Goal: Task Accomplishment & Management: Manage account settings

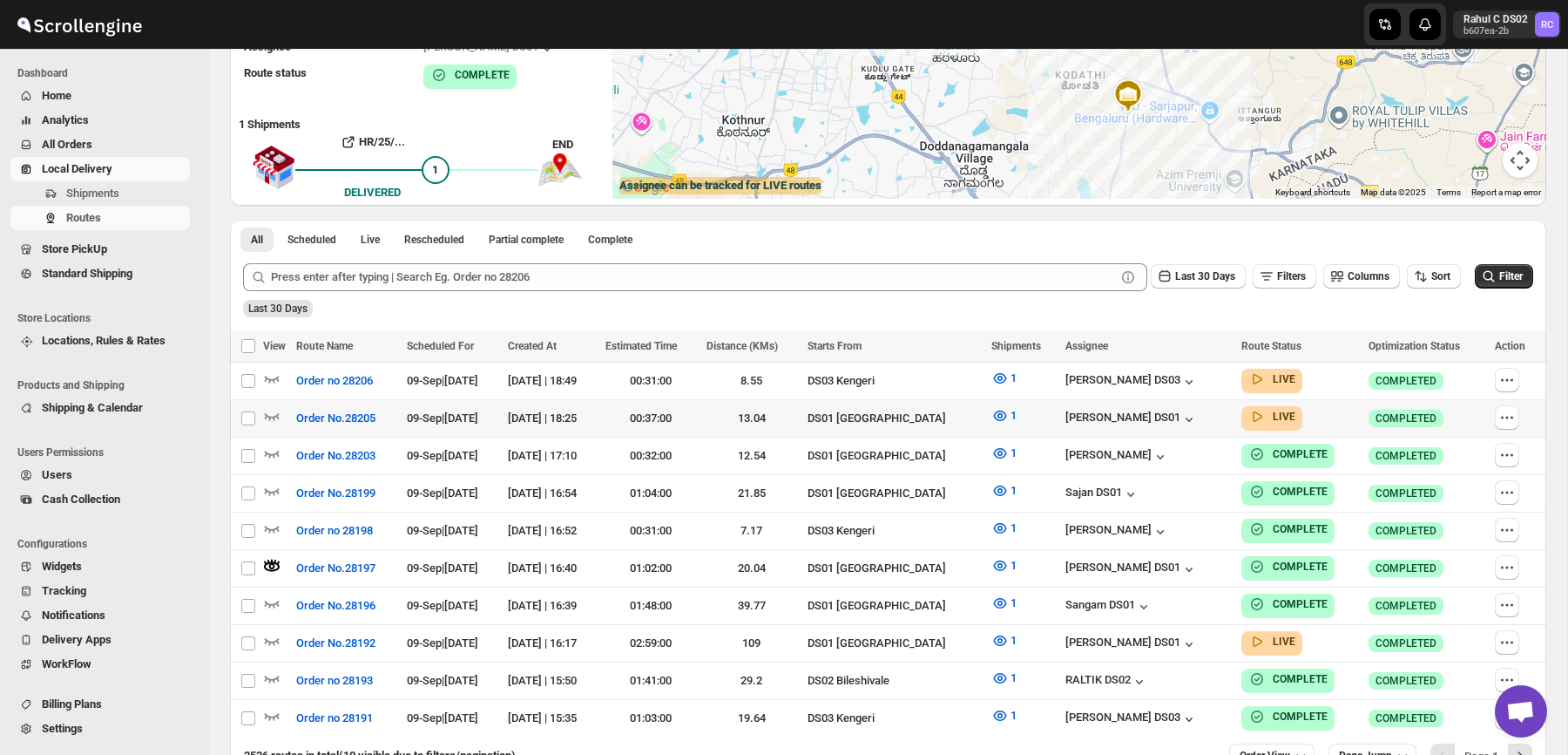
scroll to position [180, 0]
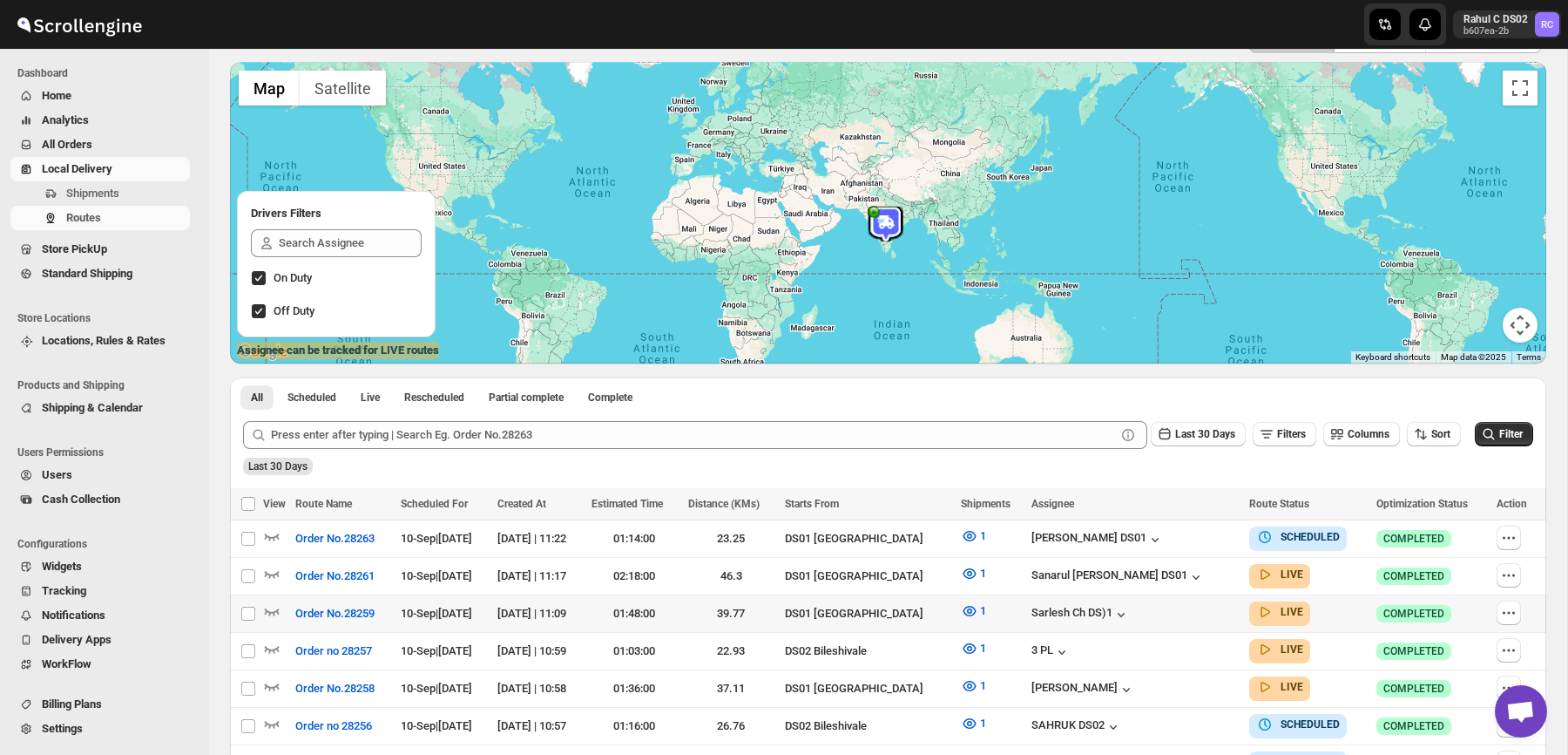
scroll to position [129, 0]
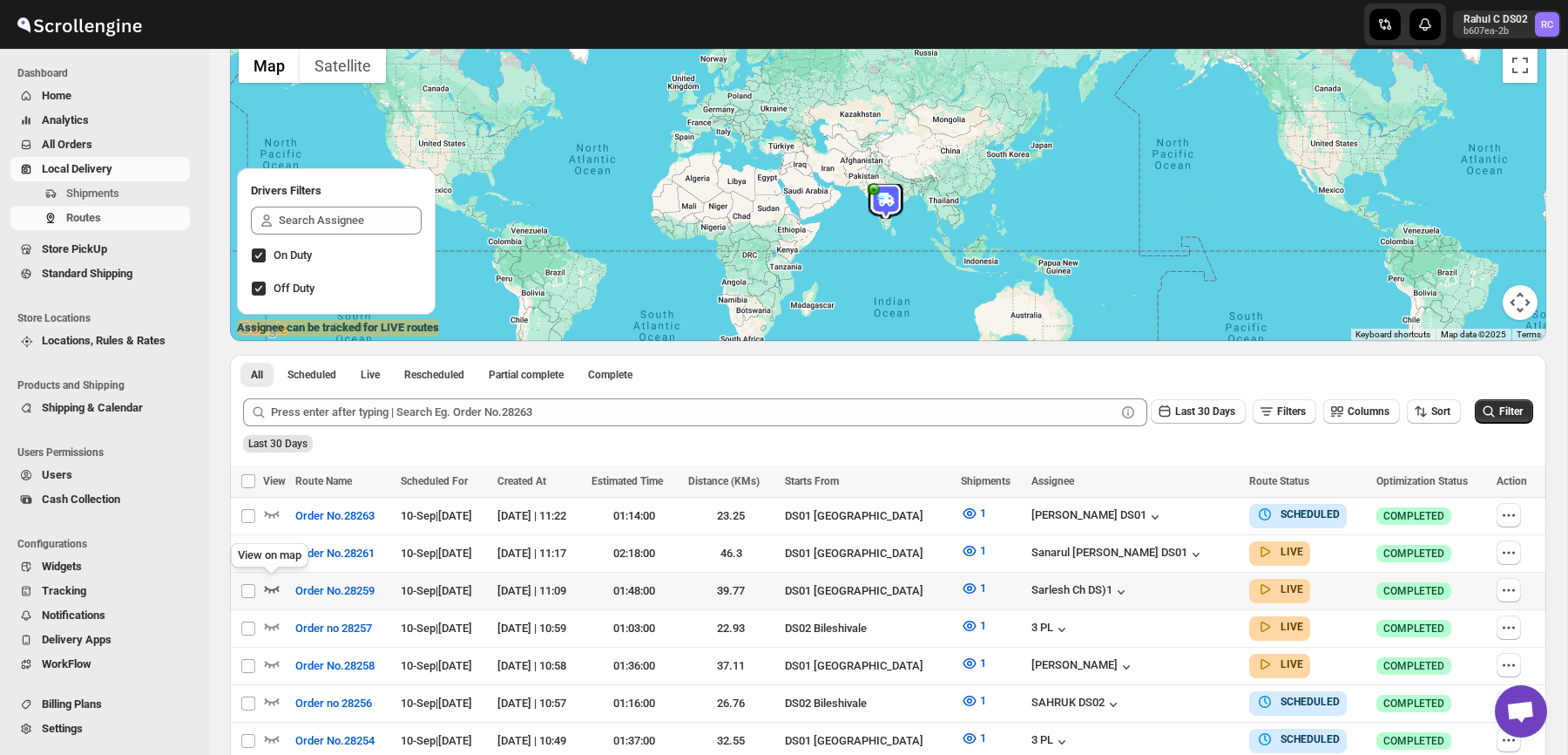
click at [271, 584] on icon "button" at bounding box center [271, 589] width 18 height 18
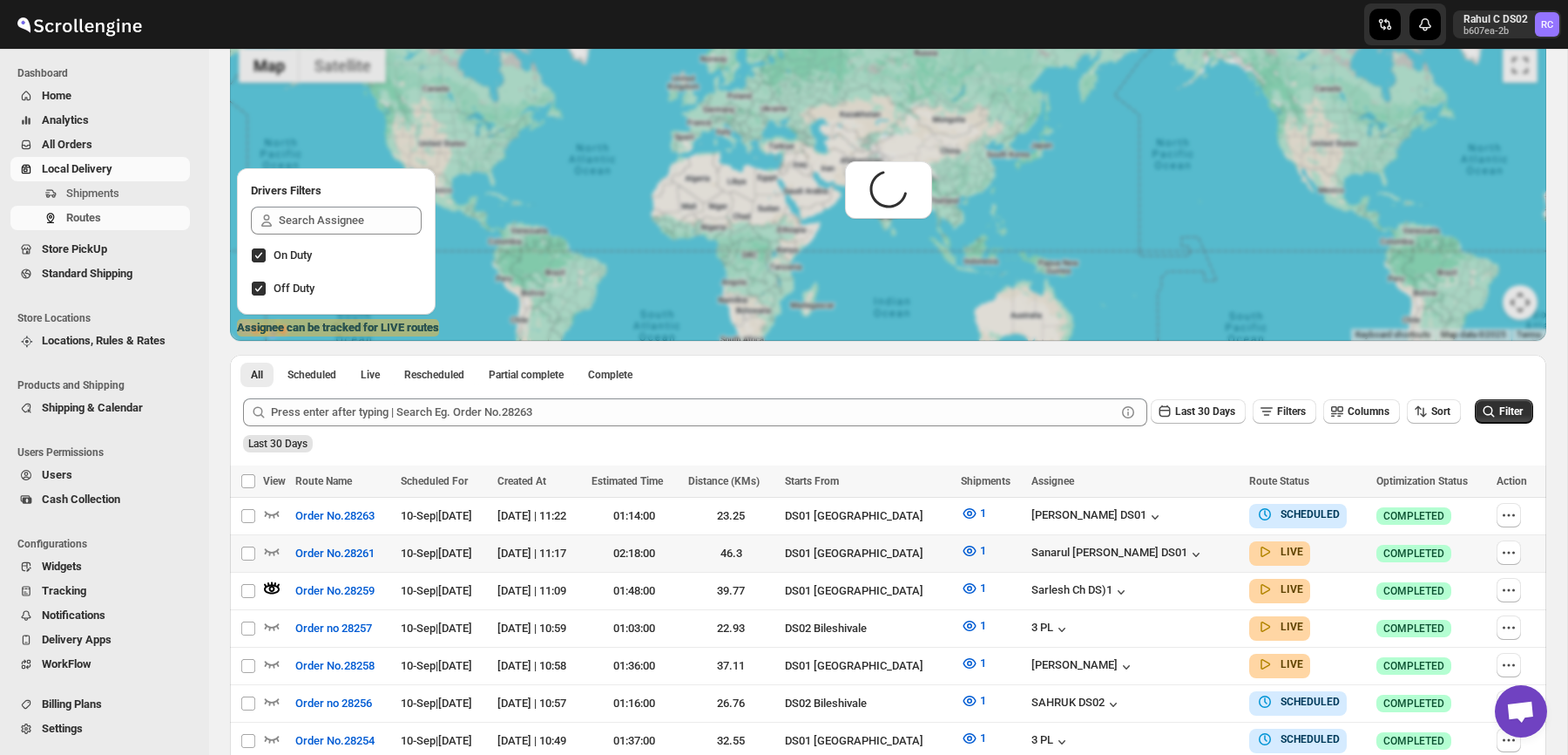
scroll to position [0, 0]
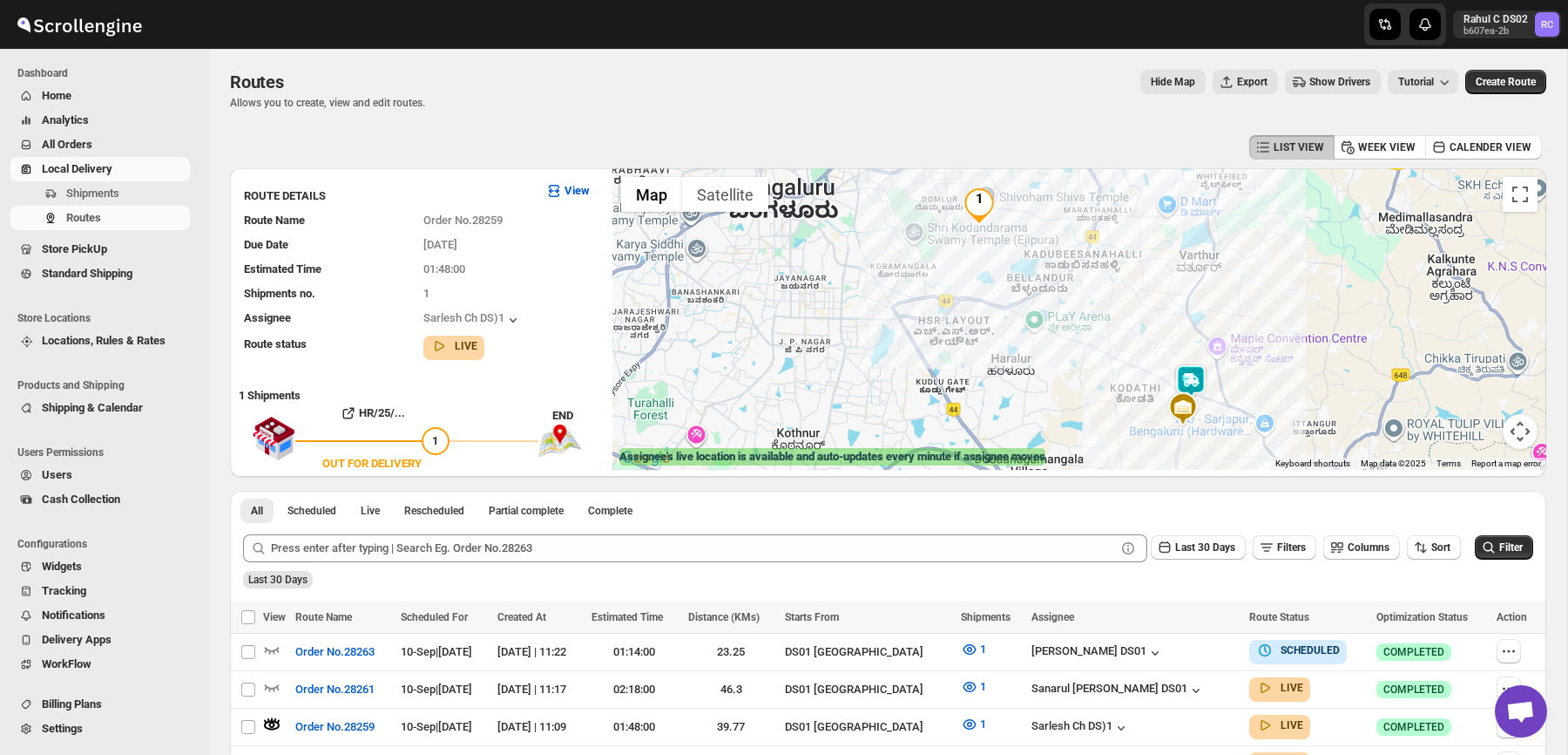
click at [1191, 407] on img at bounding box center [1183, 409] width 35 height 35
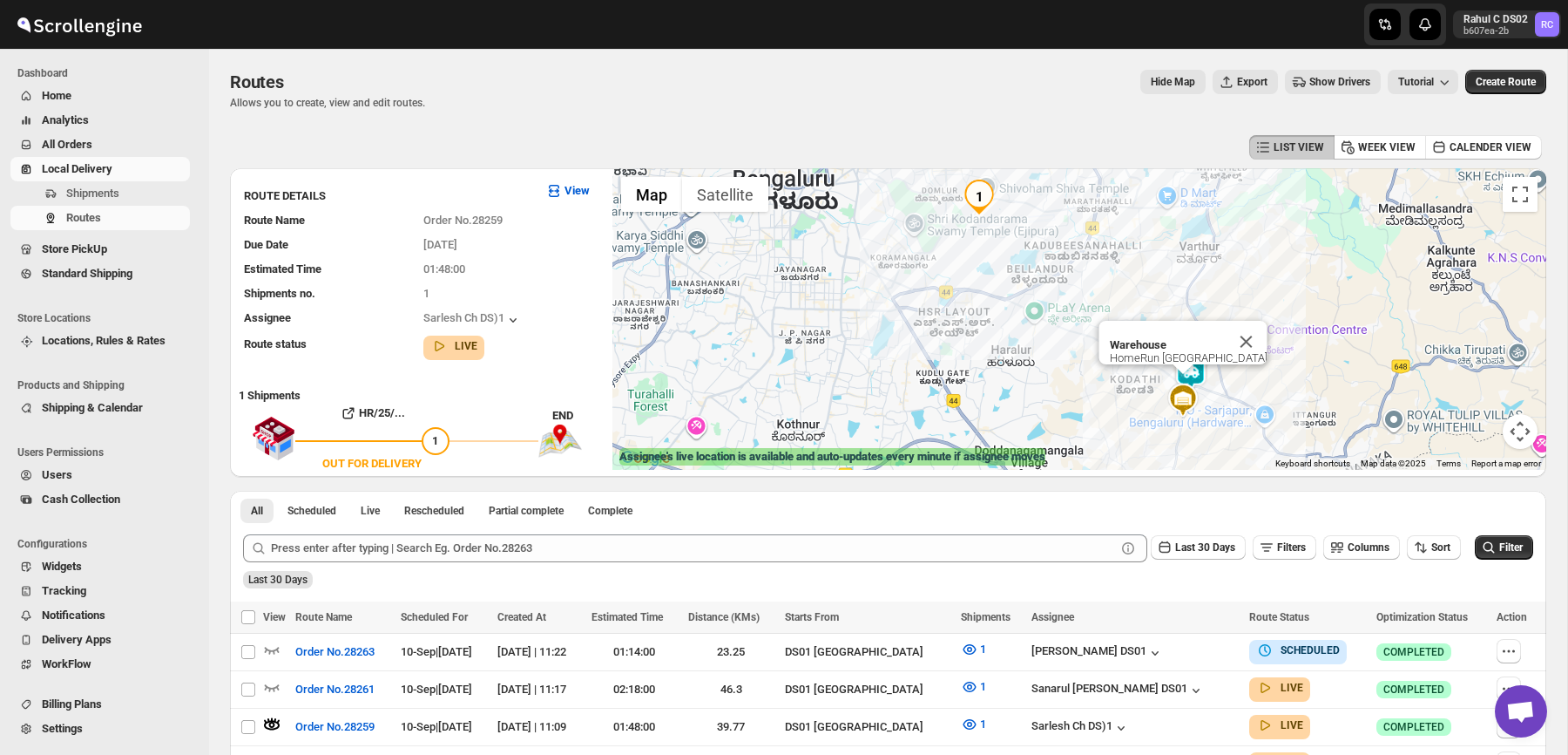
click at [1179, 361] on div "HomeRun Chandapura Main Road Dommasandra, 562125" at bounding box center [1188, 357] width 158 height 13
click at [271, 683] on icon "button" at bounding box center [271, 687] width 18 height 18
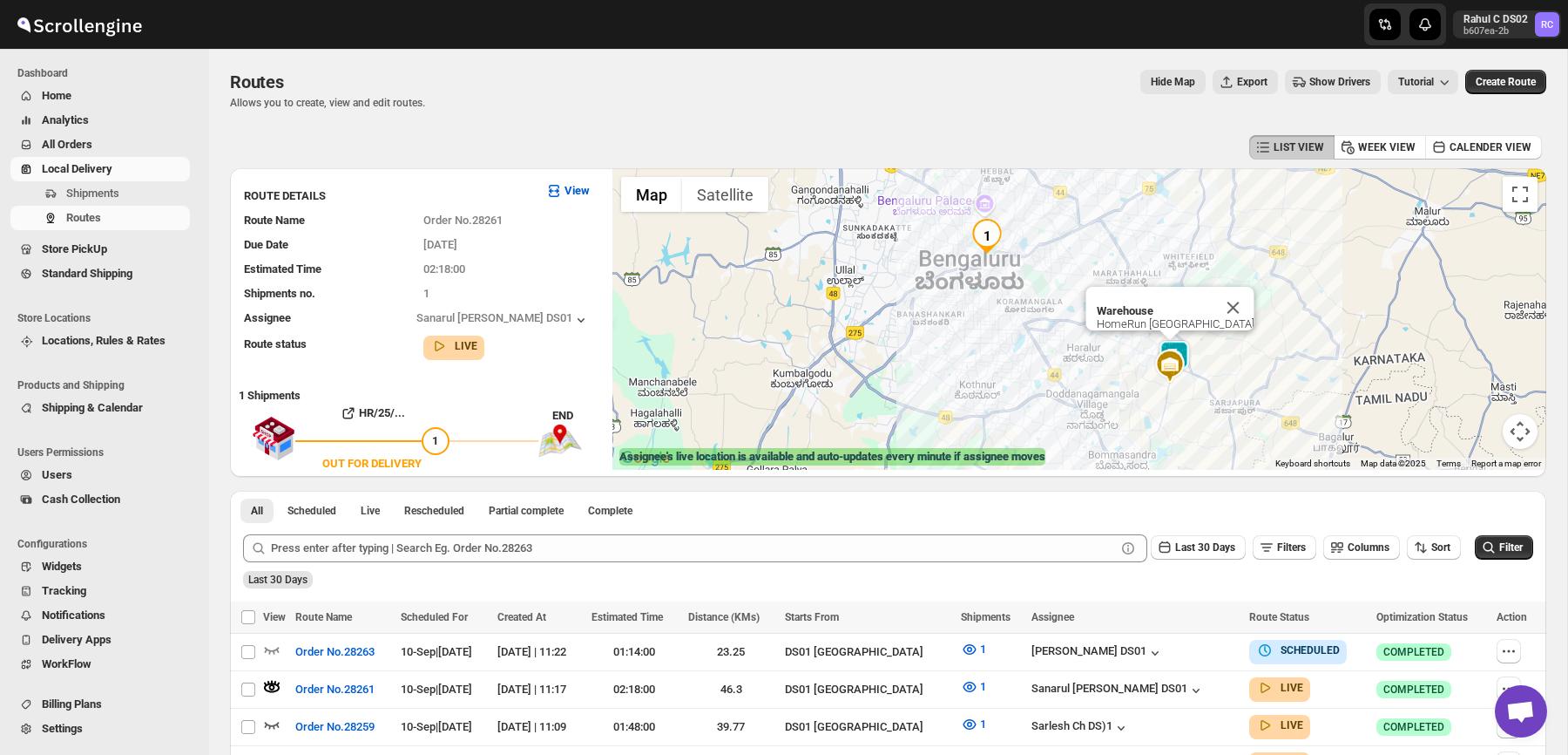
click at [1165, 317] on div "HomeRun Chandapura Main Road Dommasandra, 562125" at bounding box center [1175, 323] width 158 height 13
click at [1096, 310] on b "Warehouse" at bounding box center [1124, 310] width 56 height 13
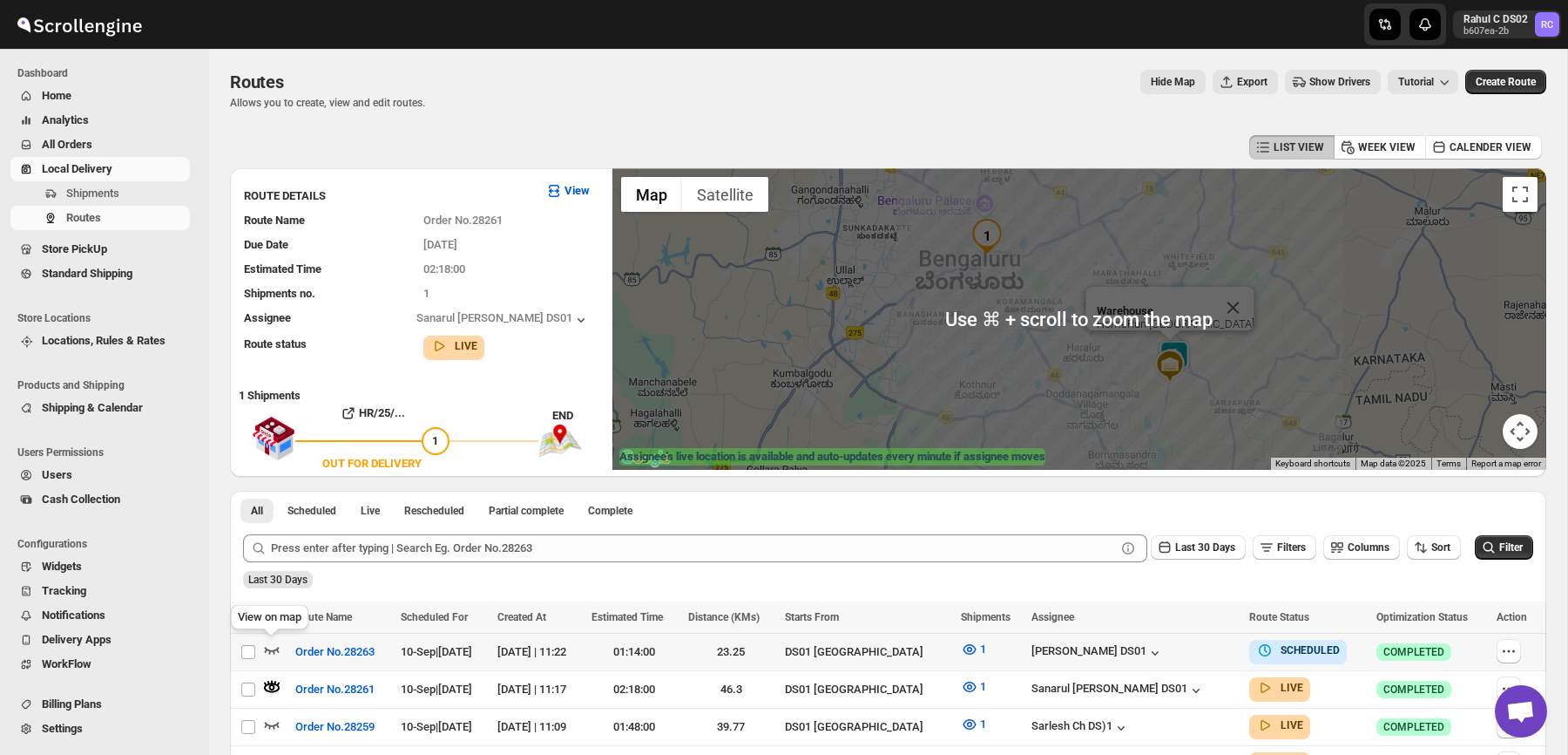
click at [278, 653] on icon "button" at bounding box center [271, 649] width 18 height 18
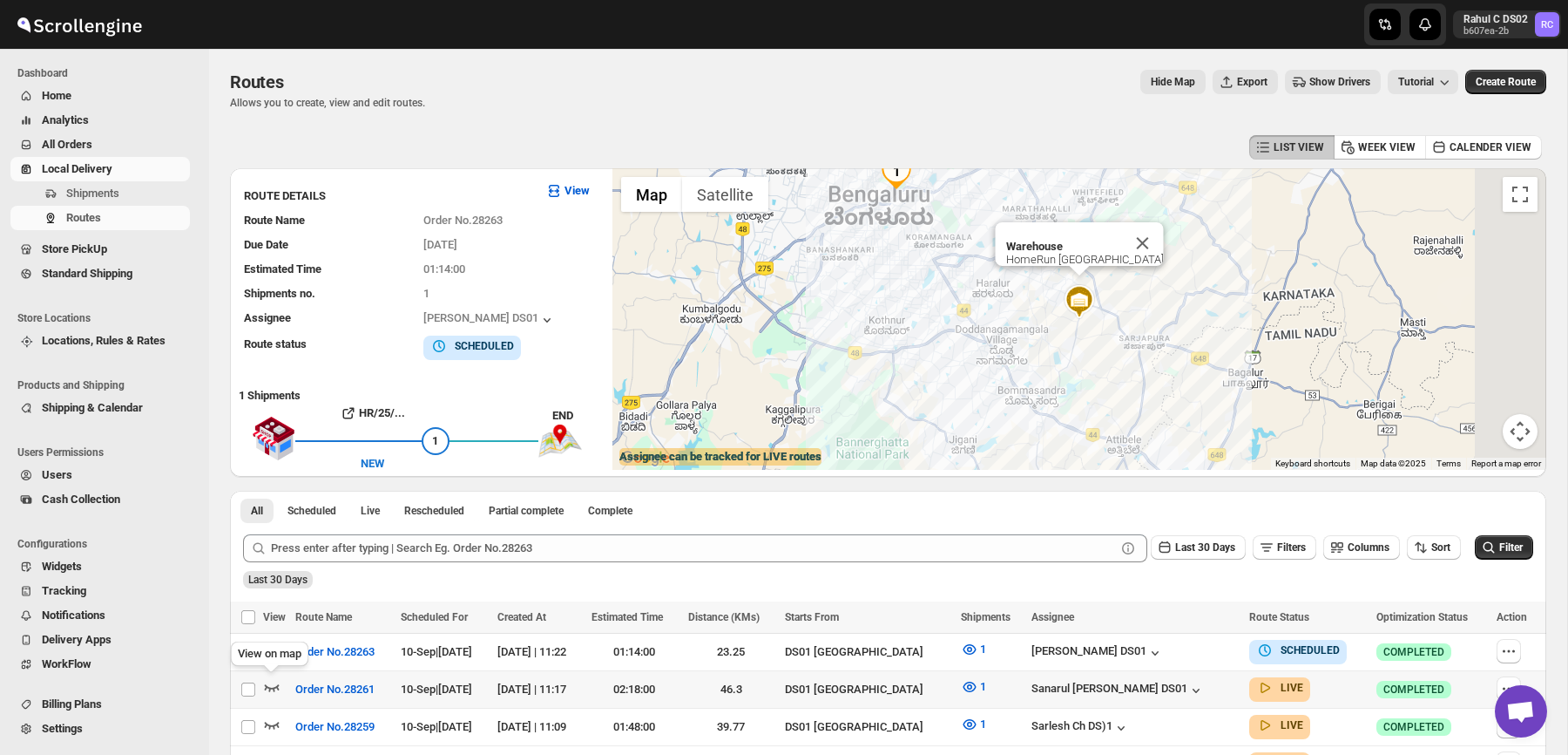
click at [273, 681] on icon "button" at bounding box center [271, 687] width 18 height 18
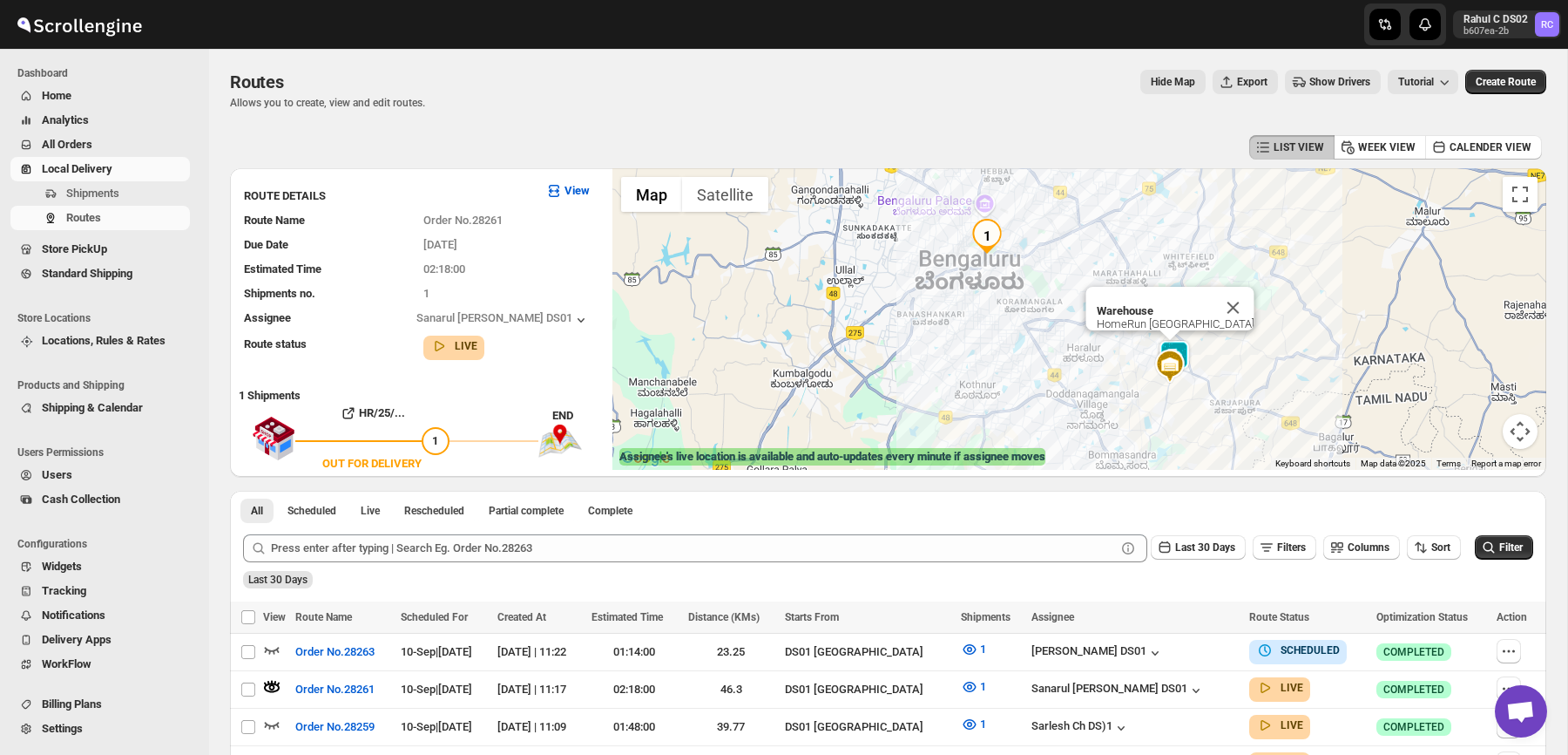
click at [1176, 371] on img at bounding box center [1170, 366] width 35 height 35
click at [1173, 366] on img at bounding box center [1170, 366] width 35 height 35
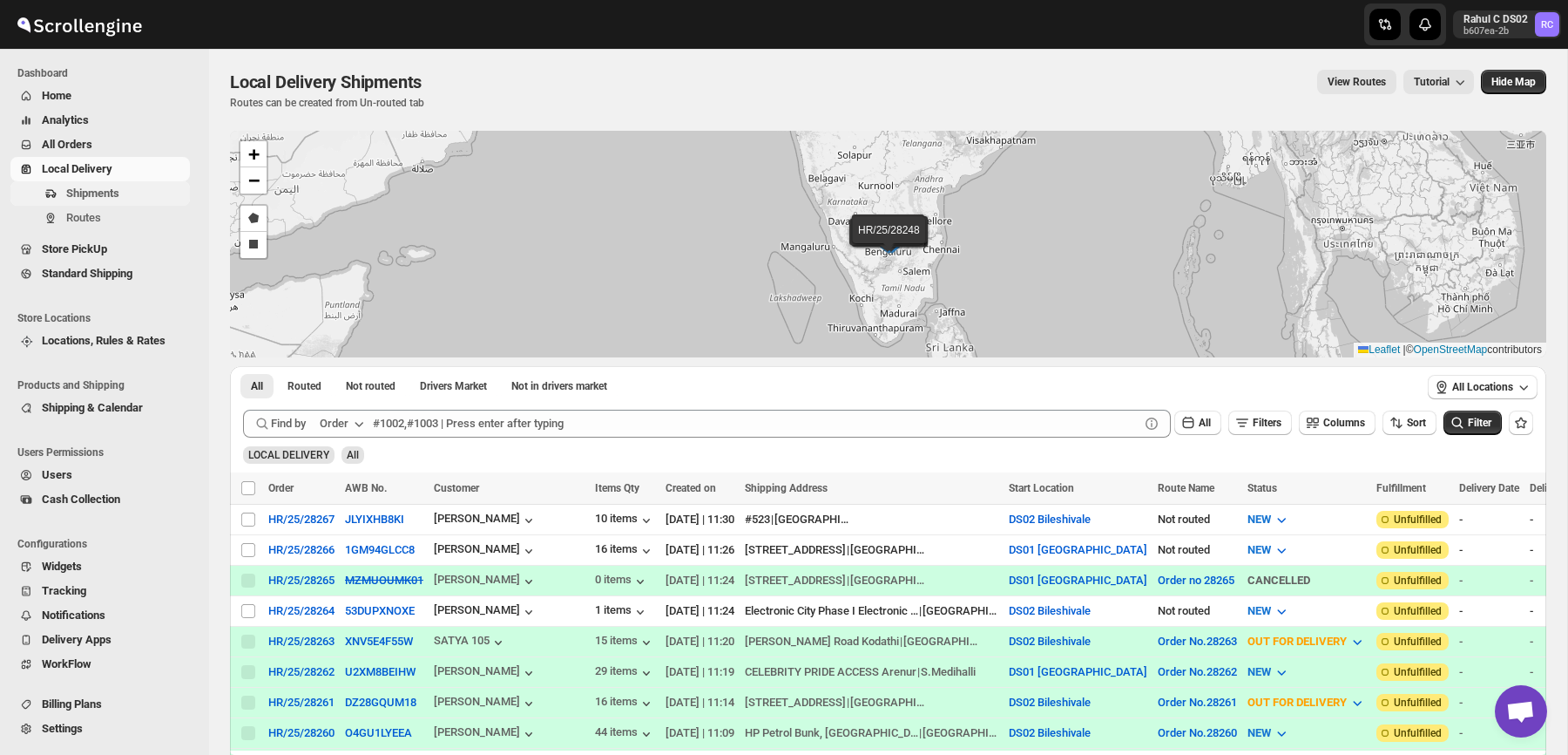
click at [102, 194] on span "Shipments" at bounding box center [92, 193] width 53 height 13
click at [319, 517] on div "HR/25/28267" at bounding box center [302, 519] width 66 height 13
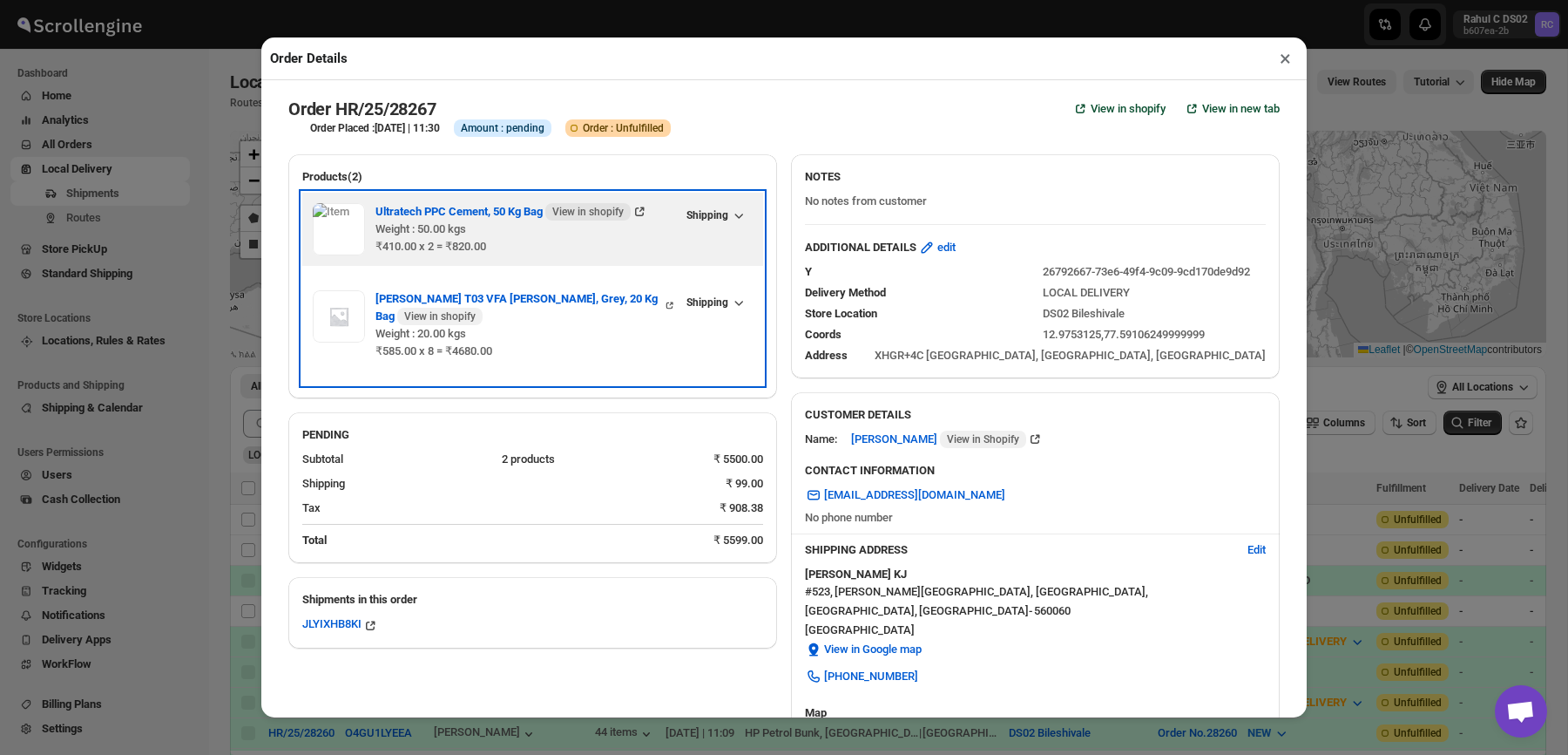
click at [503, 255] on div "Ultratech PPC Cement, 50 Kg Bag View in shopify Weight : 50.00 kgs ₹410.00 x 2 …" at bounding box center [525, 230] width 301 height 53
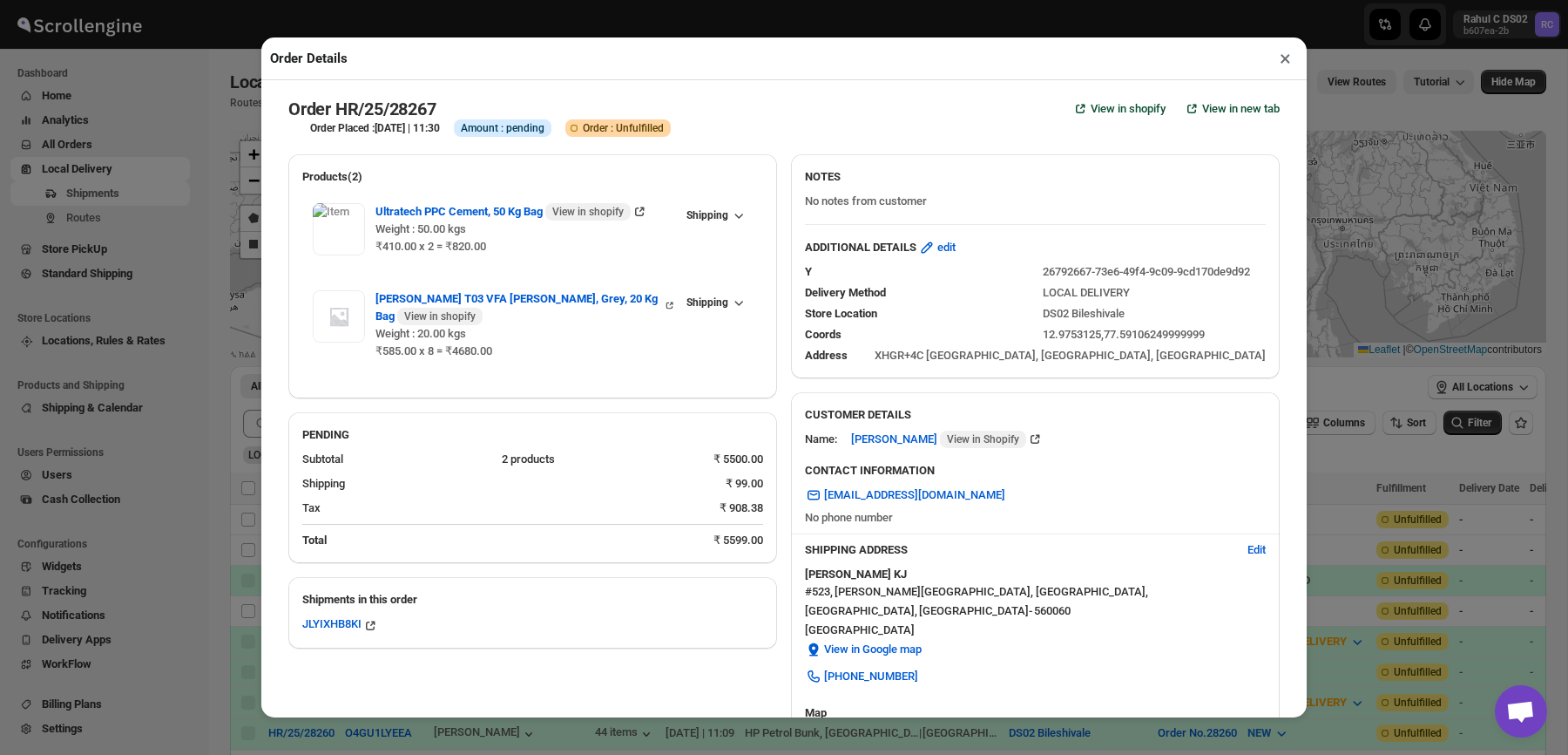
click at [896, 142] on div "Products(2) Ultratech PPC Cement, 50 Kg Bag View in shopify Weight : 50.00 kgs …" at bounding box center [777, 613] width 1006 height 947
click at [813, 61] on div "Order Details ×" at bounding box center [784, 59] width 1046 height 43
click at [954, 251] on span "edit" at bounding box center [946, 247] width 18 height 18
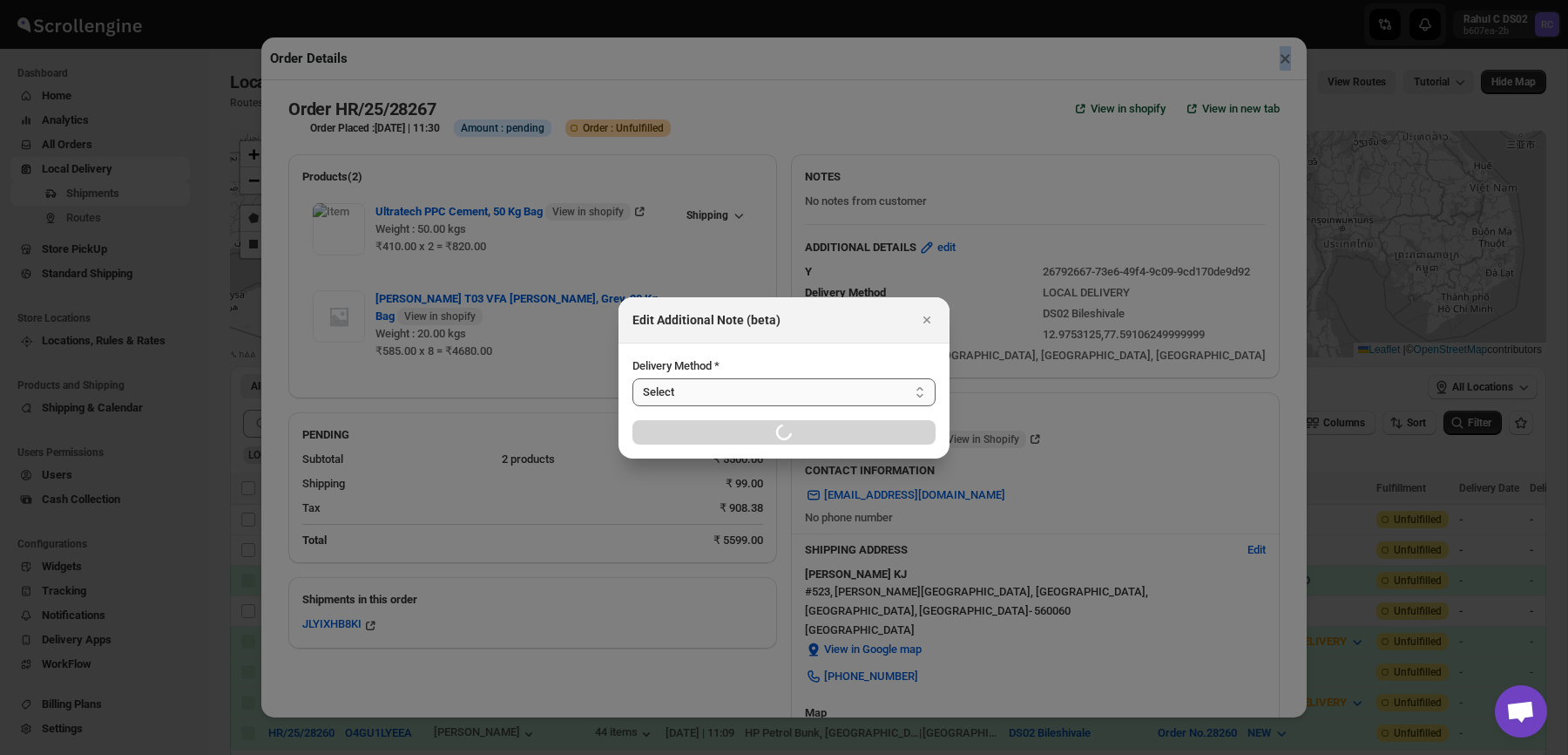
select select "LOCAL_DELIVERY"
select select "LOCATION_BASES"
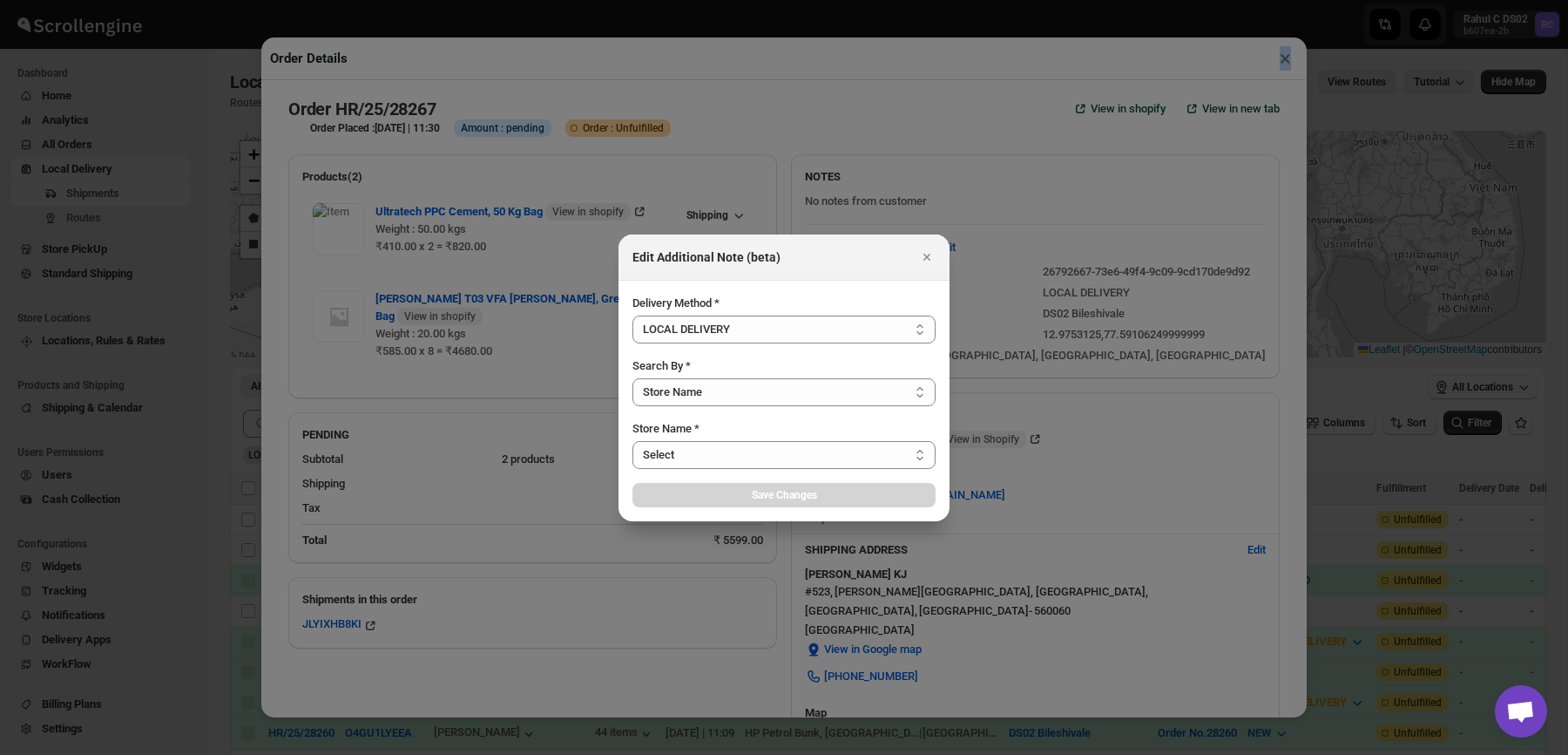
select select "66e06ee09e898ae96a5aa663"
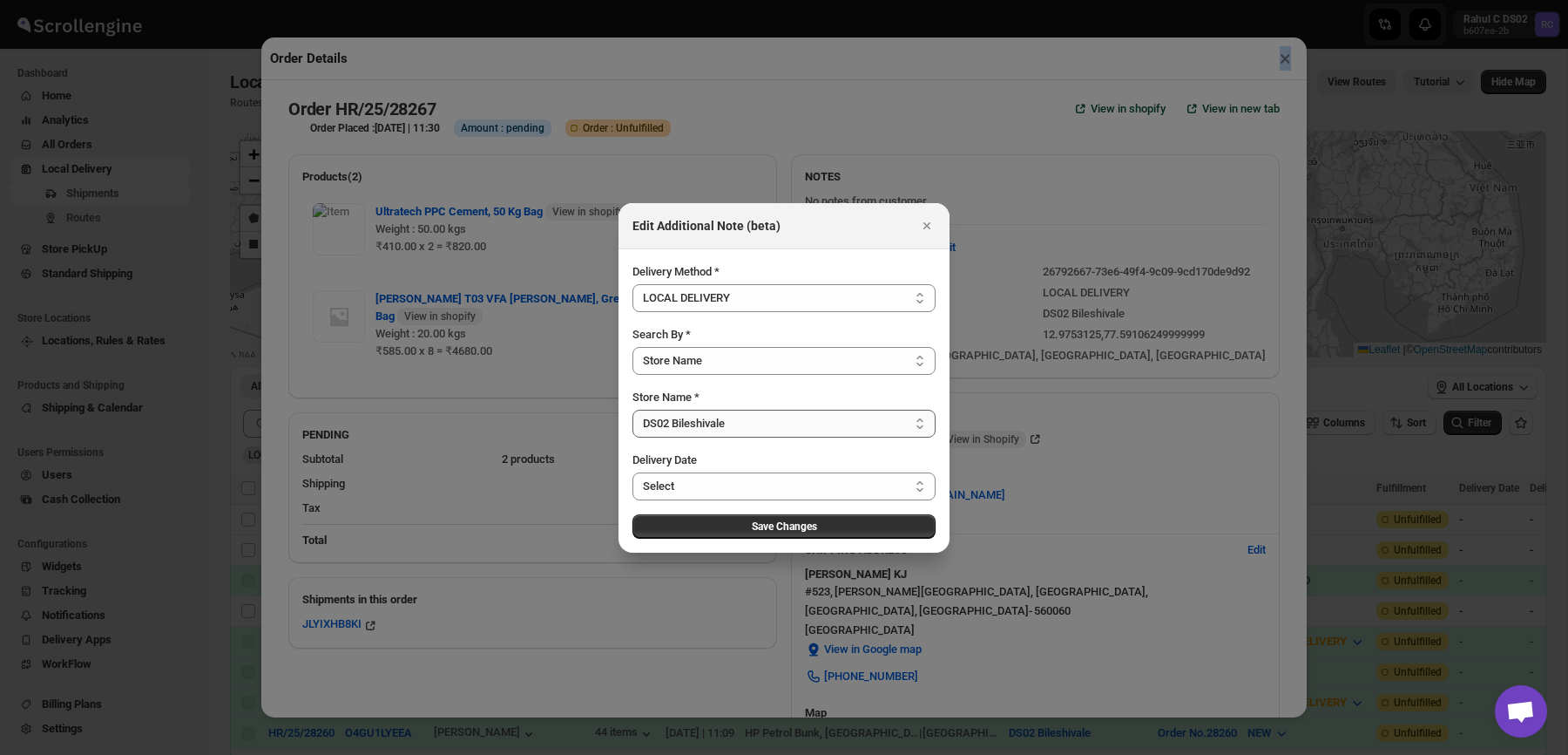
click at [816, 421] on select "Select DS01 Sarjapur DS02 Bileshivale" at bounding box center [784, 423] width 303 height 28
click at [794, 107] on div at bounding box center [784, 378] width 1568 height 755
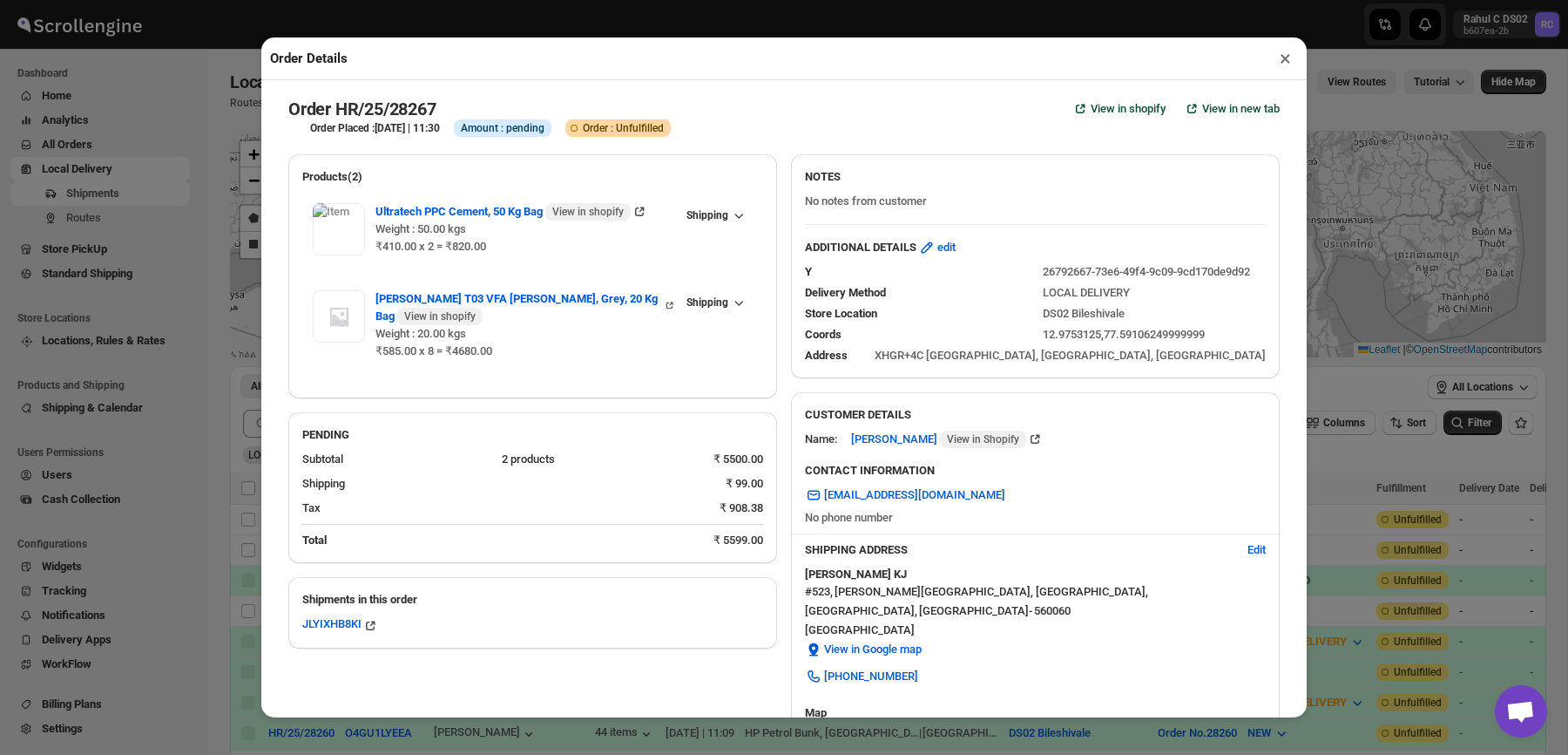
click at [1285, 60] on button "×" at bounding box center [1286, 57] width 25 height 24
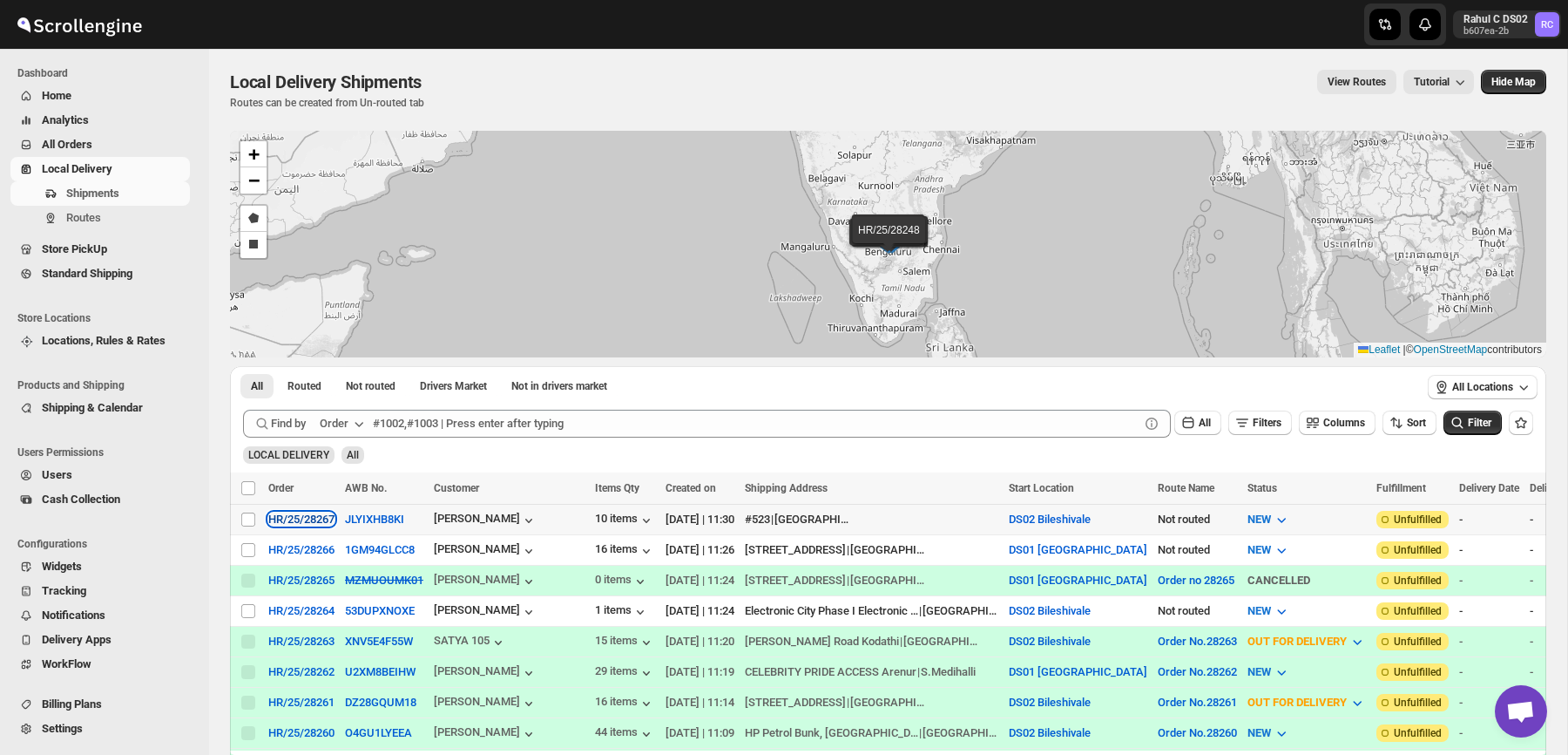
click at [299, 513] on div "HR/25/28267" at bounding box center [302, 519] width 66 height 13
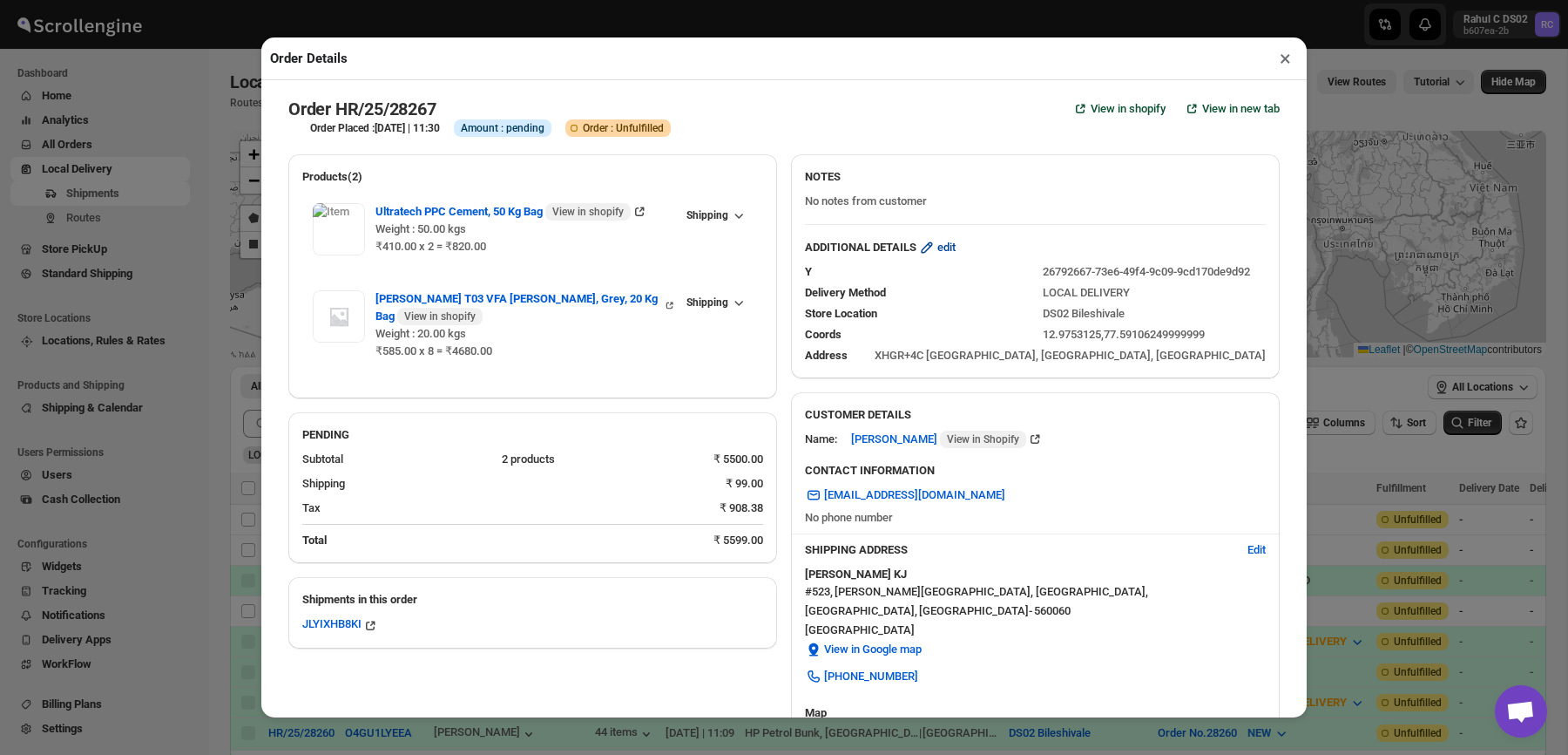
click at [956, 244] on span "edit" at bounding box center [946, 247] width 18 height 18
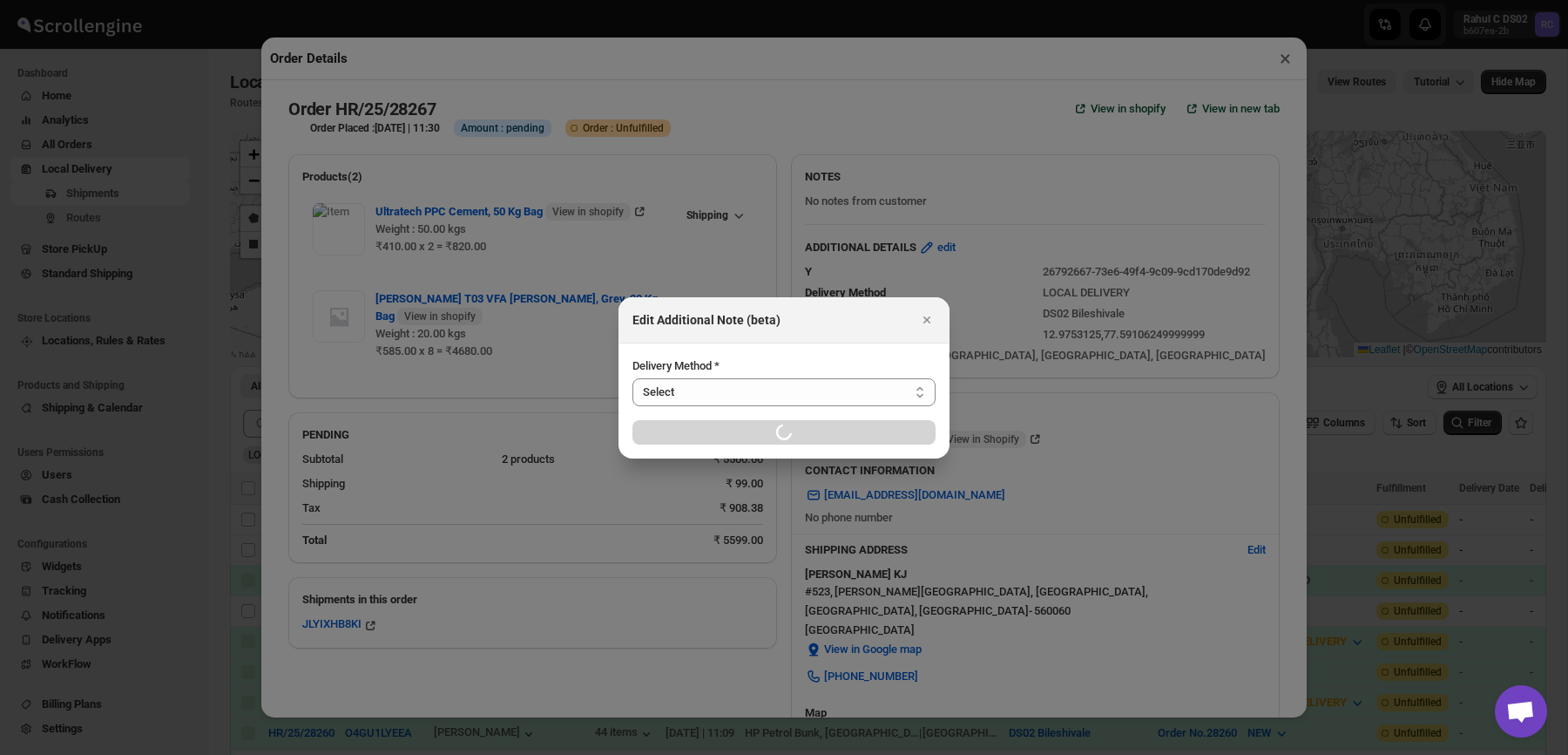
select select "LOCAL_DELIVERY"
select select "LOCATION_BASES"
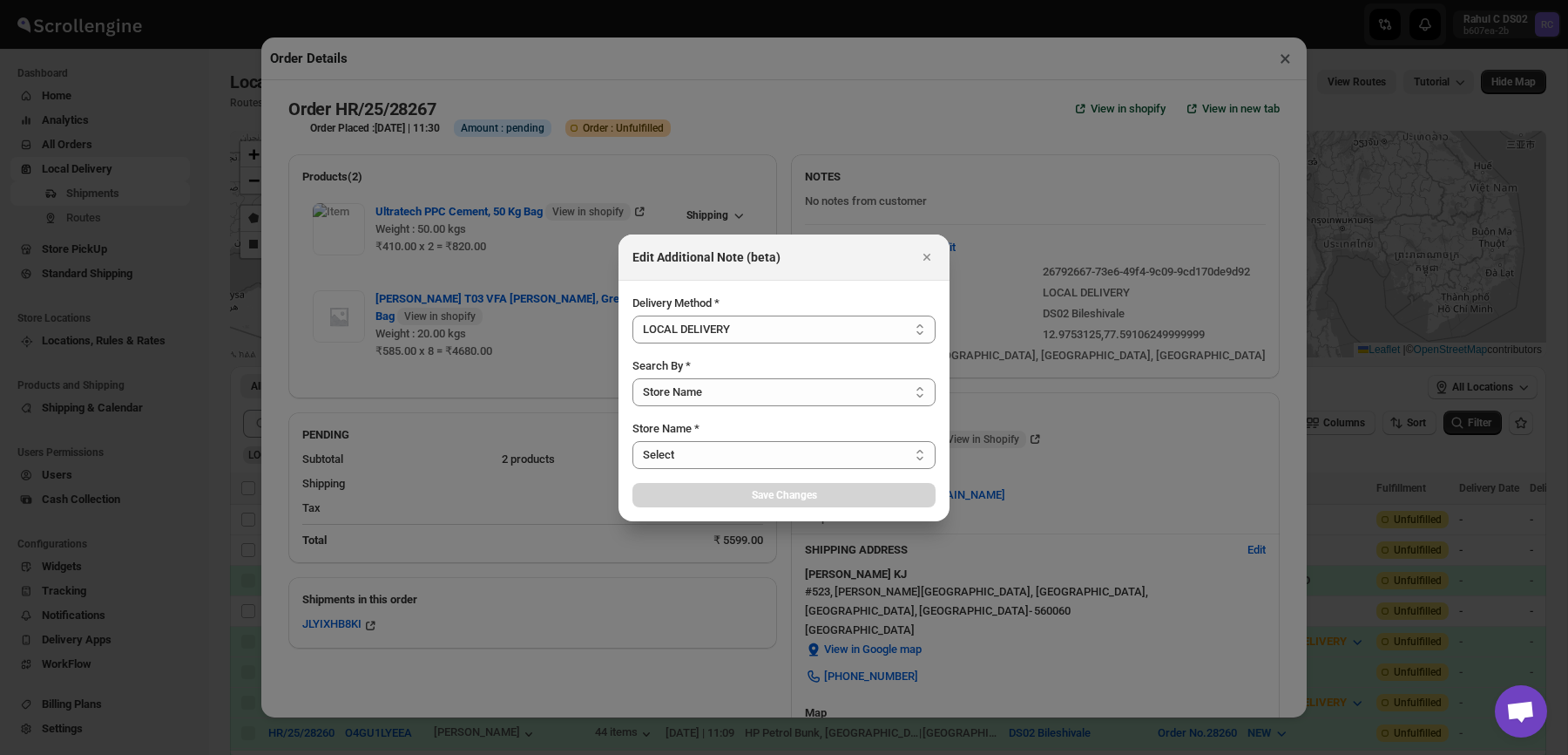
select select "66e06ee09e898ae96a5aa663"
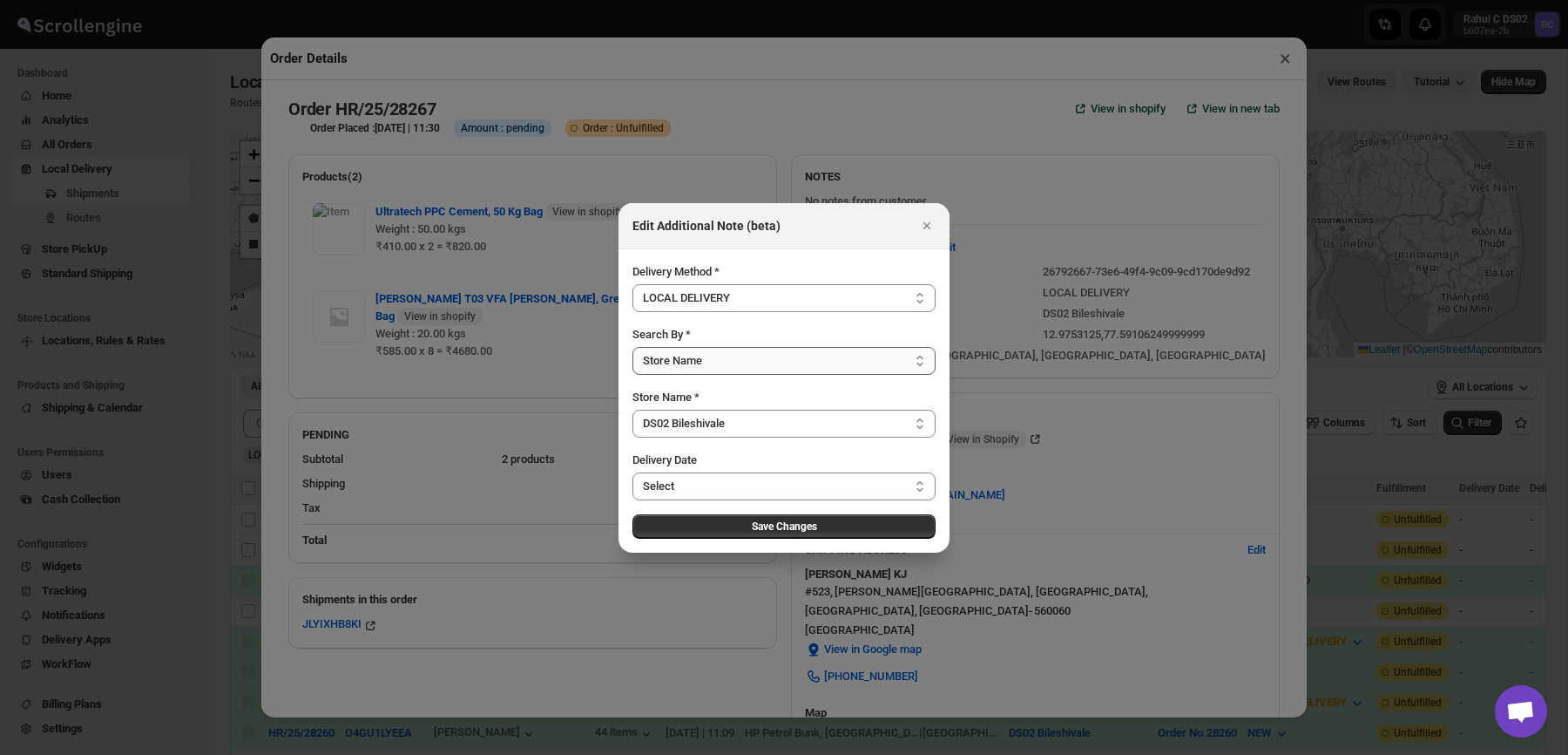
click at [798, 363] on select "Select Store Name Zip/Postal Code" at bounding box center [784, 360] width 303 height 28
click at [780, 428] on select "Select DS01 Sarjapur DS02 Bileshivale" at bounding box center [784, 423] width 303 height 28
click at [962, 126] on div at bounding box center [784, 378] width 1568 height 755
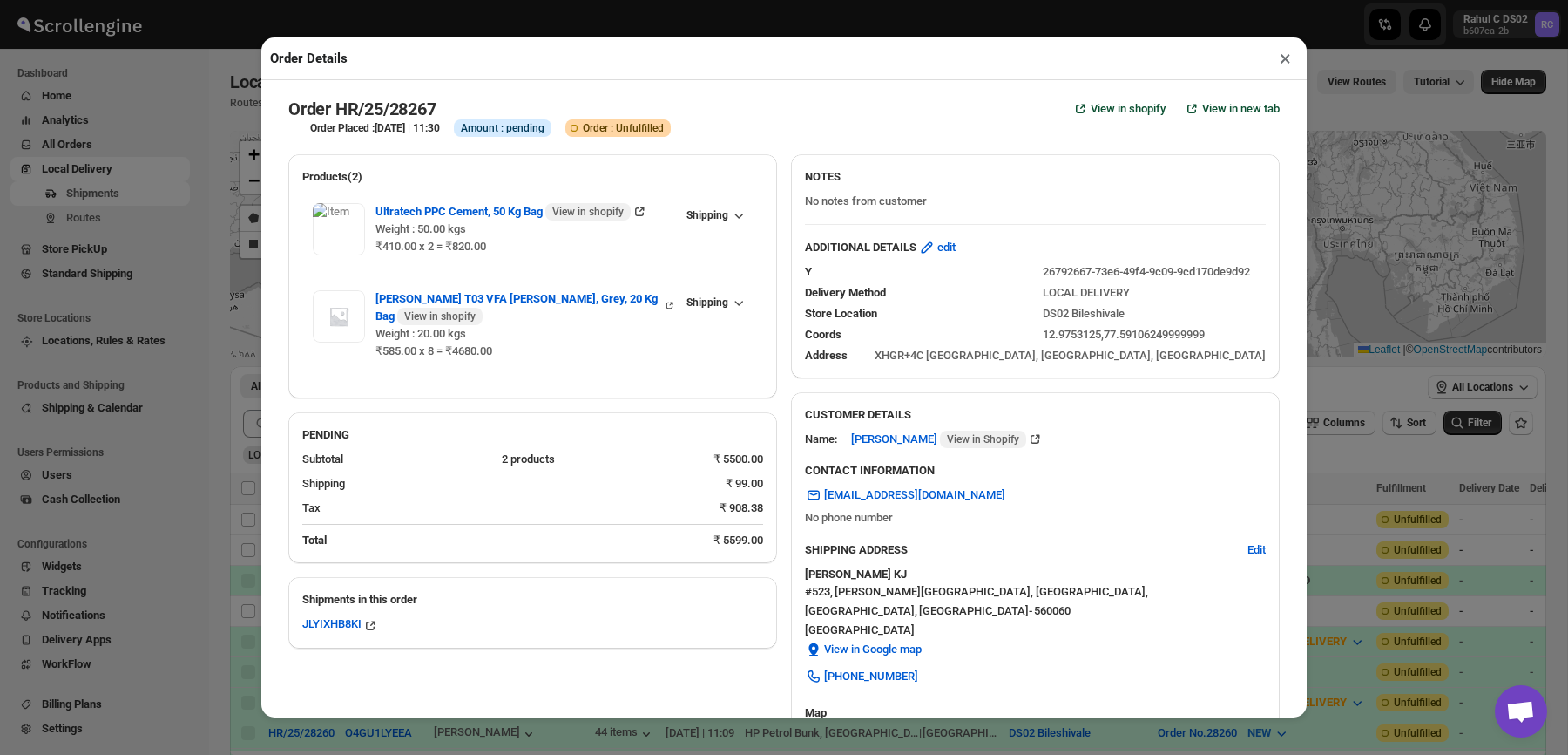
click at [1290, 65] on button "×" at bounding box center [1286, 57] width 25 height 24
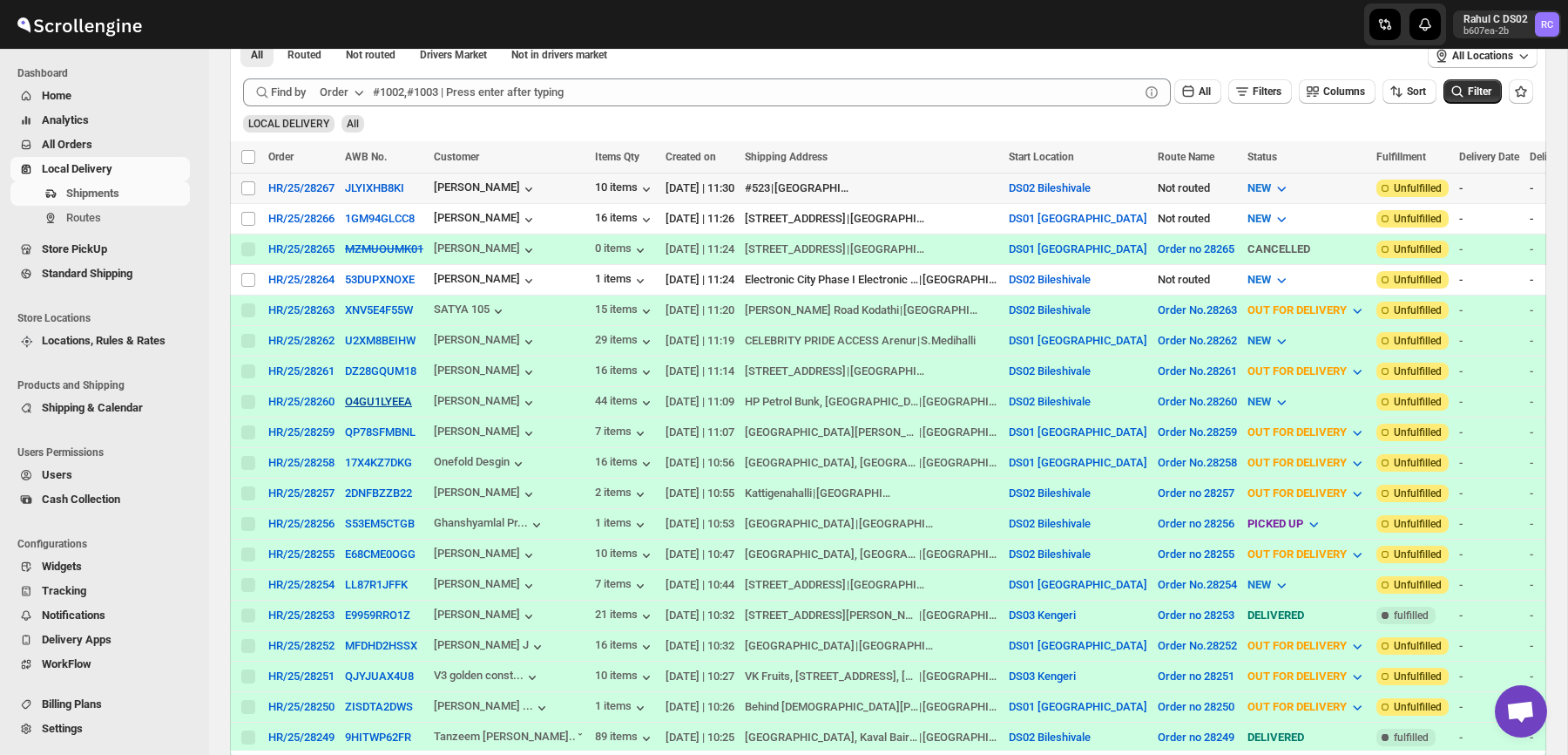
scroll to position [355, 0]
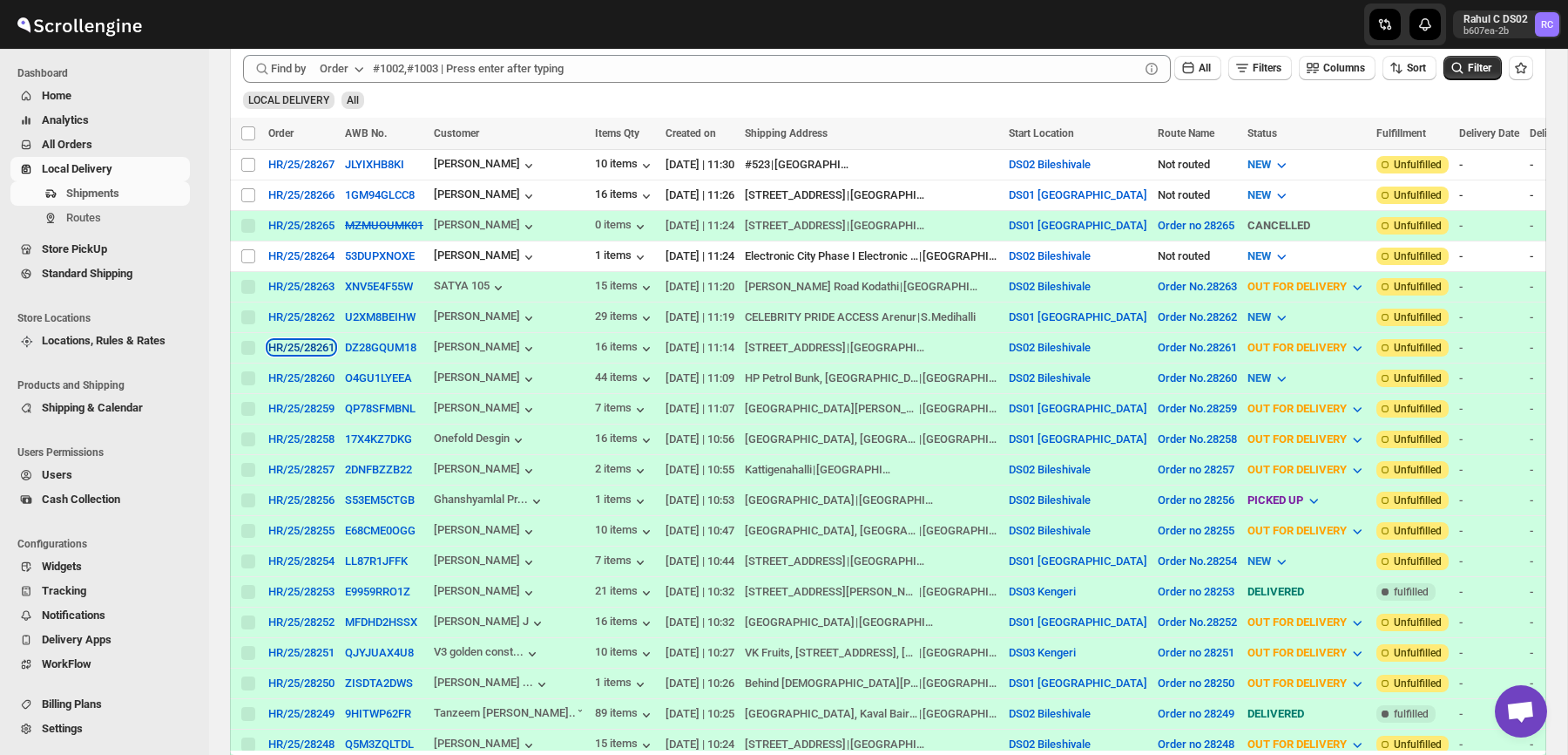
click at [320, 342] on div "HR/25/28261" at bounding box center [302, 346] width 66 height 13
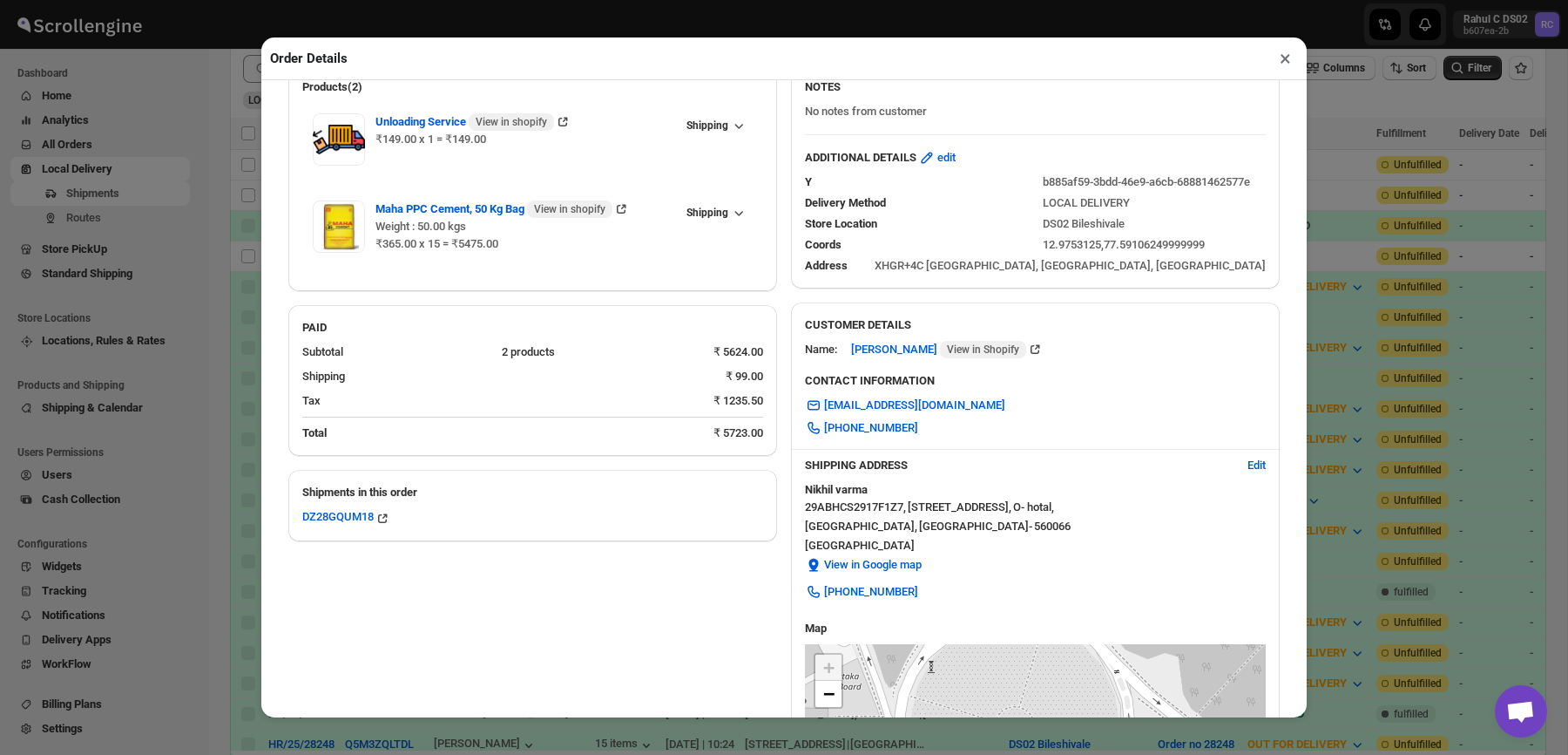
scroll to position [98, 0]
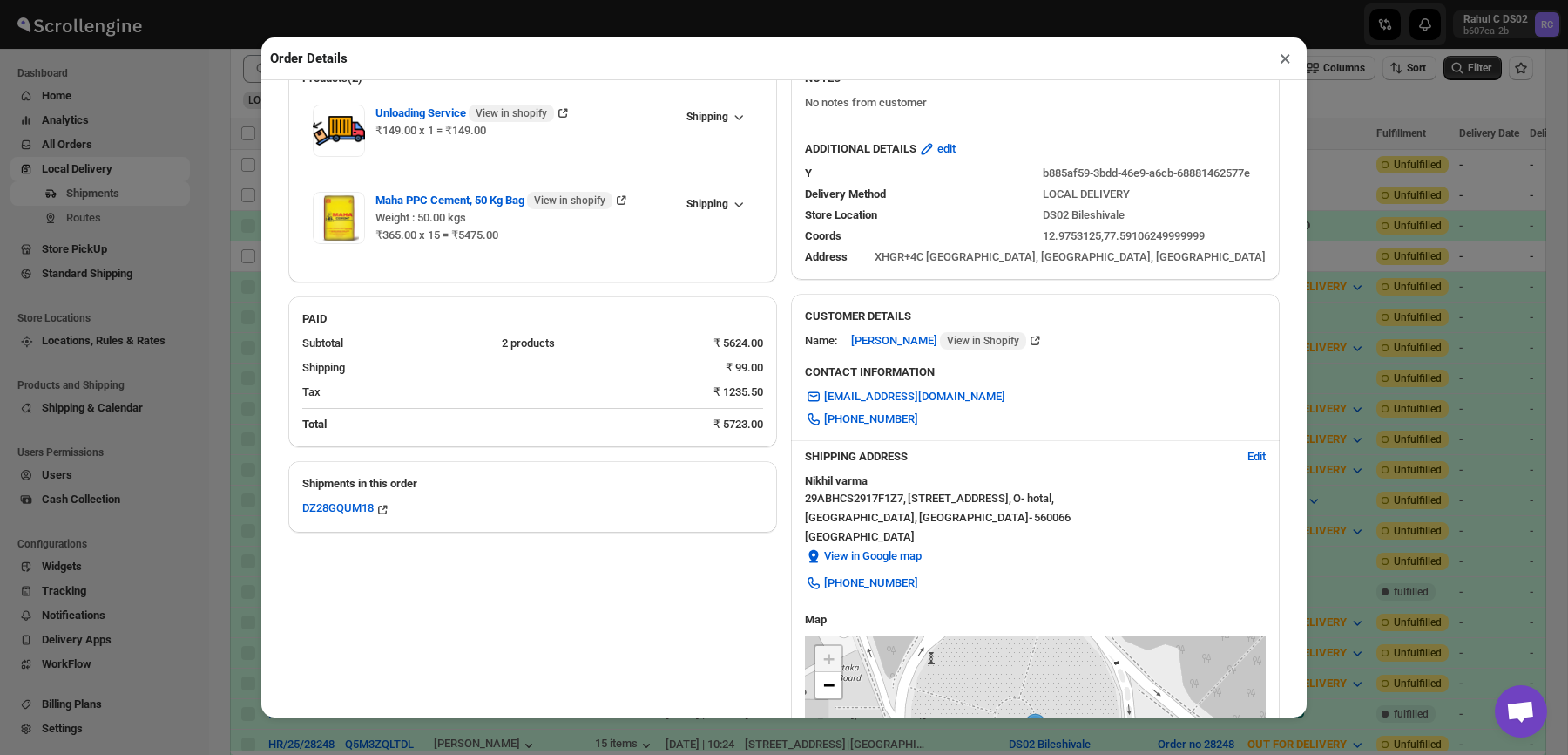
click at [1073, 213] on div "Coords 12.9753125,77.59106249999999" at bounding box center [1028, 229] width 475 height 31
click at [956, 146] on span "edit" at bounding box center [946, 149] width 18 height 18
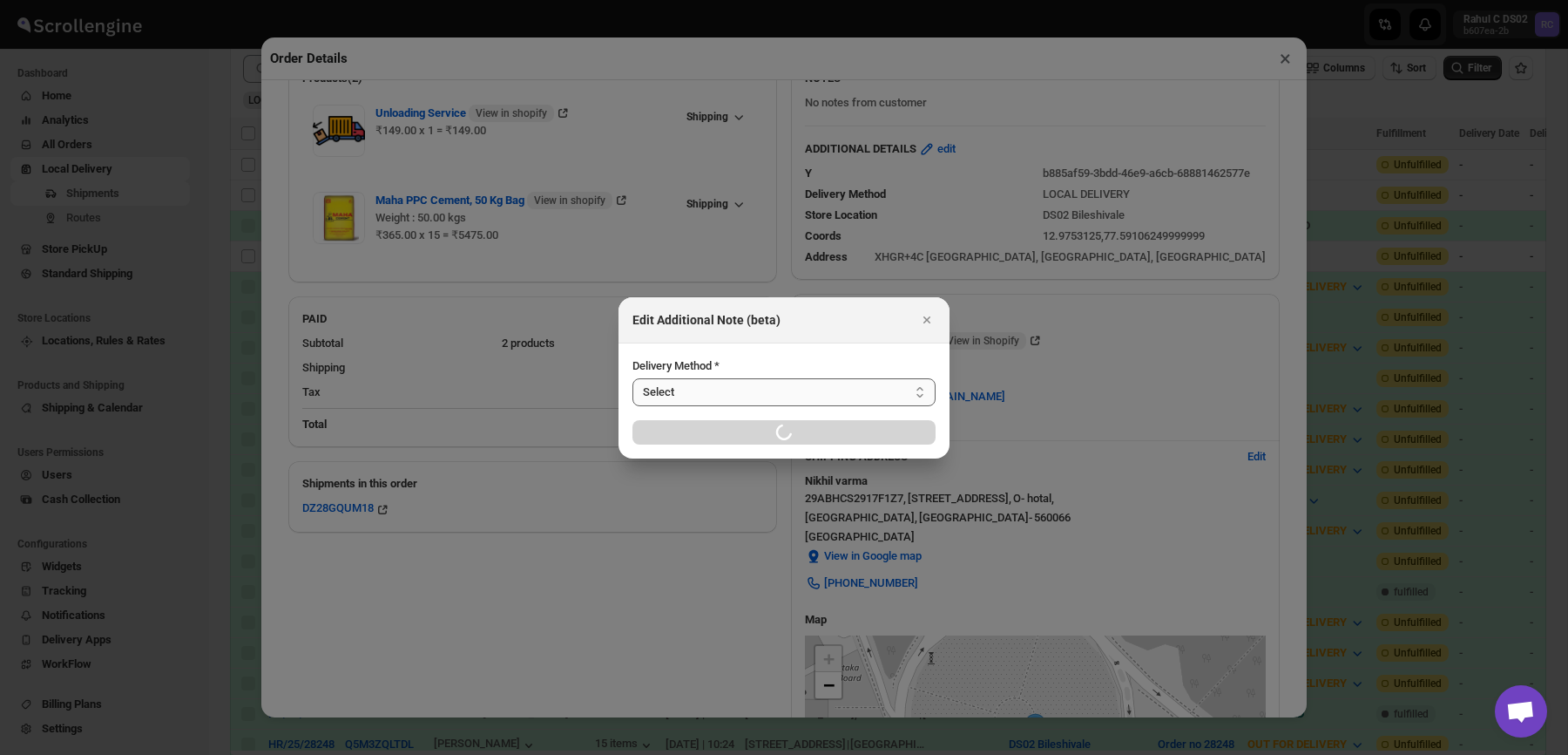
select select "LOCAL_DELIVERY"
select select "LOCATION_BASES"
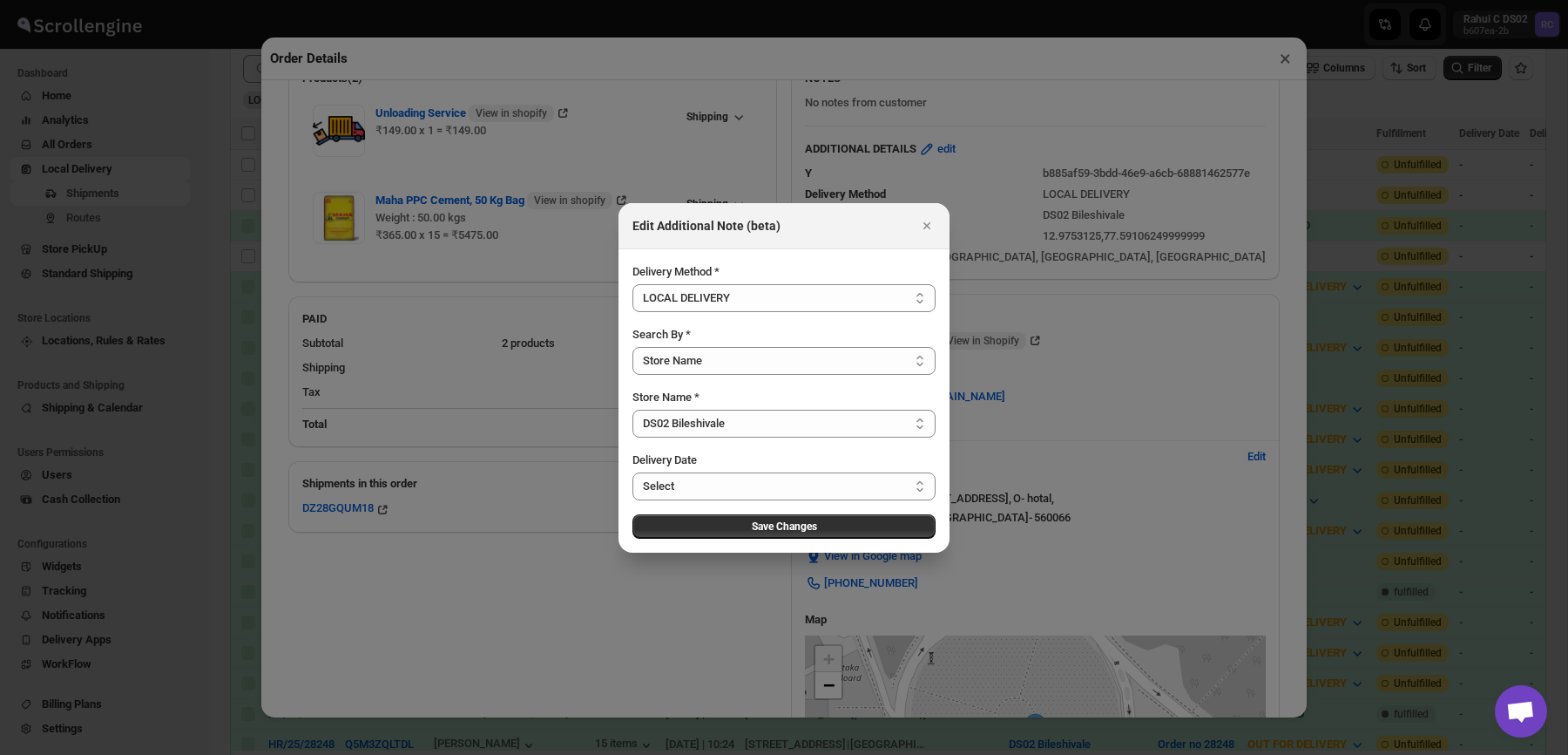
click at [724, 397] on div "Store Name *" at bounding box center [784, 397] width 303 height 18
click at [724, 421] on select "Select DS01 Sarjapur DS02 Bileshivale" at bounding box center [784, 423] width 303 height 28
click at [632, 410] on select "Select DS01 Sarjapur DS02 Bileshivale" at bounding box center [784, 423] width 303 height 28
select select "6659bcce154a64d9bb7aed7e"
click at [789, 528] on span "Save Changes" at bounding box center [784, 526] width 65 height 14
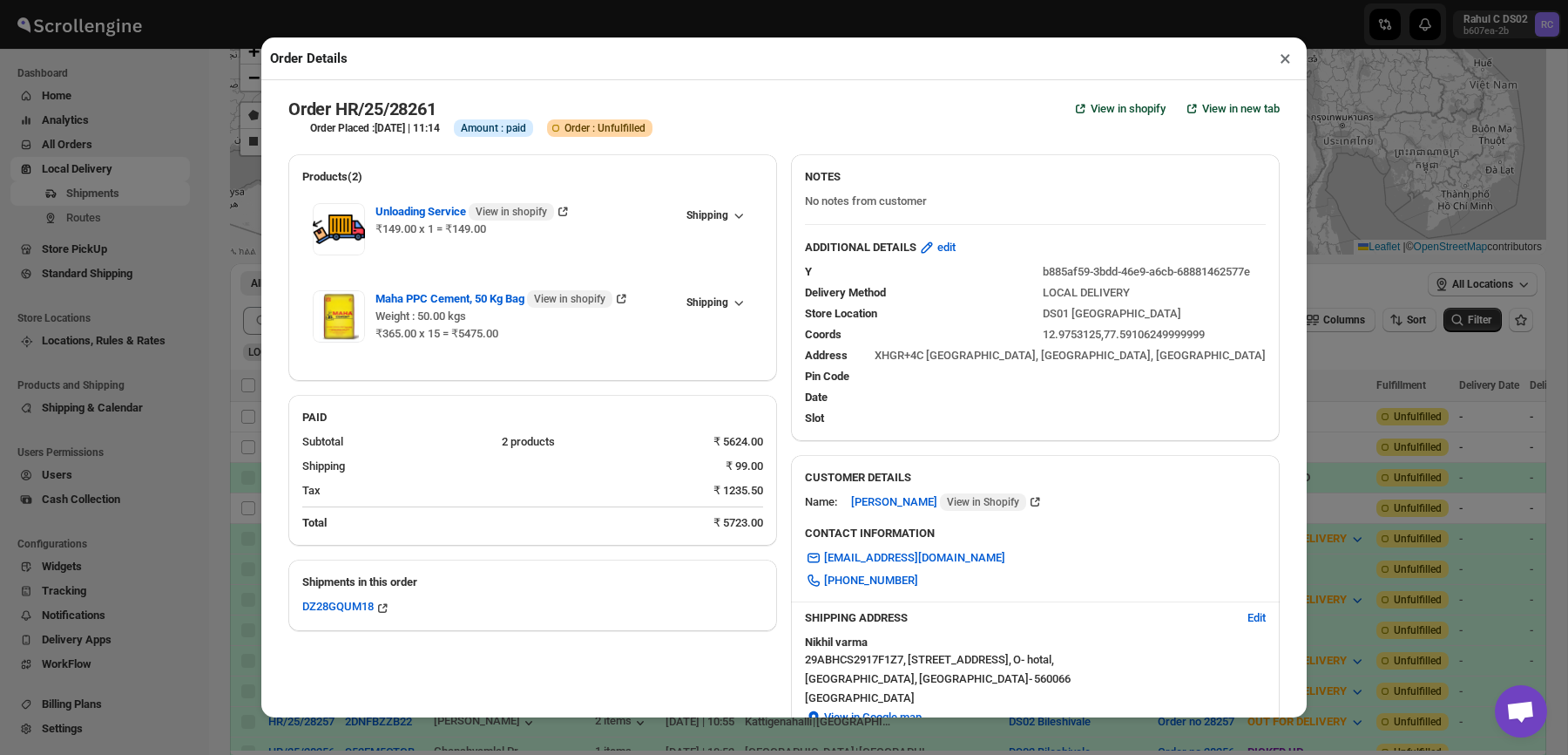
scroll to position [0, 0]
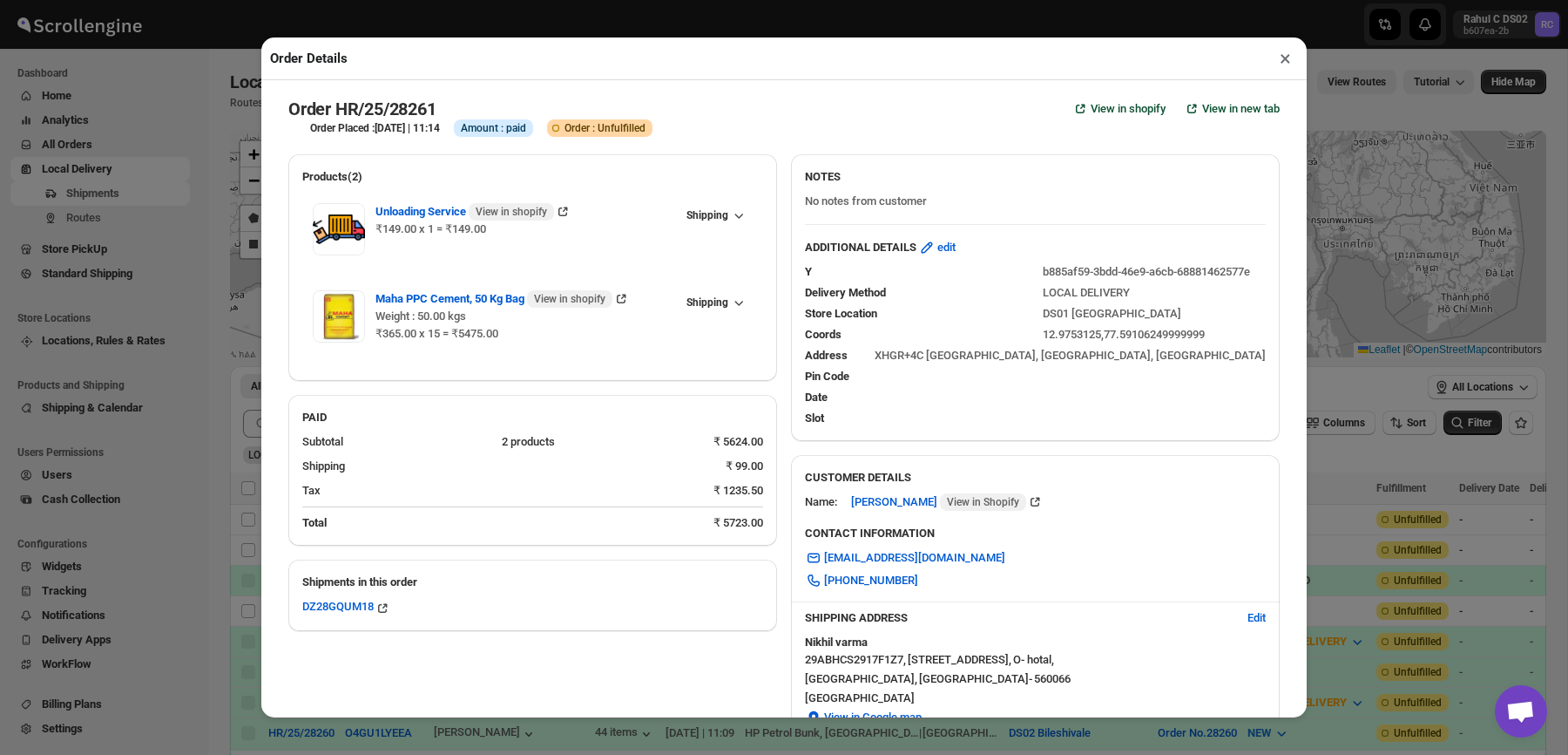
click at [1292, 52] on button "×" at bounding box center [1286, 57] width 25 height 24
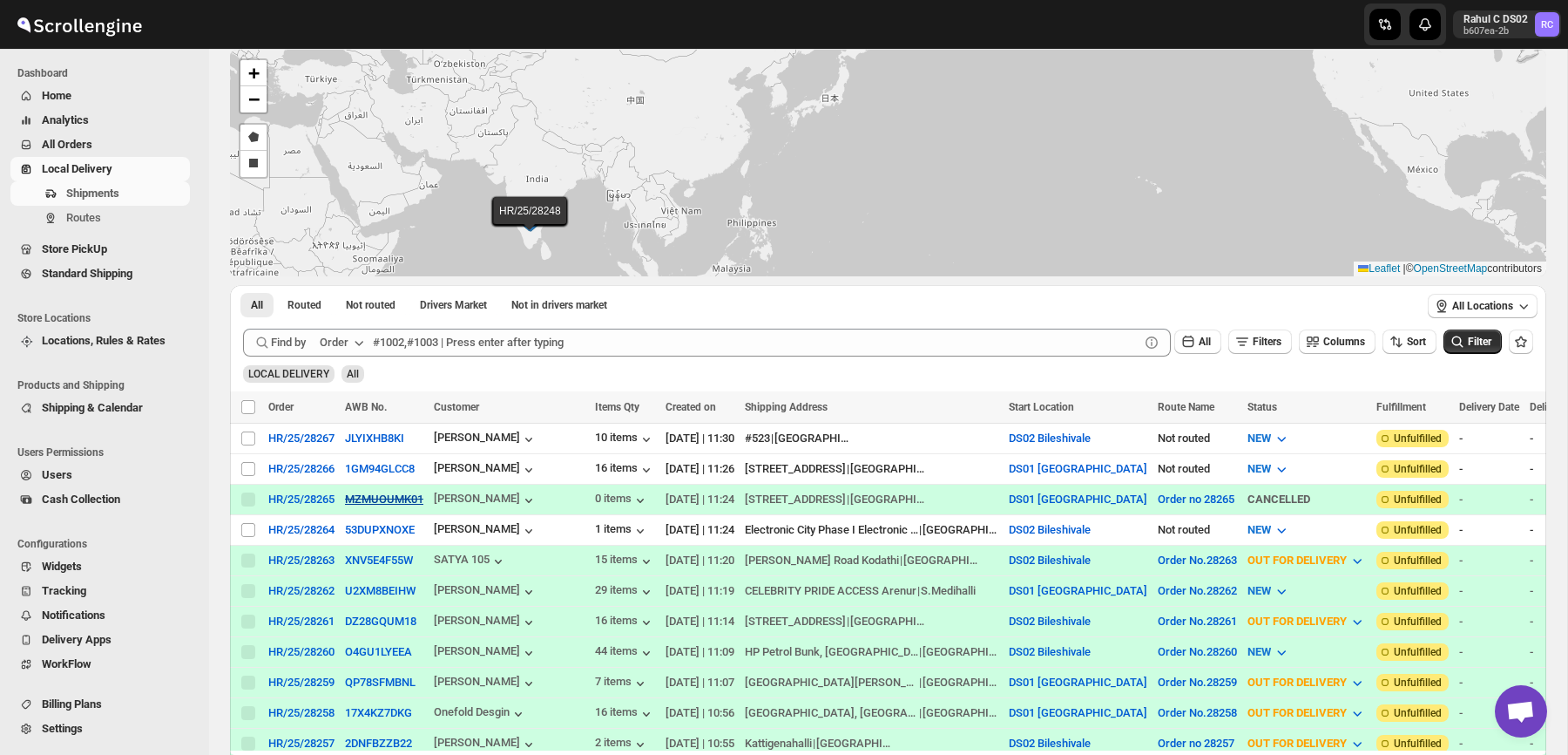
scroll to position [91, 0]
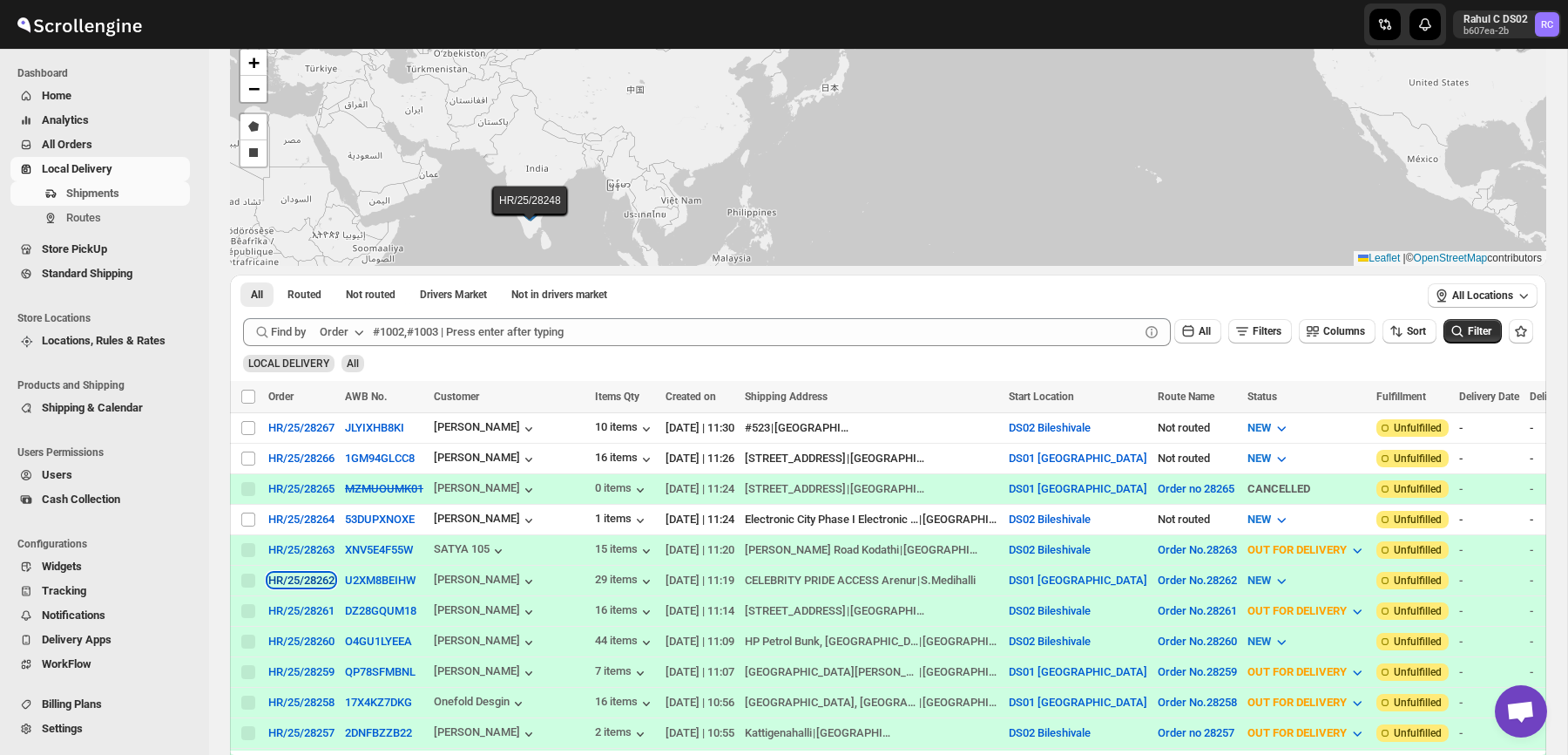
click at [323, 575] on div "HR/25/28262" at bounding box center [302, 579] width 66 height 13
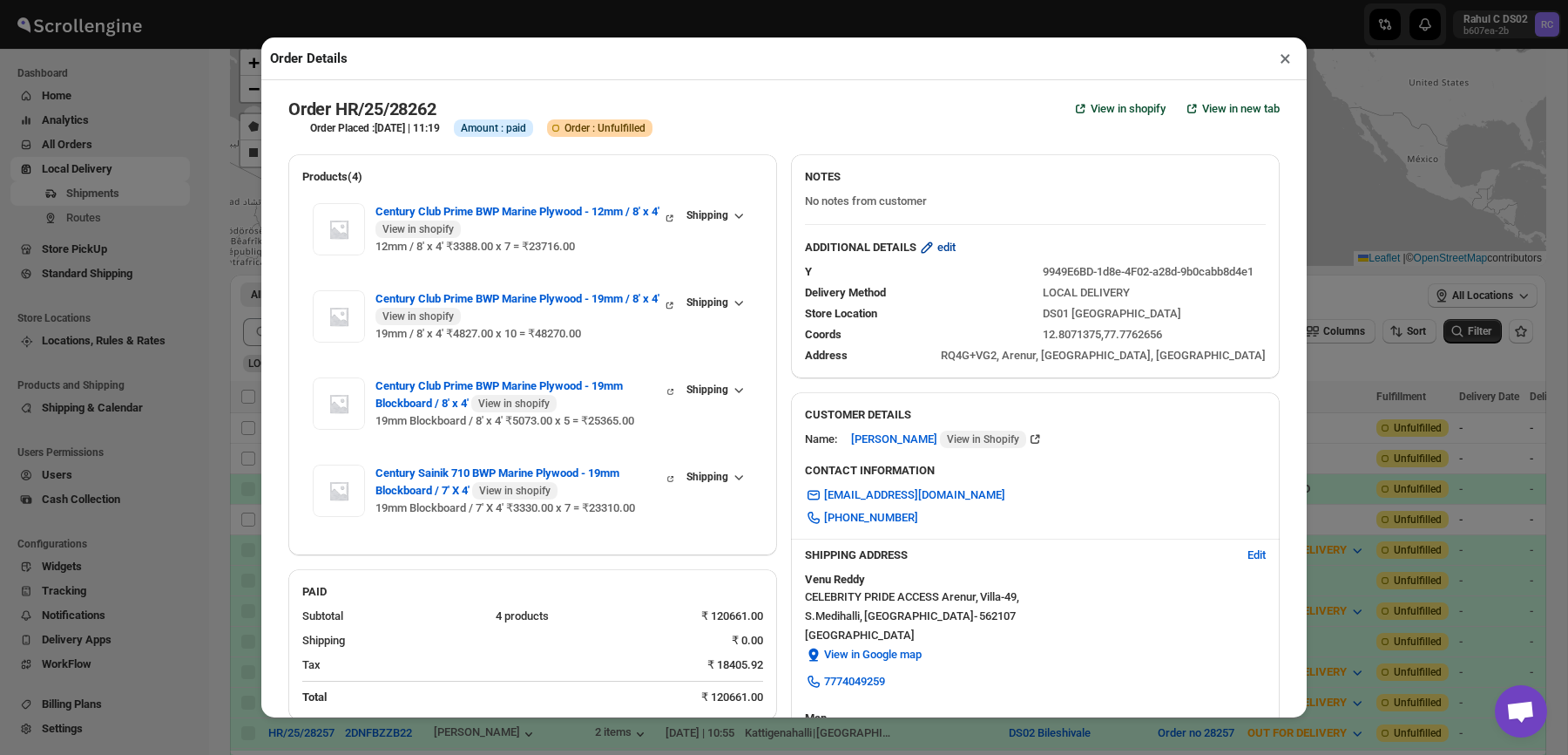
click at [949, 251] on span "edit" at bounding box center [946, 247] width 18 height 18
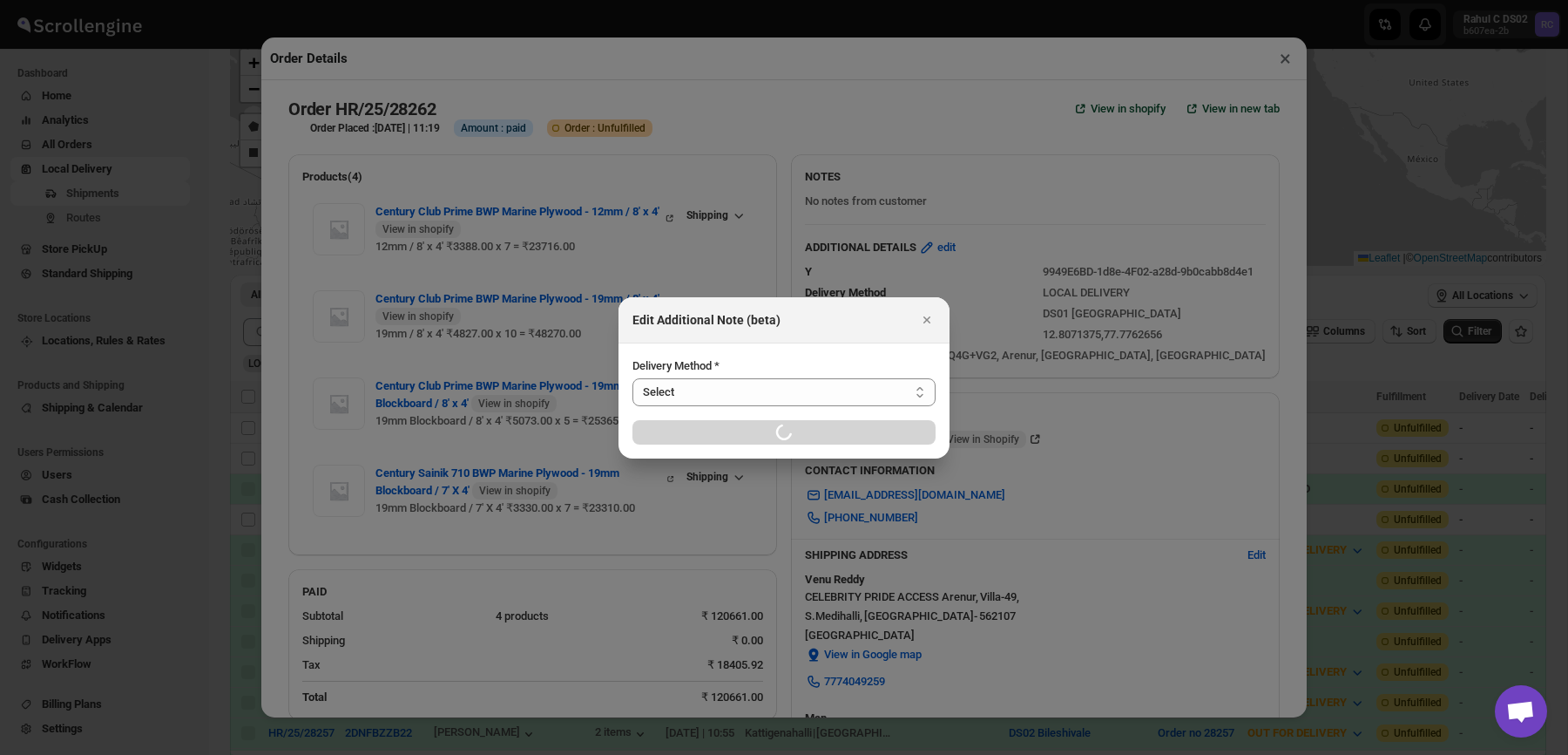
select select "LOCAL_DELIVERY"
select select "LOCATION_BASES"
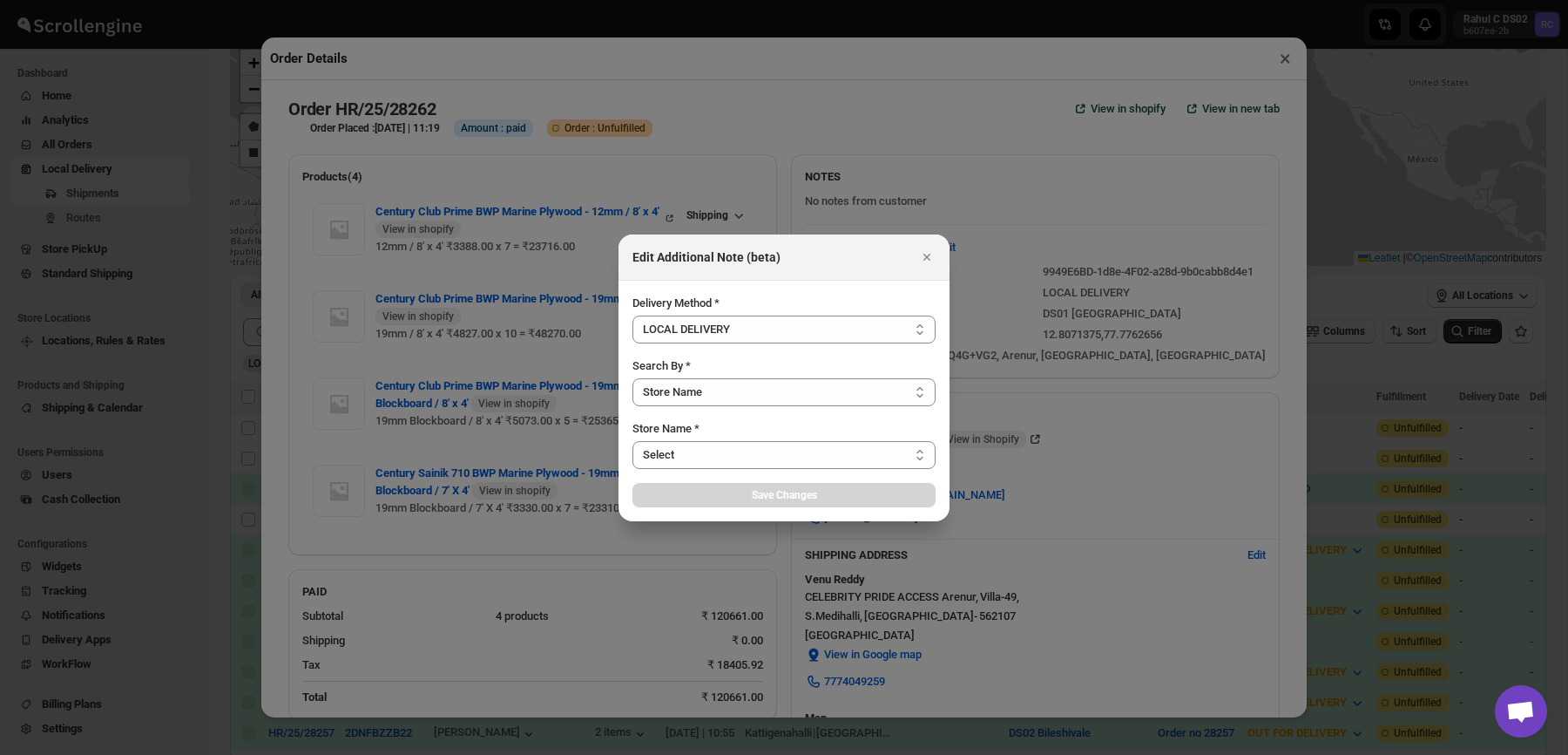
select select "6659bcce154a64d9bb7aed7e"
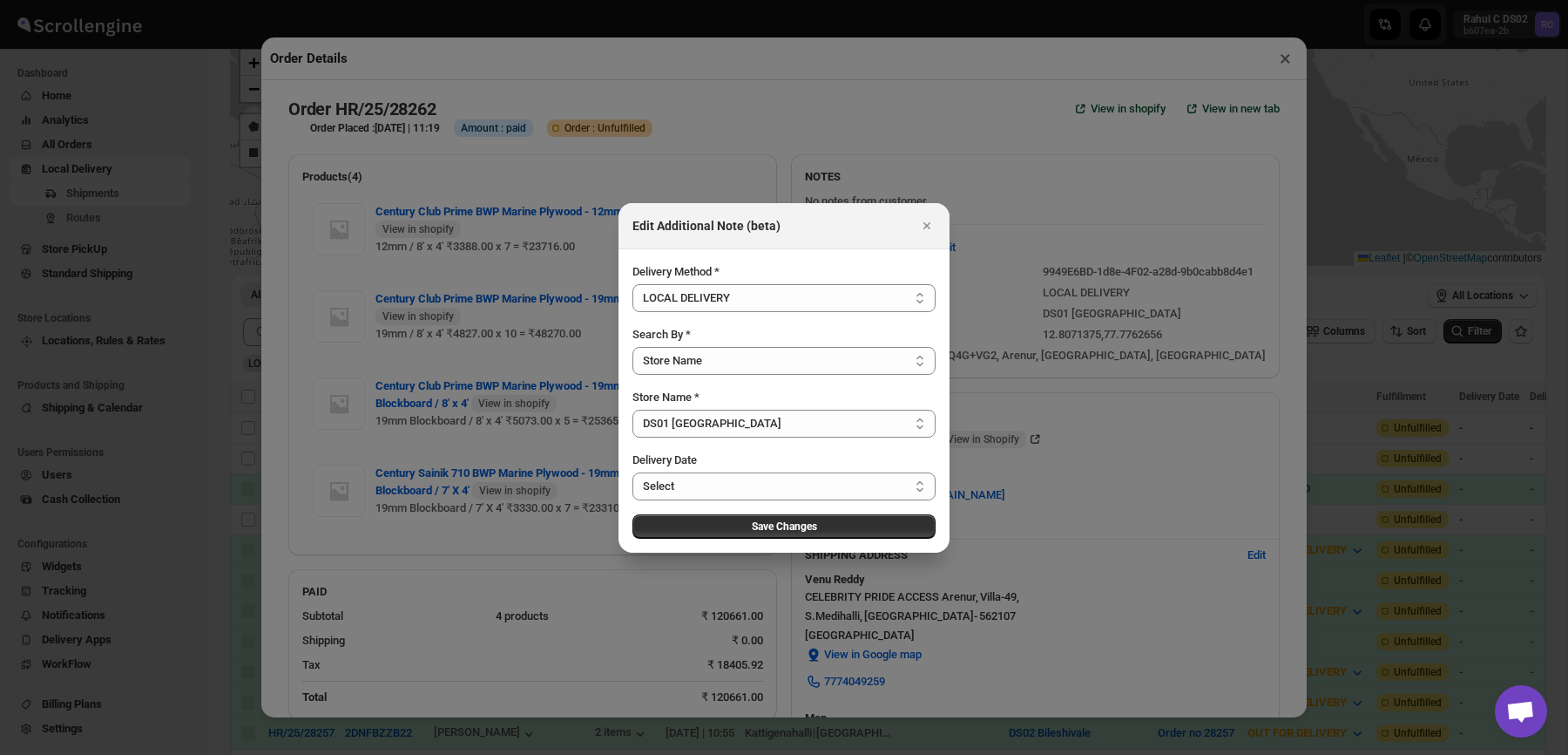
click at [789, 146] on div at bounding box center [784, 378] width 1568 height 755
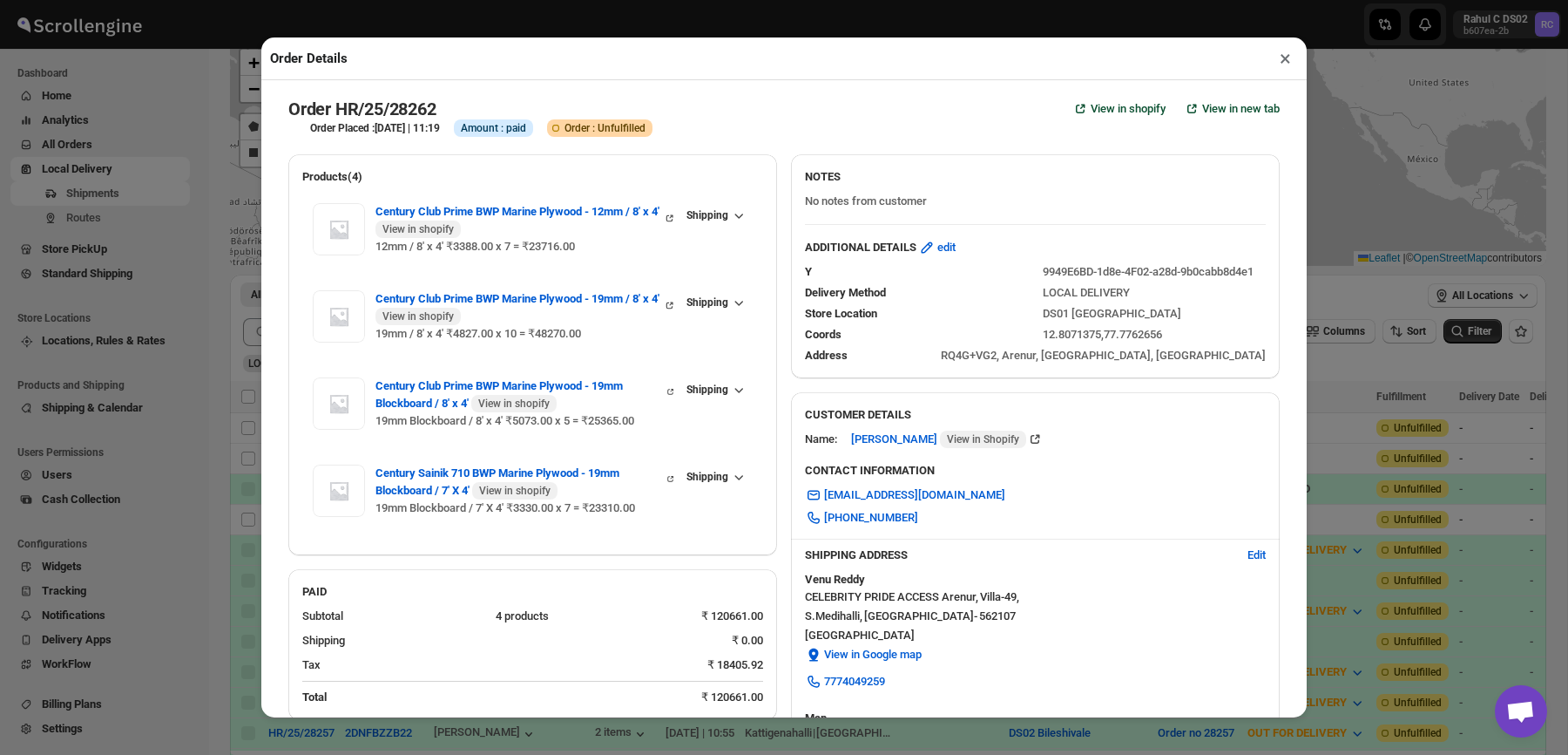
click at [1280, 56] on button "×" at bounding box center [1286, 57] width 25 height 24
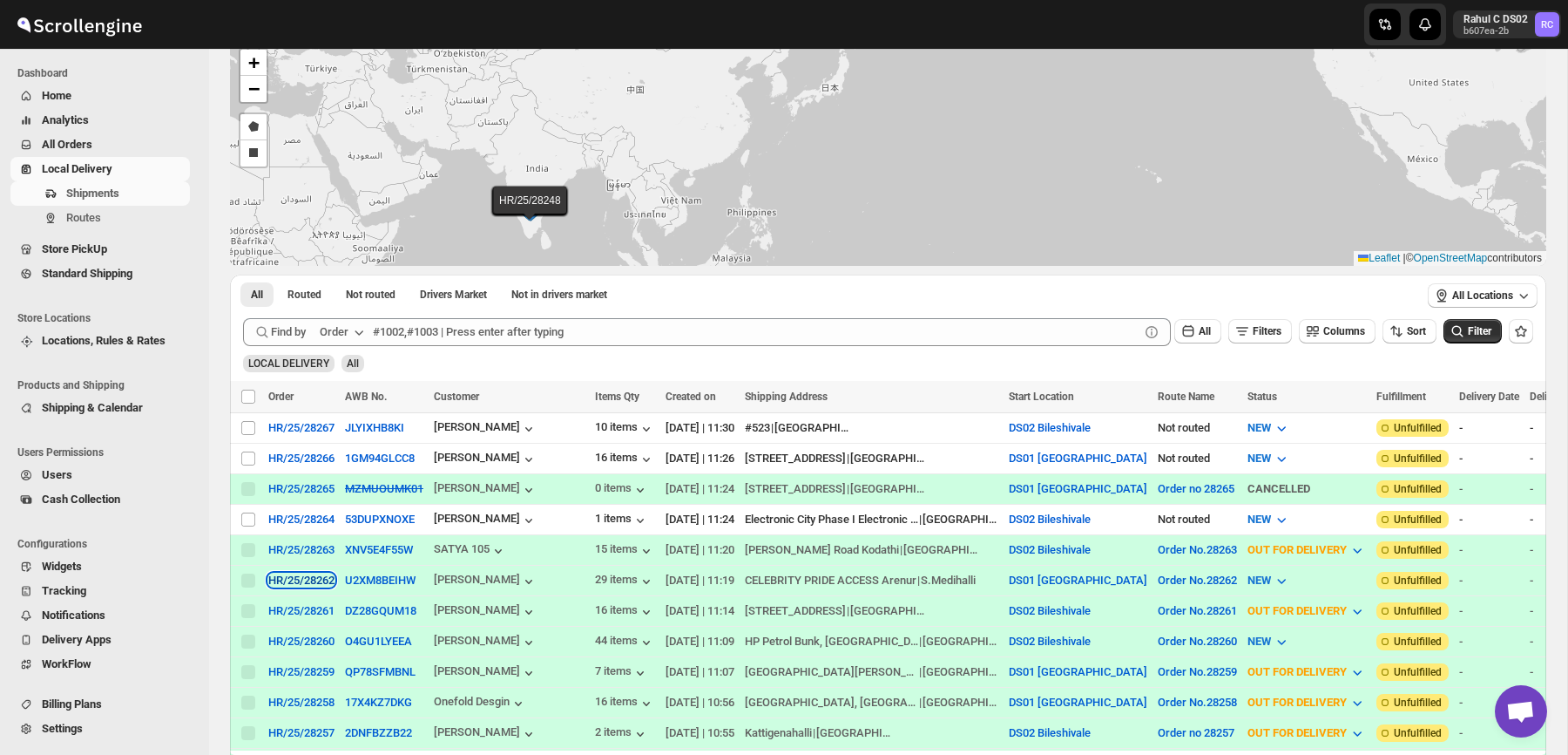
click at [330, 581] on div "HR/25/28262" at bounding box center [302, 579] width 66 height 13
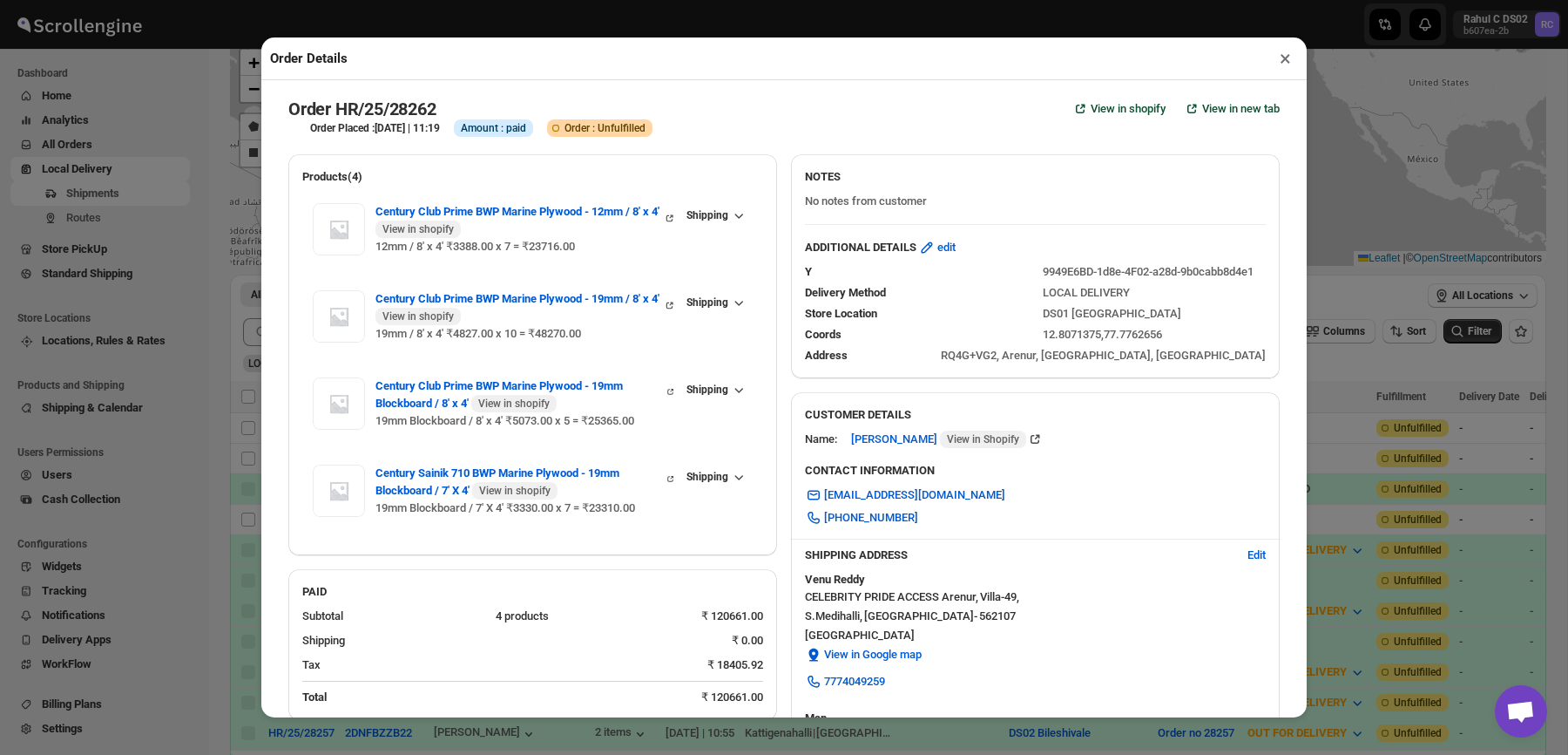
scroll to position [4, 0]
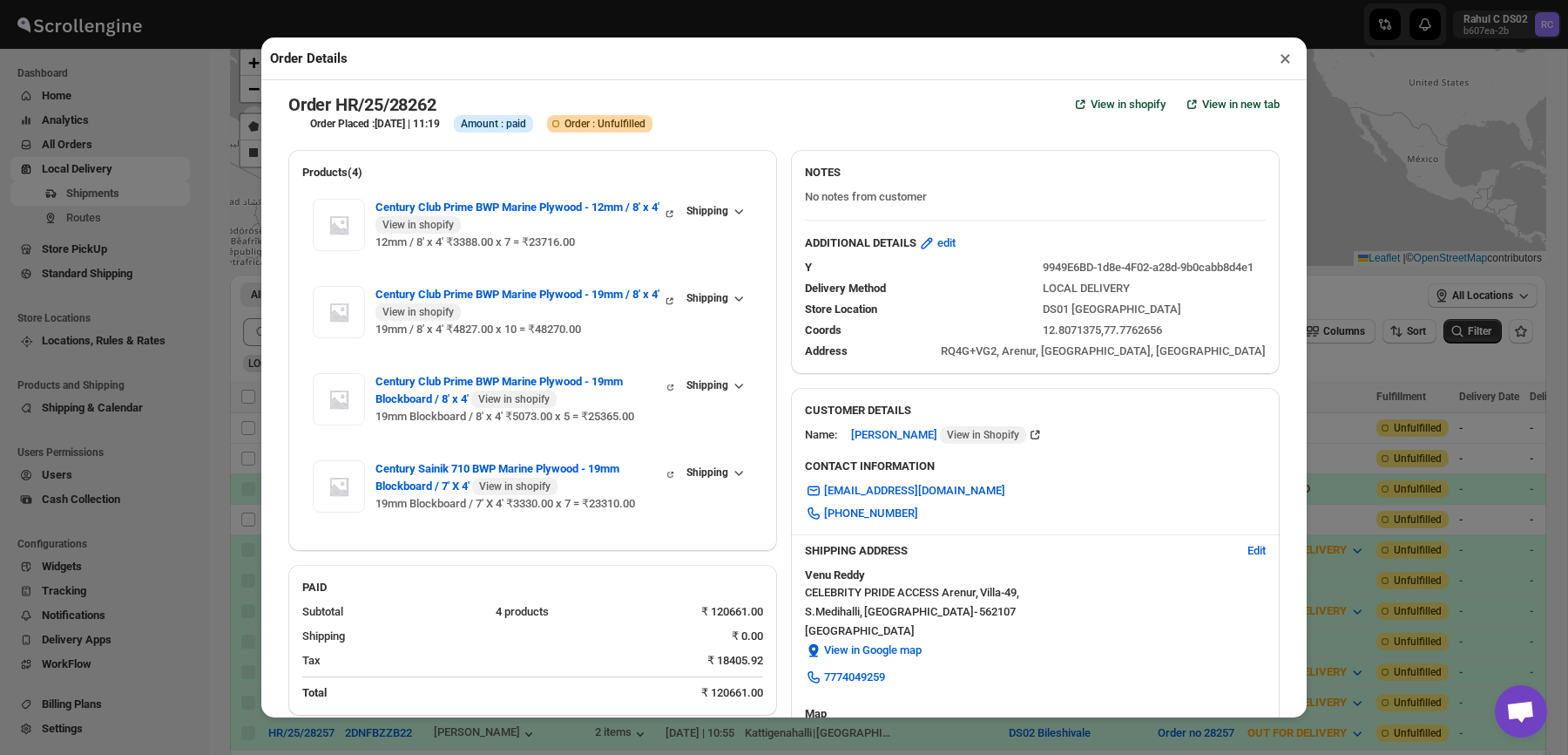
click at [1282, 63] on button "×" at bounding box center [1286, 57] width 25 height 24
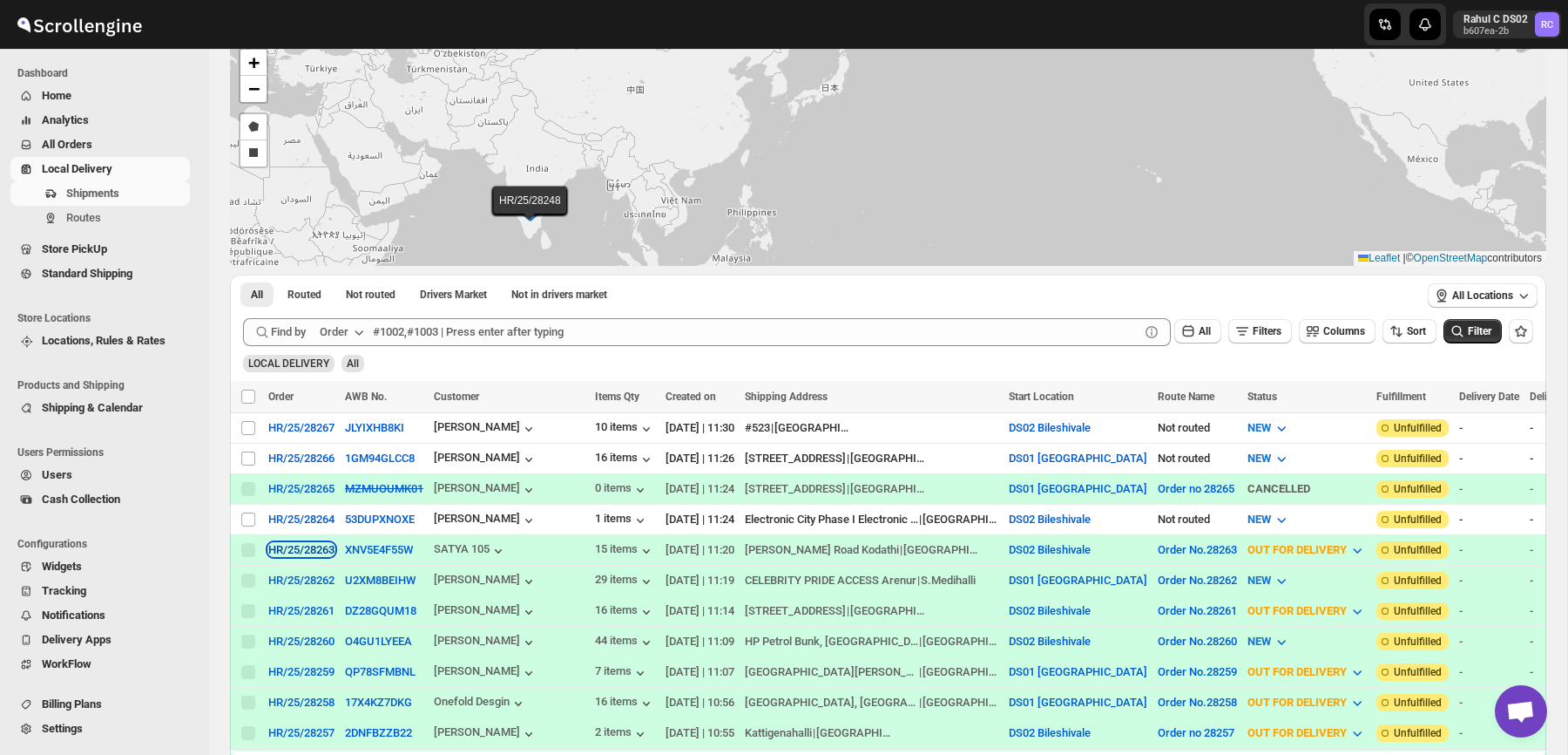
click at [304, 551] on div "HR/25/28263" at bounding box center [302, 549] width 66 height 13
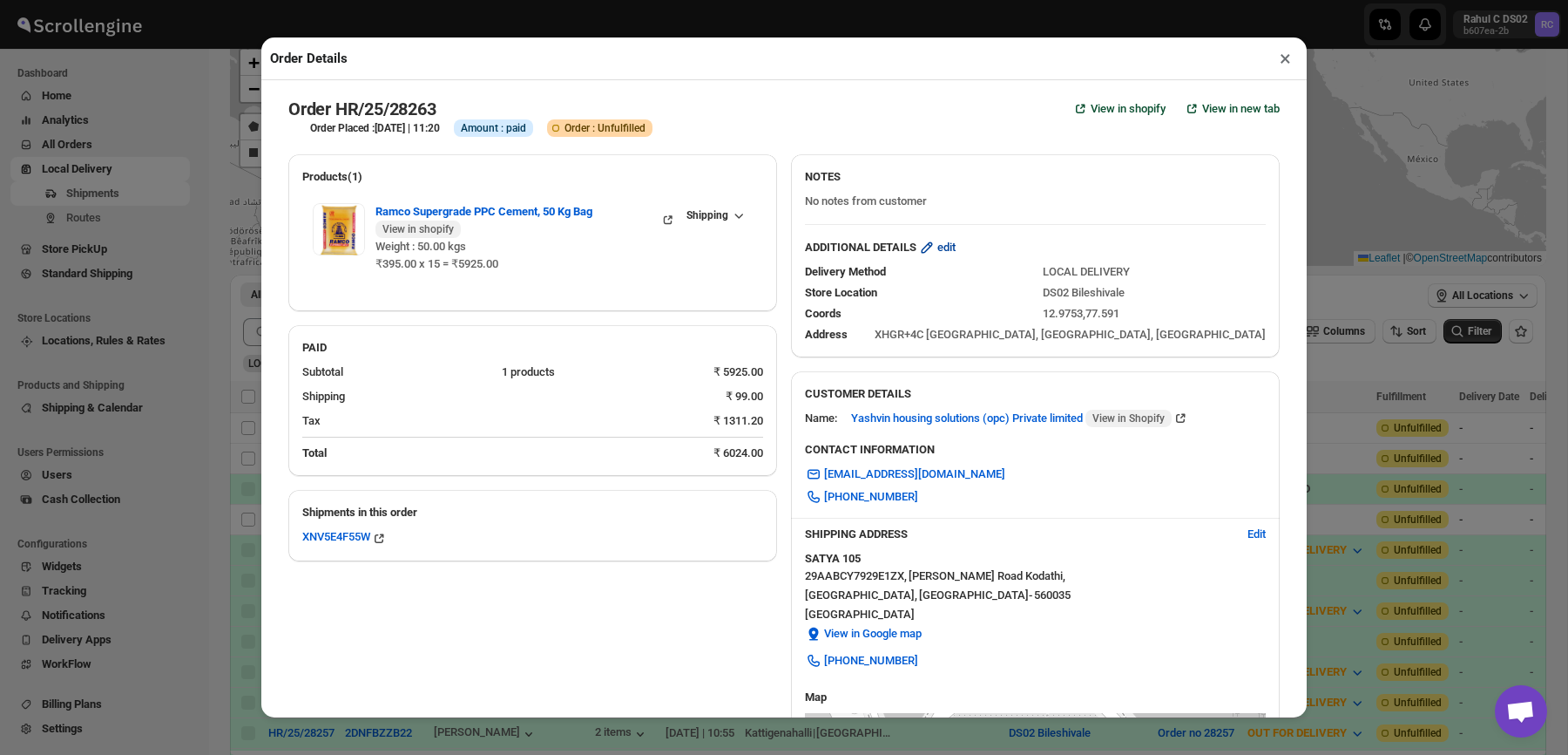
click at [945, 236] on button "edit" at bounding box center [937, 247] width 58 height 28
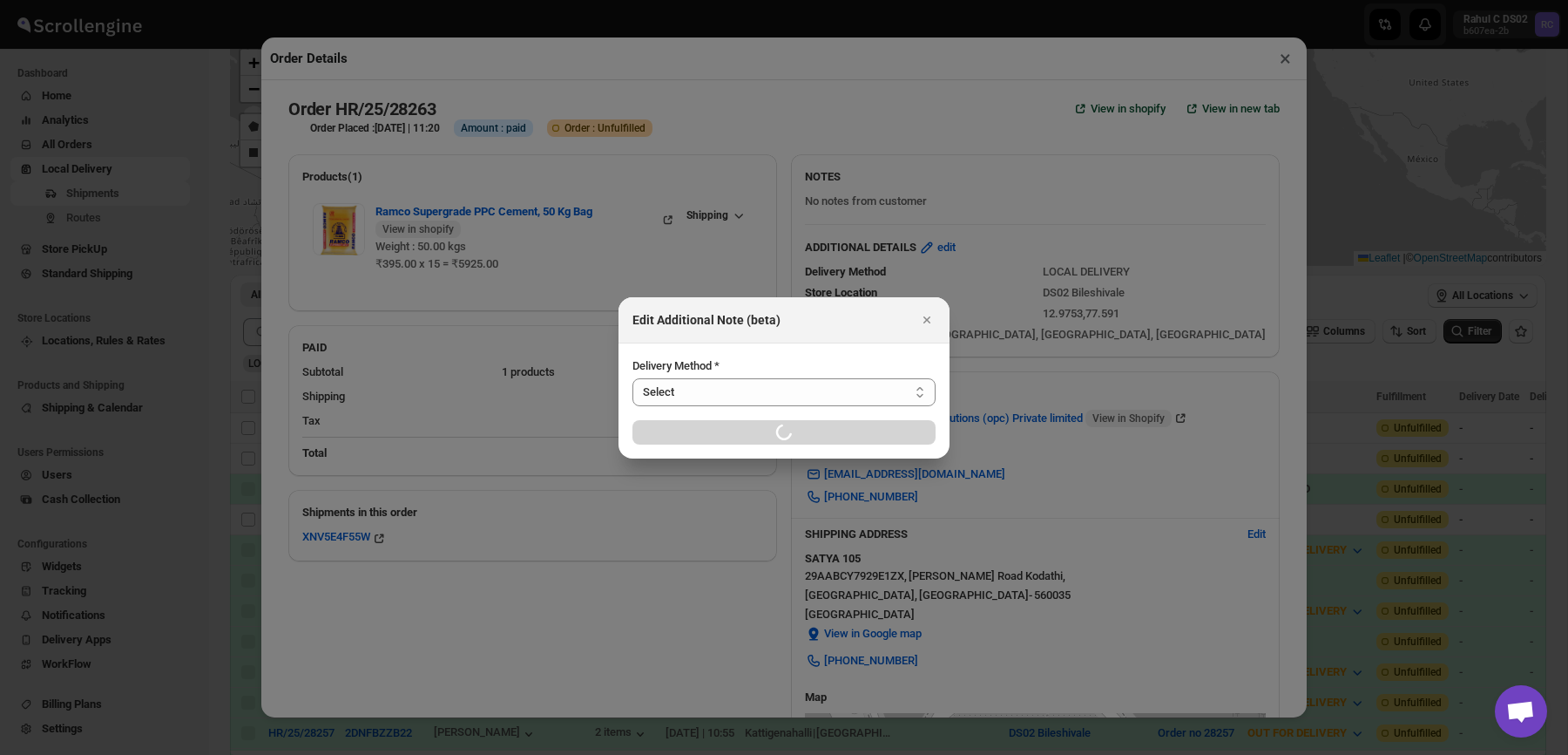
select select "LOCAL_DELIVERY"
select select "LOCATION_BASES"
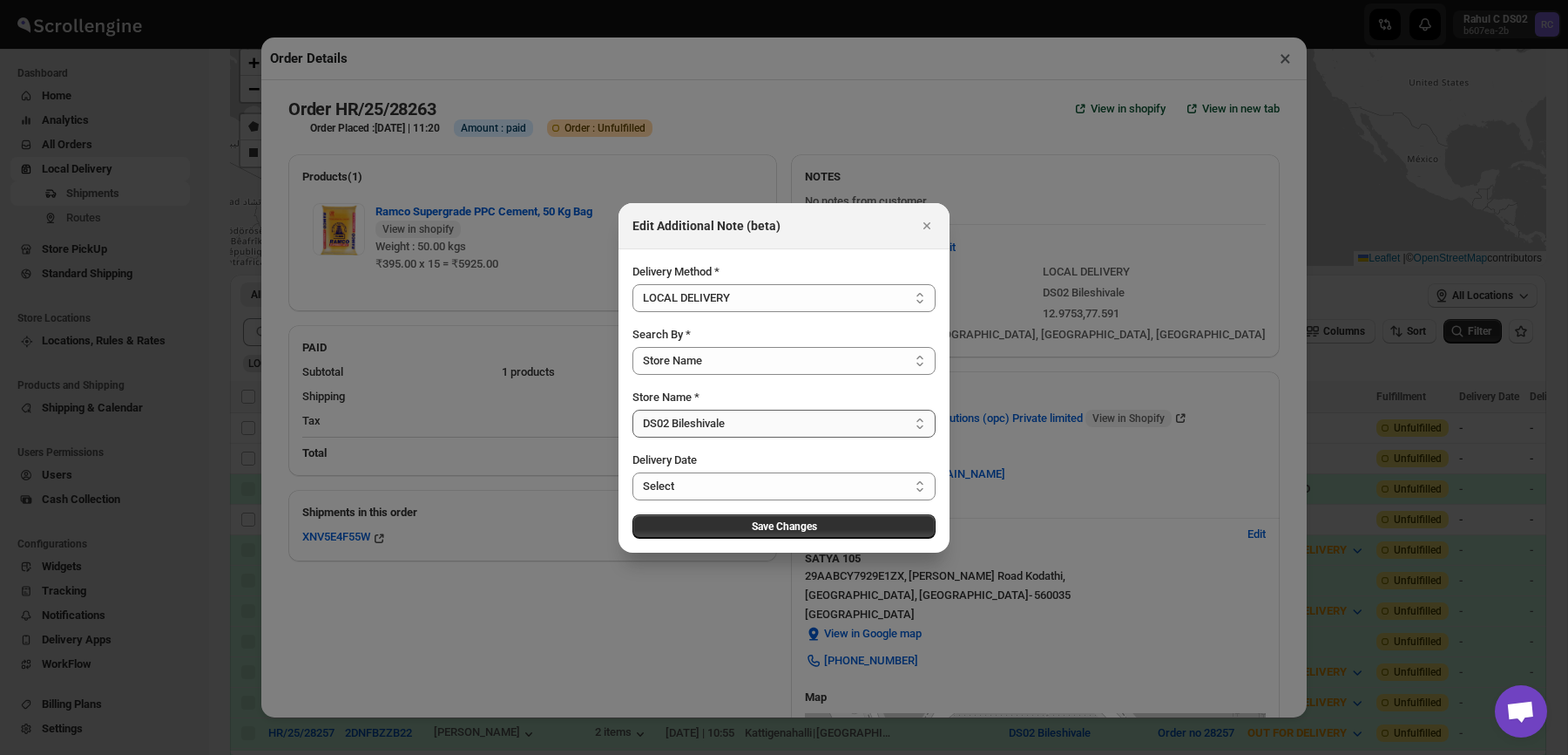
click at [693, 428] on select "Select DS01 Sarjapur DS02 Bileshivale" at bounding box center [784, 423] width 303 height 28
click at [632, 410] on select "Select DS01 Sarjapur DS02 Bileshivale" at bounding box center [784, 423] width 303 height 28
click at [730, 521] on div "Loading Save Changes" at bounding box center [784, 525] width 303 height 24
select select "6659bcce154a64d9bb7aed7e"
click at [729, 524] on button "Save Changes" at bounding box center [784, 525] width 303 height 24
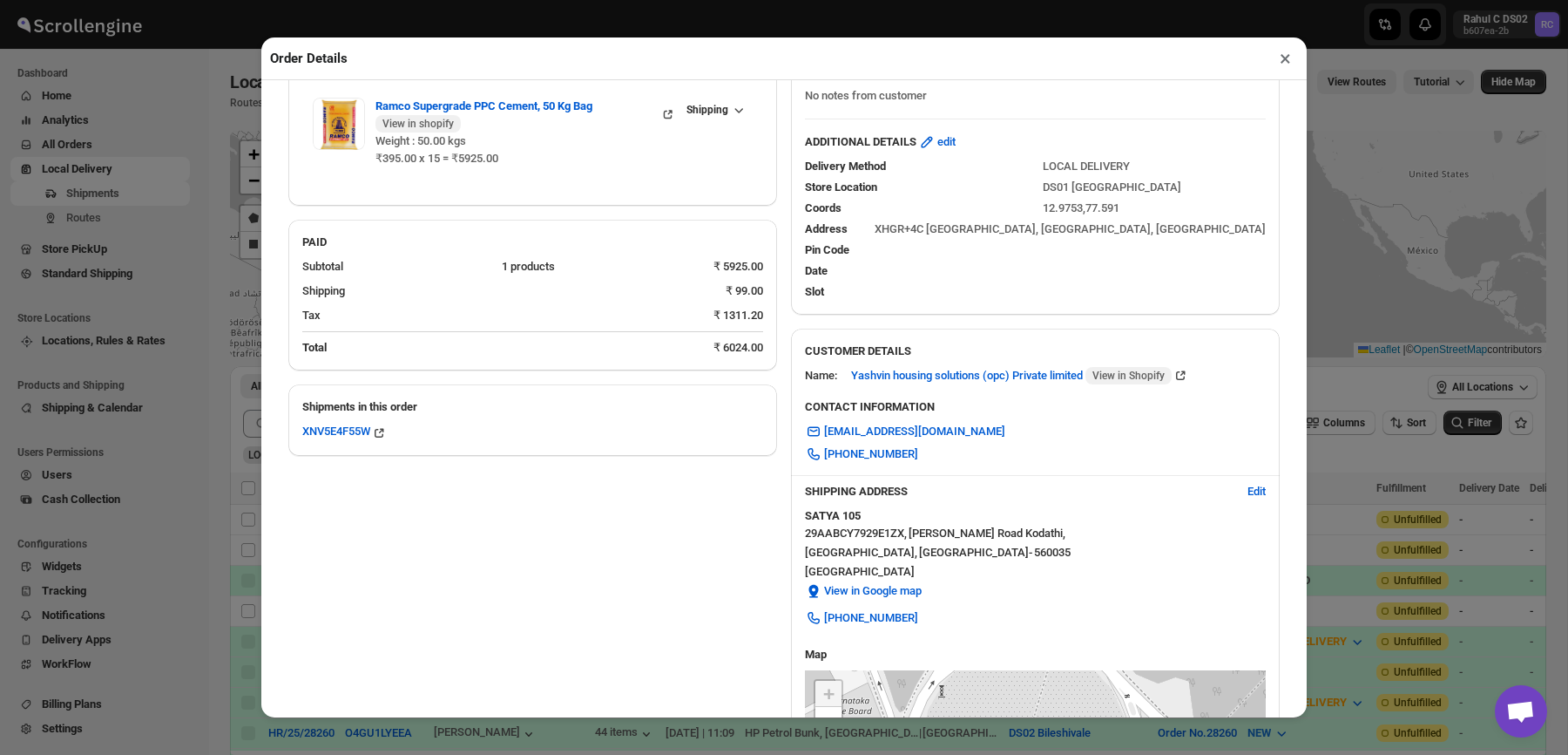
scroll to position [490, 0]
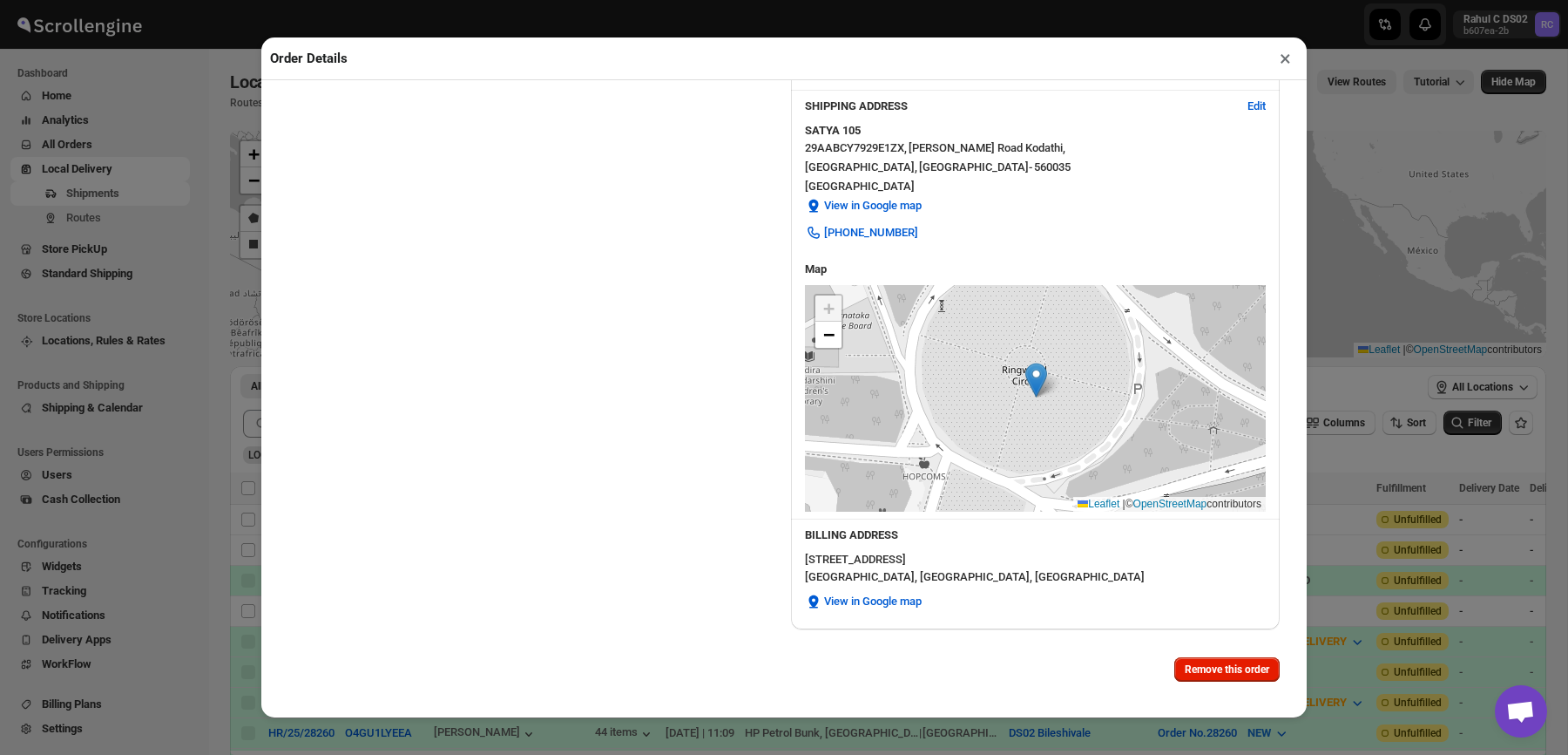
click at [1280, 66] on button "×" at bounding box center [1286, 57] width 25 height 24
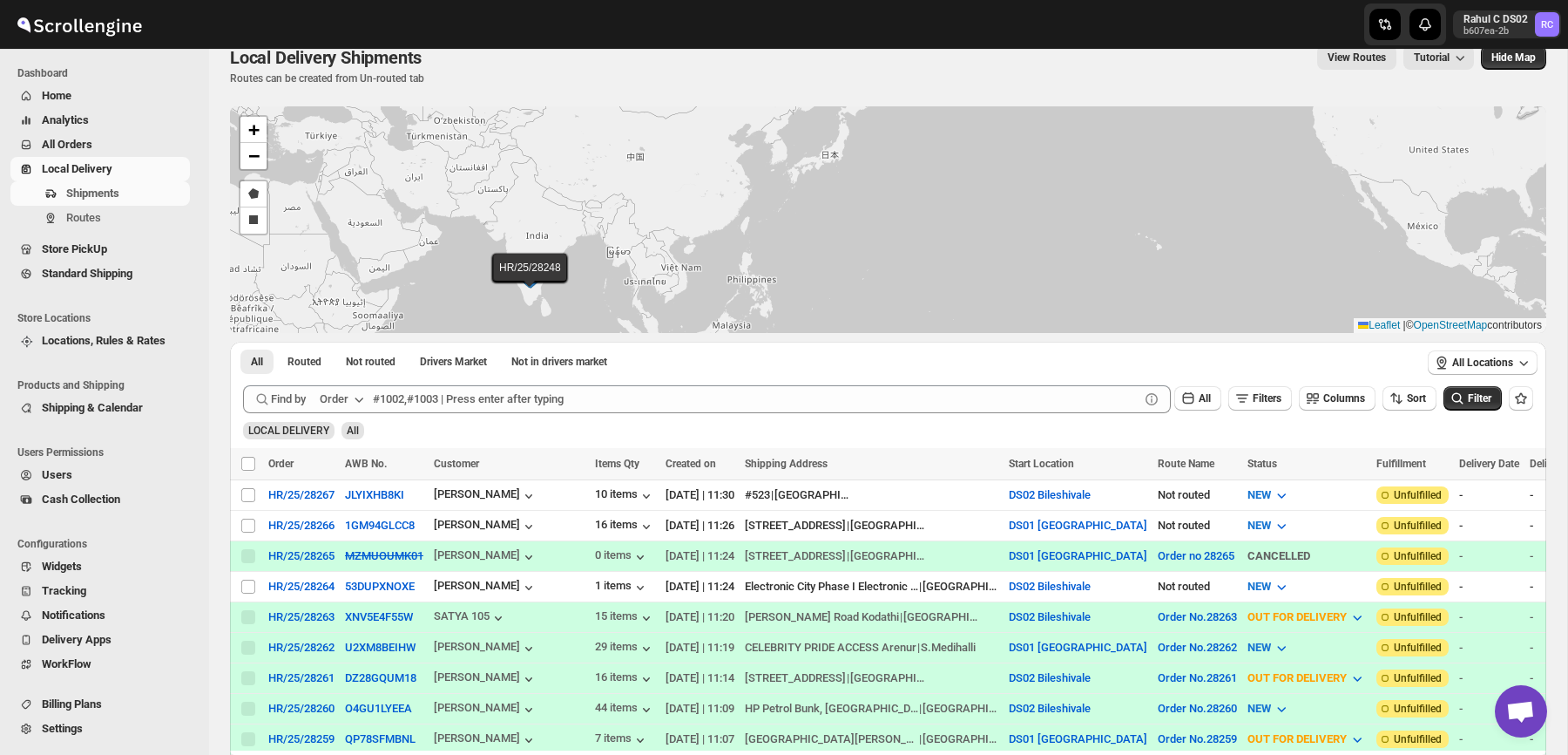
scroll to position [29, 0]
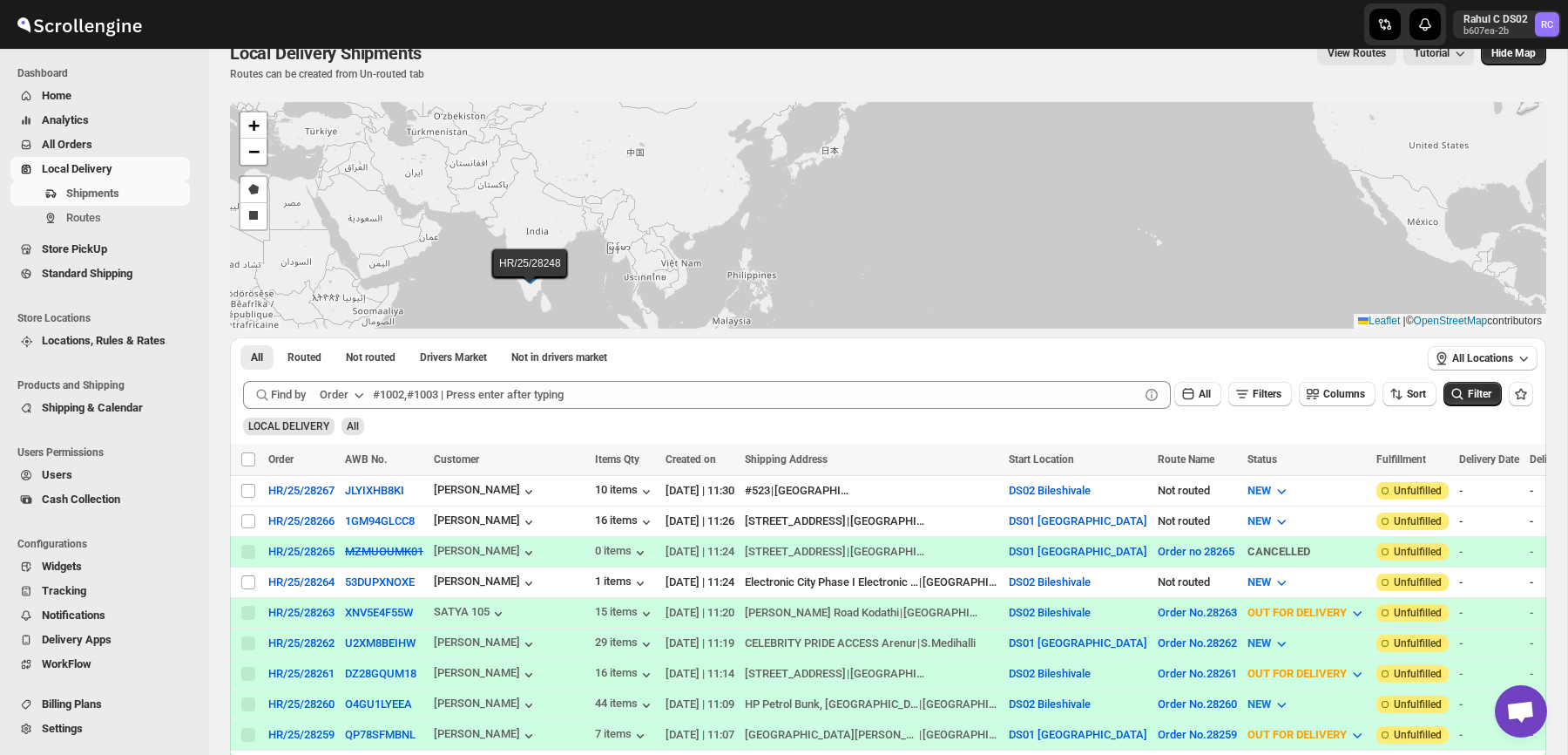
click at [74, 343] on span "Locations, Rules & Rates" at bounding box center [103, 340] width 124 height 13
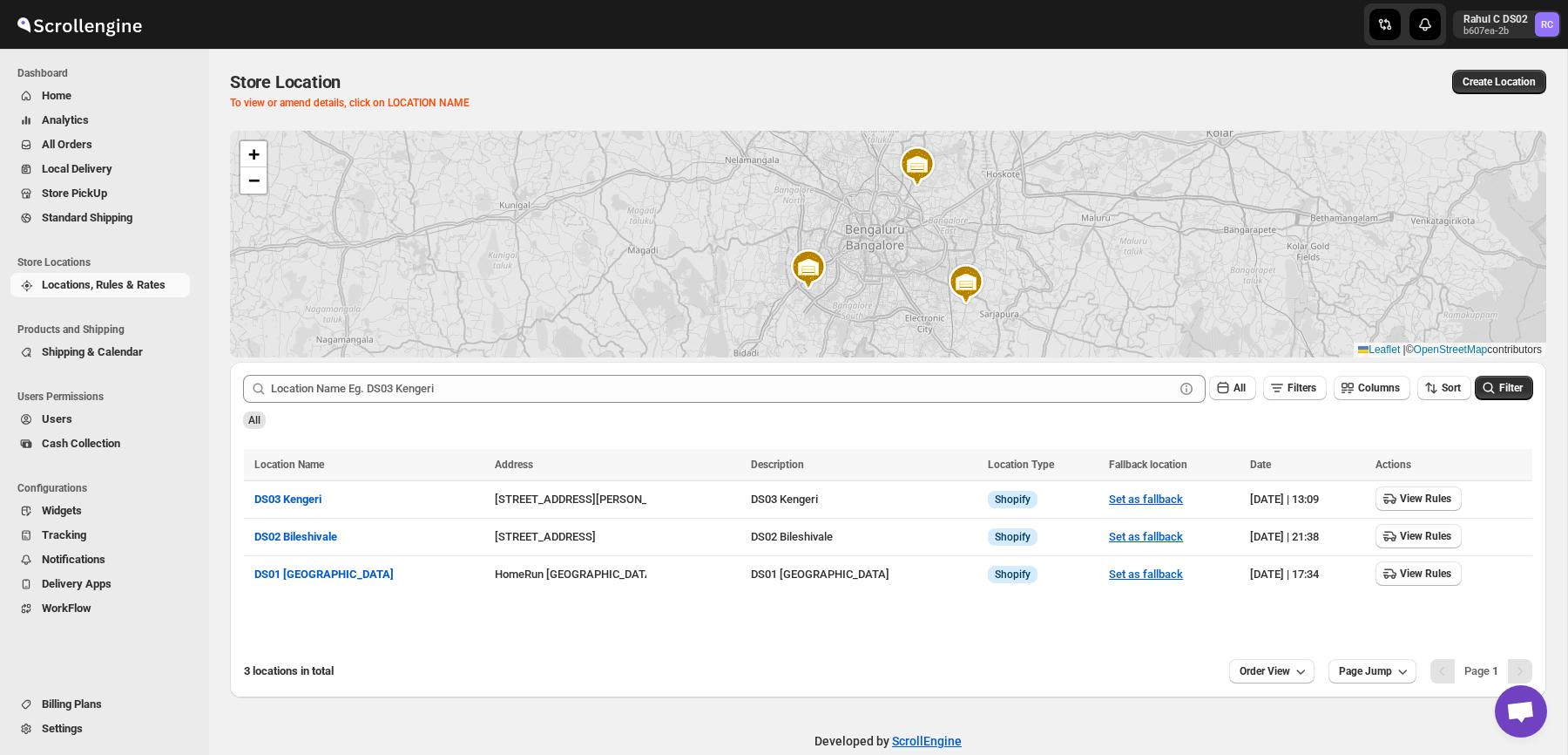
scroll to position [29, 0]
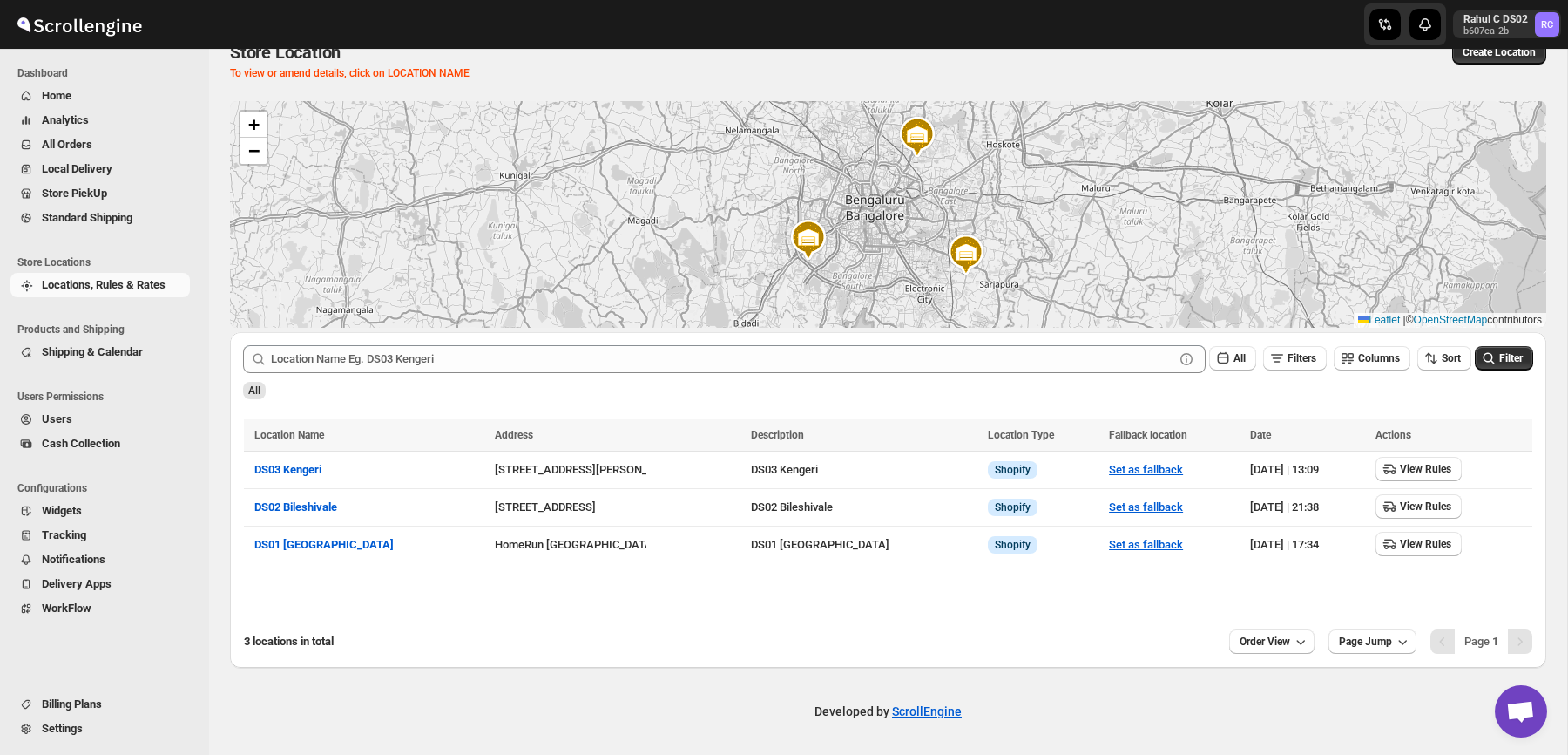
click at [138, 358] on span "Shipping & Calendar" at bounding box center [114, 352] width 145 height 18
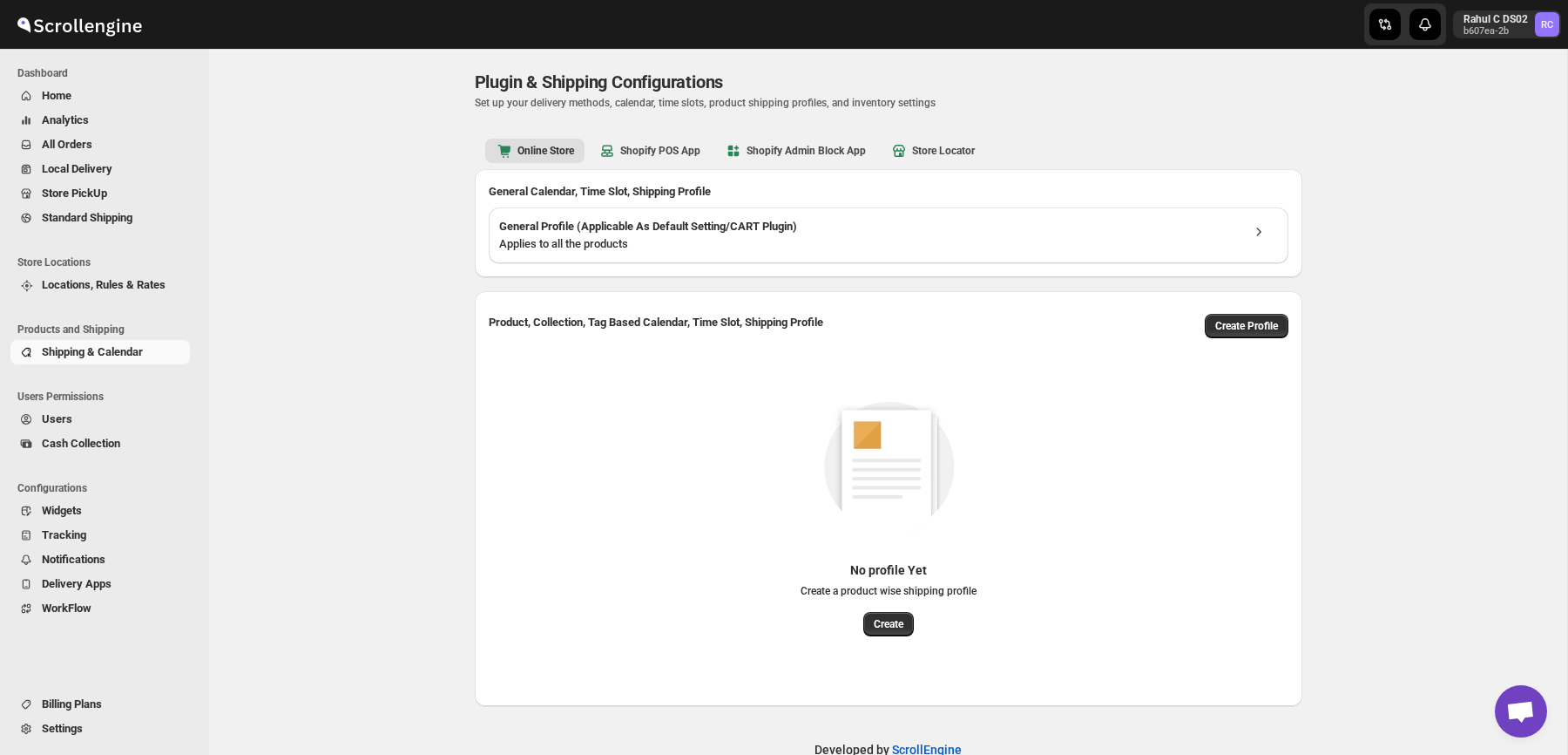
scroll to position [38, 0]
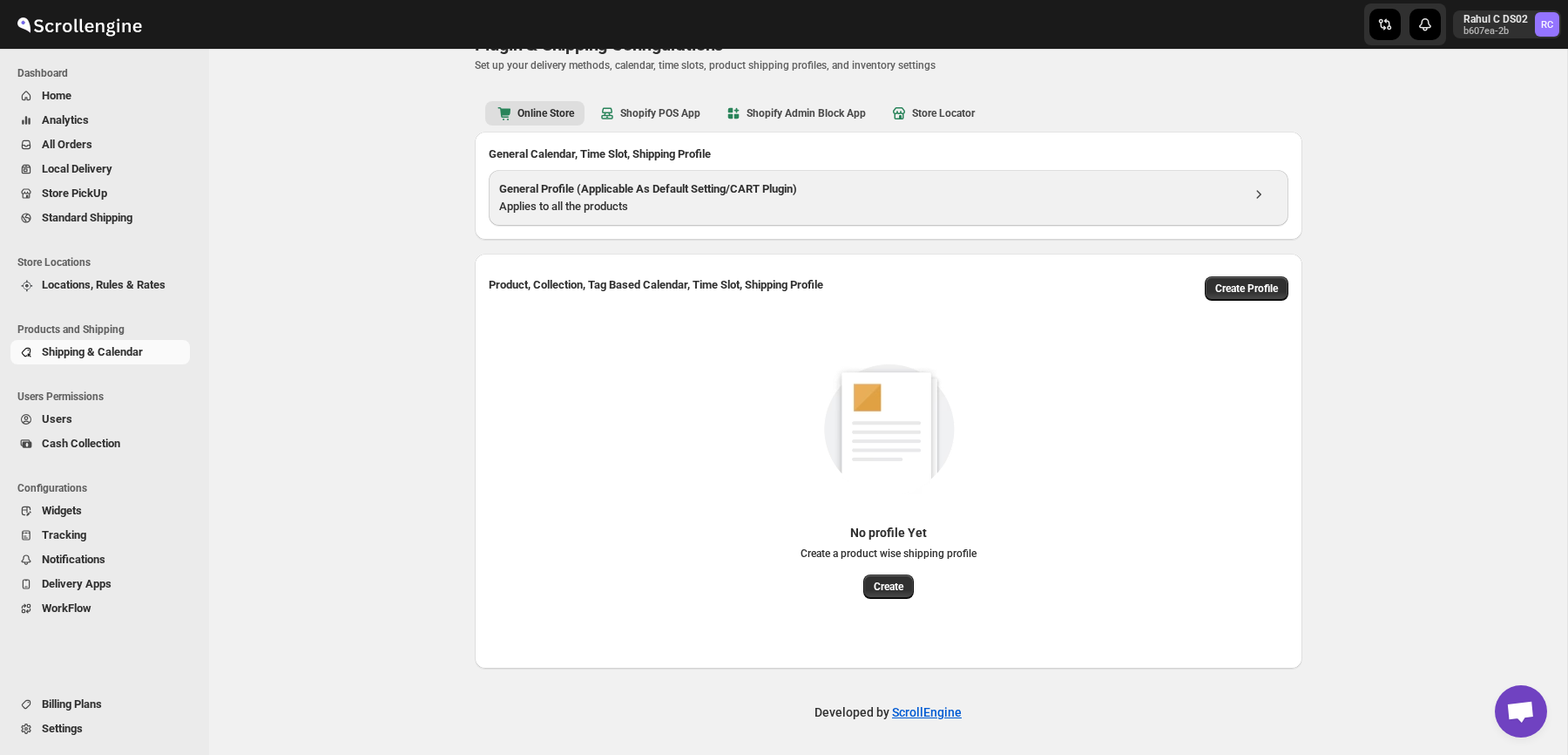
click at [616, 177] on div "General Profile (Applicable As Default Setting/CART Plugin) Applies to all the …" at bounding box center [888, 198] width 800 height 55
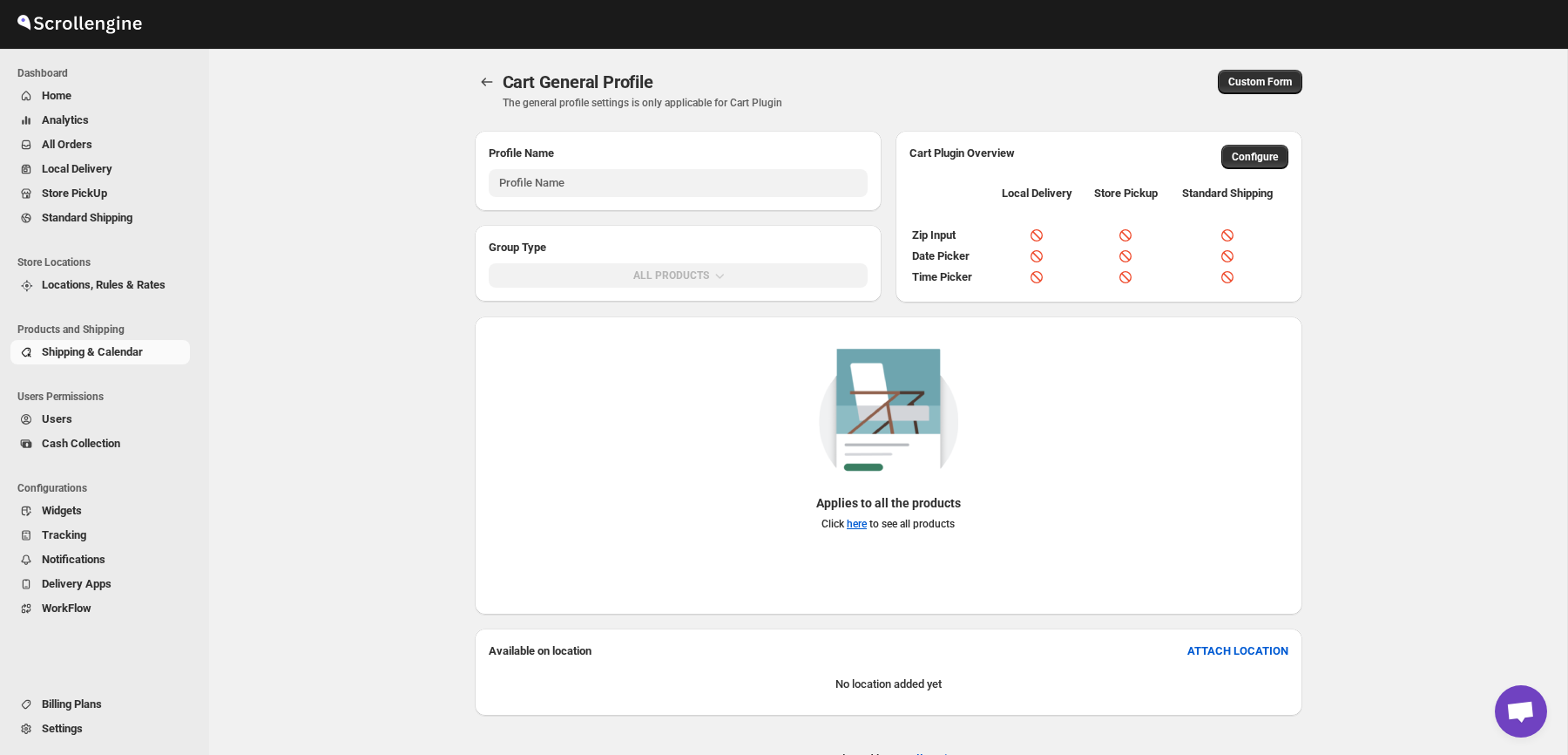
type input "General Profile (Applicable for CART Plugin)"
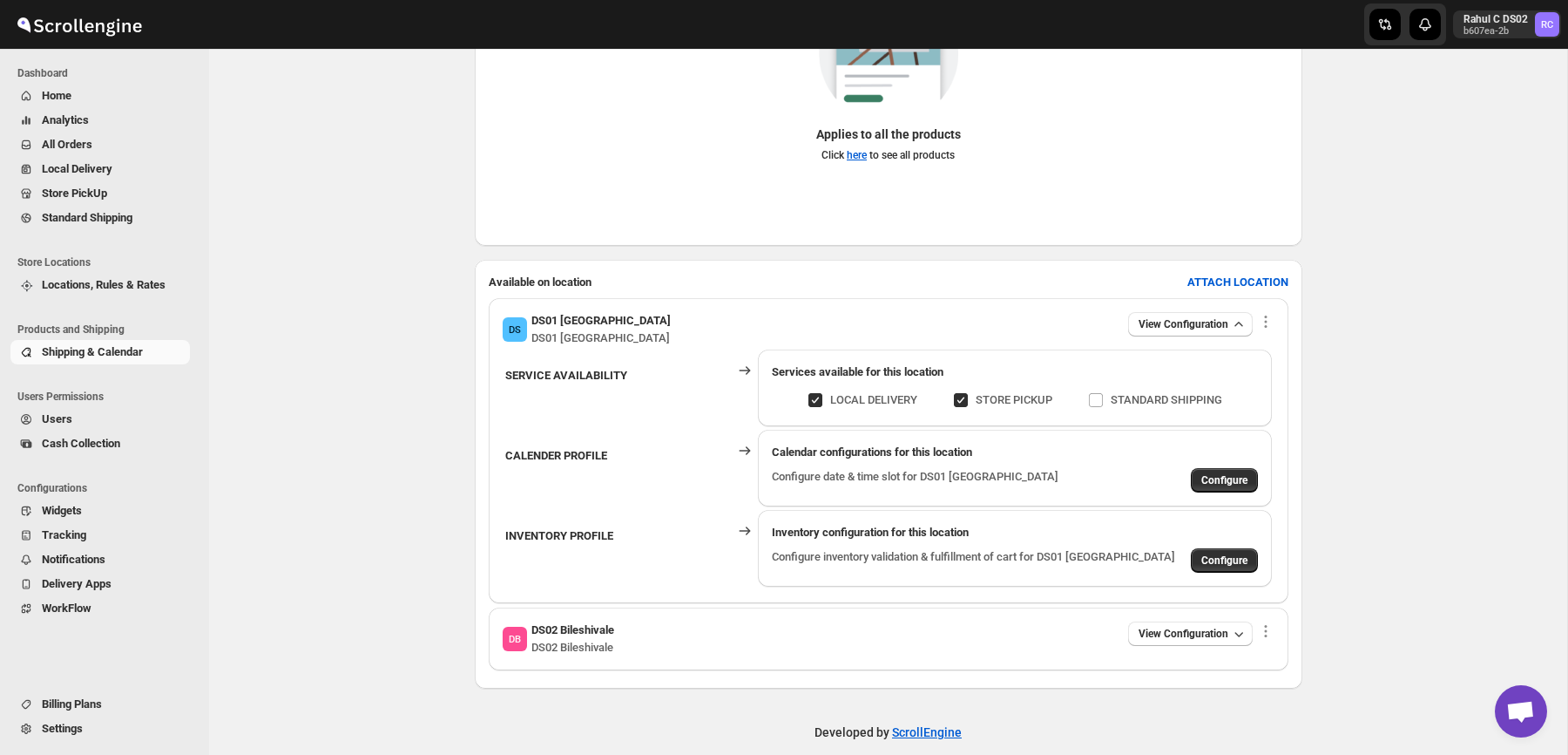
scroll to position [388, 0]
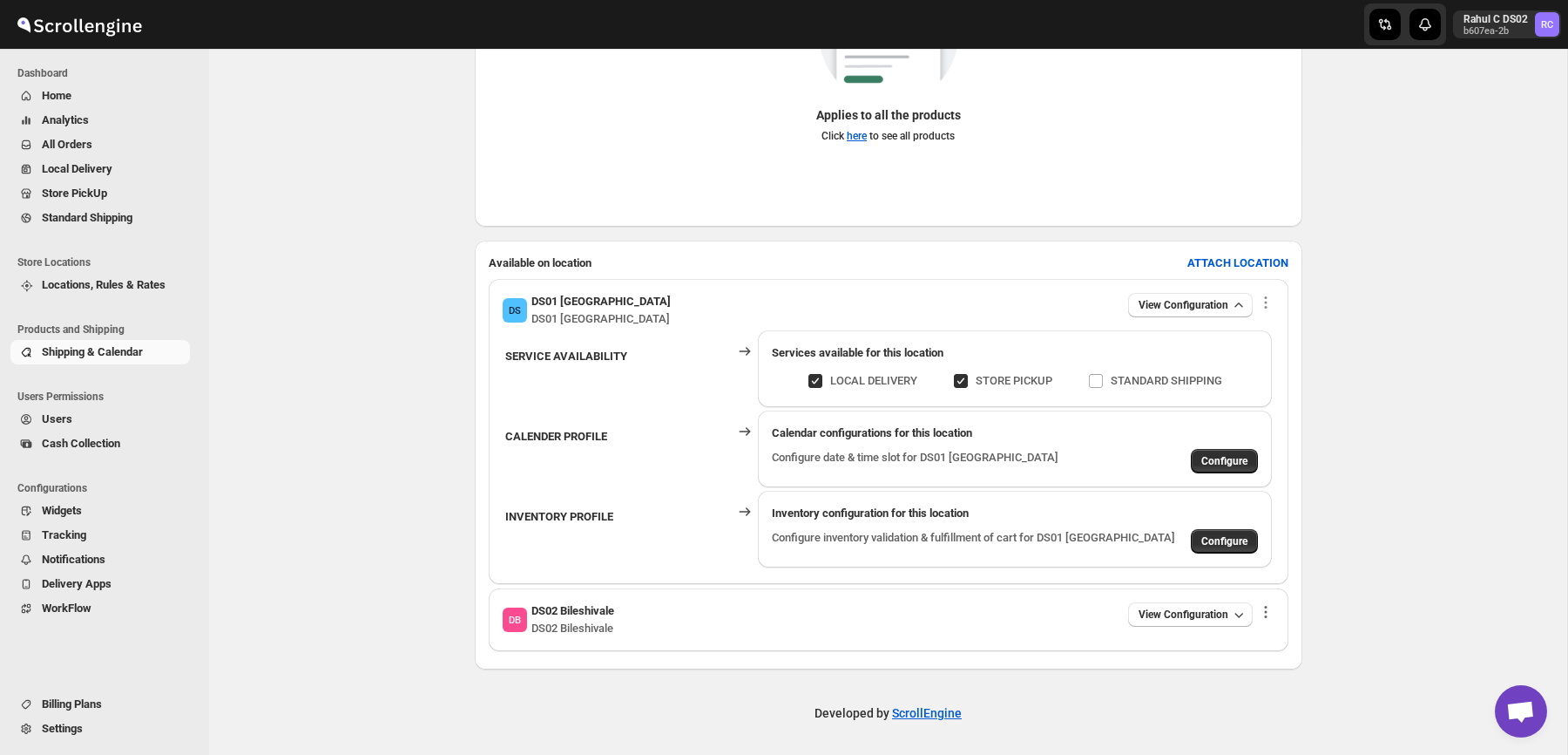
click at [1267, 610] on icon "button" at bounding box center [1265, 612] width 18 height 18
click at [1245, 260] on b "ATTACH LOCATION" at bounding box center [1238, 262] width 101 height 13
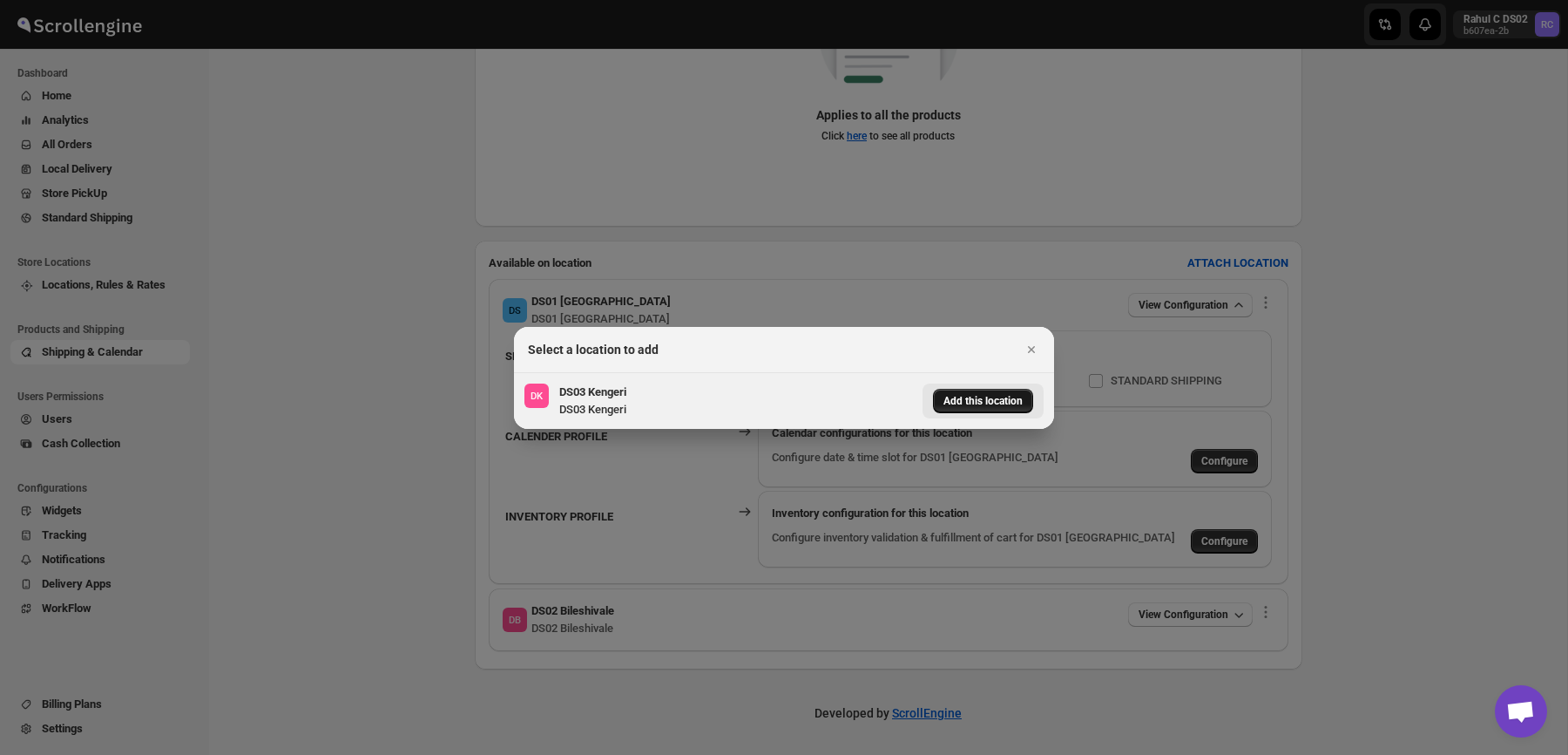
click at [946, 399] on span "Add this location" at bounding box center [983, 401] width 80 height 14
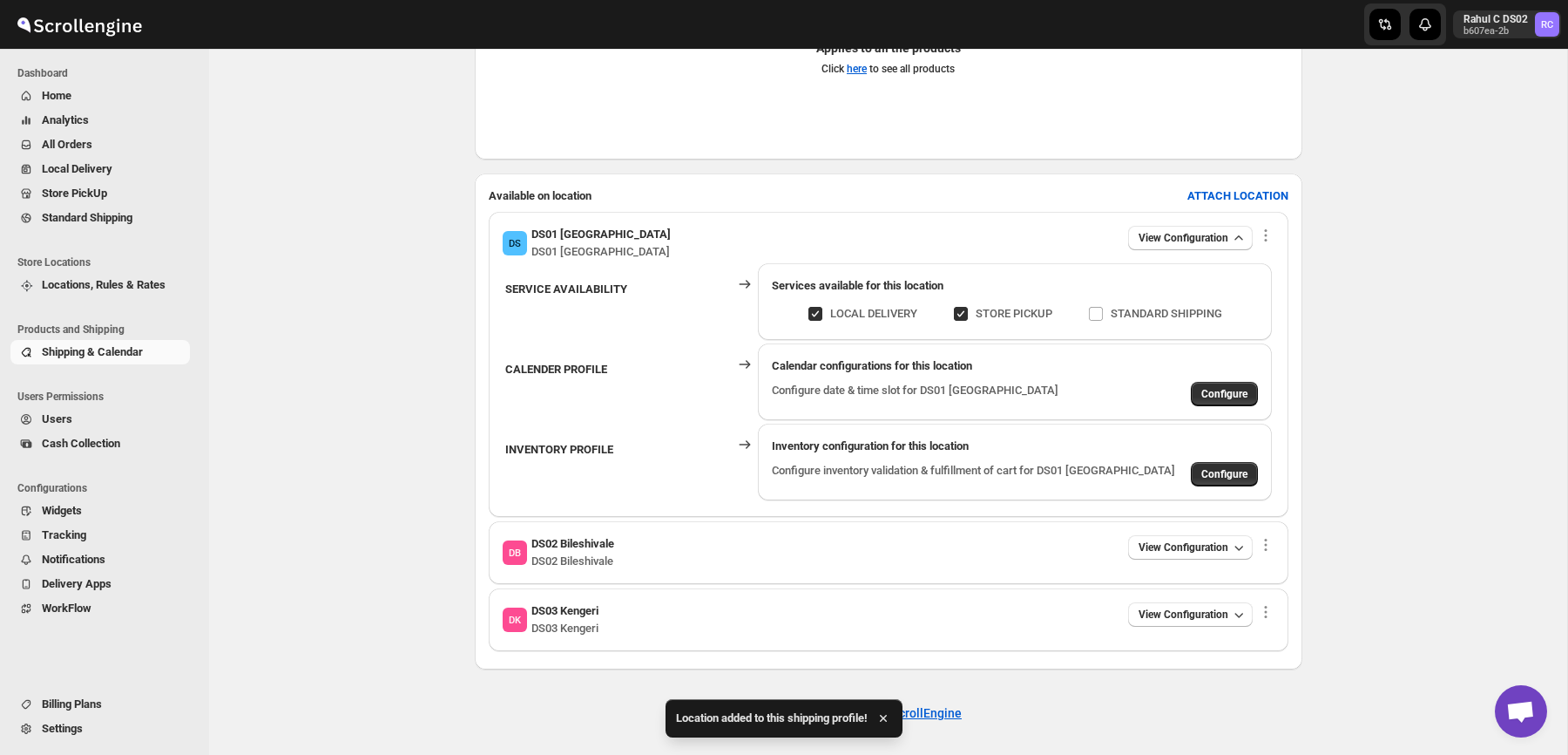
scroll to position [0, 0]
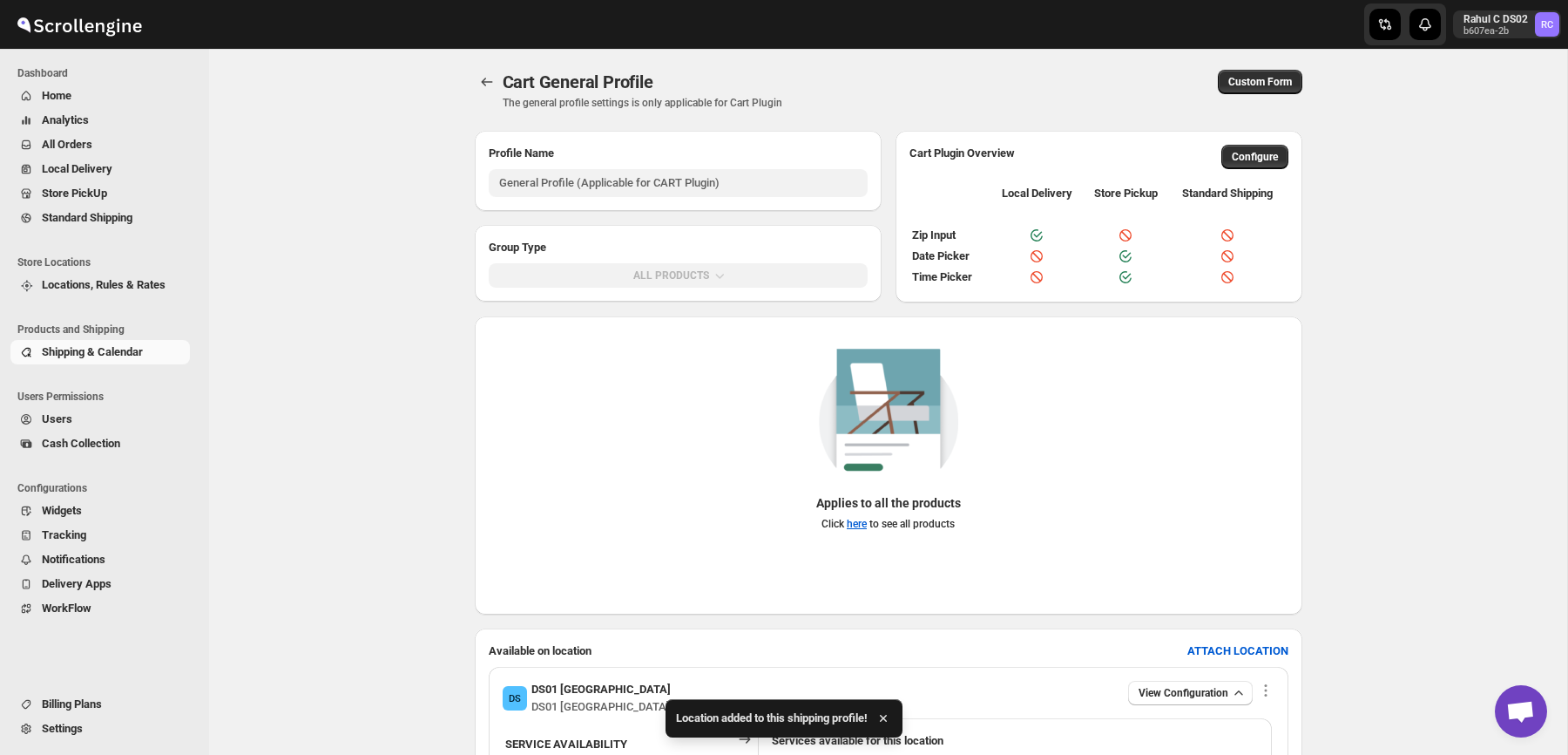
click at [89, 146] on span "All Orders" at bounding box center [67, 144] width 51 height 13
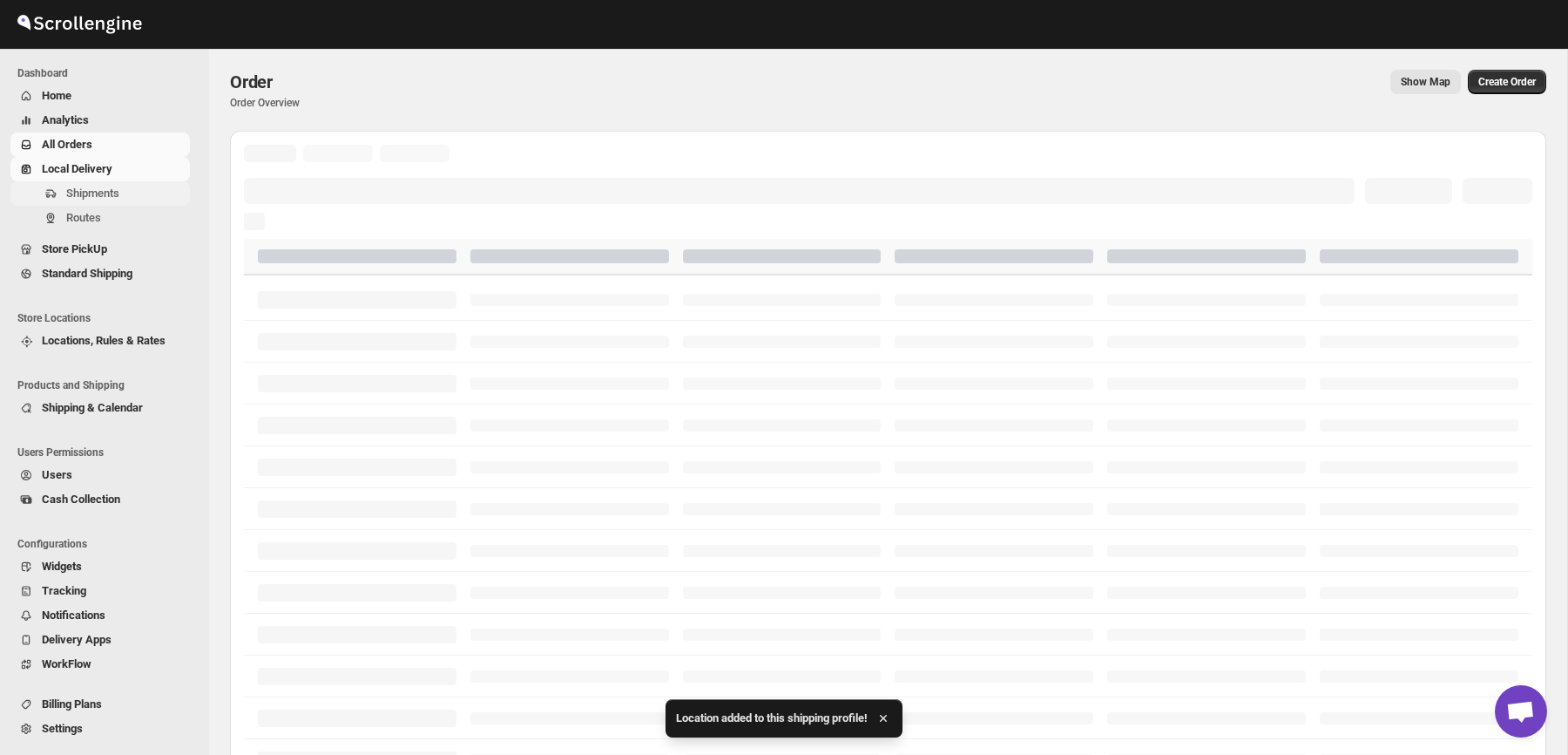
click at [104, 192] on span "Shipments" at bounding box center [92, 193] width 53 height 13
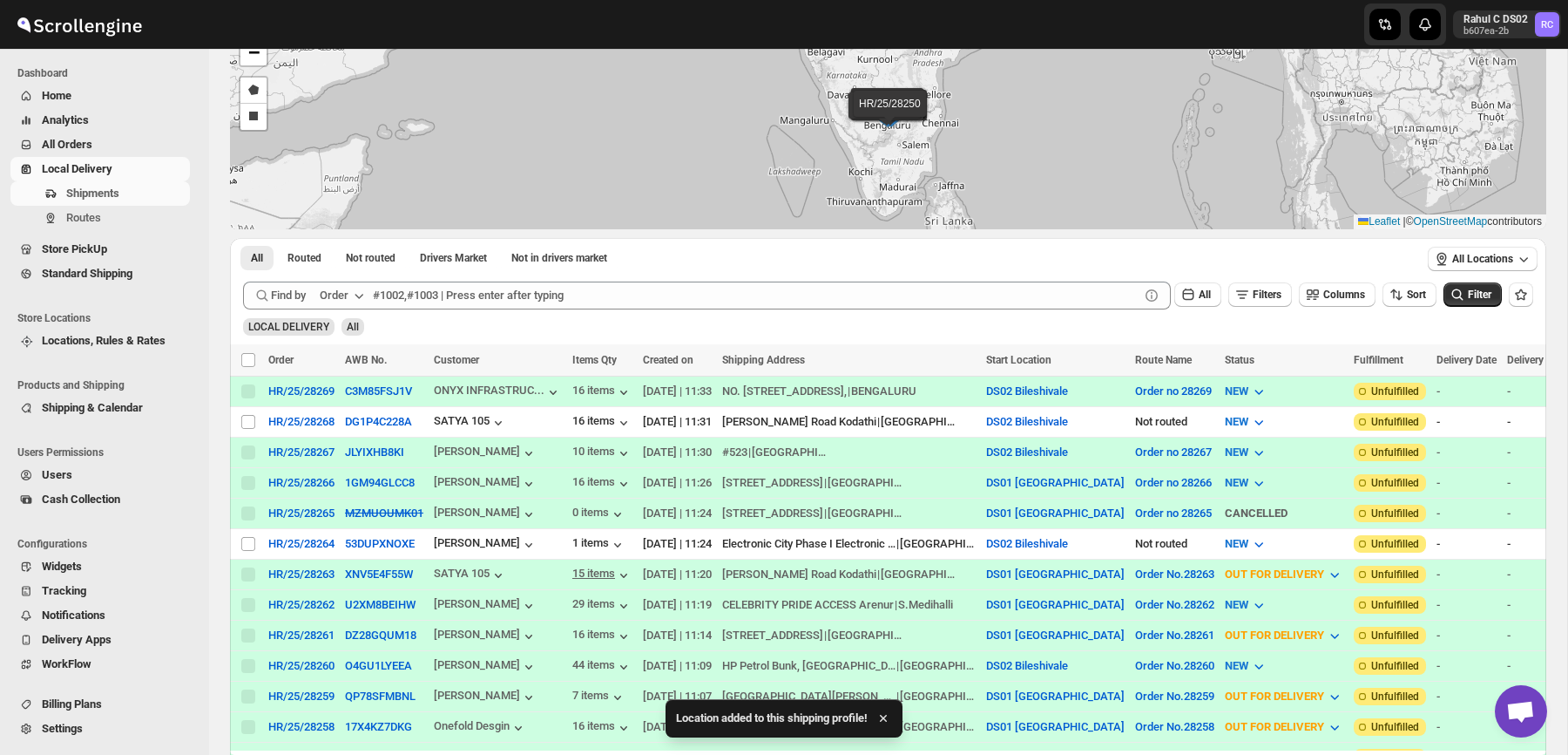
scroll to position [130, 0]
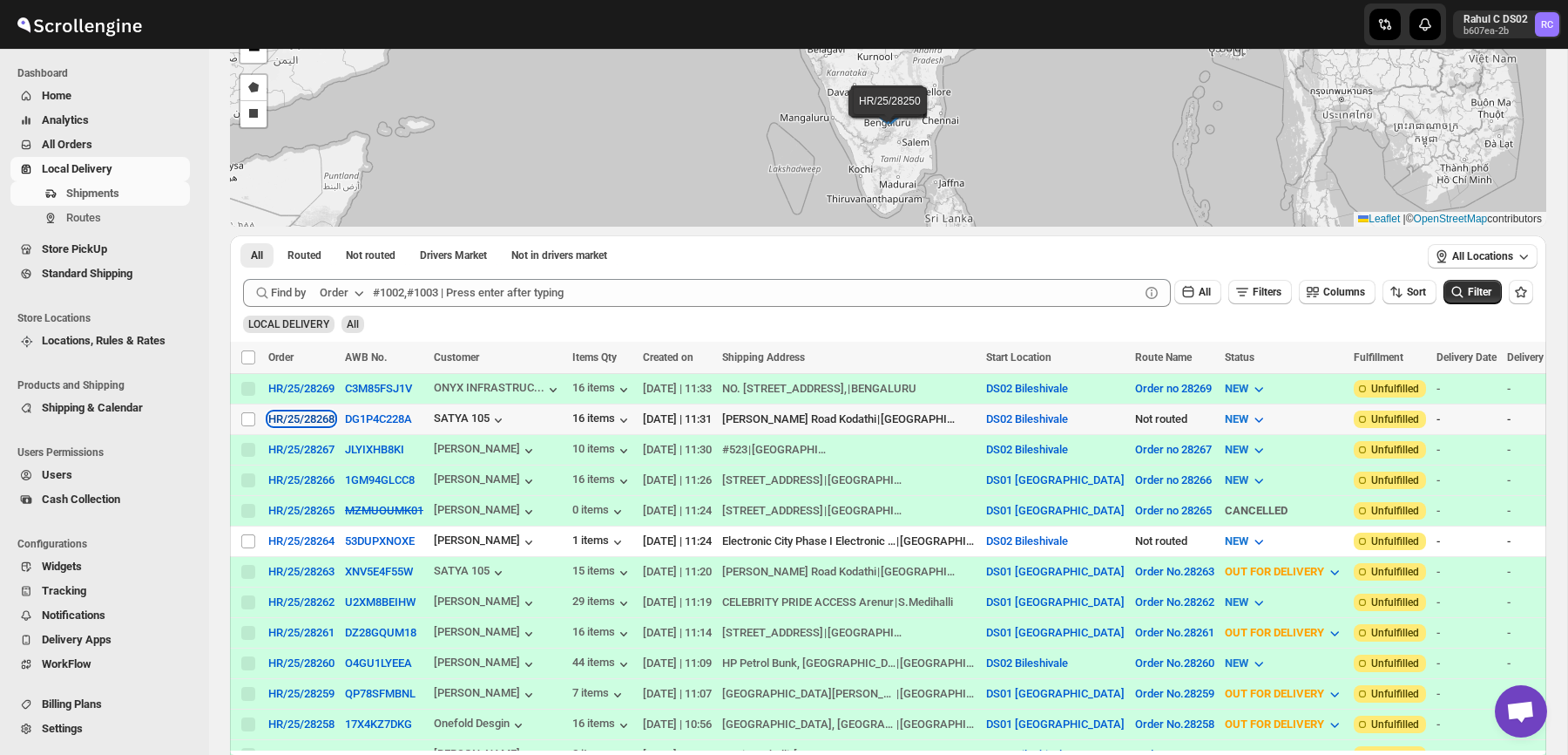
click at [307, 419] on div "HR/25/28268" at bounding box center [302, 418] width 66 height 13
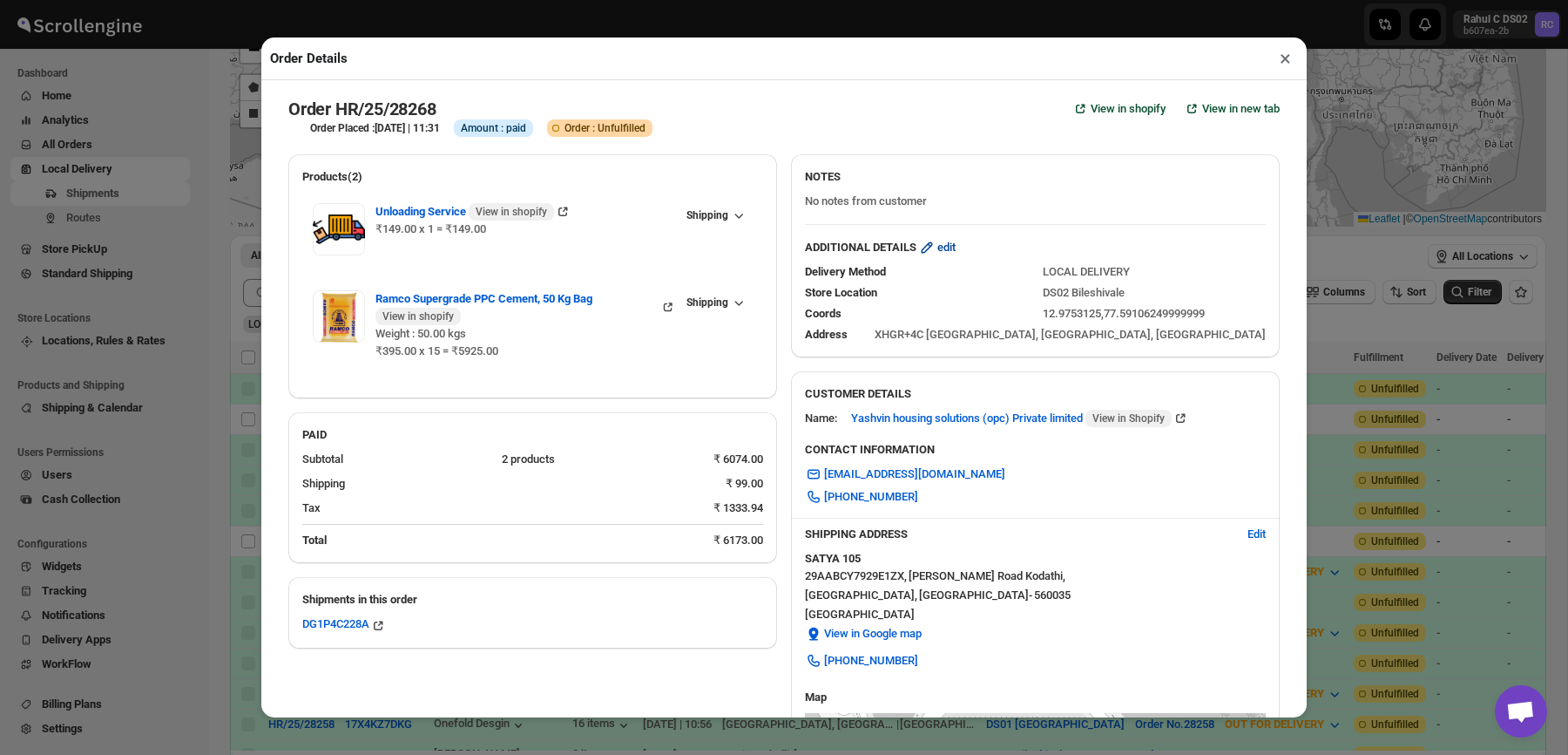
click at [933, 245] on icon "button" at bounding box center [928, 248] width 12 height 12
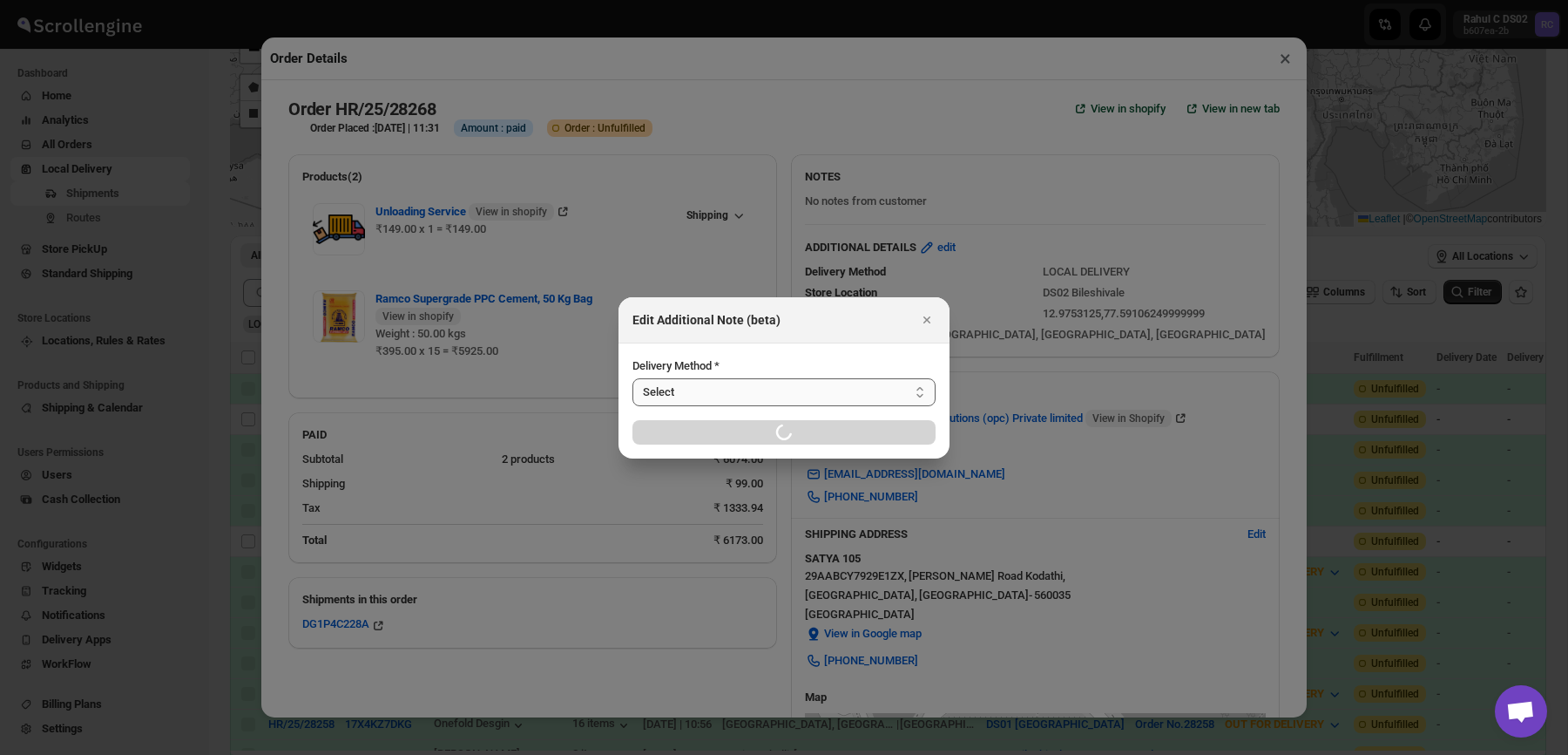
select select "LOCAL_DELIVERY"
select select "LOCATION_BASES"
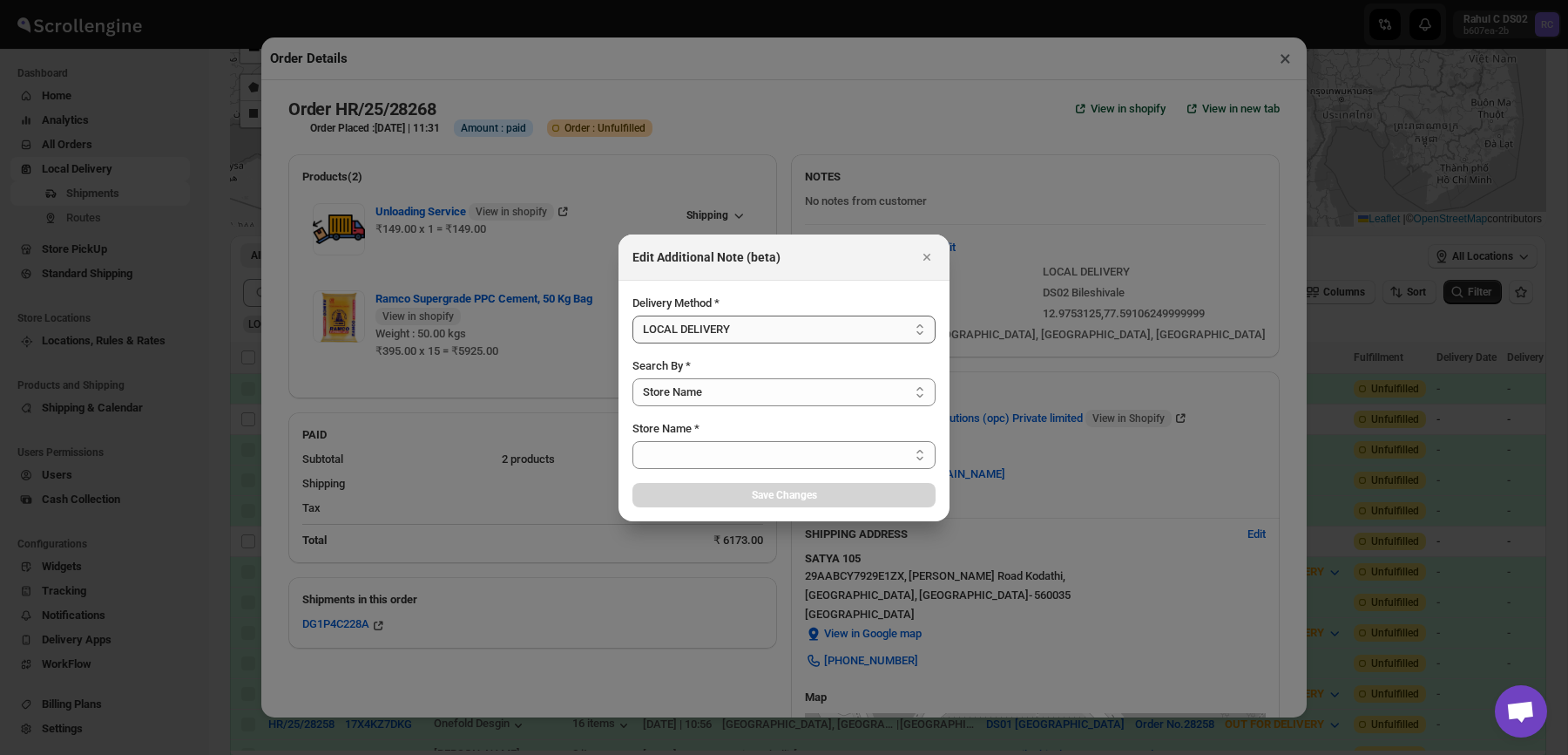
click at [719, 387] on select "Select Store Name Zip/Postal Code" at bounding box center [784, 392] width 303 height 28
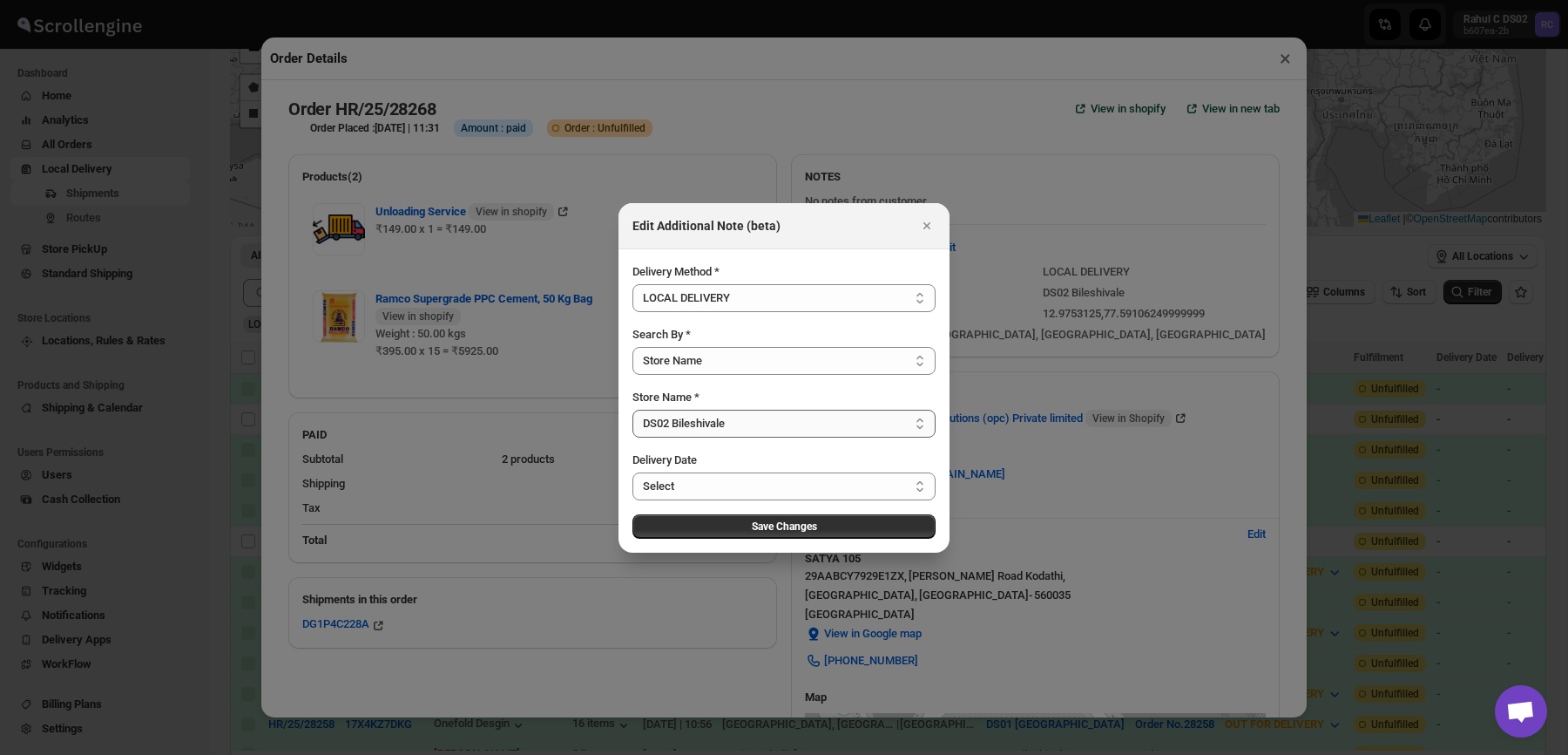
click at [740, 435] on select "Select DS01 [GEOGRAPHIC_DATA] DS02 Bileshivale DS03 Kengeri" at bounding box center [784, 423] width 303 height 28
click at [632, 410] on select "Select DS01 [GEOGRAPHIC_DATA] DS02 Bileshivale DS03 Kengeri" at bounding box center [784, 423] width 303 height 28
select select "6659bcce154a64d9bb7aed7e"
click at [754, 530] on span "Save Changes" at bounding box center [784, 526] width 65 height 14
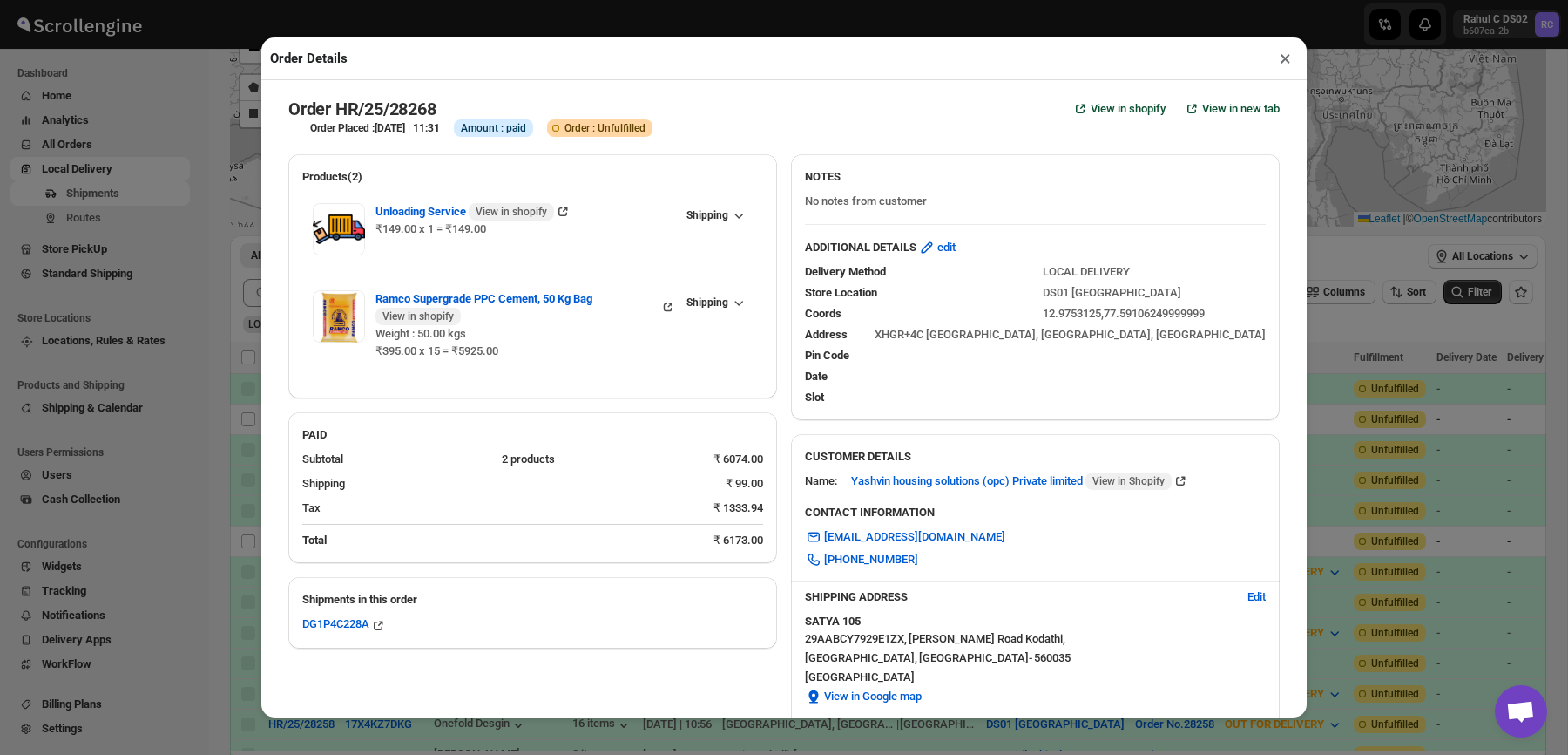
click at [1273, 54] on button "×" at bounding box center [1286, 57] width 25 height 24
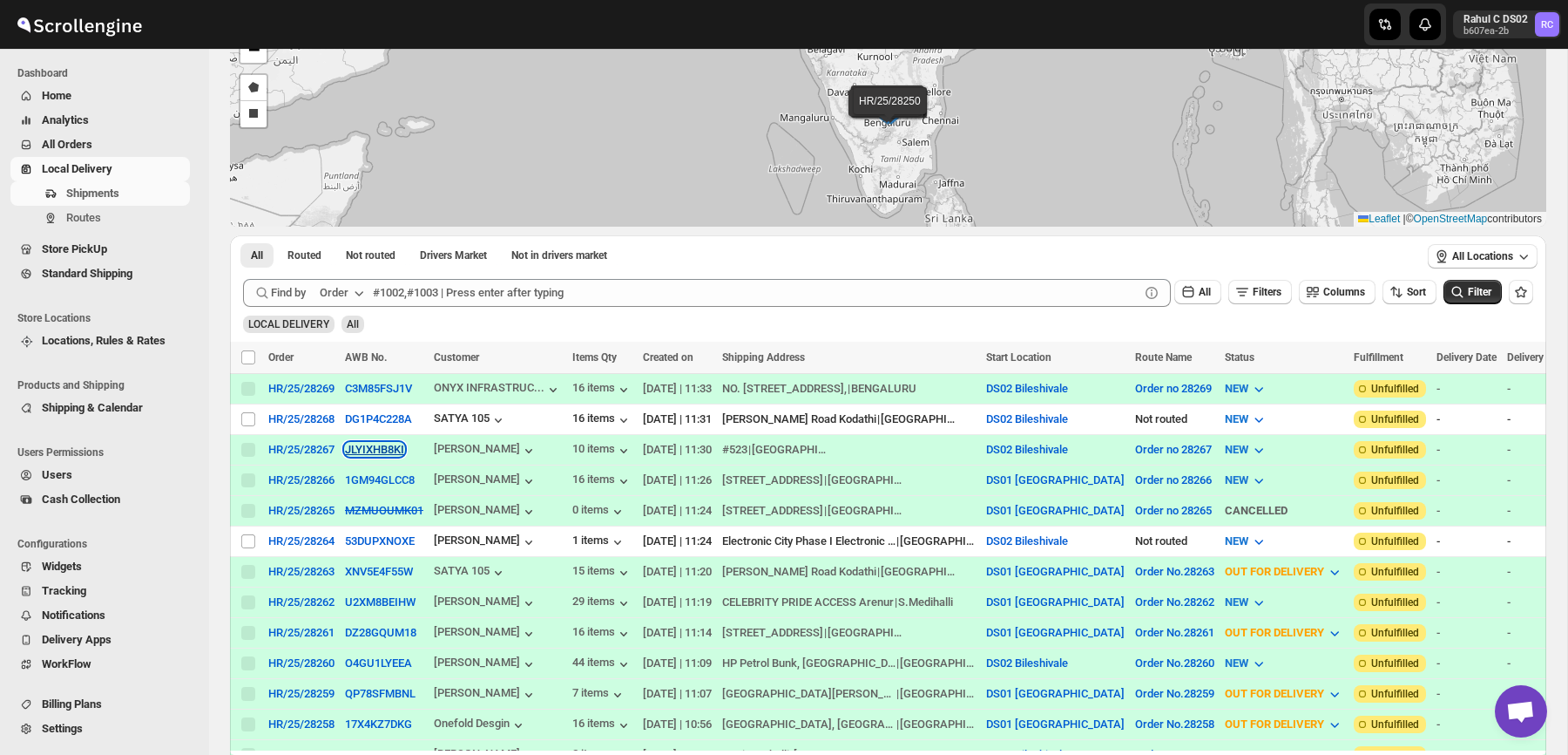
click at [368, 454] on button "JLYIXHB8KI" at bounding box center [374, 449] width 59 height 13
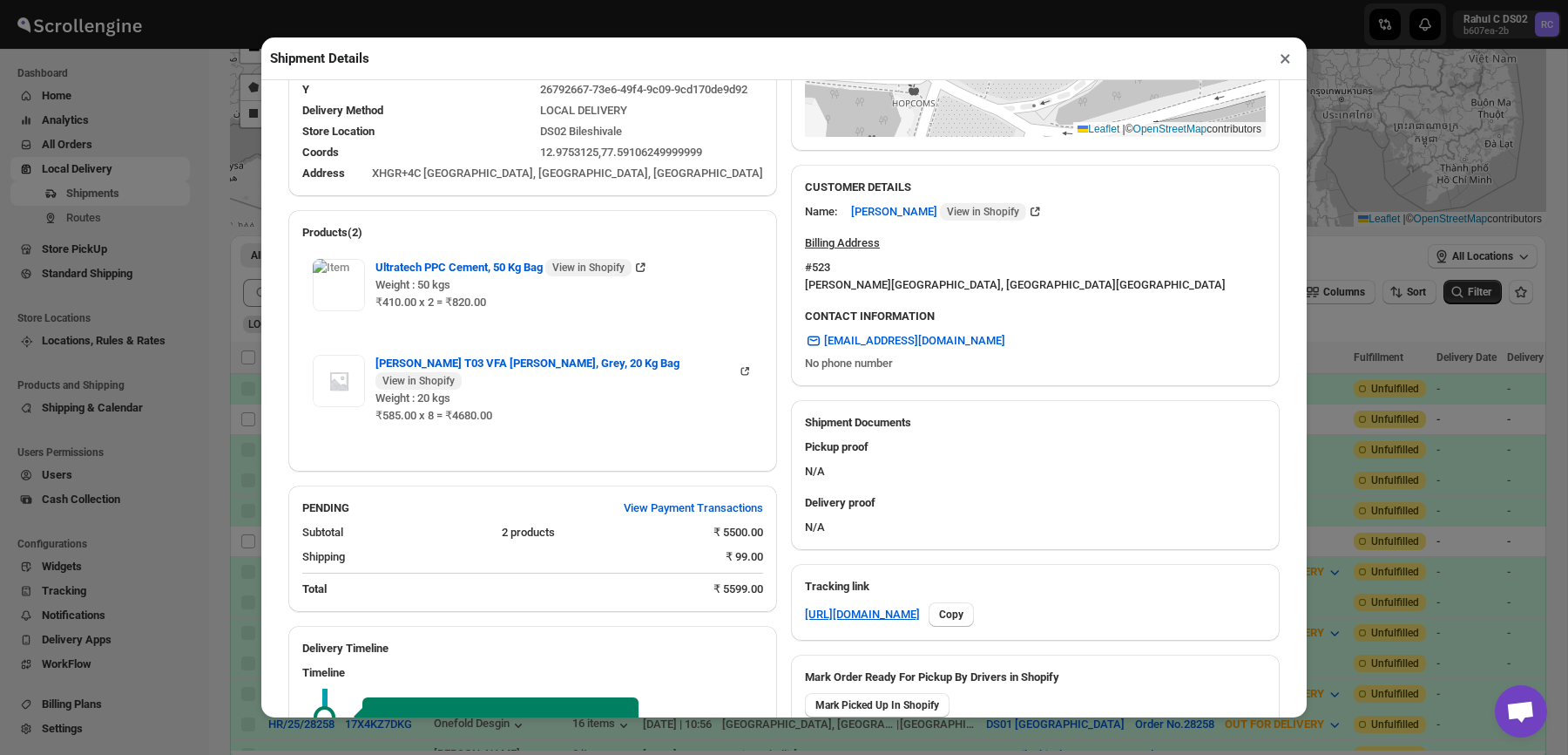
scroll to position [0, 0]
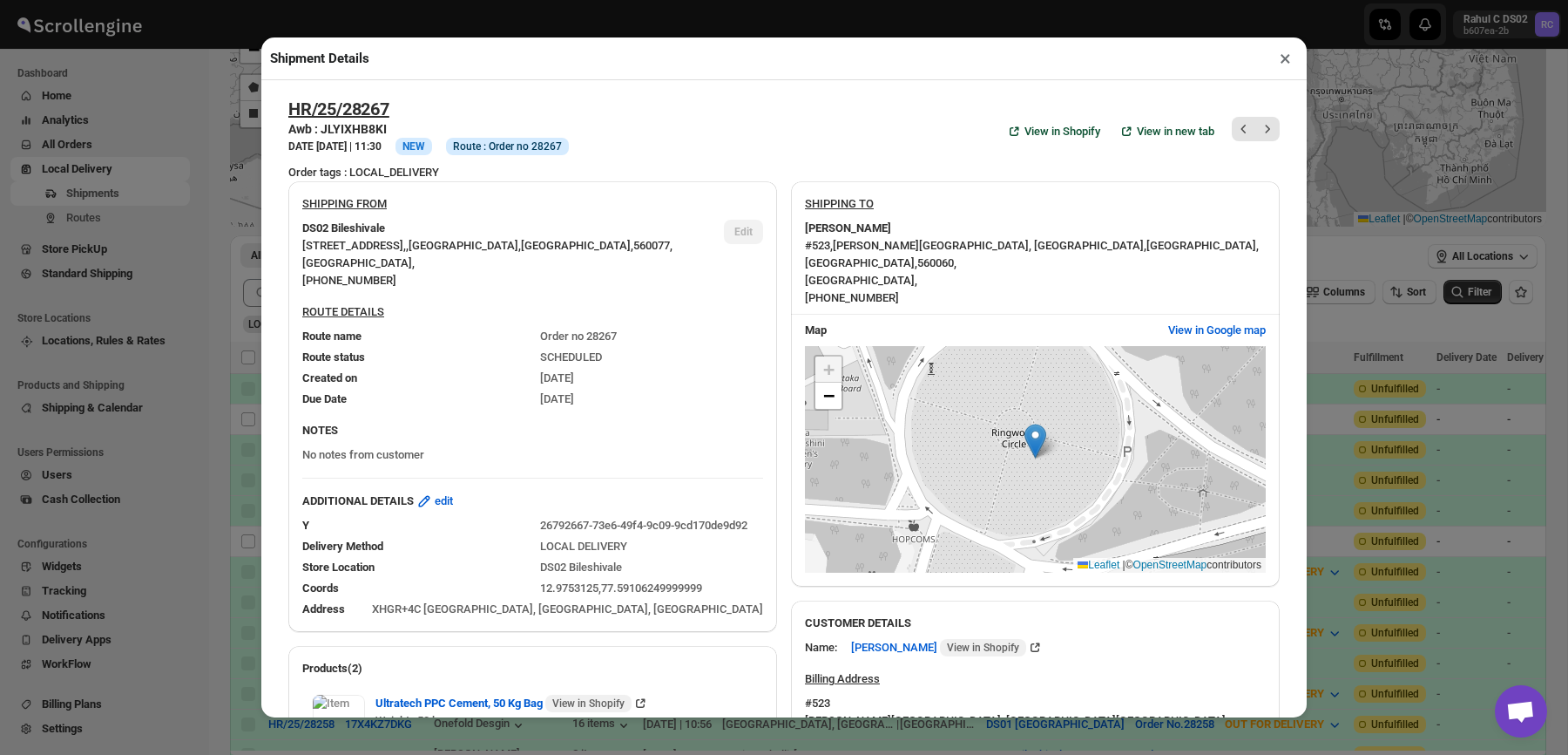
click at [1288, 58] on button "×" at bounding box center [1286, 57] width 25 height 24
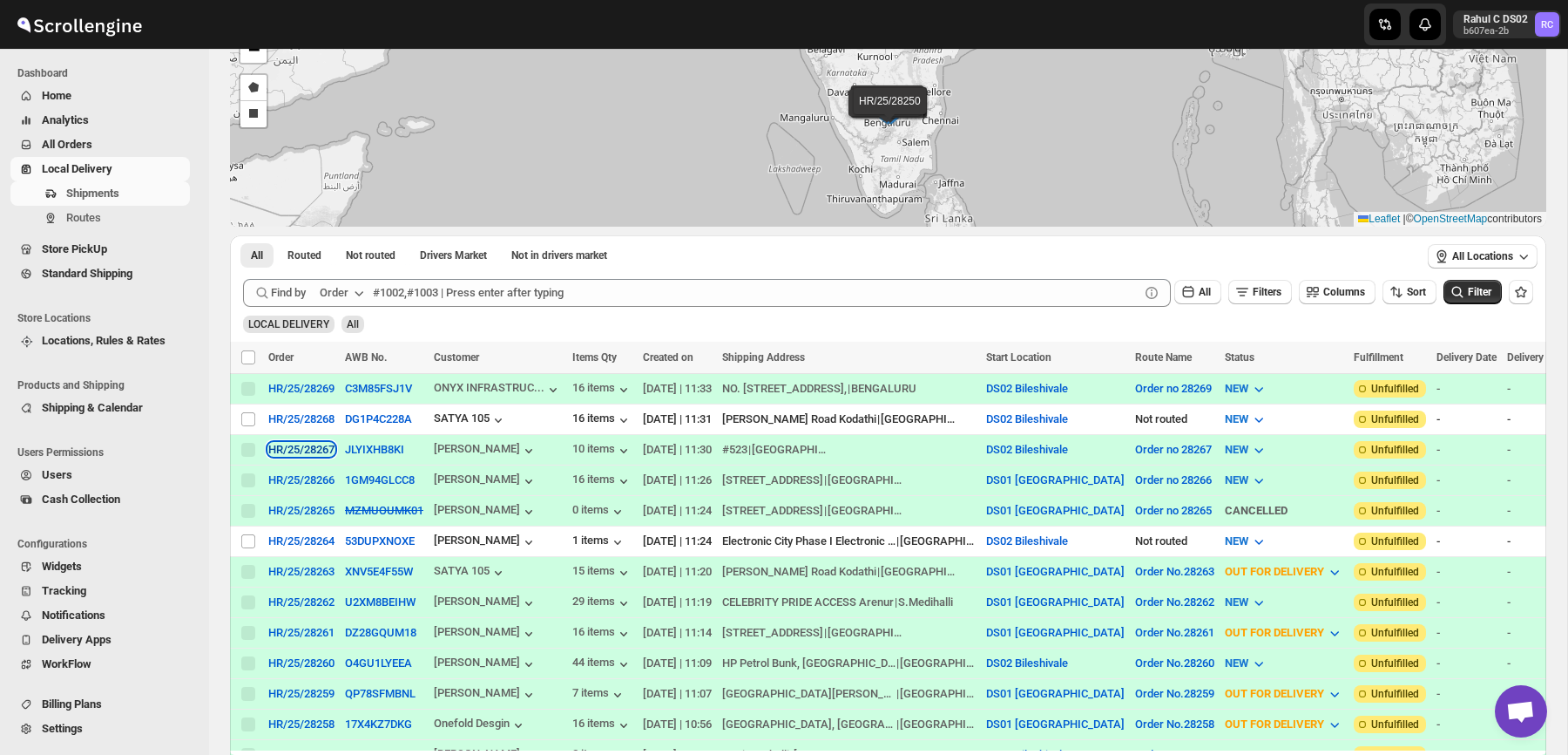
click at [316, 449] on div "HR/25/28267" at bounding box center [302, 449] width 66 height 13
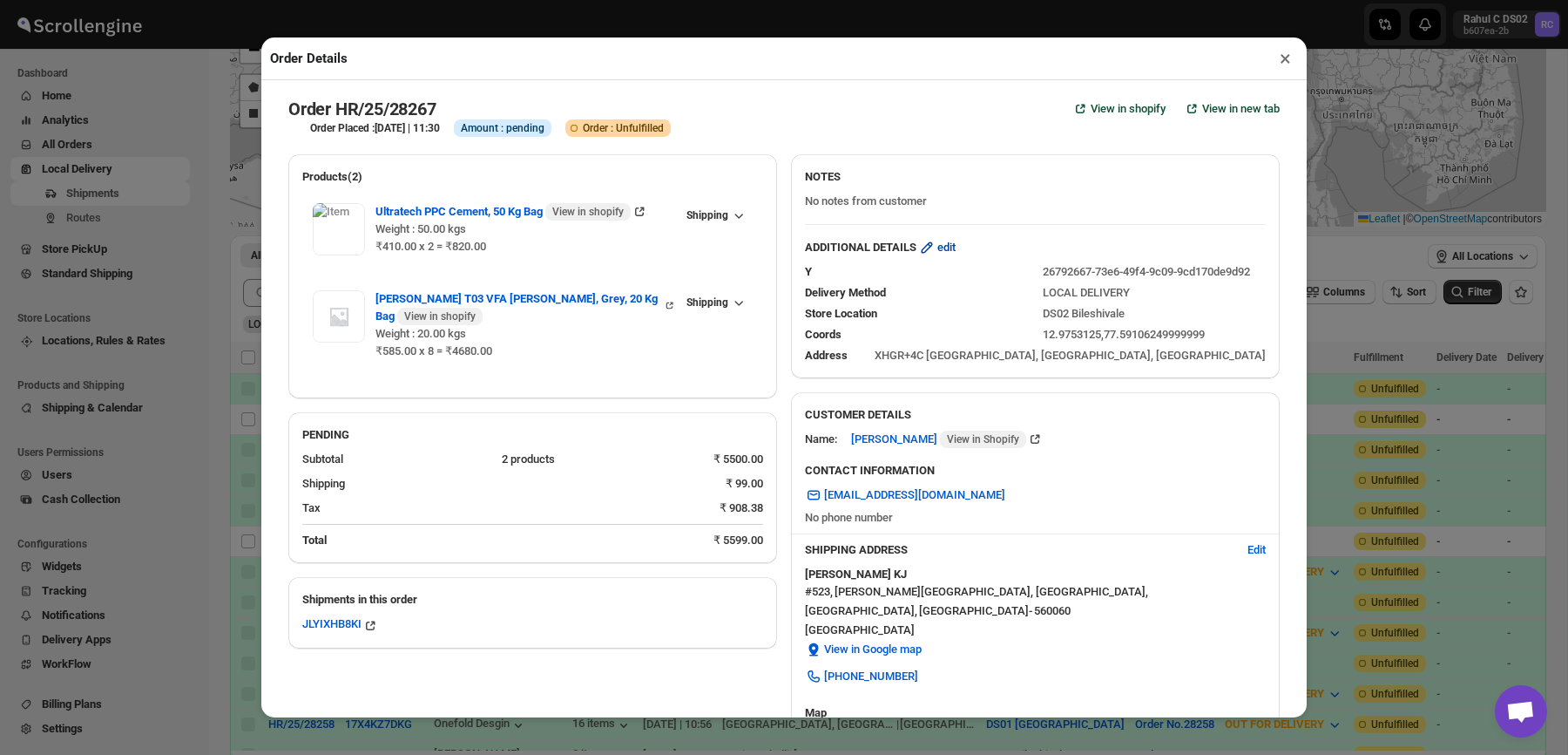
click at [954, 249] on span "edit" at bounding box center [946, 247] width 18 height 18
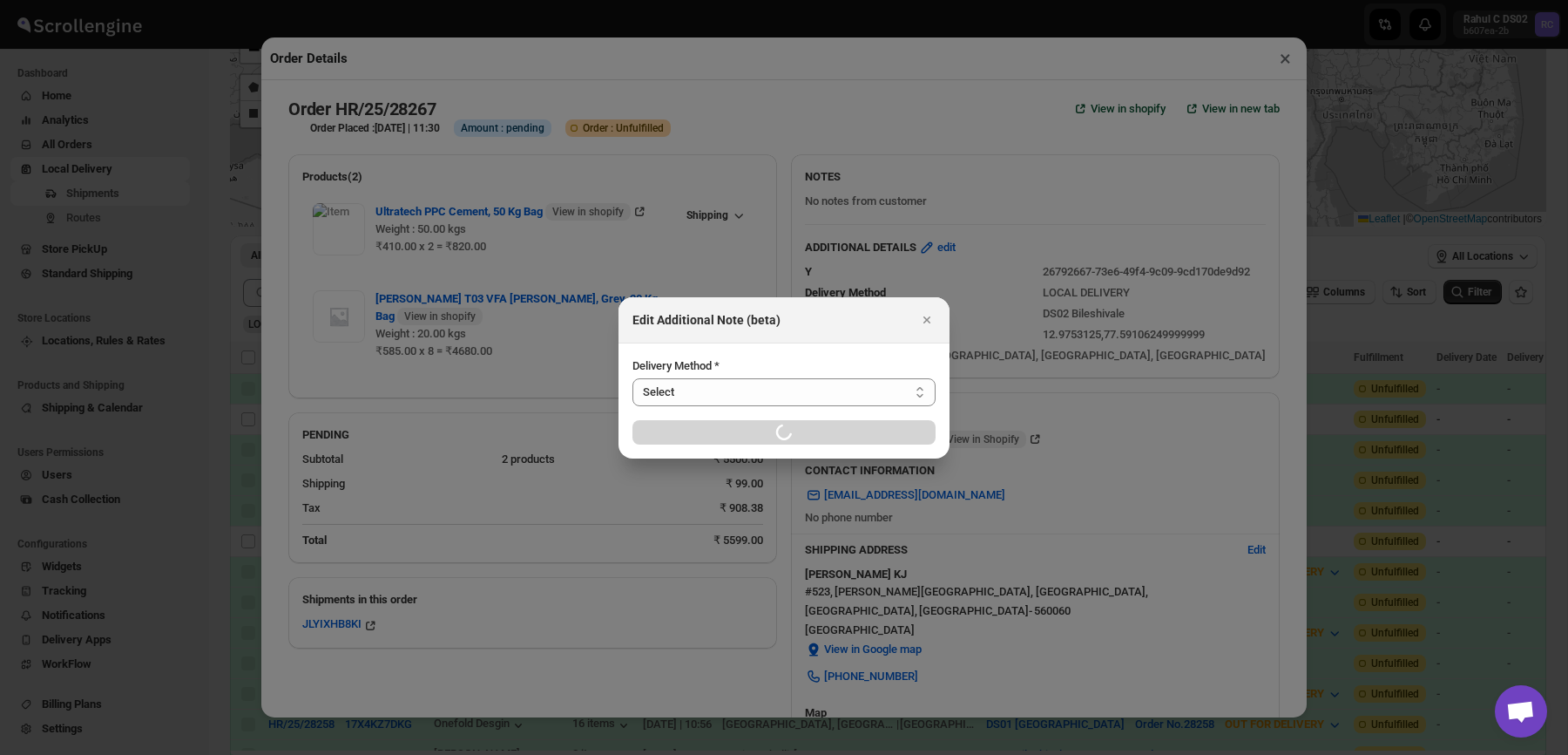
select select "LOCAL_DELIVERY"
select select "LOCATION_BASES"
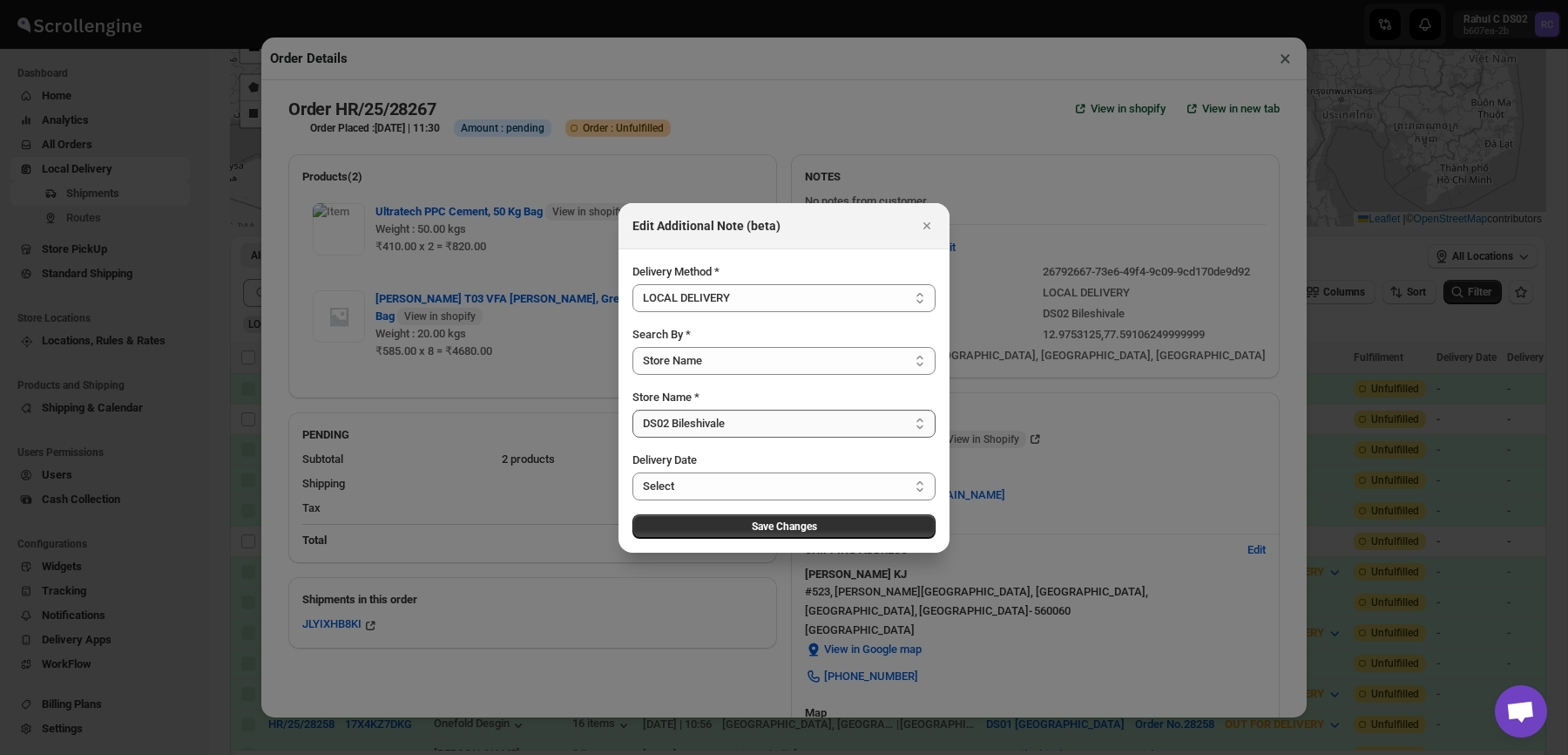
click at [736, 428] on select "Select DS01 [GEOGRAPHIC_DATA] DS02 Bileshivale DS03 Kengeri" at bounding box center [784, 423] width 303 height 28
click at [632, 410] on select "Select DS01 [GEOGRAPHIC_DATA] DS02 Bileshivale DS03 Kengeri" at bounding box center [784, 423] width 303 height 28
select select "67dd17b2175fa7c16ce65bd9"
click at [753, 531] on span "Save Changes" at bounding box center [784, 526] width 65 height 14
click at [945, 132] on div at bounding box center [784, 378] width 1568 height 755
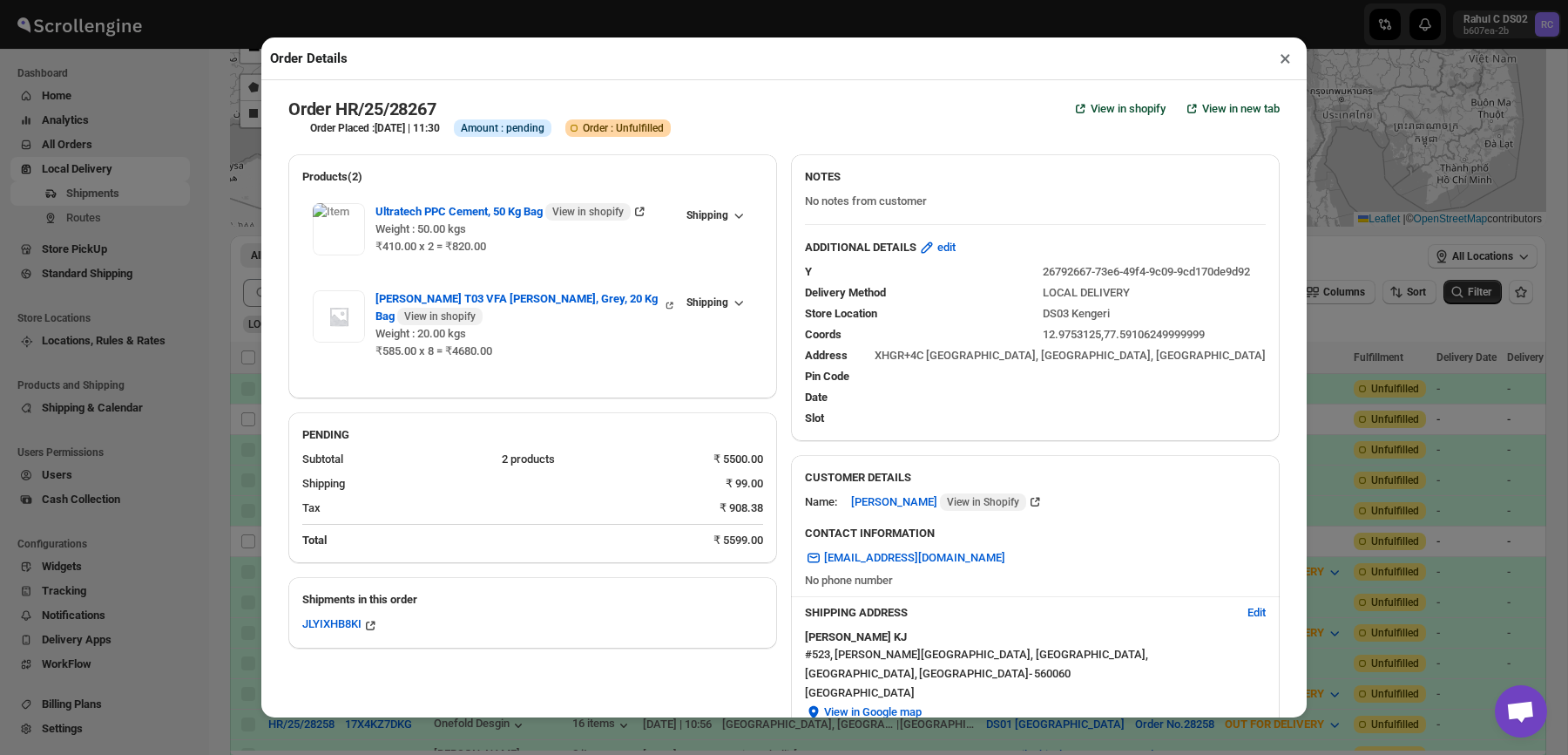
click at [1275, 53] on button "×" at bounding box center [1286, 57] width 25 height 24
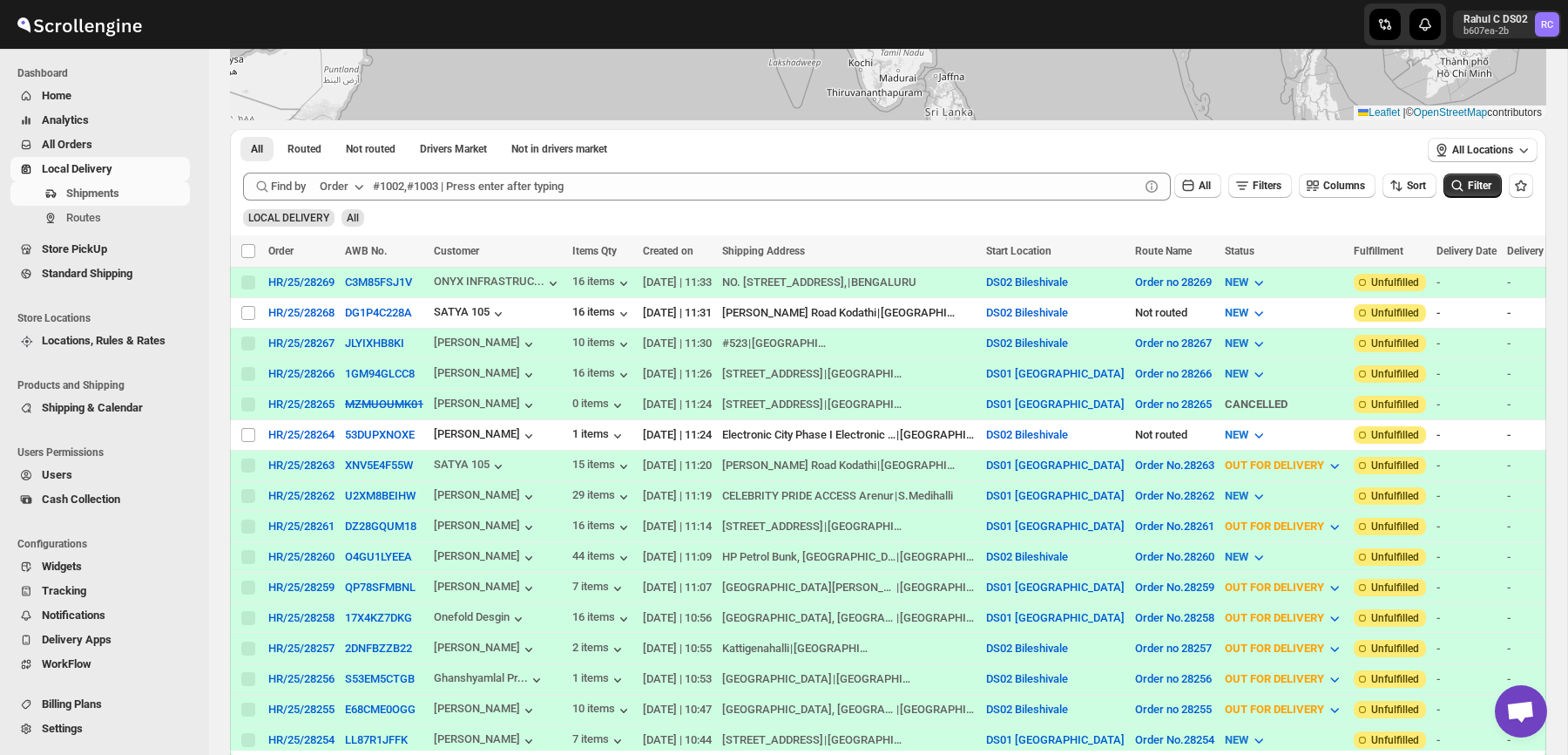
scroll to position [337, 0]
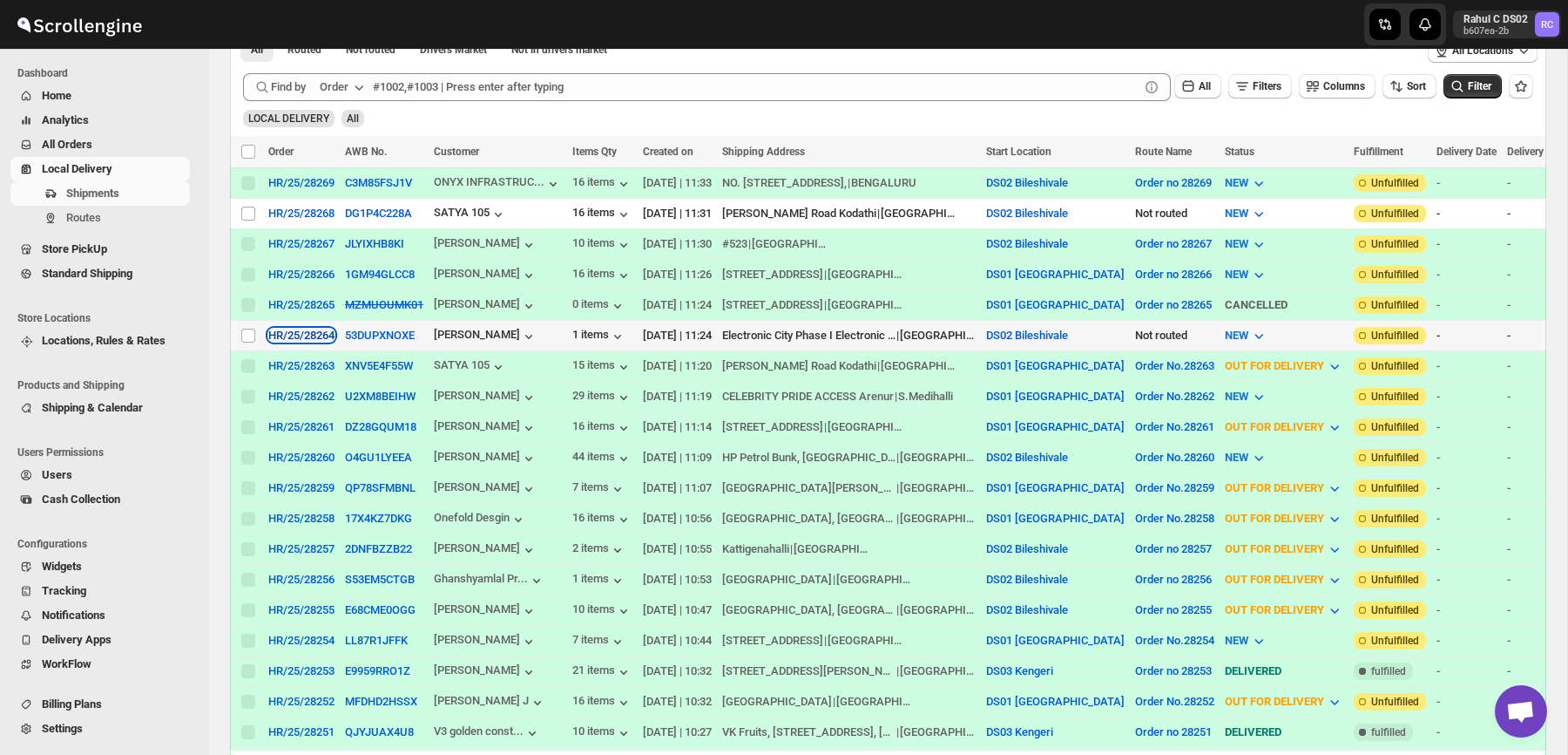
click at [316, 333] on div "HR/25/28264" at bounding box center [302, 335] width 66 height 13
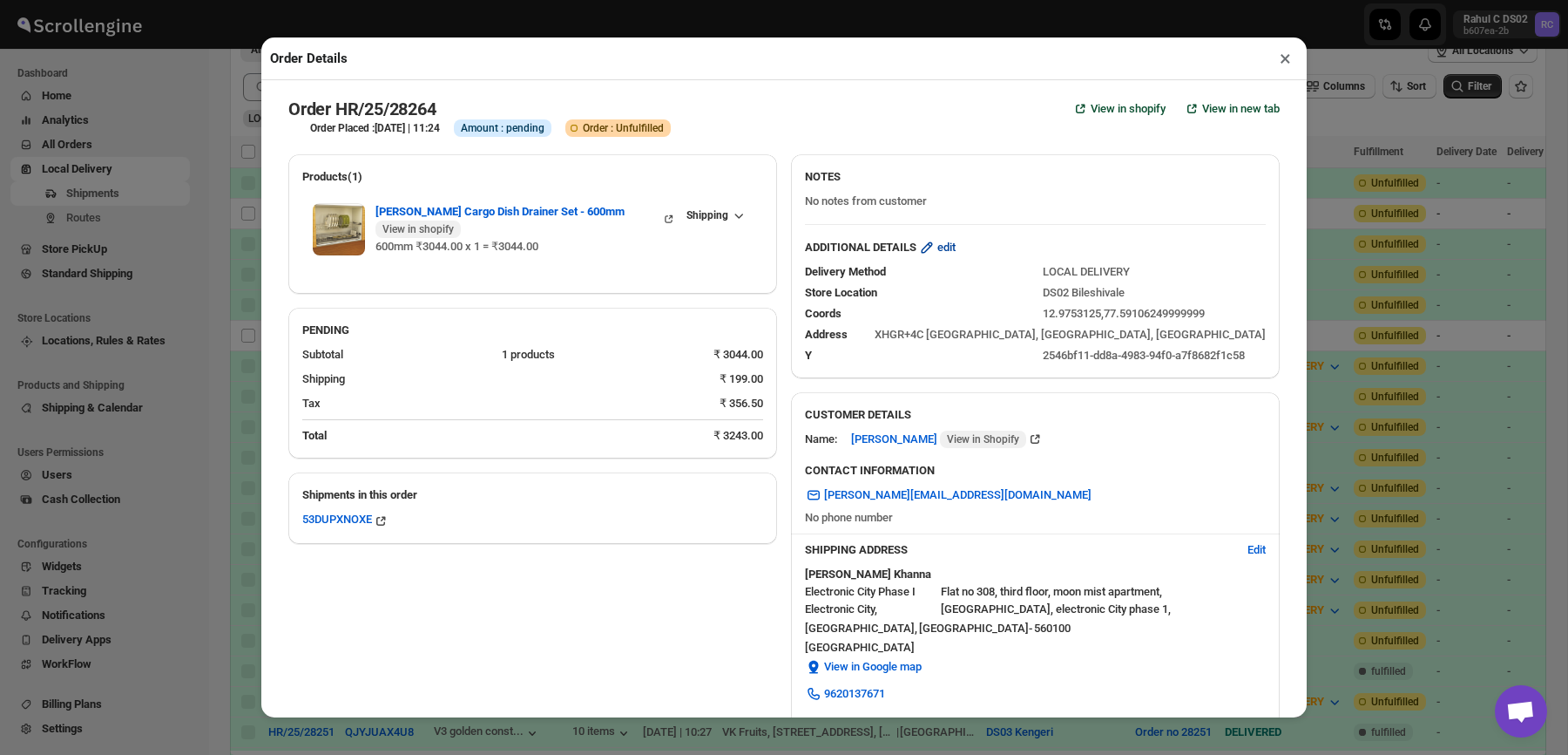
click at [933, 243] on icon "button" at bounding box center [928, 248] width 12 height 12
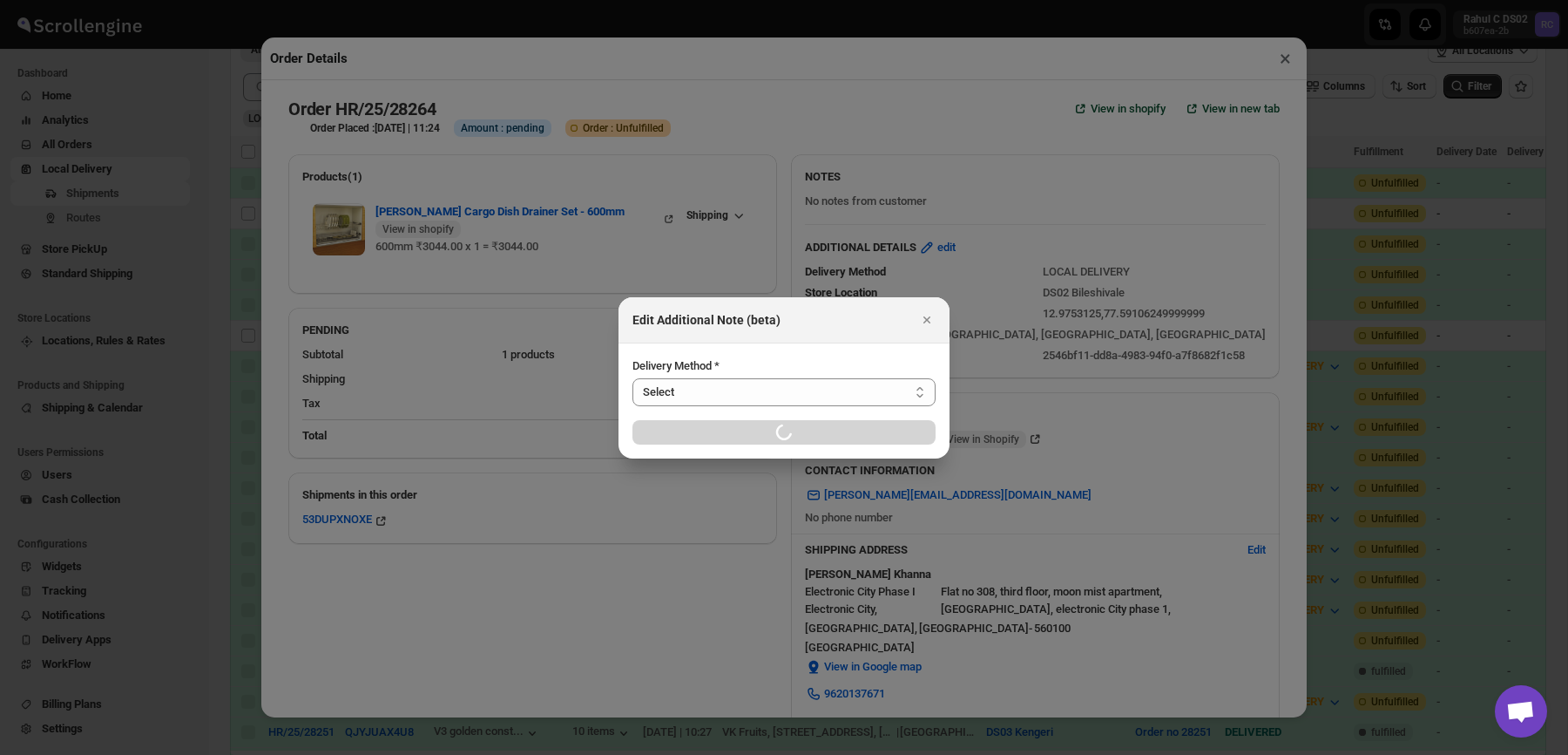
select select "LOCAL_DELIVERY"
select select "LOCATION_BASES"
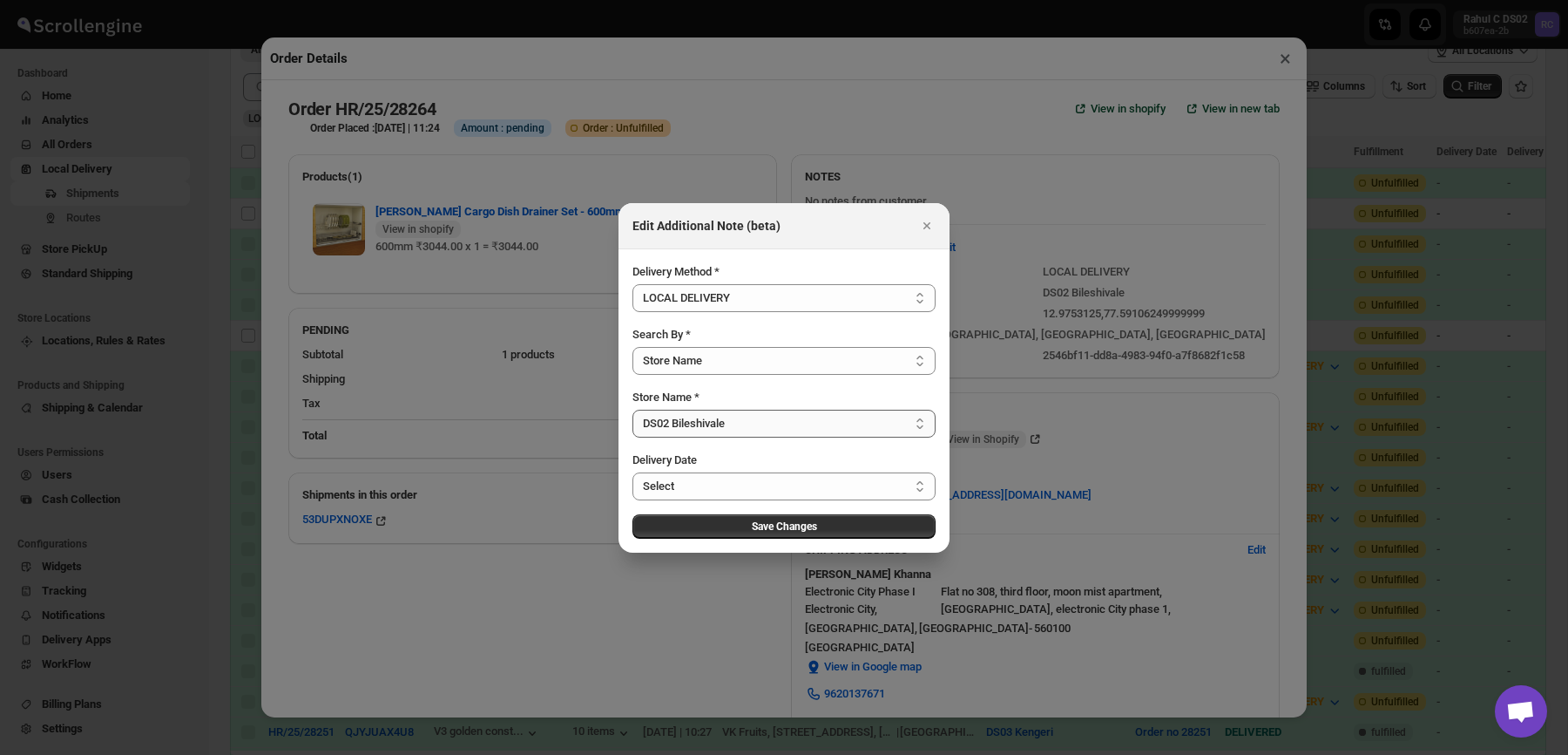
click at [709, 417] on select "Select DS01 [GEOGRAPHIC_DATA] DS02 Bileshivale DS03 Kengeri" at bounding box center [784, 423] width 303 height 28
click at [632, 410] on select "Select DS01 [GEOGRAPHIC_DATA] DS02 Bileshivale DS03 Kengeri" at bounding box center [784, 423] width 303 height 28
click at [731, 525] on div "Loading Save Changes" at bounding box center [784, 525] width 303 height 24
select select "6659bcce154a64d9bb7aed7e"
click at [731, 525] on button "Save Changes" at bounding box center [784, 525] width 303 height 24
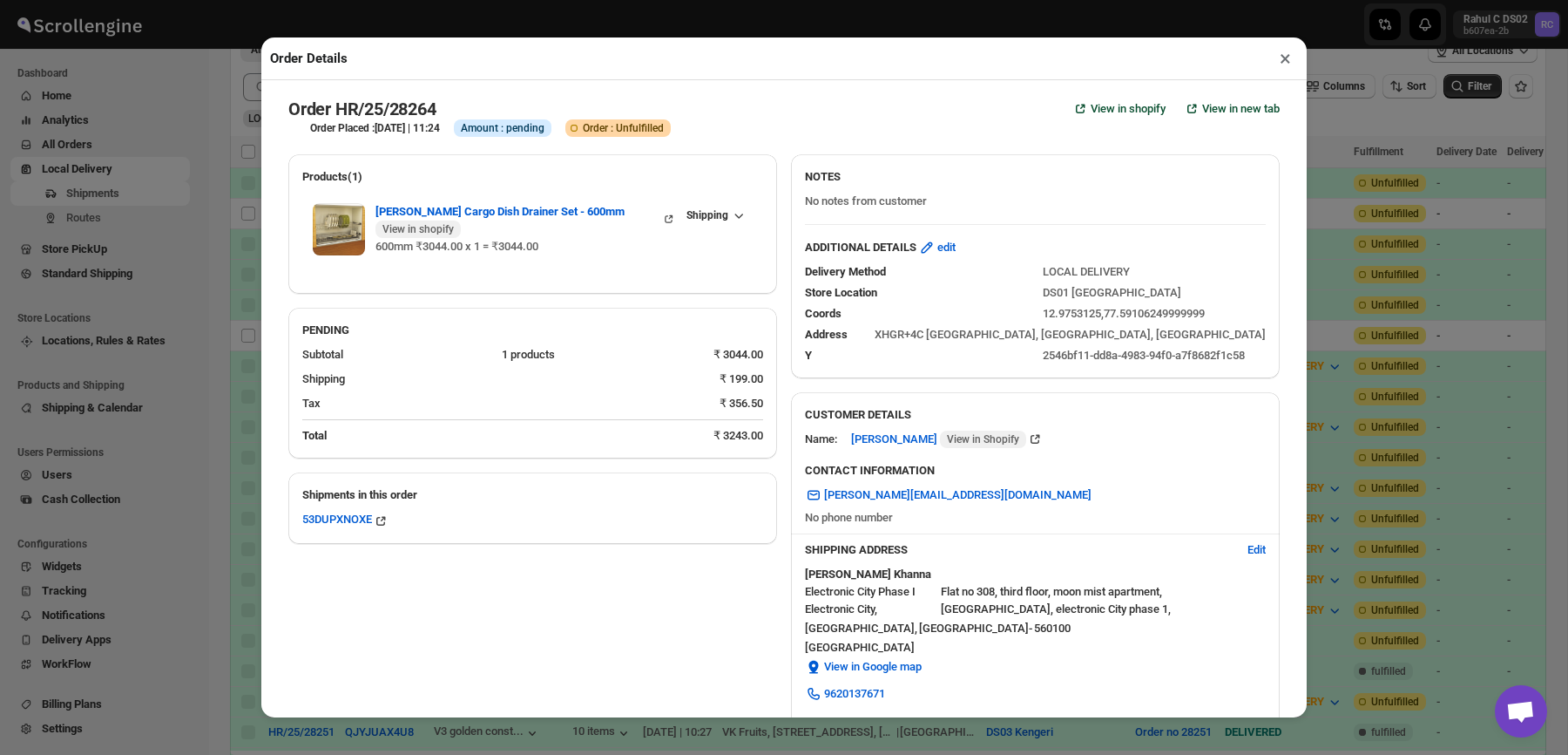
click at [1282, 63] on button "×" at bounding box center [1286, 57] width 25 height 24
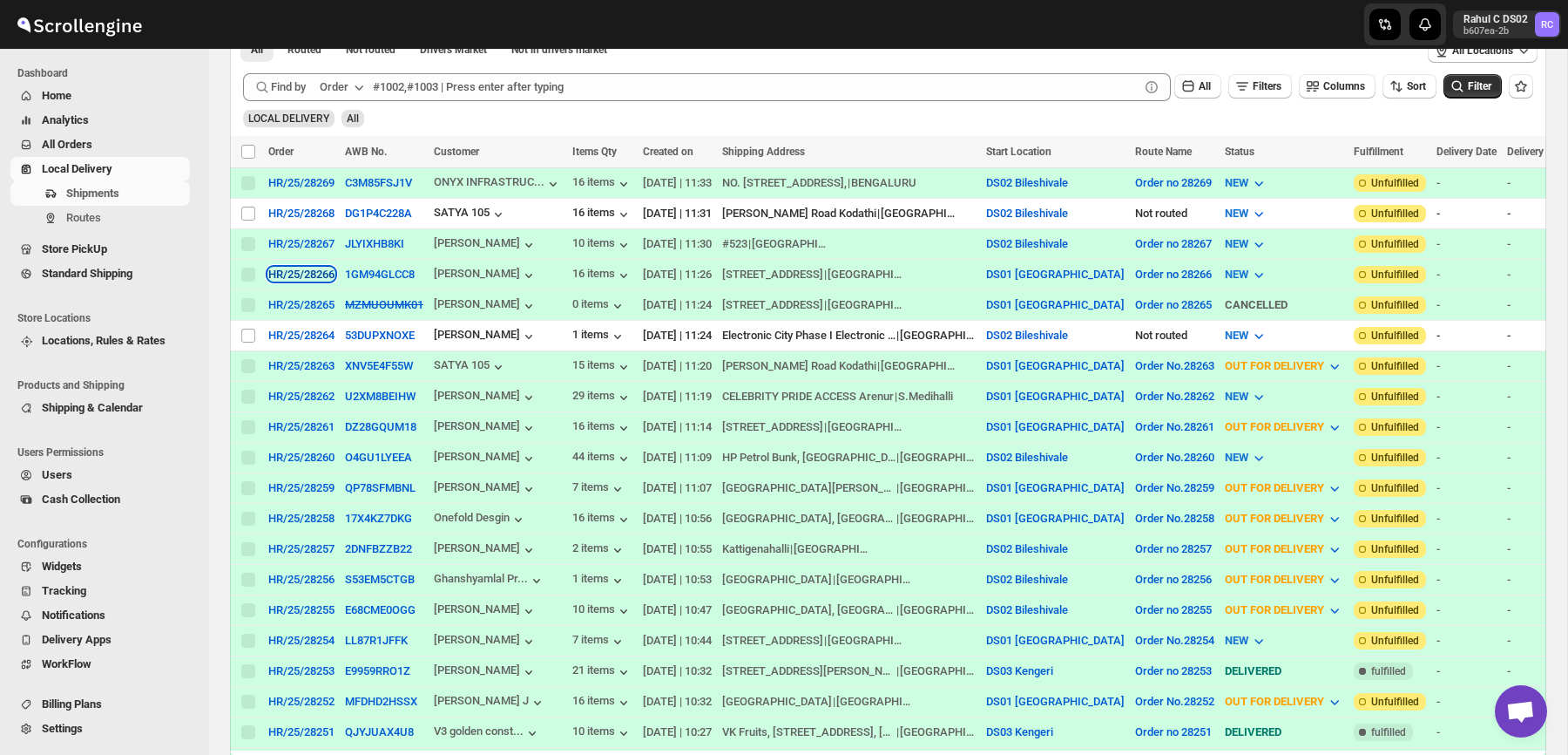
click at [314, 279] on div "HR/25/28266" at bounding box center [302, 273] width 66 height 13
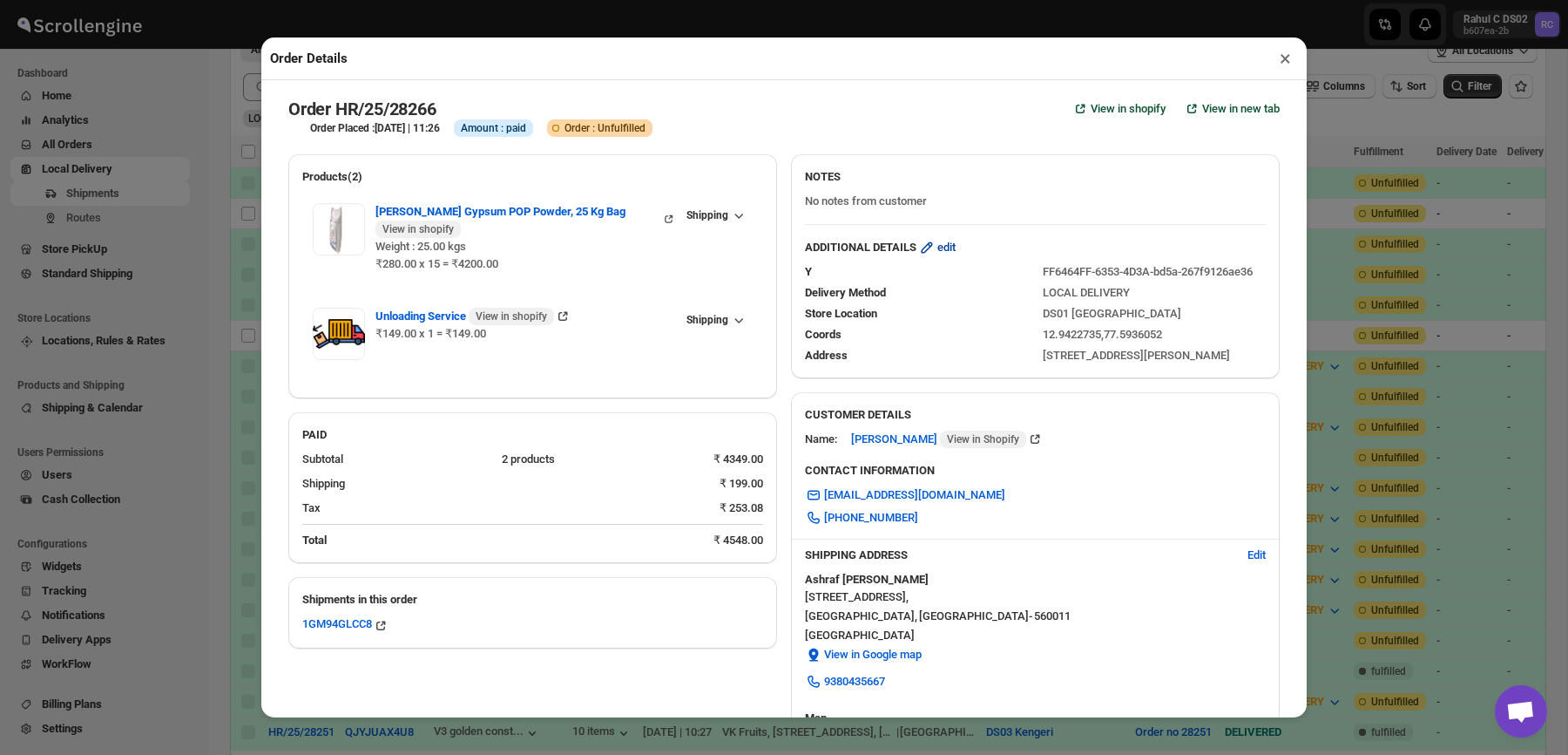
click at [956, 242] on span "edit" at bounding box center [946, 247] width 18 height 18
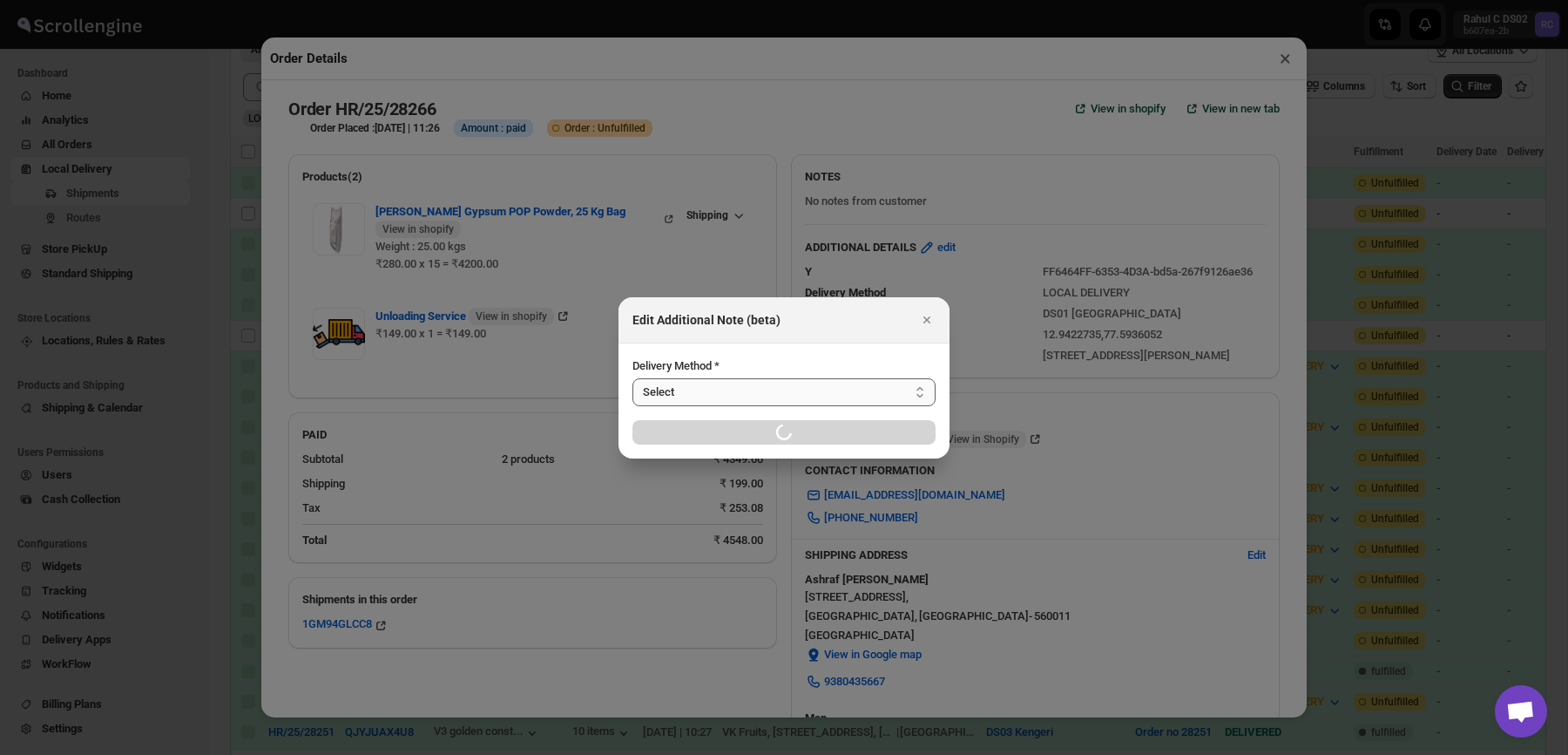
select select "LOCAL_DELIVERY"
select select "LOCATION_BASES"
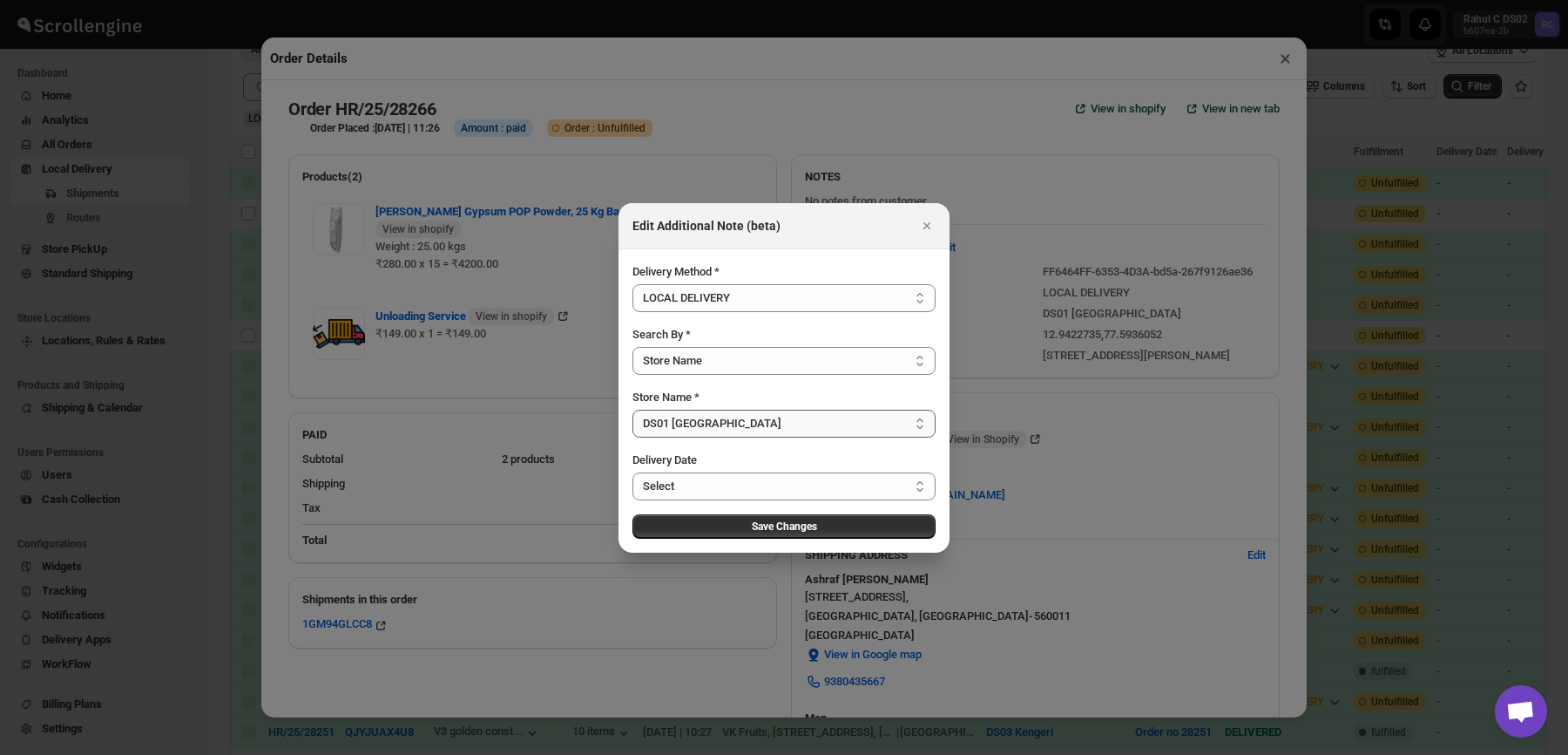
click at [757, 416] on select "Select DS01 [GEOGRAPHIC_DATA] DS02 Bileshivale DS03 Kengeri" at bounding box center [784, 423] width 303 height 28
click at [632, 410] on select "Select DS01 [GEOGRAPHIC_DATA] DS02 Bileshivale DS03 Kengeri" at bounding box center [784, 423] width 303 height 28
select select "67dd17b2175fa7c16ce65bd9"
click at [752, 525] on span "Save Changes" at bounding box center [784, 526] width 65 height 14
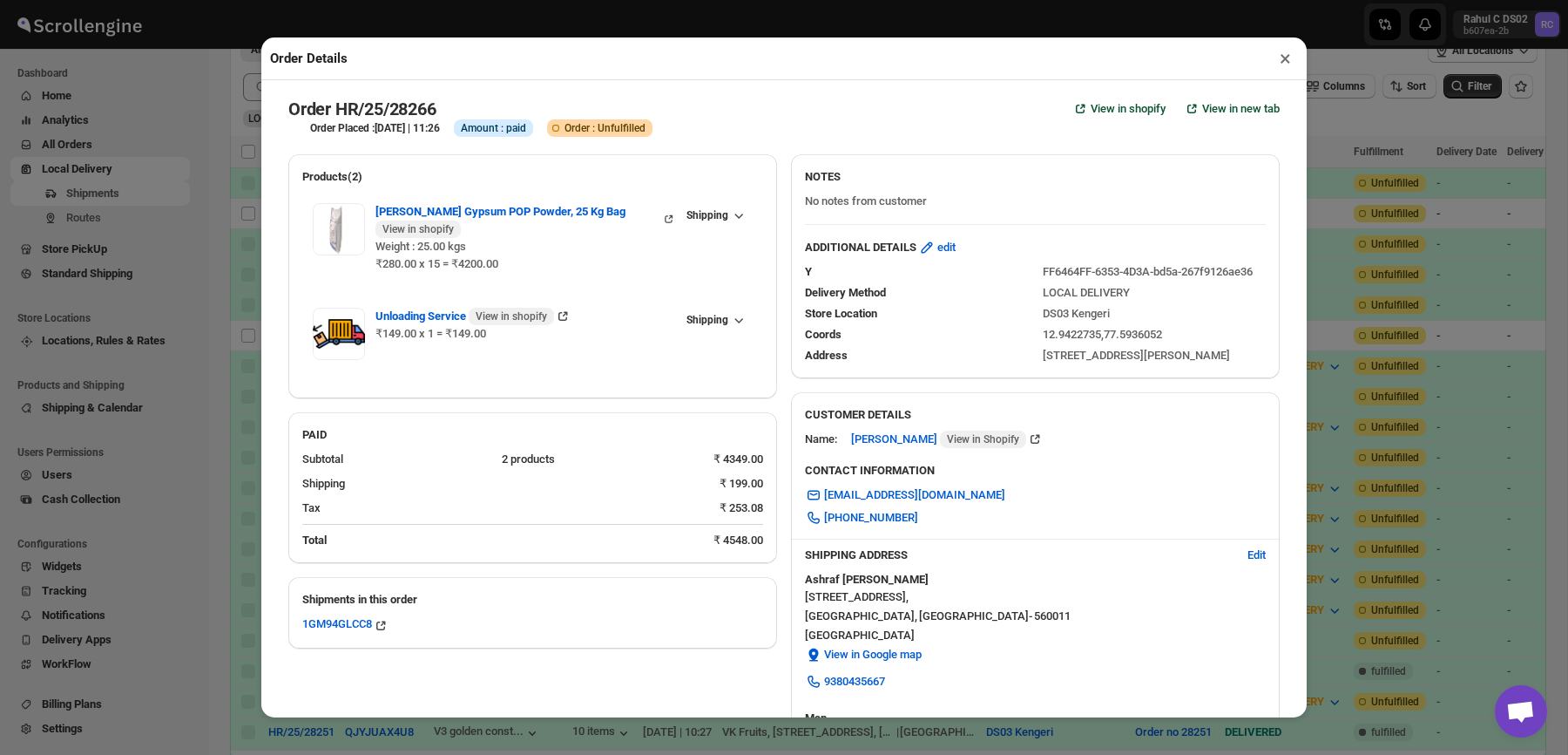
click at [1288, 63] on button "×" at bounding box center [1286, 57] width 25 height 24
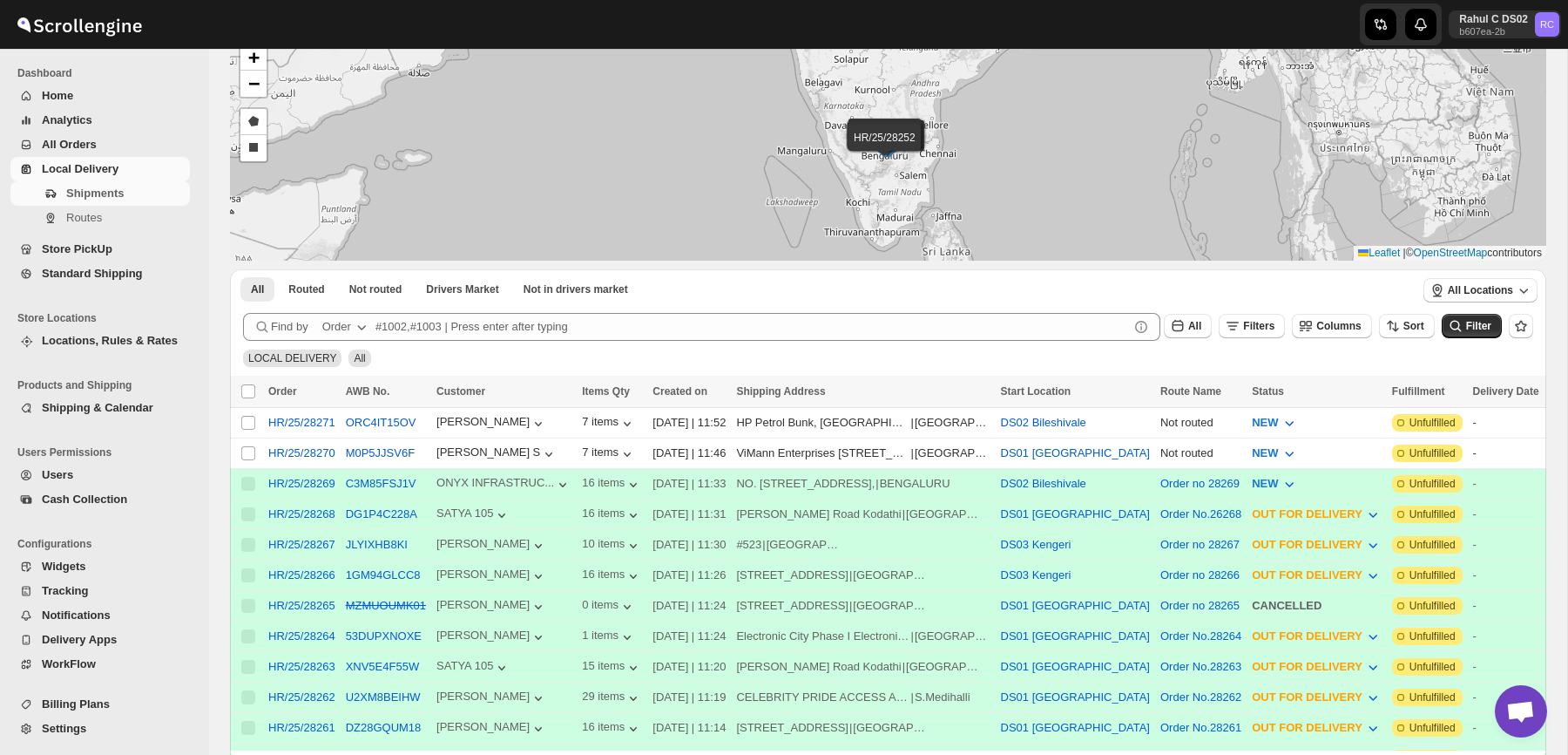
scroll to position [96, 0]
click at [145, 193] on span "Shipments" at bounding box center [126, 194] width 121 height 18
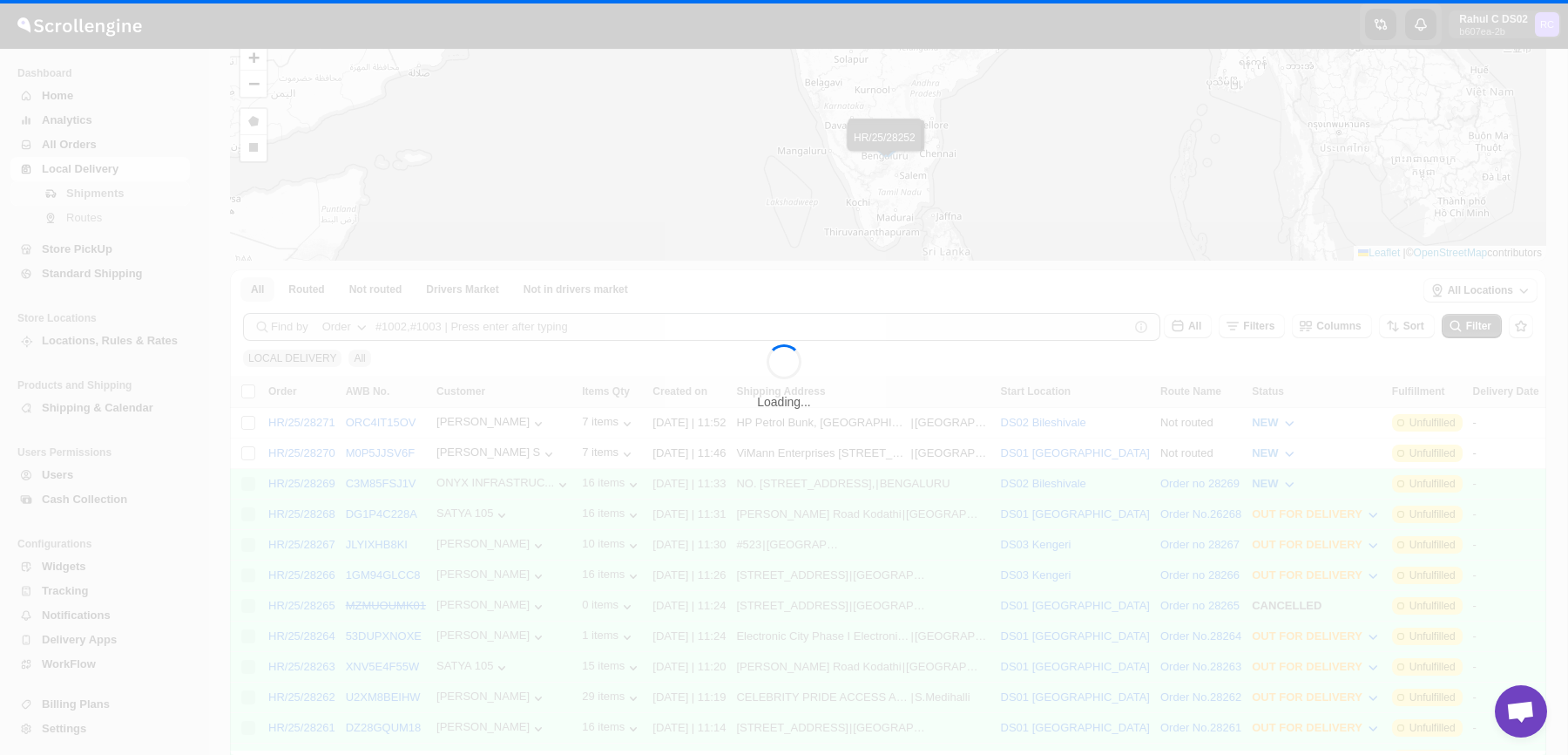
scroll to position [0, 0]
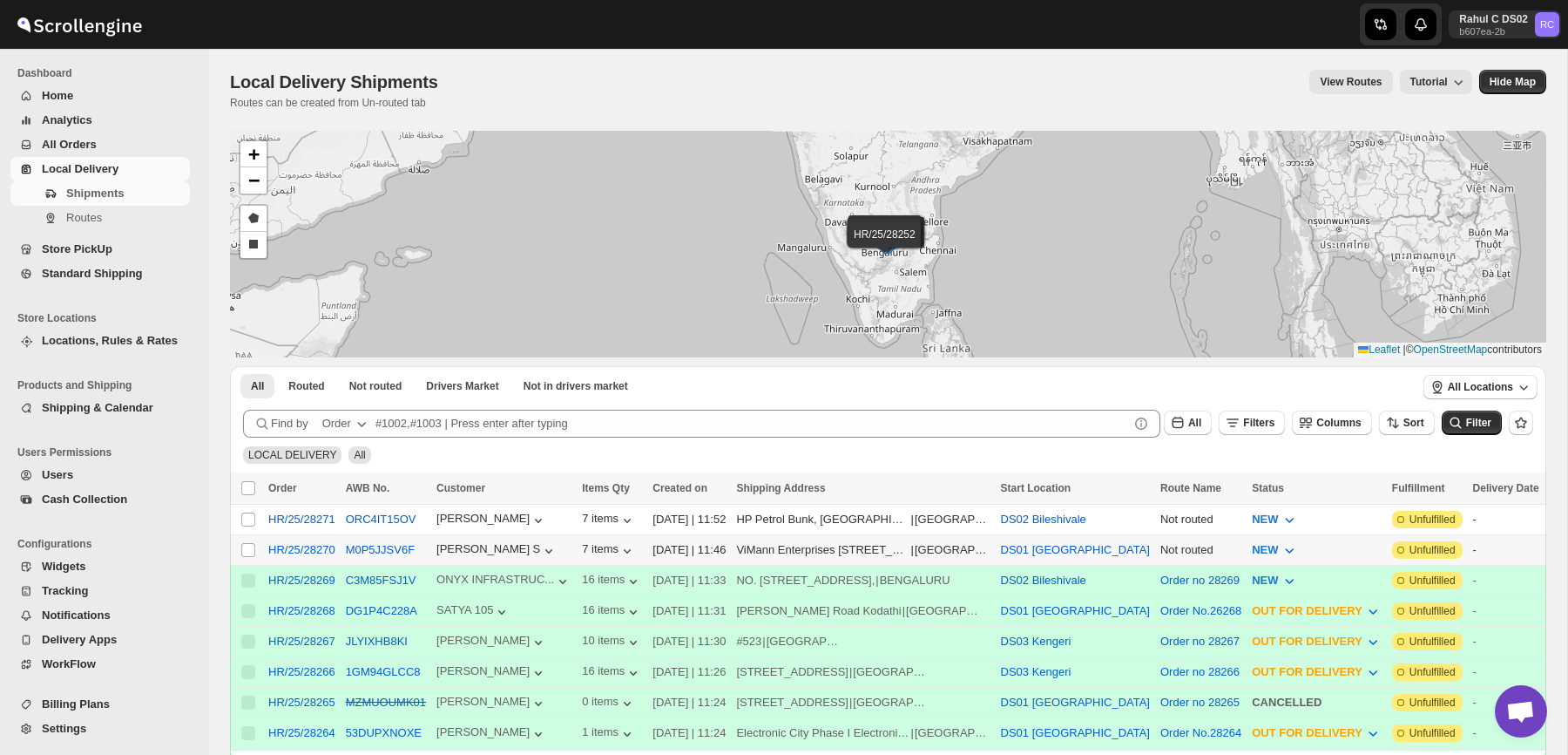
click at [404, 556] on div "M0P5JJSV6F" at bounding box center [386, 550] width 80 height 18
click at [405, 554] on button "M0P5JJSV6F" at bounding box center [380, 549] width 69 height 13
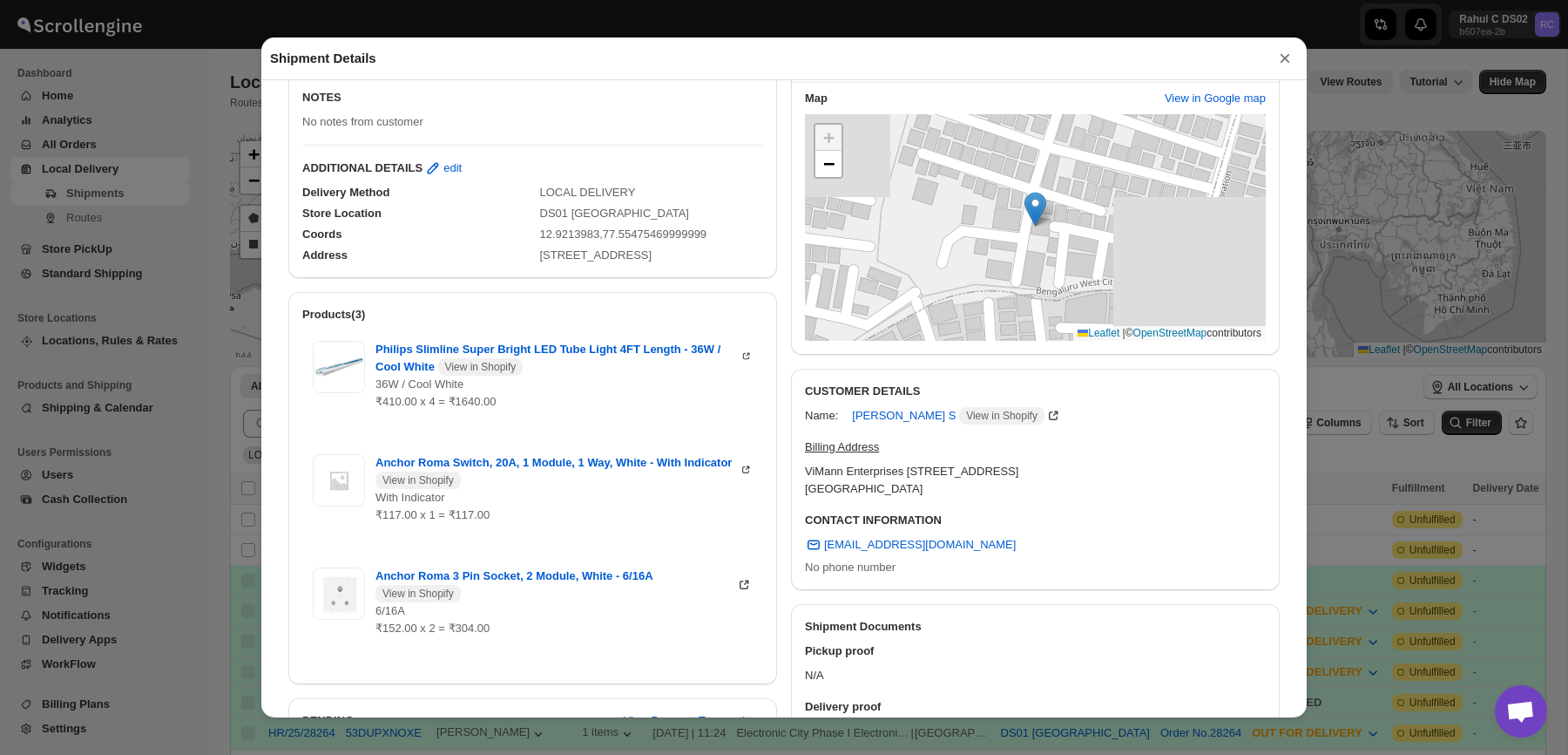
scroll to position [241, 0]
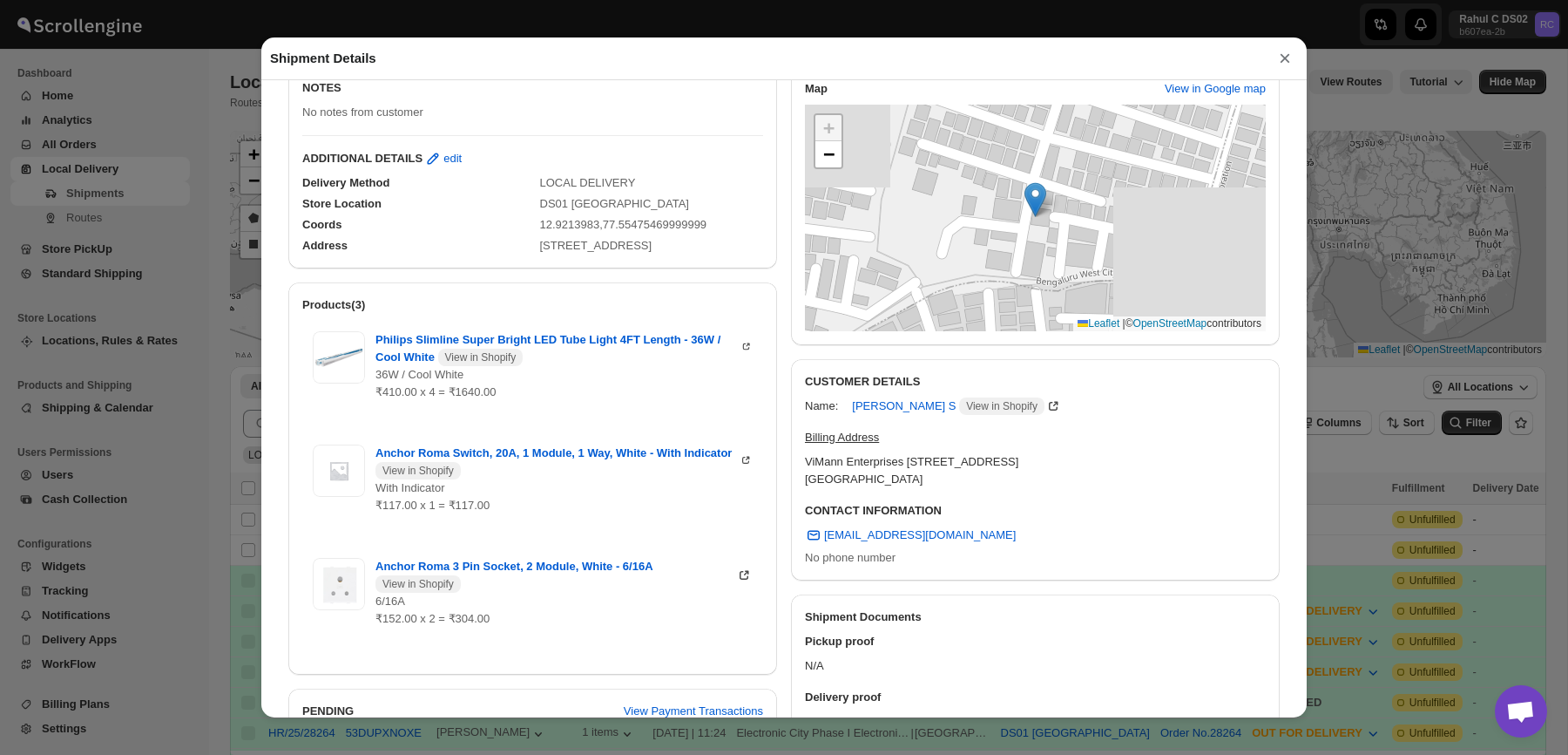
click at [1273, 68] on button "×" at bounding box center [1285, 57] width 26 height 24
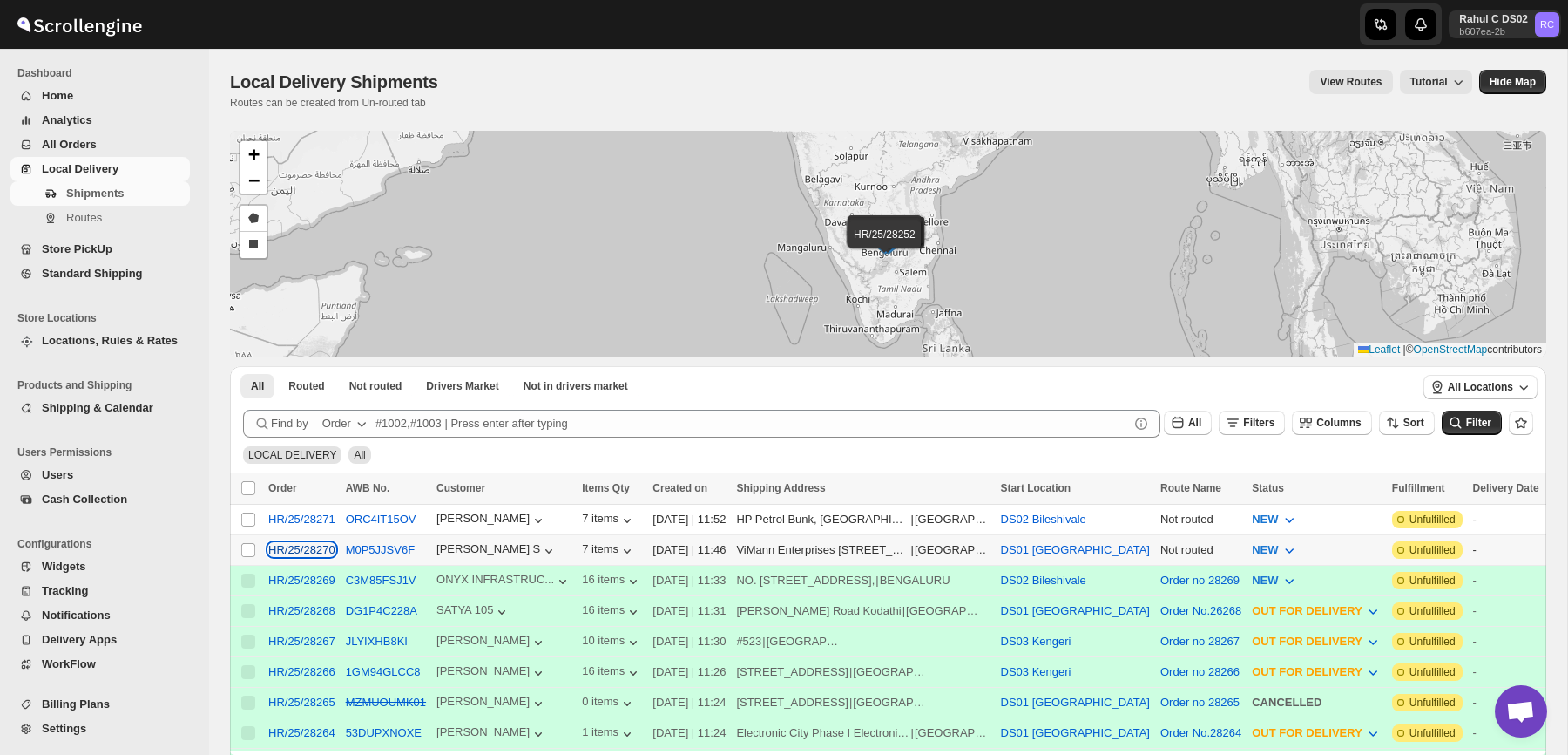
click at [314, 544] on div "HR/25/28270" at bounding box center [302, 549] width 67 height 13
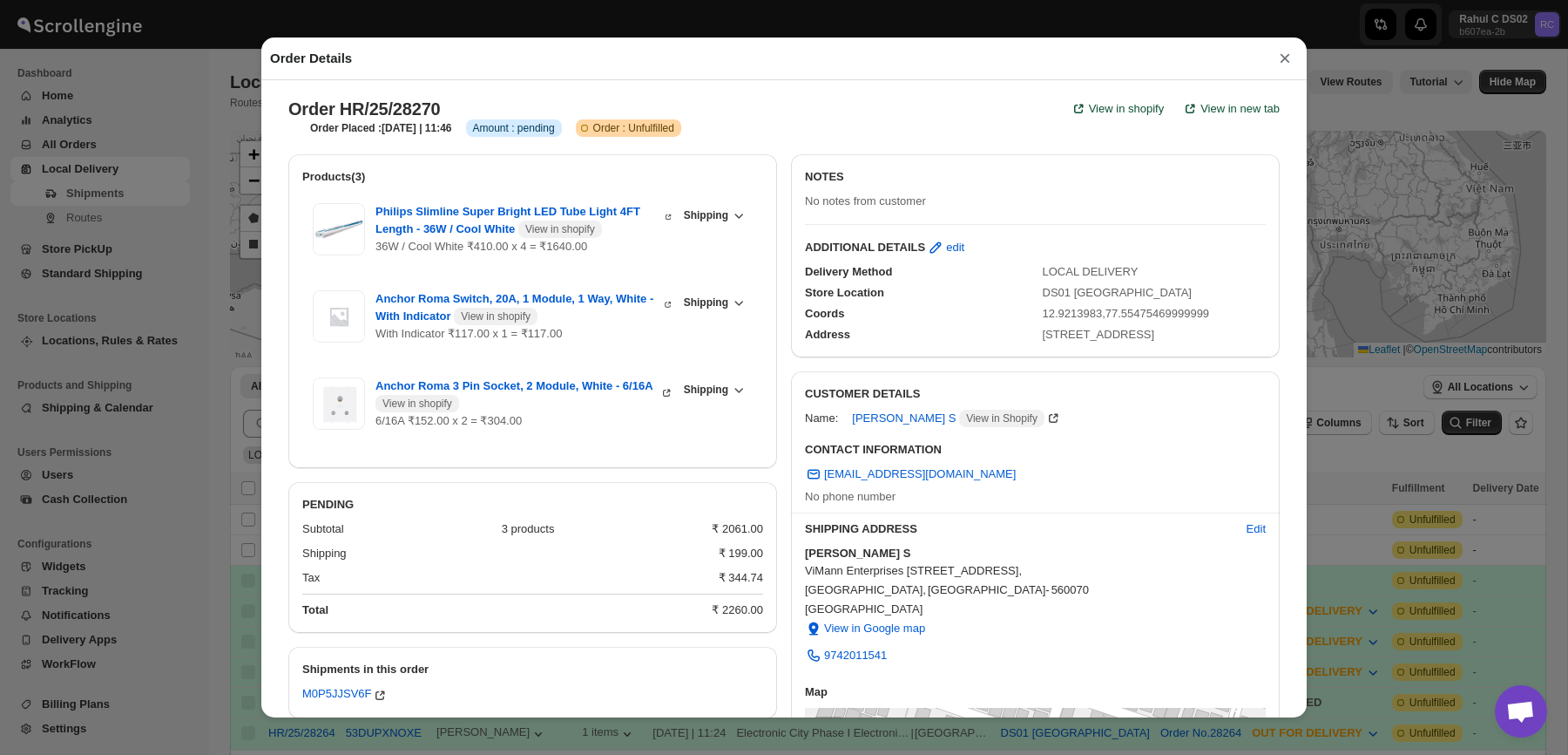
scroll to position [89, 0]
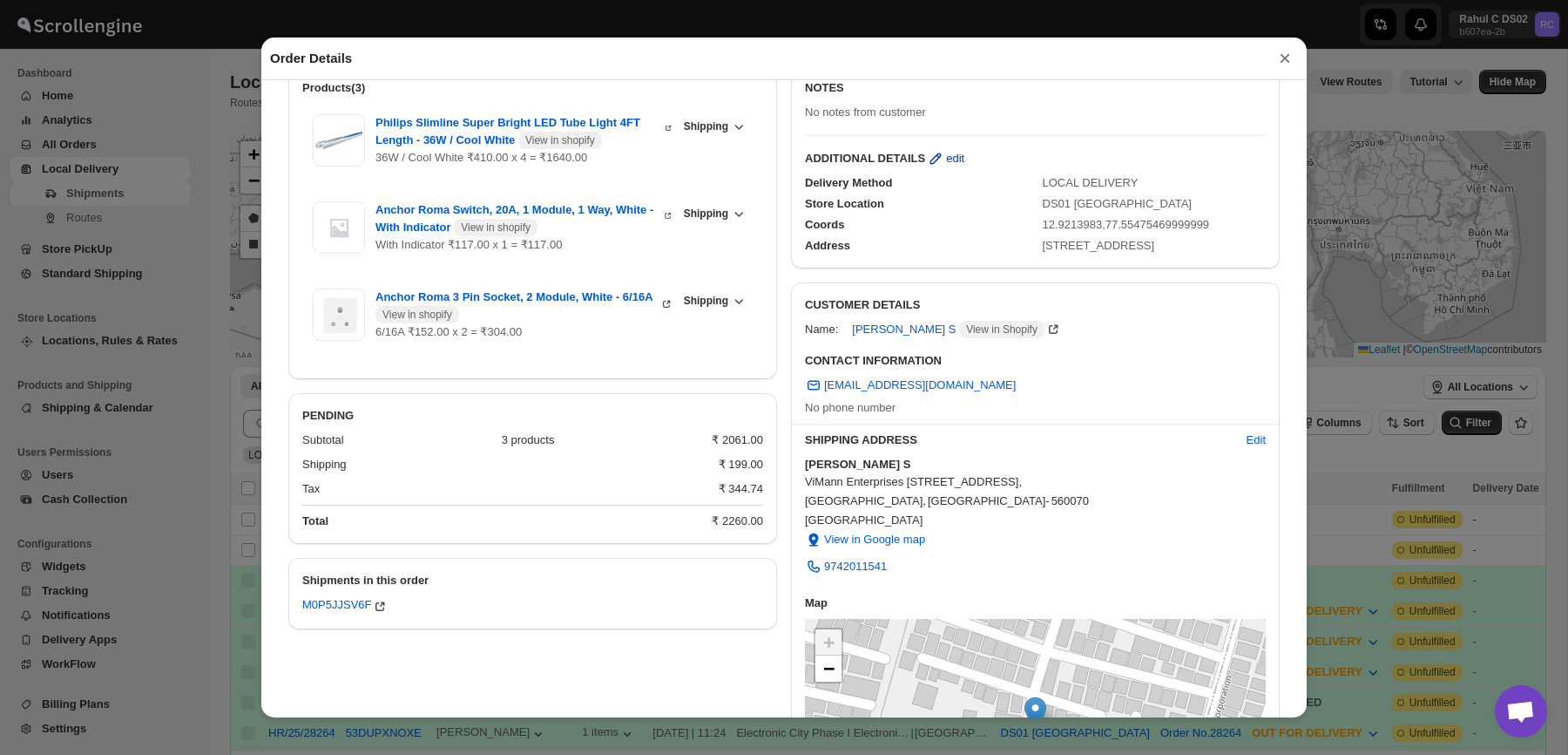
click at [951, 146] on button "edit" at bounding box center [945, 159] width 58 height 28
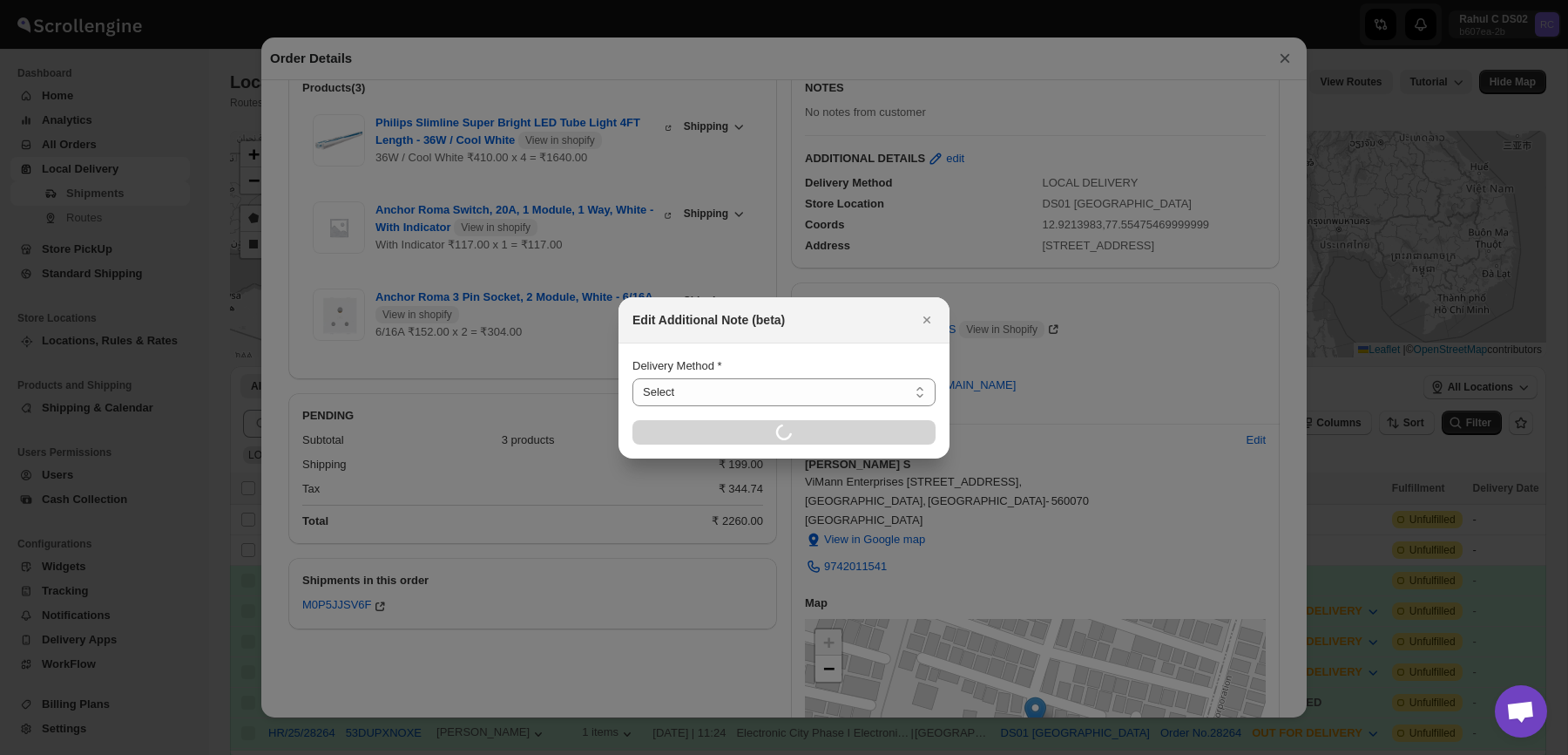
select select "LOCAL_DELIVERY"
select select "LOCATION_BASES"
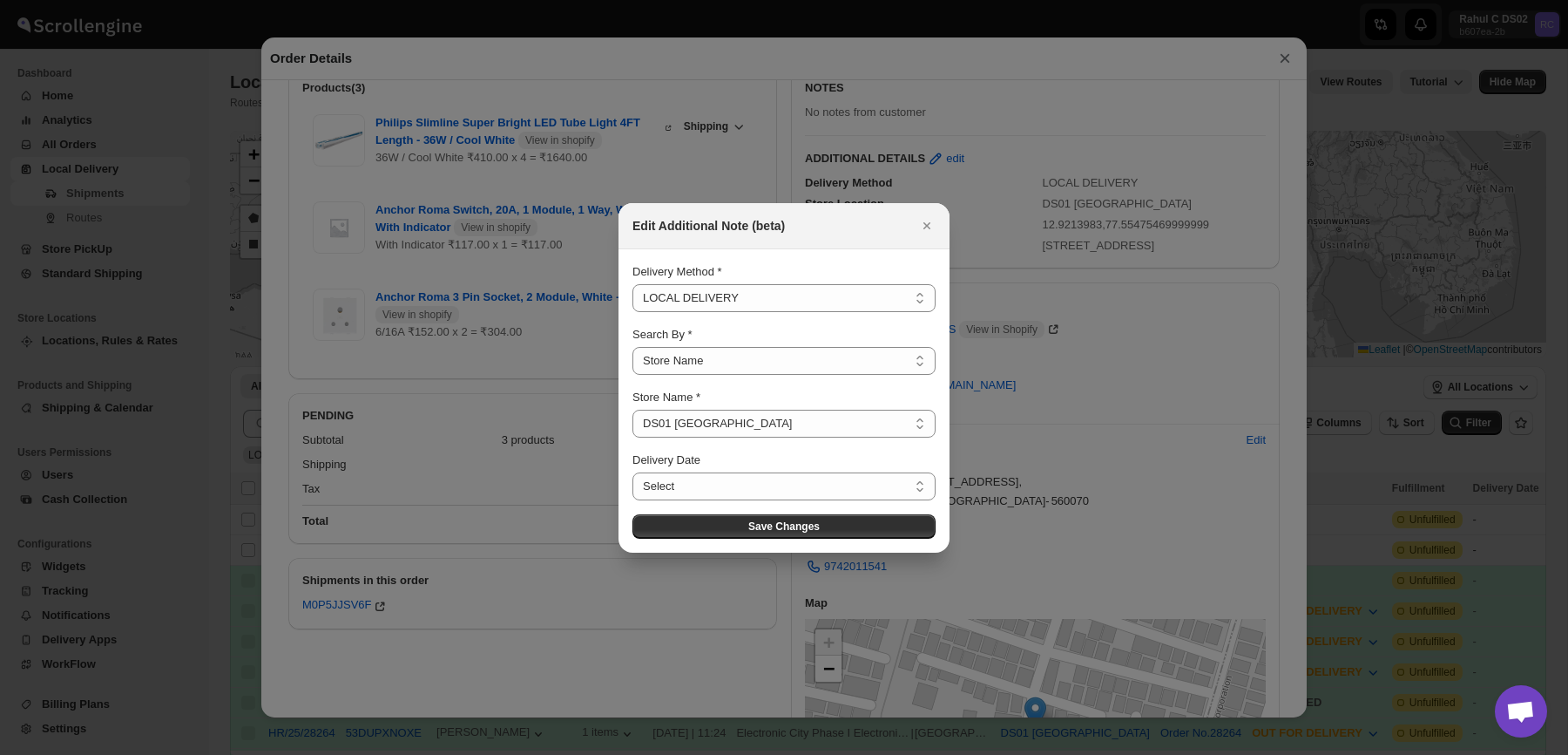
click at [697, 413] on select "Select DS01 [GEOGRAPHIC_DATA] DS02 Bileshivale DS03 Kengeri" at bounding box center [784, 423] width 303 height 28
click at [632, 410] on select "Select DS01 [GEOGRAPHIC_DATA] DS02 Bileshivale DS03 Kengeri" at bounding box center [784, 423] width 303 height 28
select select "67dd17b2175fa7c16ce65bd9"
click at [705, 522] on button "Save Changes" at bounding box center [784, 525] width 303 height 24
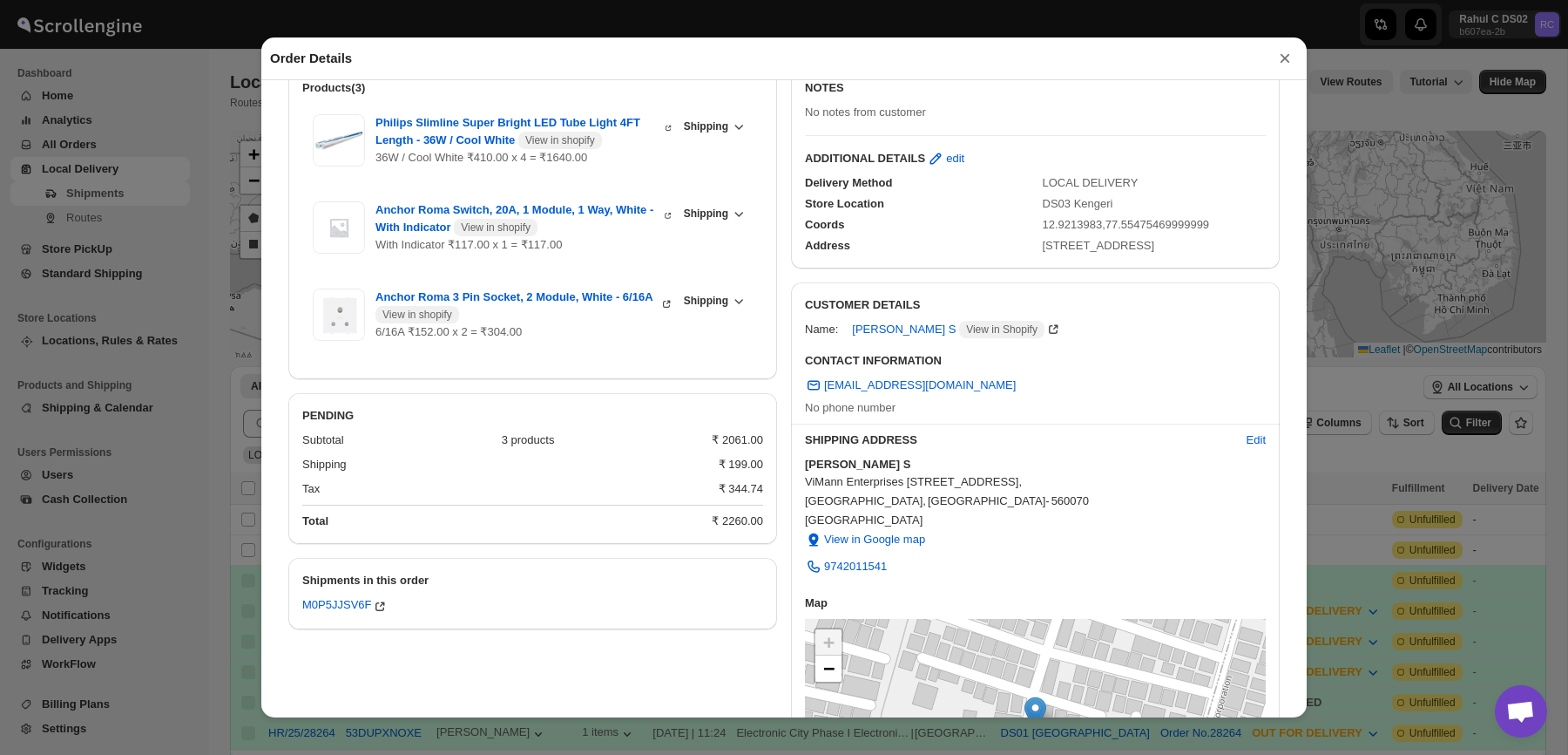
scroll to position [0, 0]
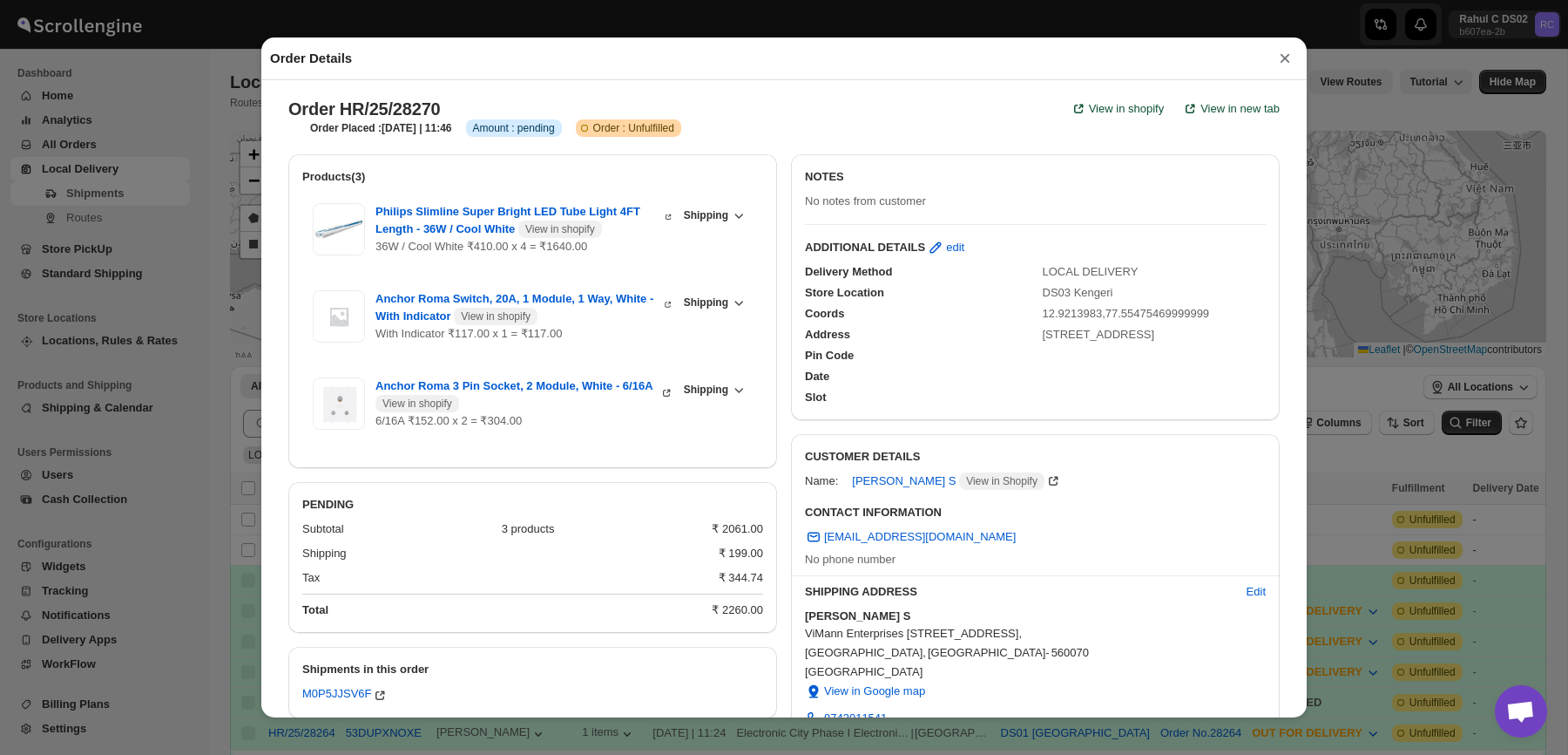
click at [1285, 61] on button "×" at bounding box center [1285, 57] width 26 height 24
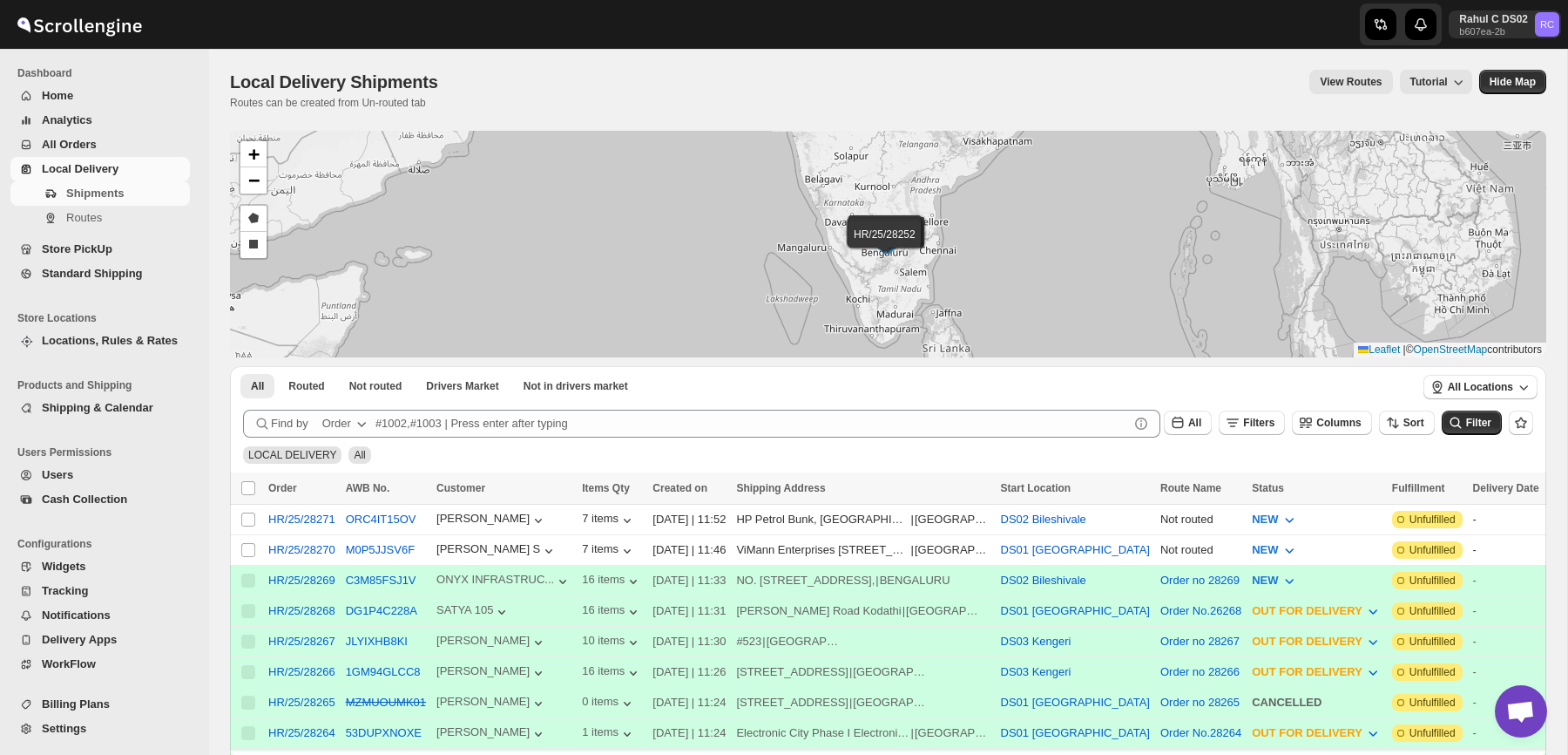
click at [1043, 61] on div "Local Delivery Shipments. This page is ready Local Delivery Shipments Routes ca…" at bounding box center [887, 90] width 1316 height 82
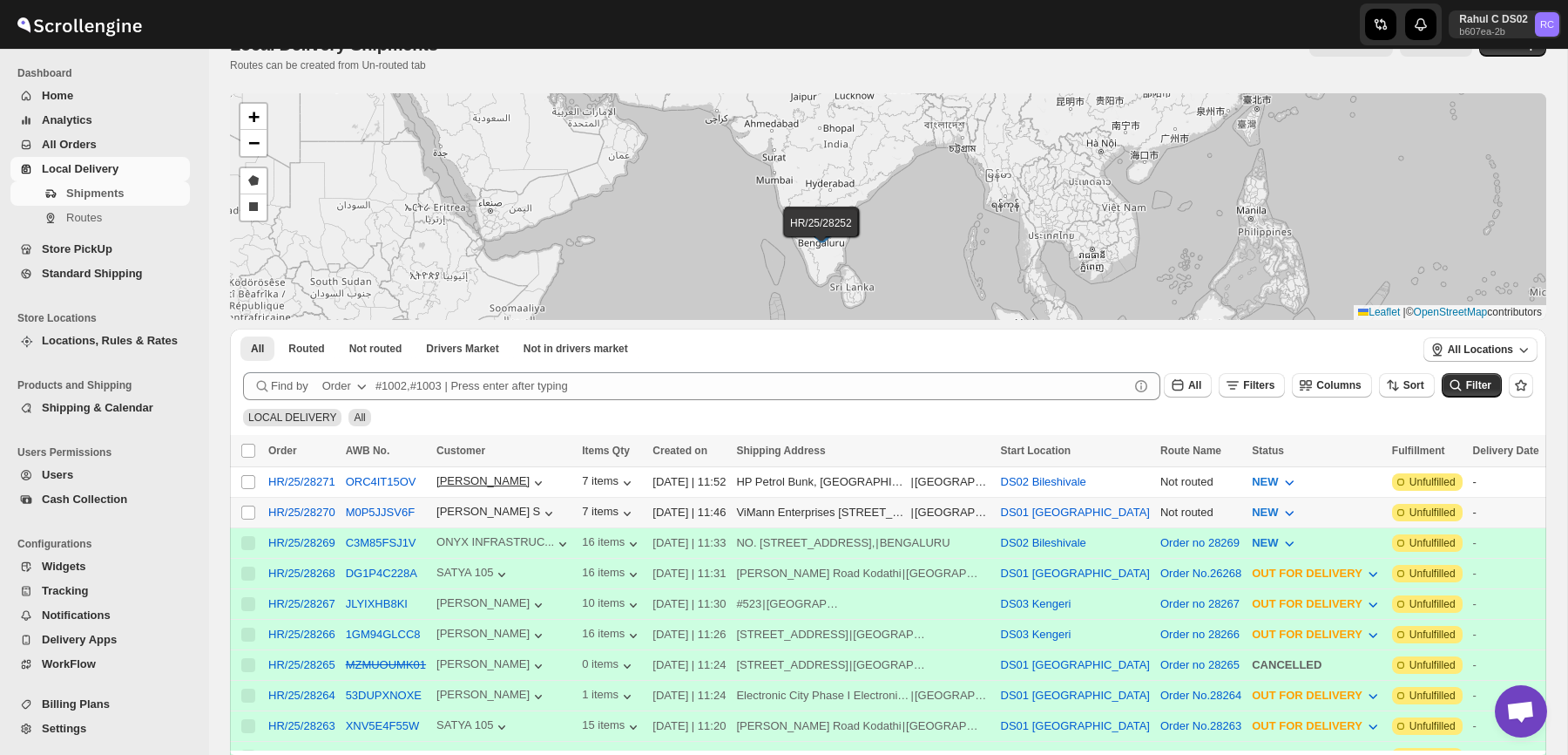
scroll to position [41, 0]
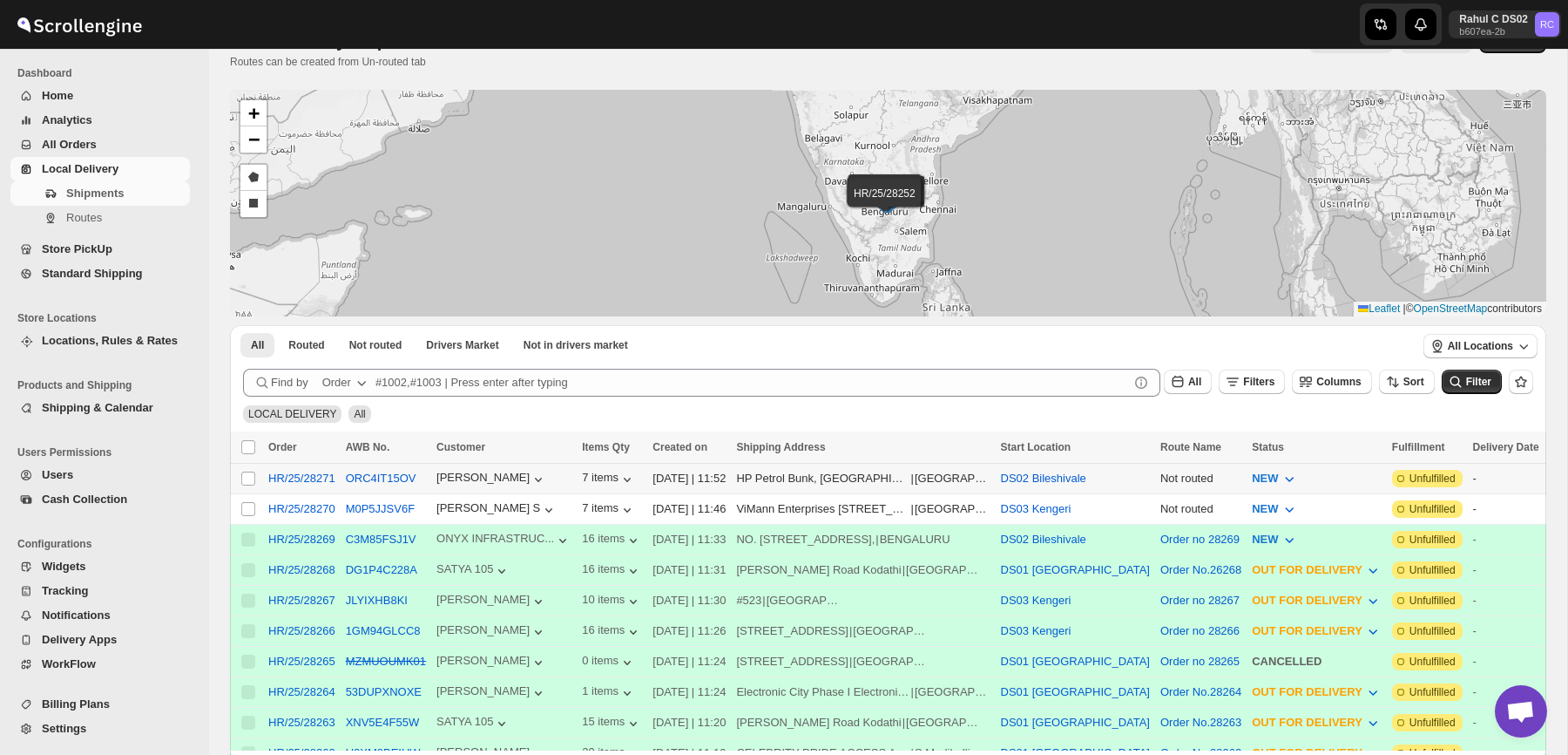
scroll to position [57, 0]
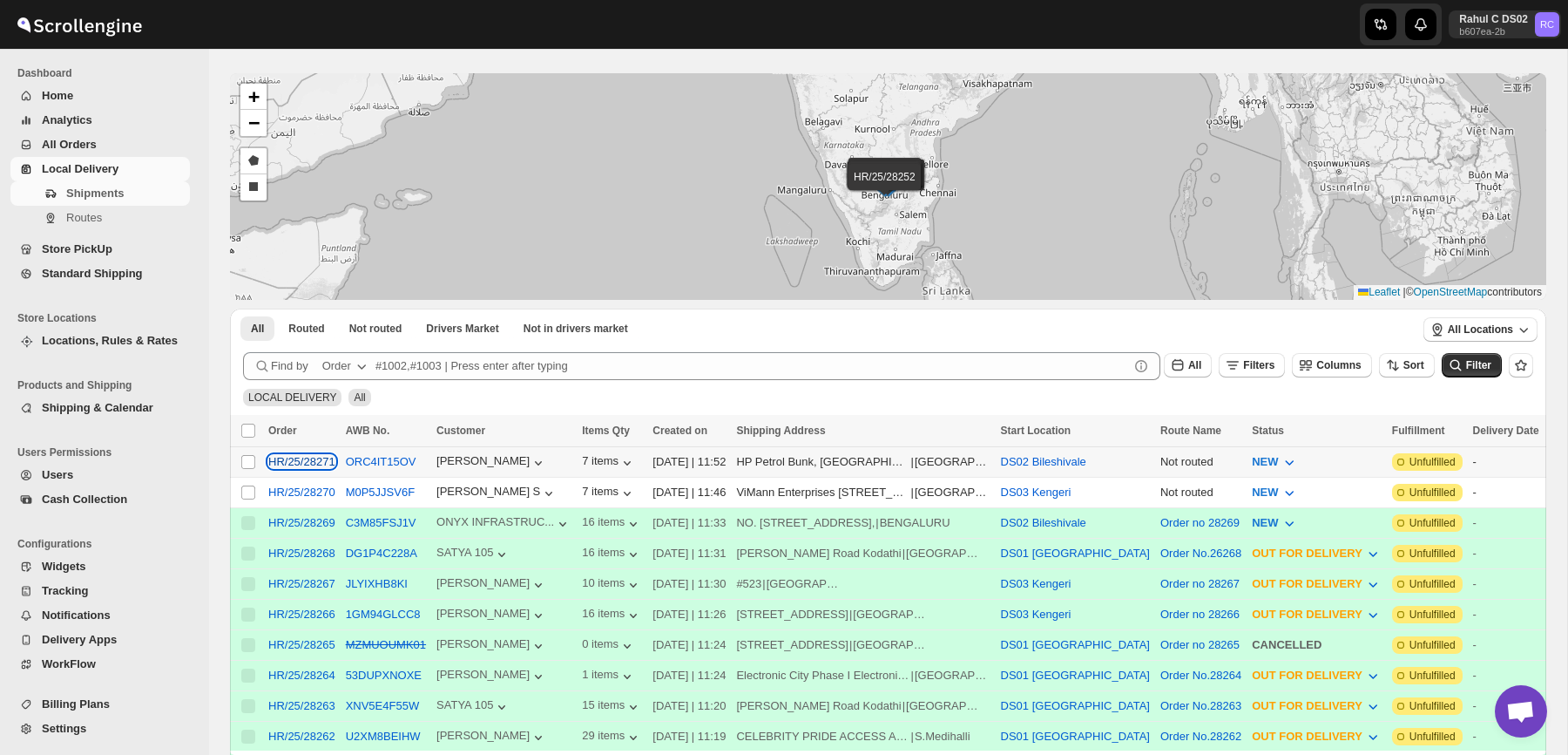
click at [305, 455] on div "HR/25/28271" at bounding box center [302, 461] width 67 height 13
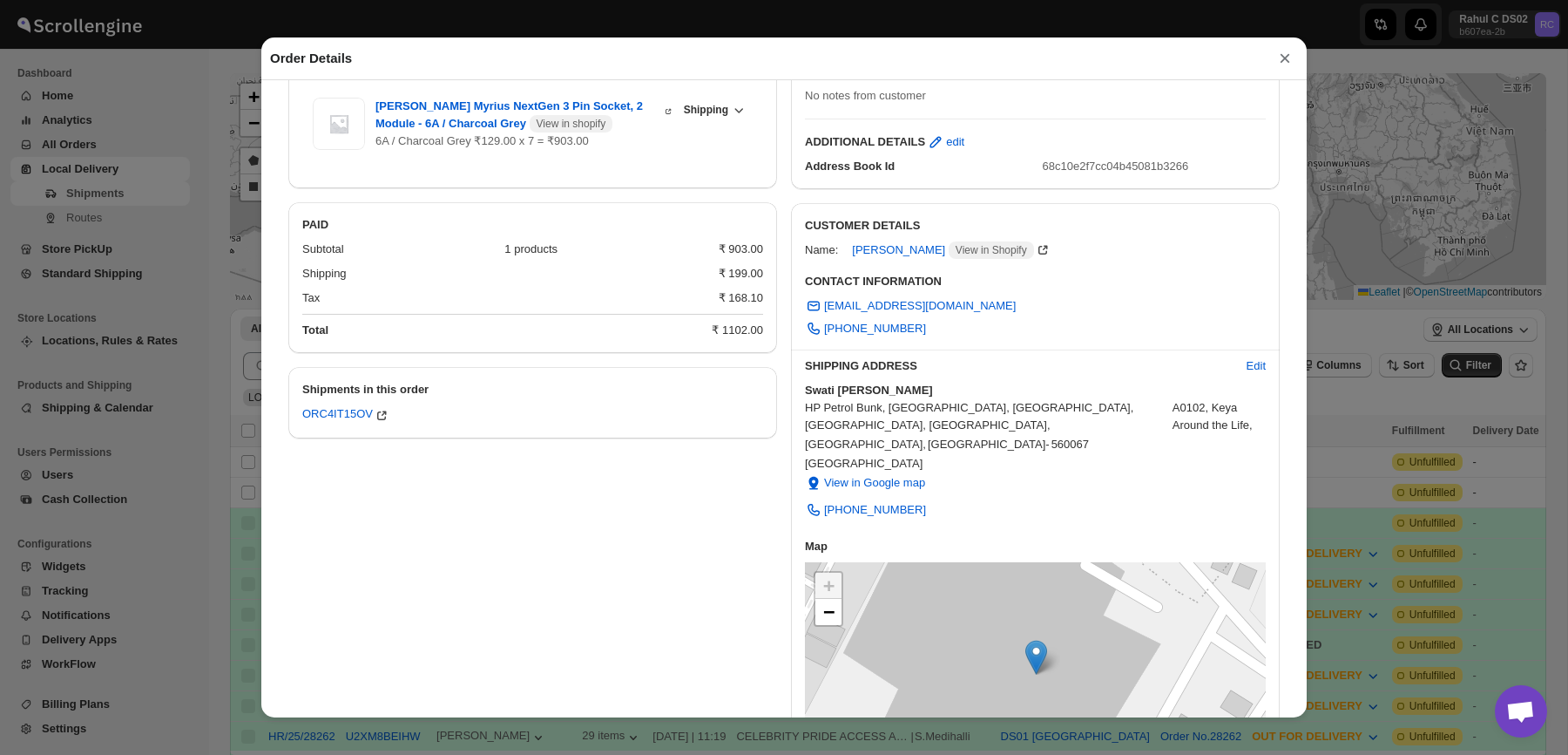
scroll to position [55, 0]
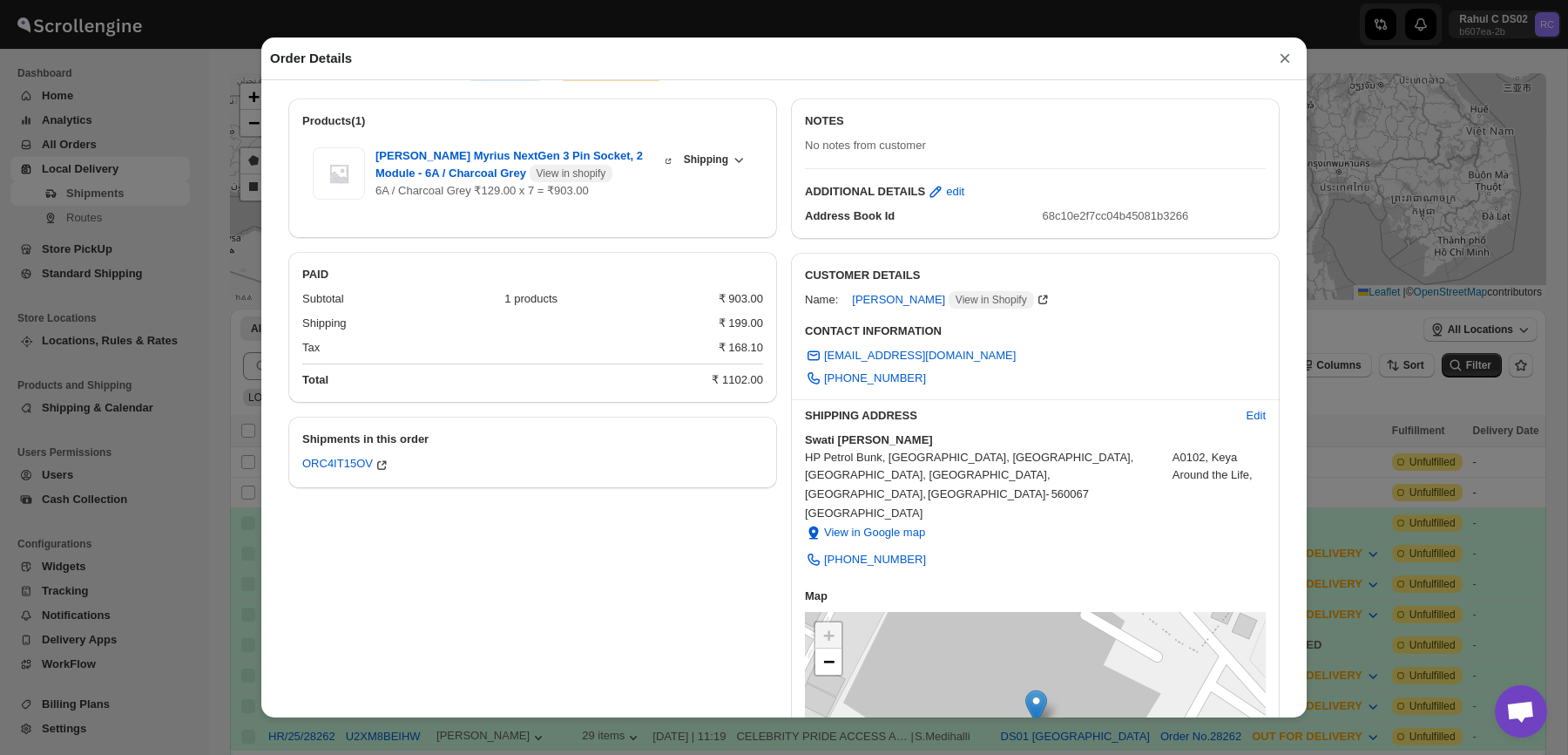
click at [1285, 66] on button "×" at bounding box center [1285, 57] width 26 height 24
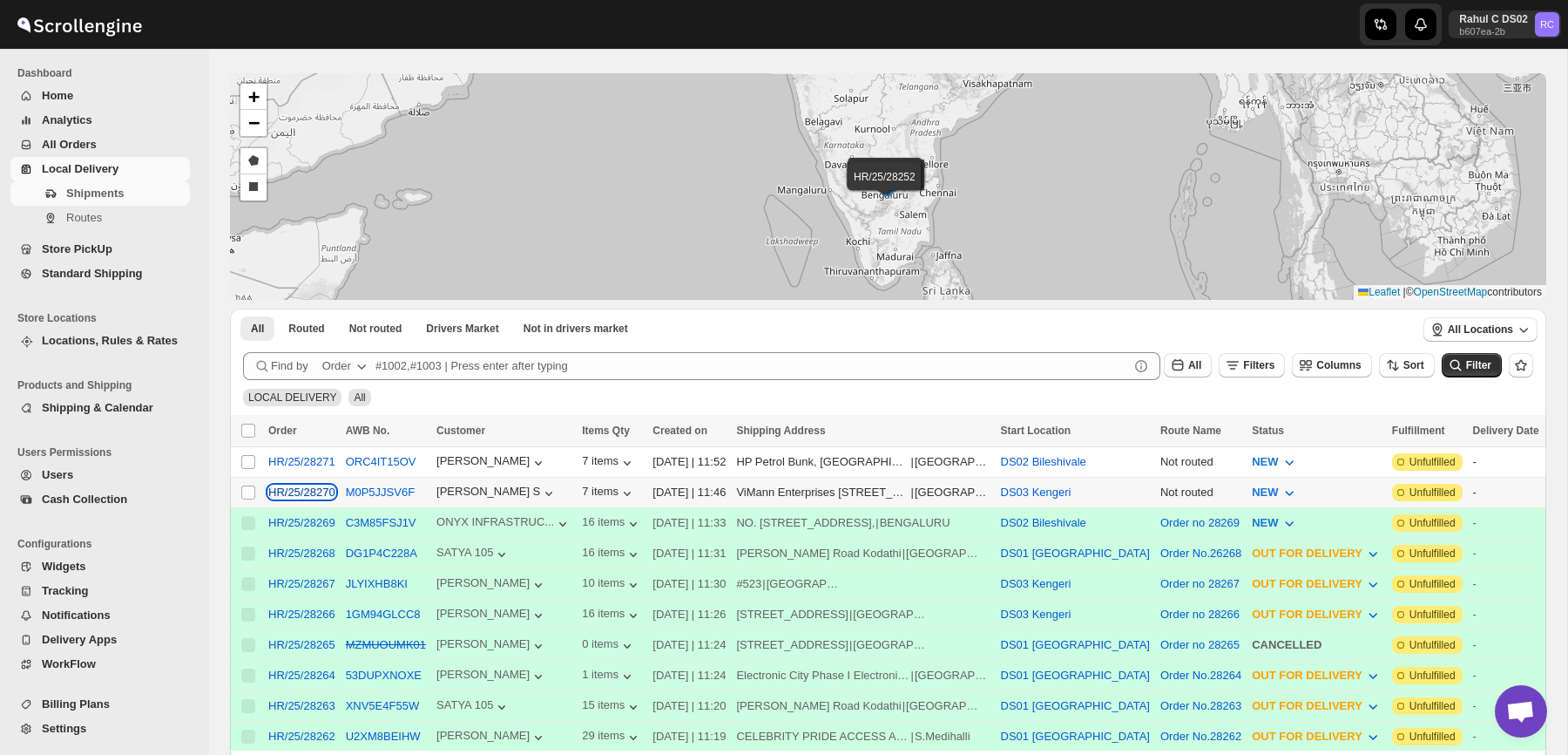
click at [305, 493] on div "HR/25/28270" at bounding box center [302, 491] width 67 height 13
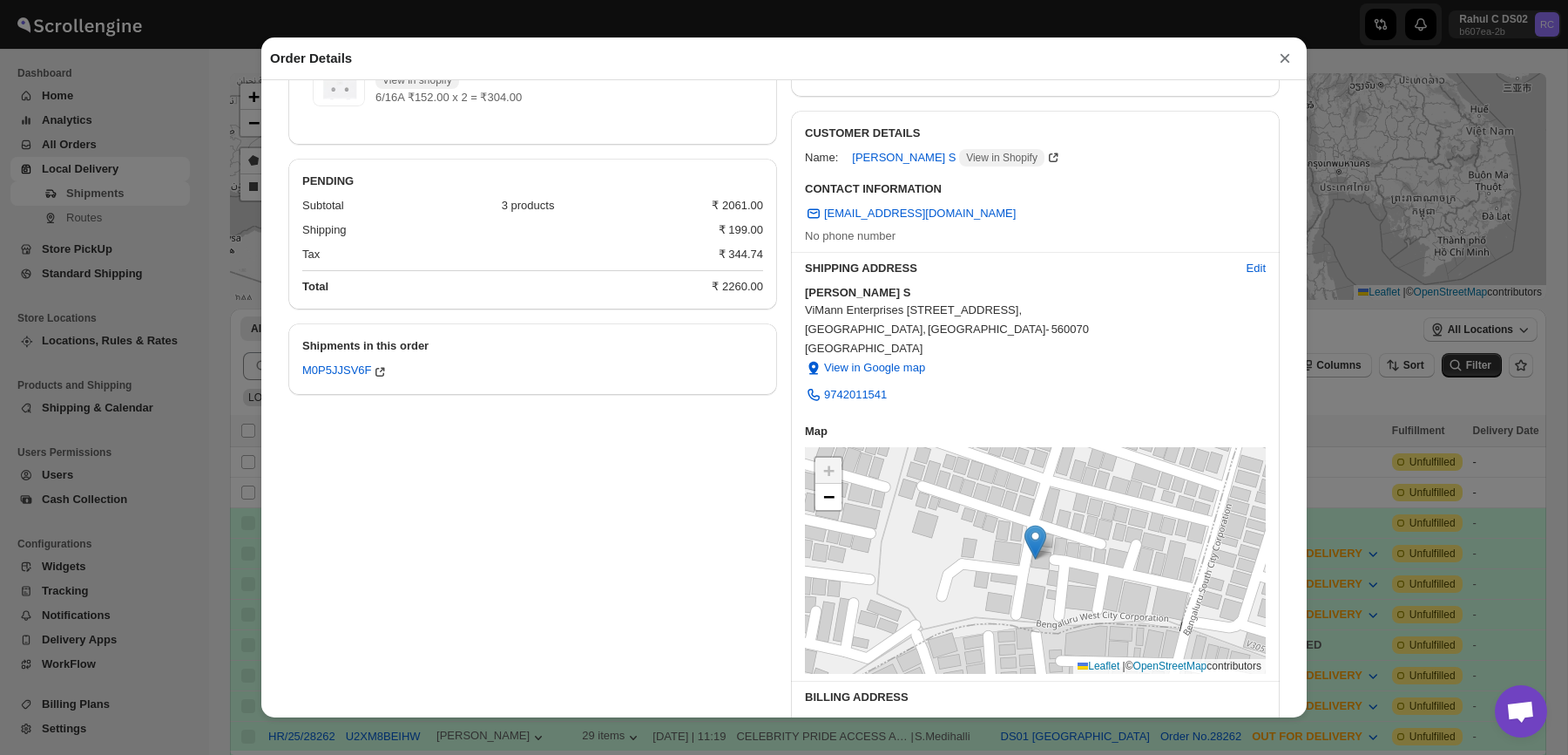
scroll to position [325, 0]
click at [1284, 63] on button "×" at bounding box center [1285, 57] width 26 height 24
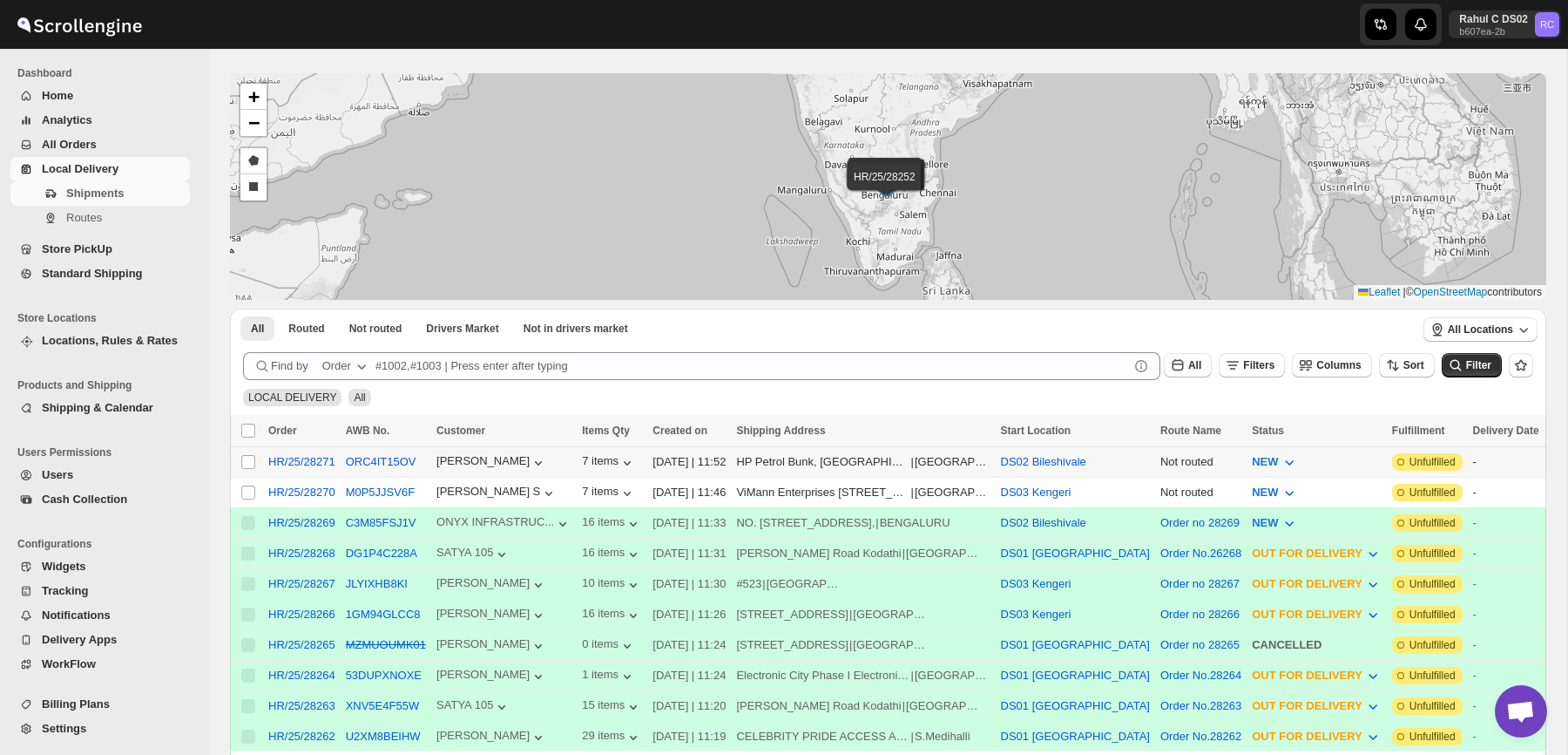
scroll to position [0, 0]
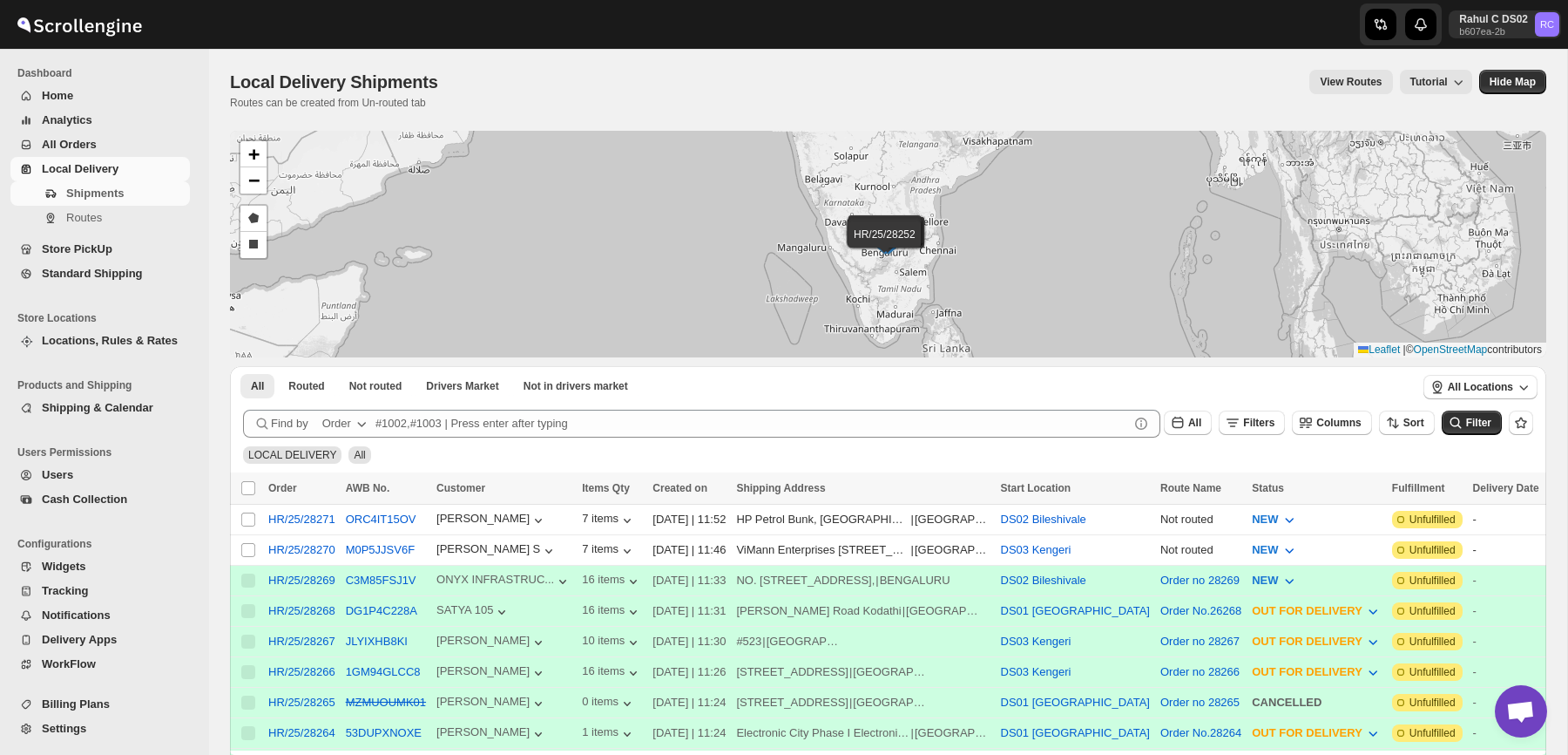
click at [644, 464] on div "Submit Find by Order All Filters Columns Sort Filter LOCAL DELIVERY All" at bounding box center [887, 438] width 1316 height 70
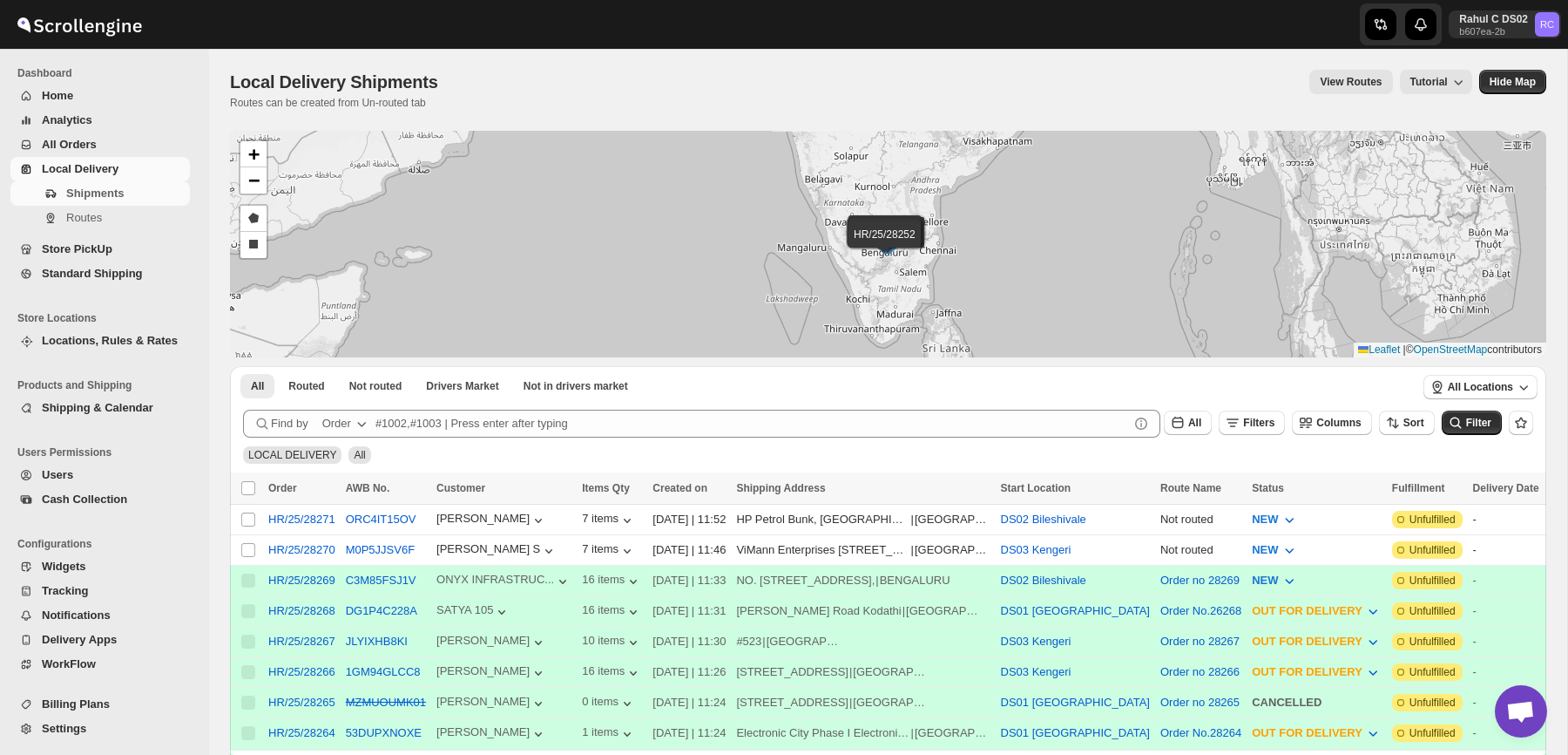
click at [644, 464] on div "Submit Find by Order All Filters Columns Sort Filter LOCAL DELIVERY All" at bounding box center [887, 438] width 1316 height 70
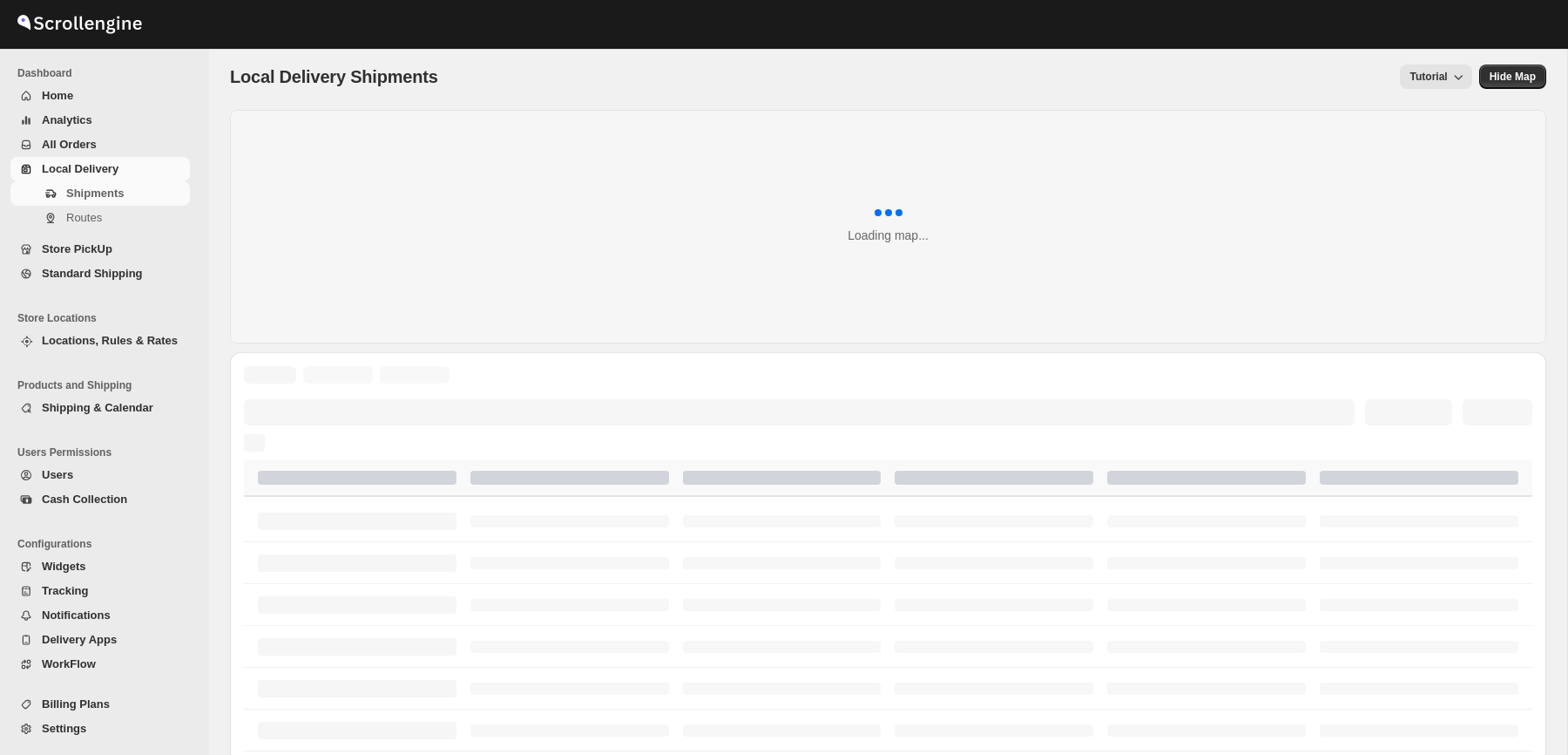
scroll to position [7, 0]
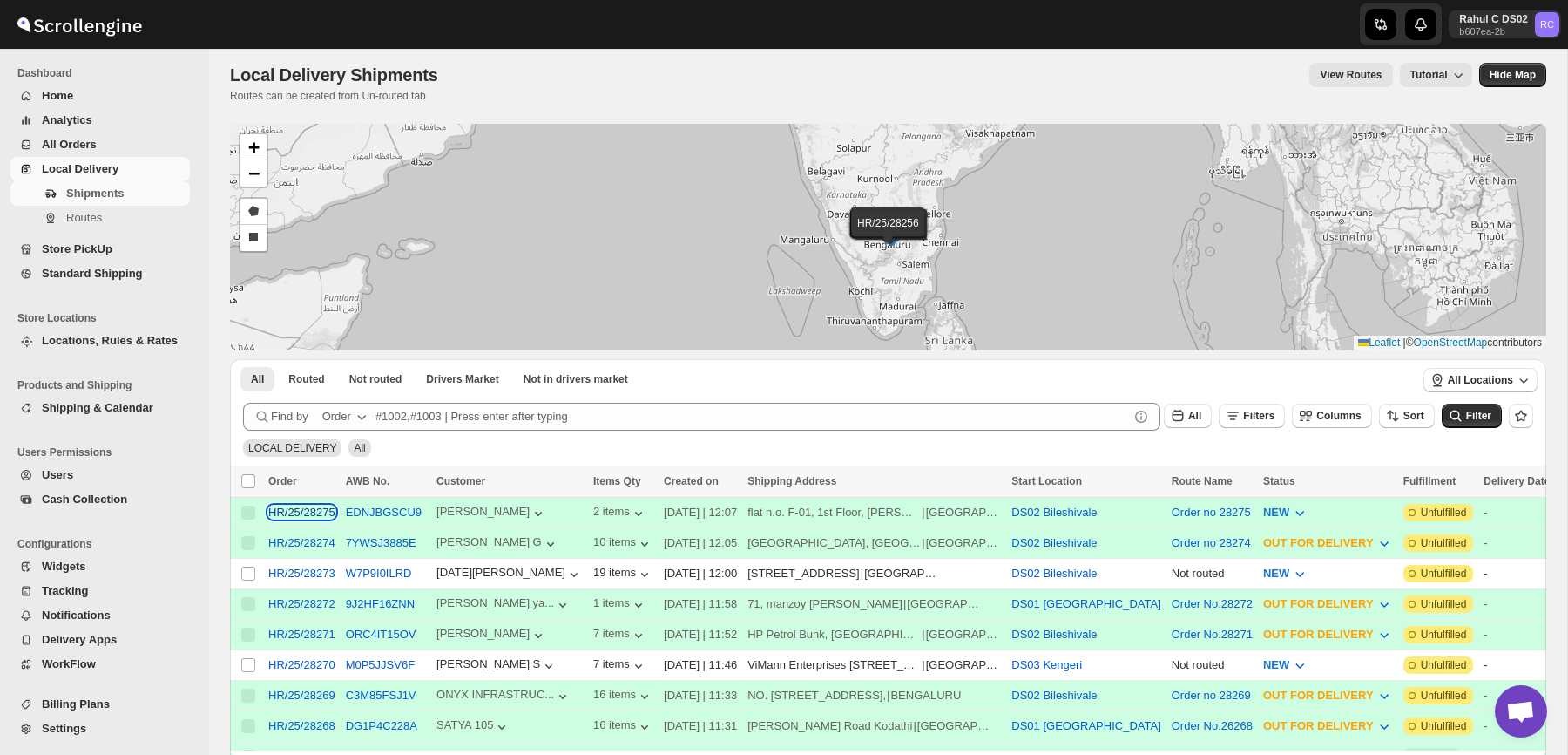
click at [313, 509] on div "HR/25/28275" at bounding box center [302, 511] width 67 height 13
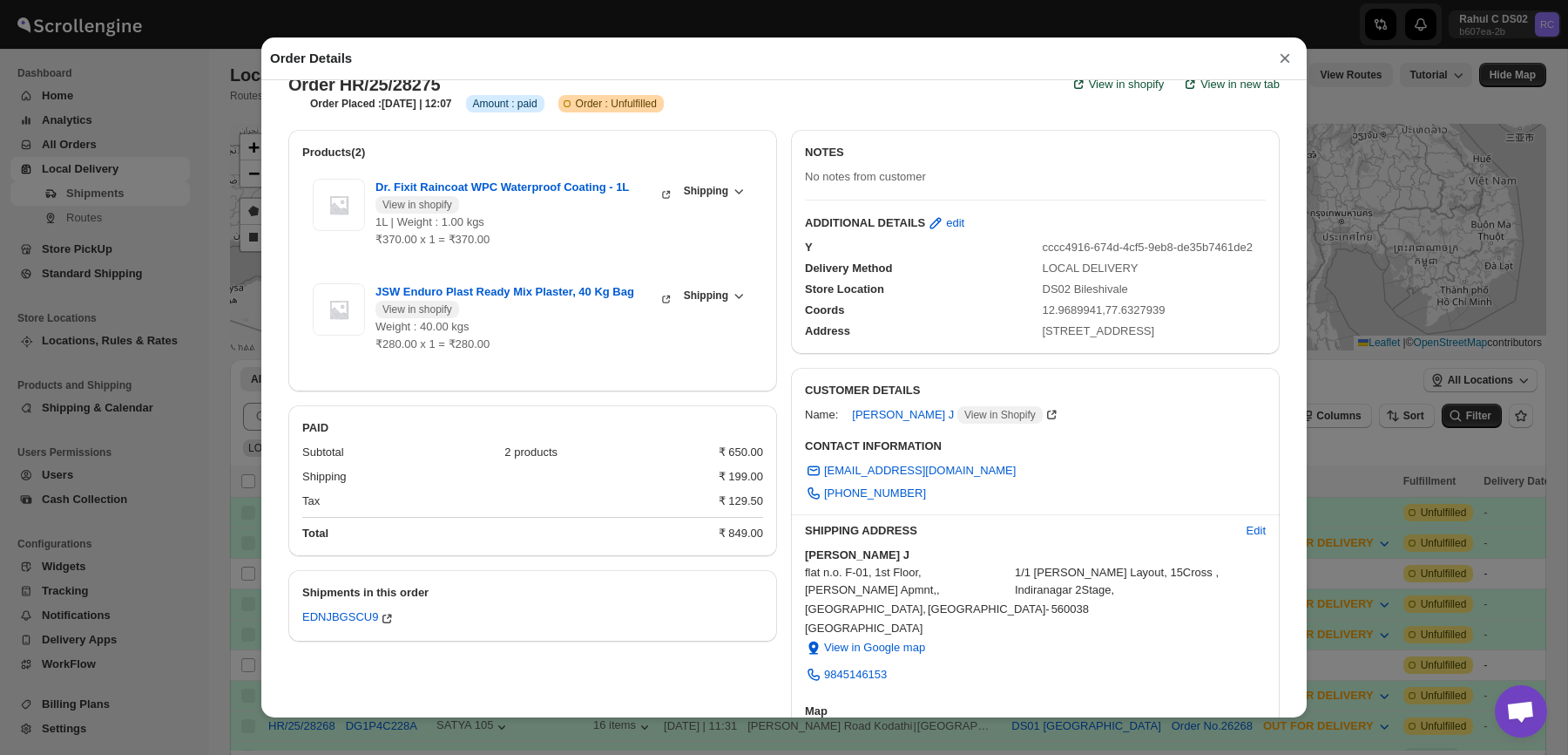
scroll to position [0, 0]
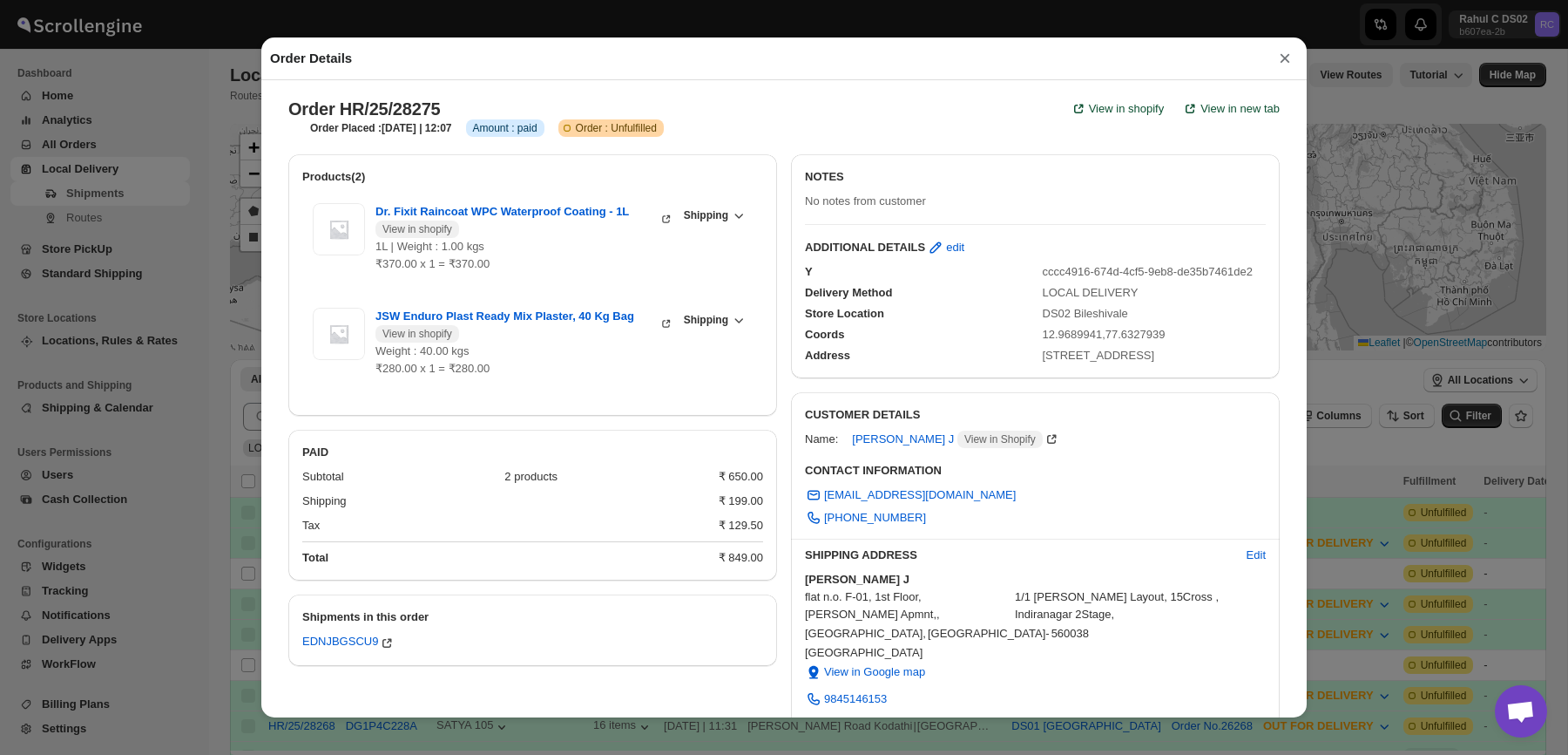
click at [995, 362] on div "Address" at bounding box center [917, 355] width 224 height 18
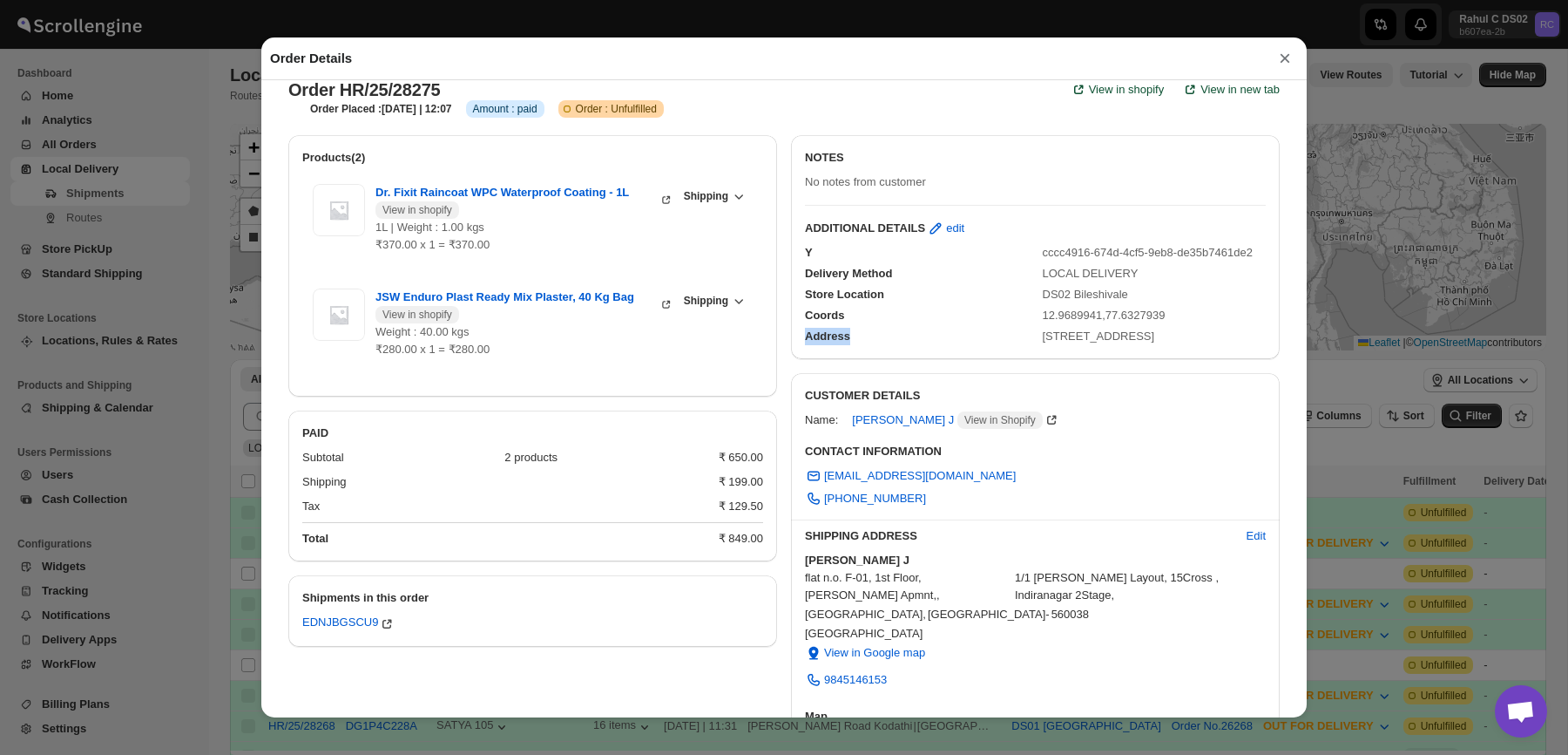
click at [1018, 345] on div "Address [STREET_ADDRESS]" at bounding box center [1028, 329] width 475 height 31
click at [857, 204] on div at bounding box center [1035, 204] width 488 height 15
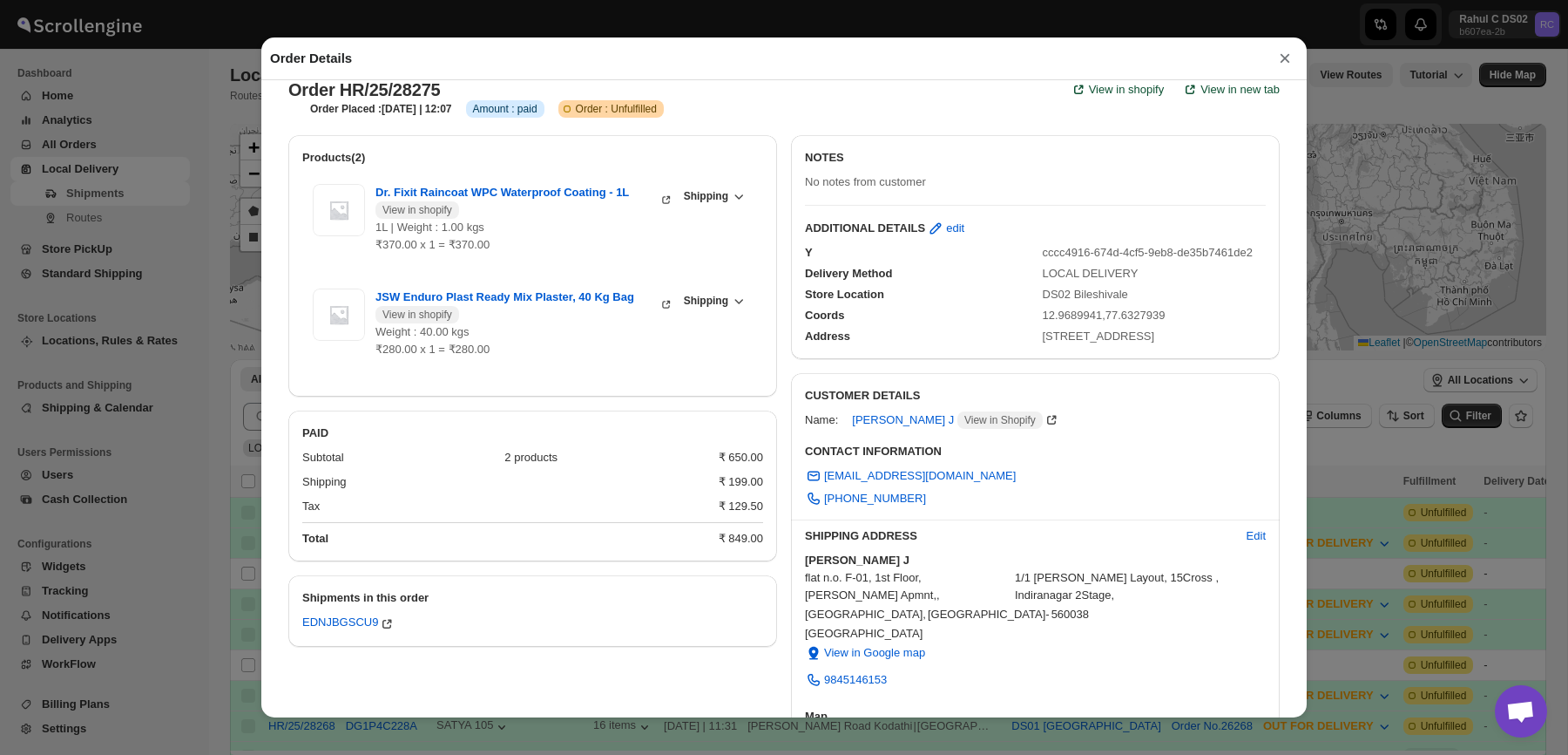
click at [857, 204] on div at bounding box center [1035, 204] width 488 height 15
click at [920, 161] on div "NOTES" at bounding box center [1036, 161] width 461 height 24
click at [1061, 314] on div "Address [STREET_ADDRESS]" at bounding box center [1028, 329] width 475 height 31
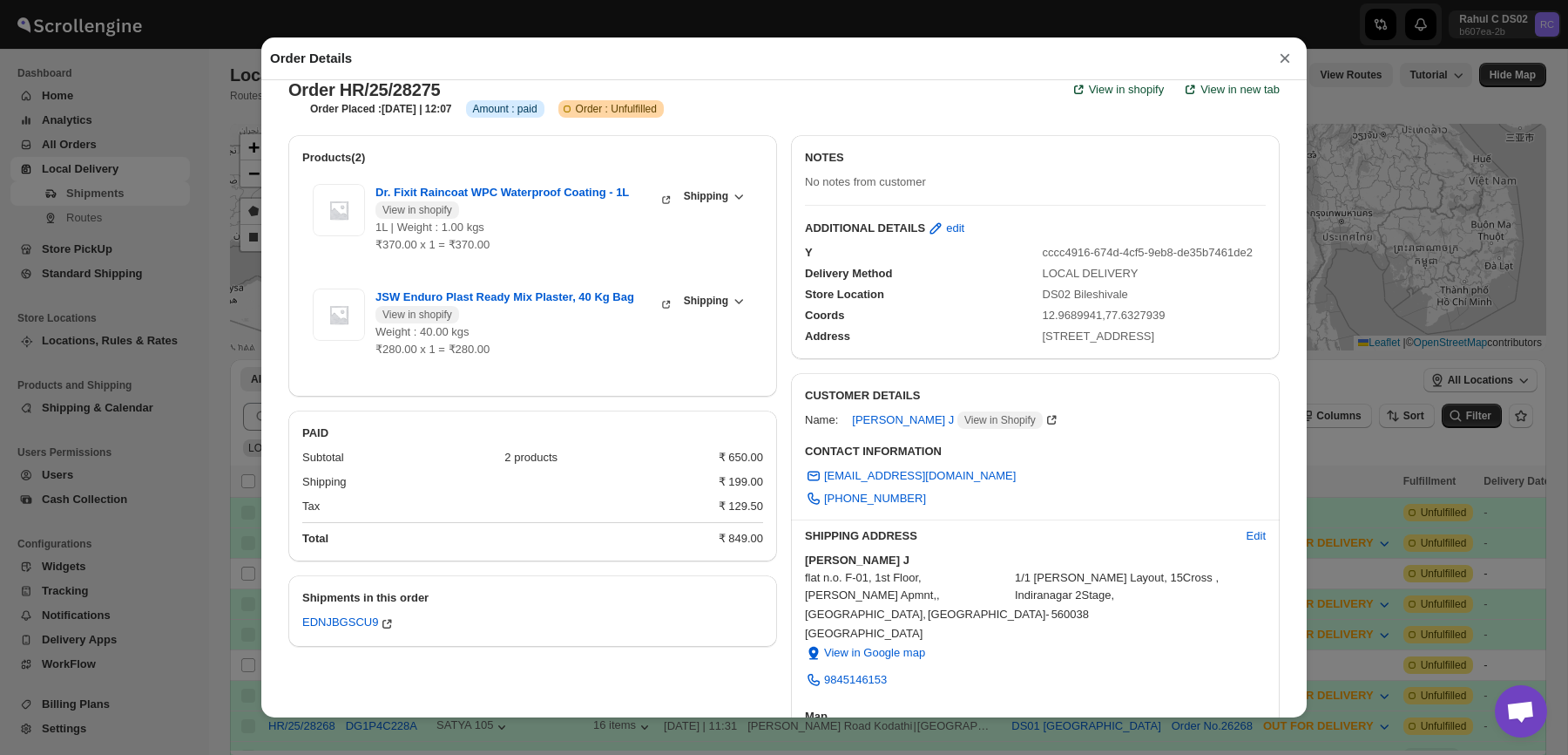
click at [1061, 314] on div "Address [STREET_ADDRESS]" at bounding box center [1028, 329] width 475 height 31
click at [1091, 298] on div "Coords 12.9689941,77.6327939" at bounding box center [1028, 308] width 475 height 31
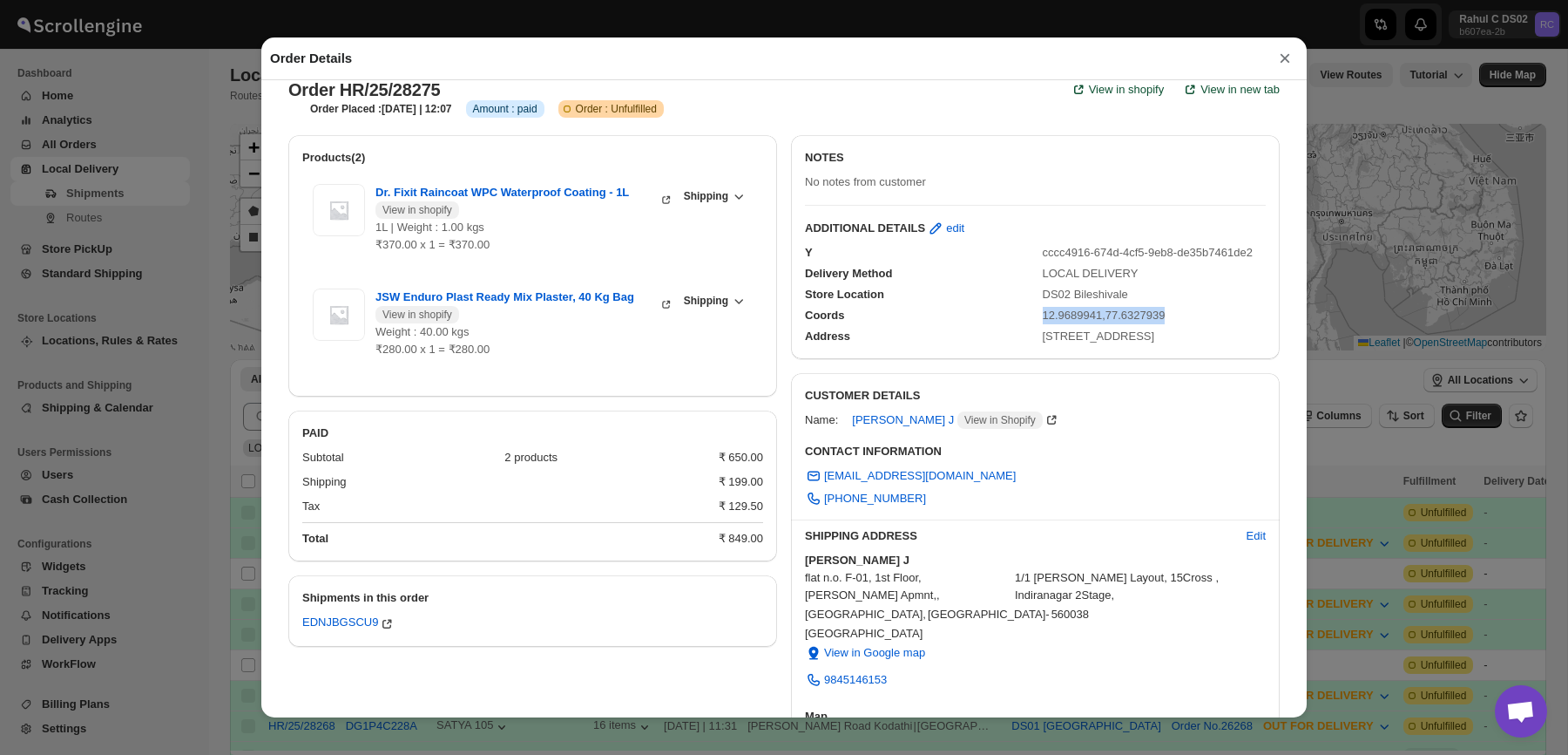
click at [1115, 276] on div "Store Location DS02 [GEOGRAPHIC_DATA]" at bounding box center [1028, 287] width 475 height 31
click at [1160, 284] on div "Store Location DS02 [GEOGRAPHIC_DATA]" at bounding box center [1028, 287] width 475 height 31
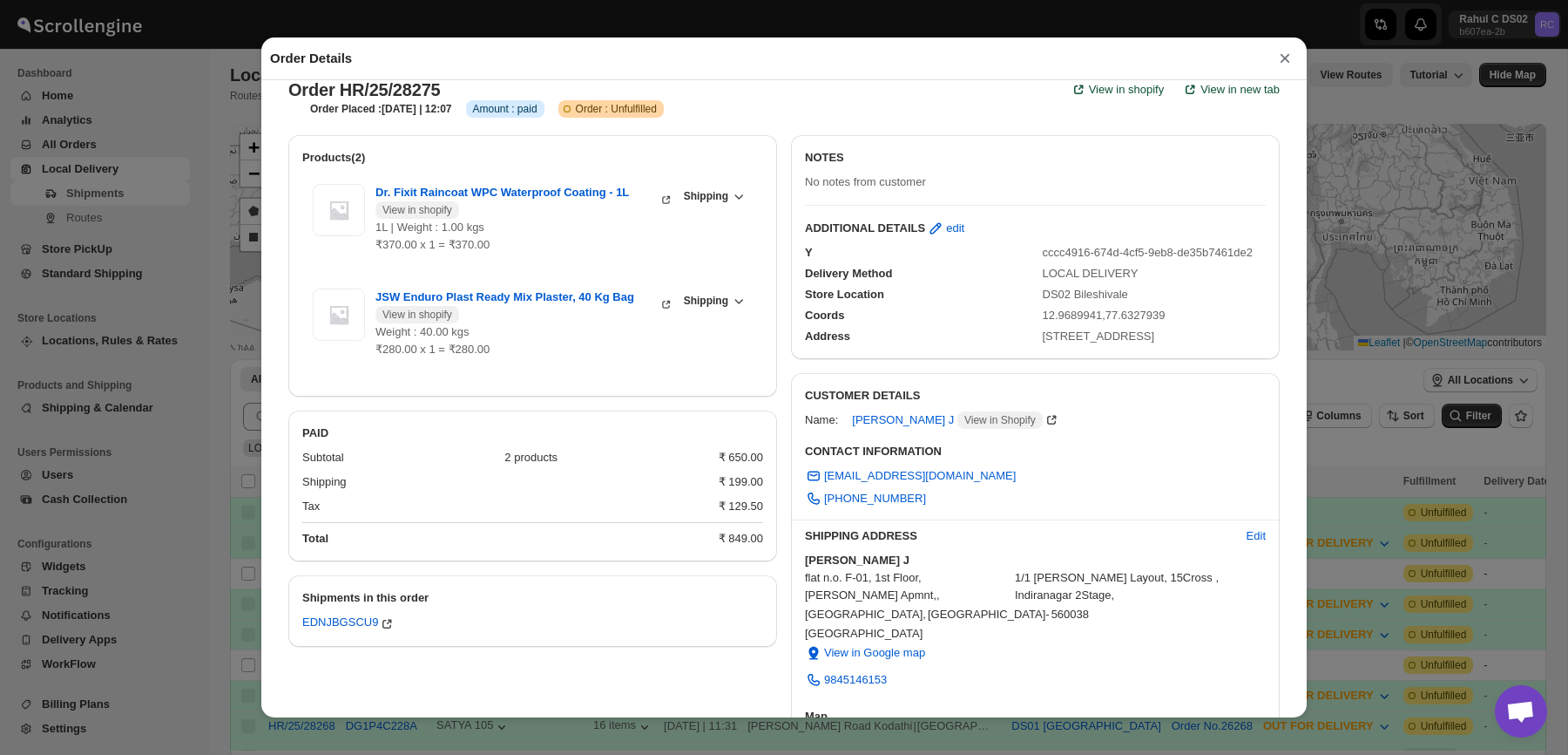
click at [1160, 284] on div "Store Location DS02 [GEOGRAPHIC_DATA]" at bounding box center [1028, 287] width 475 height 31
click at [1153, 265] on div "LOCAL DELIVERY" at bounding box center [1155, 273] width 224 height 18
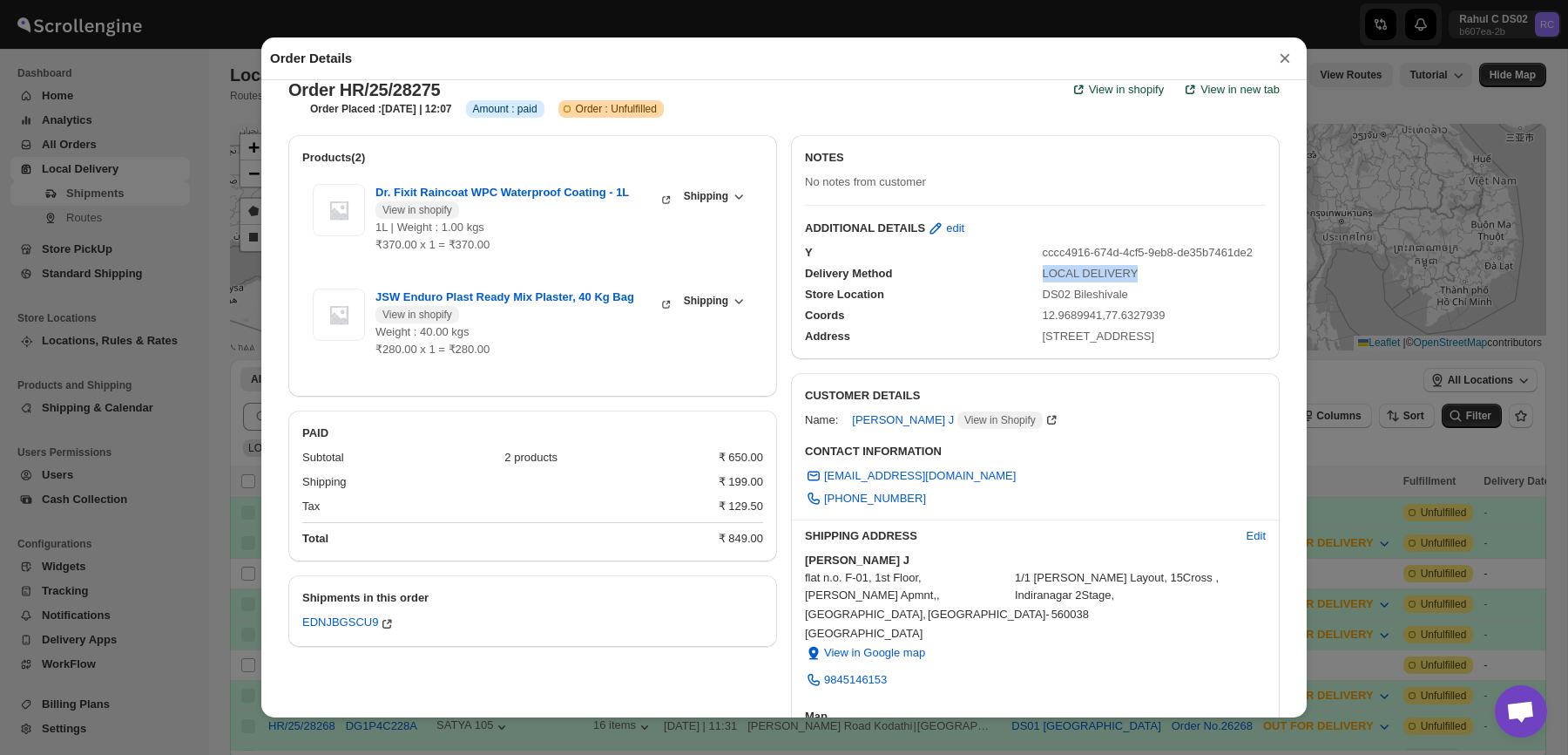
click at [1175, 249] on span "cccc4916-674d-4cf5-9eb8-de35b7461de2" at bounding box center [1148, 252] width 210 height 13
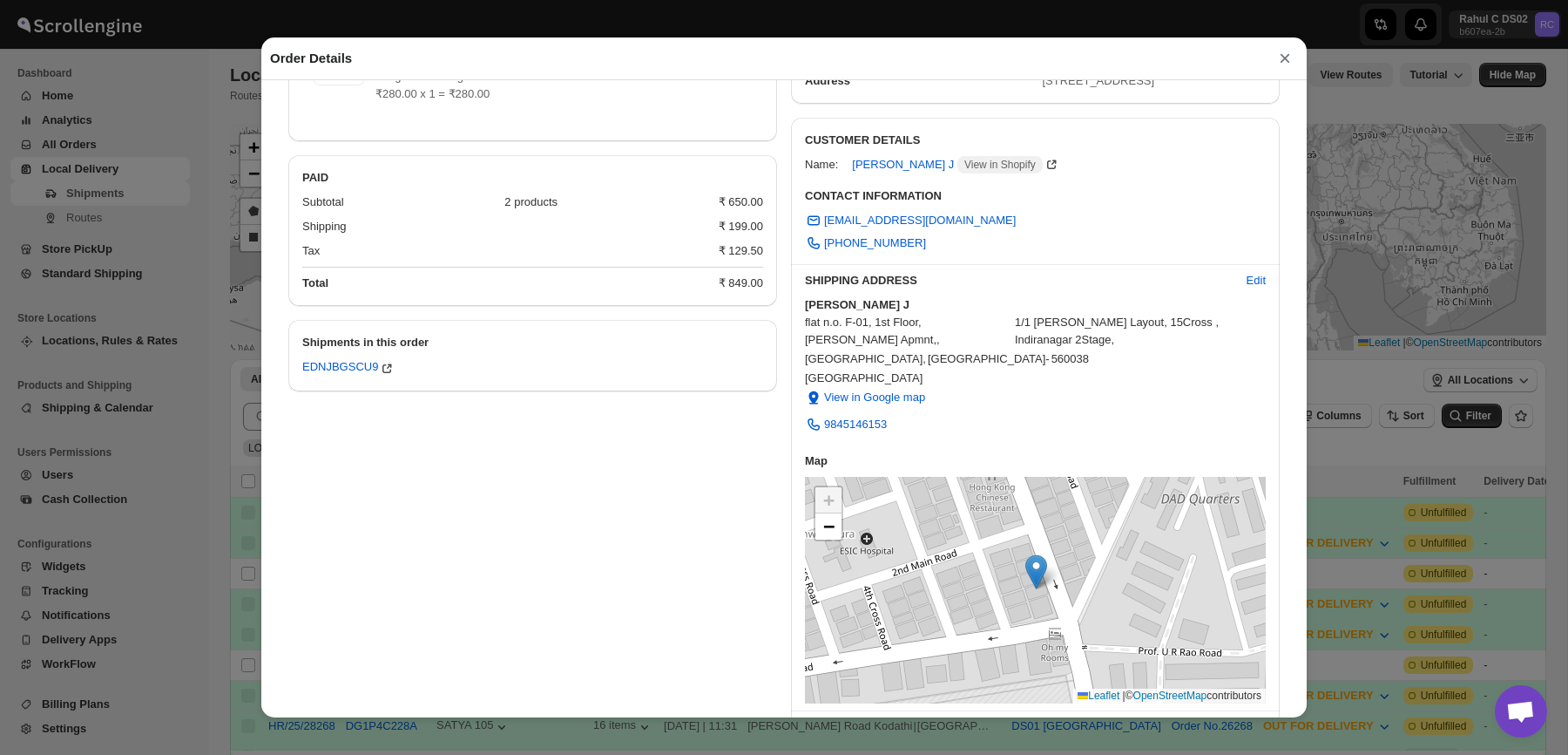
scroll to position [275, 0]
click at [1095, 69] on div "Order Details ×" at bounding box center [784, 59] width 1046 height 43
click at [1093, 87] on span "[STREET_ADDRESS]" at bounding box center [1099, 79] width 113 height 13
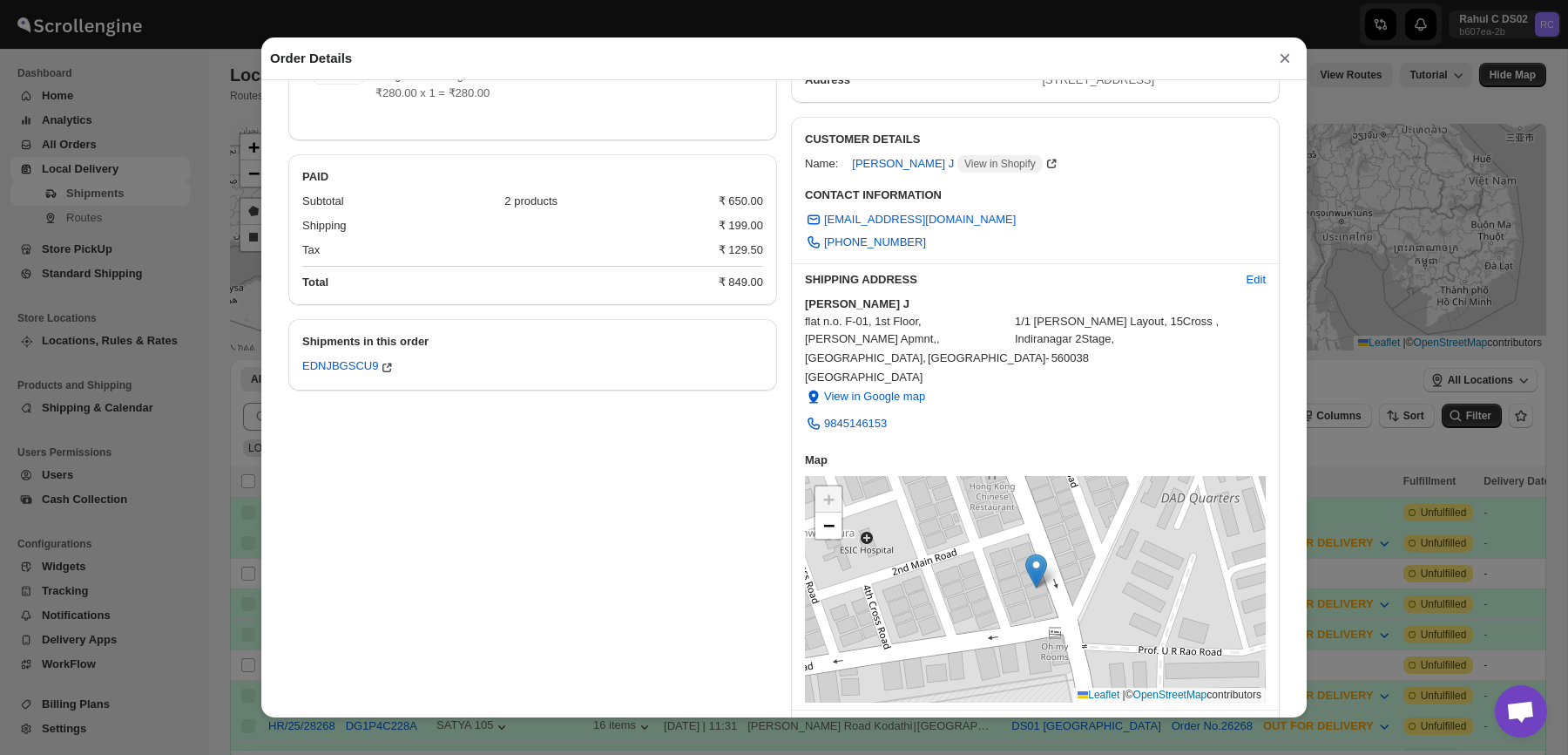
click at [1093, 87] on span "[STREET_ADDRESS]" at bounding box center [1099, 79] width 113 height 13
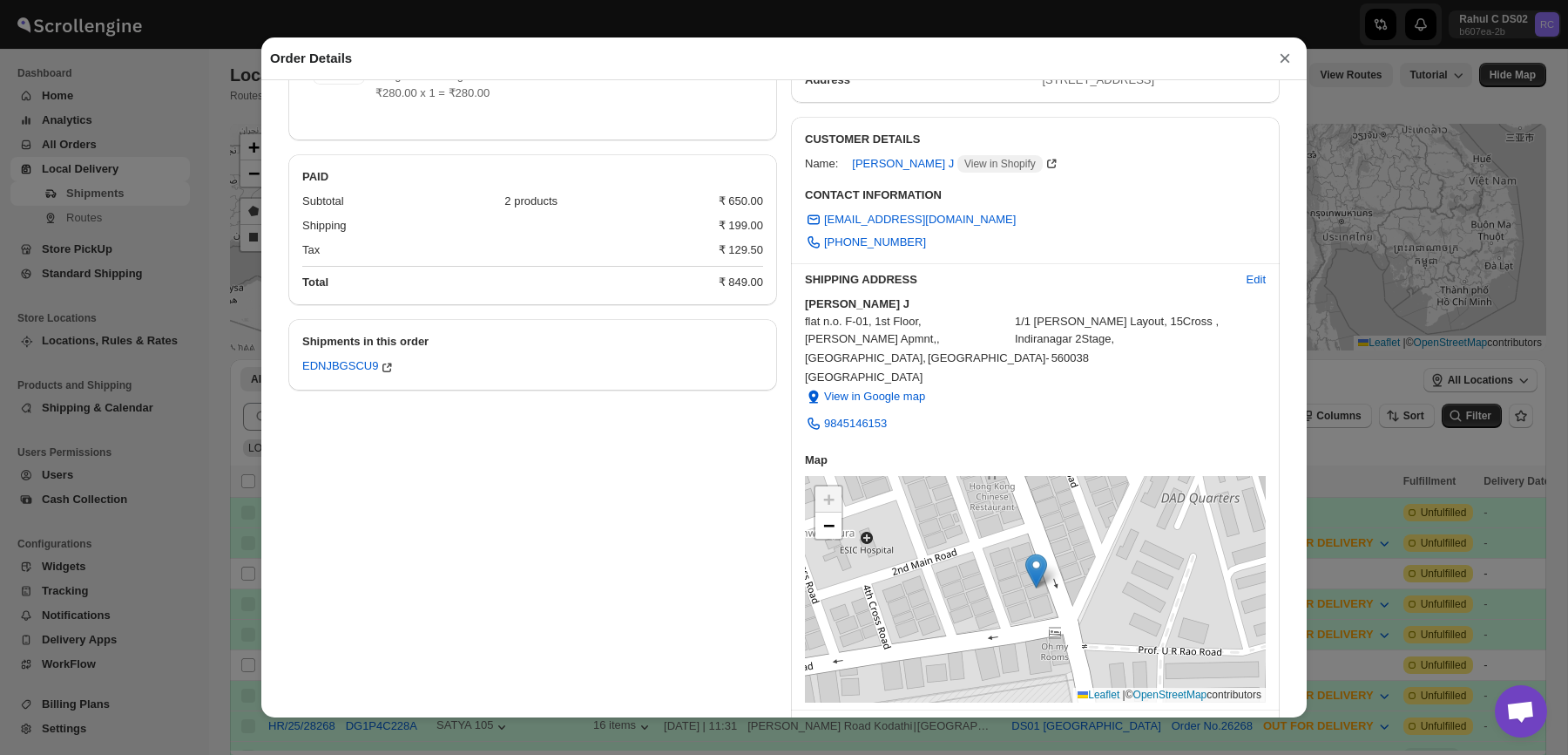
click at [1090, 89] on div "[STREET_ADDRESS]" at bounding box center [1155, 80] width 224 height 18
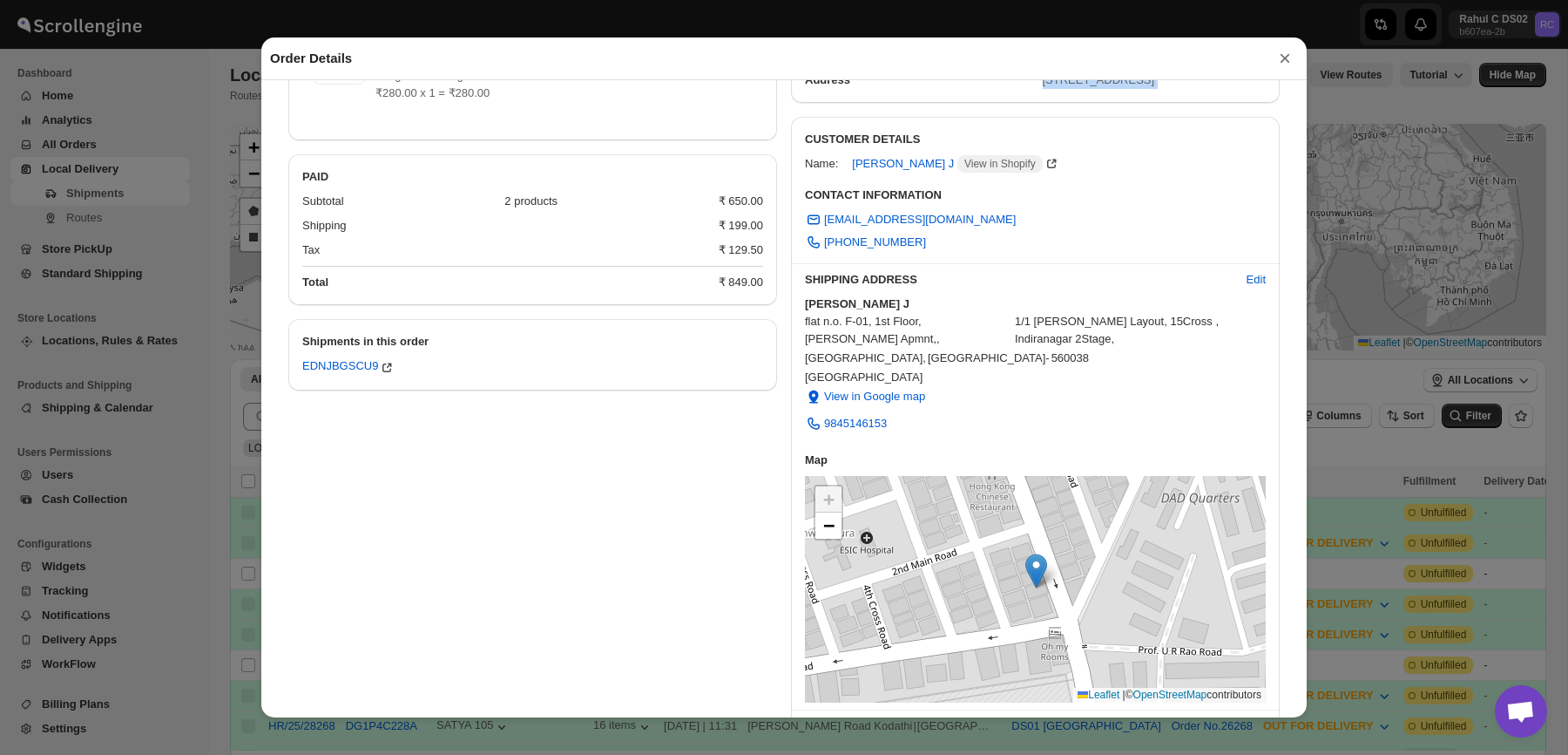
scroll to position [0, 0]
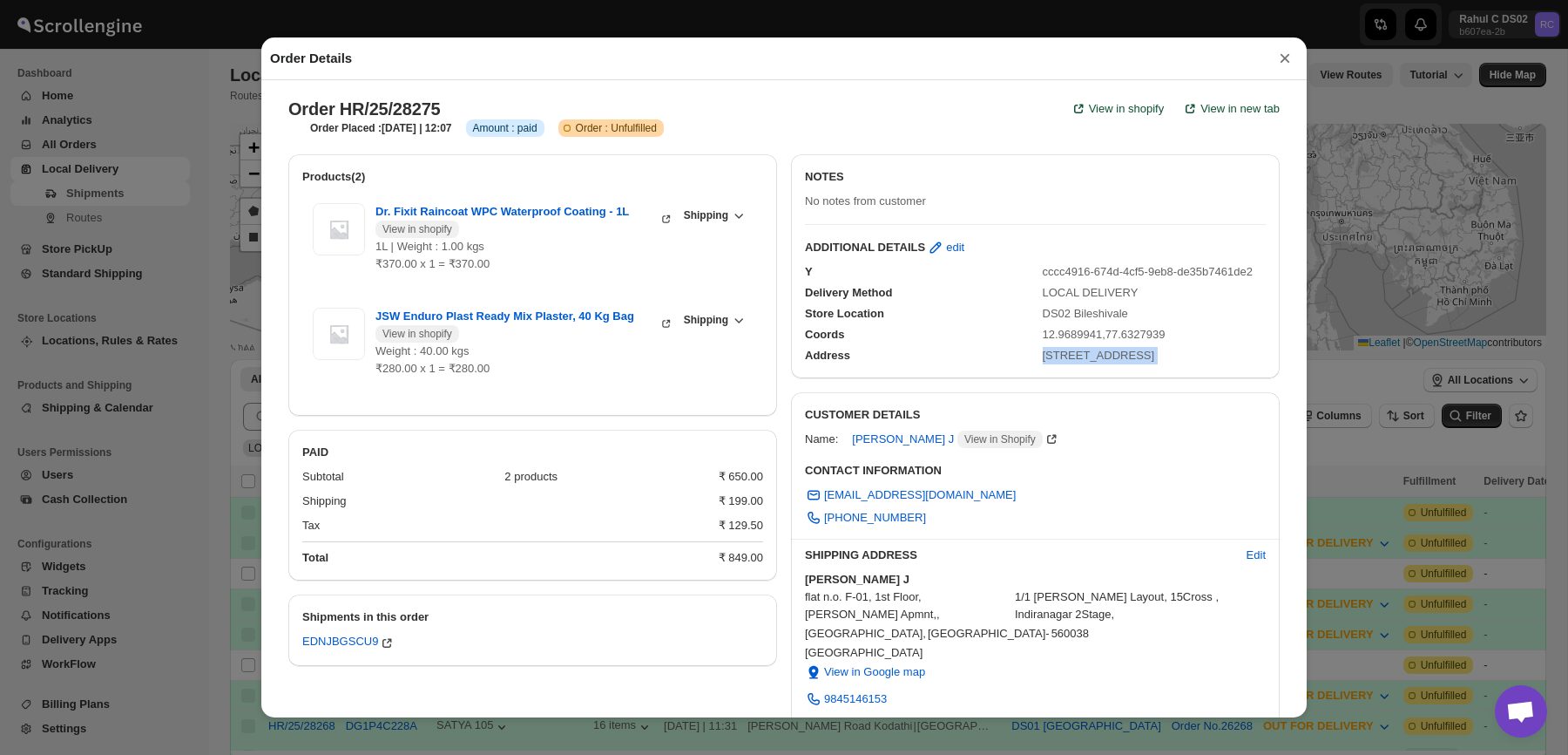
click at [934, 163] on div "NOTES No notes from customer" at bounding box center [1035, 186] width 488 height 62
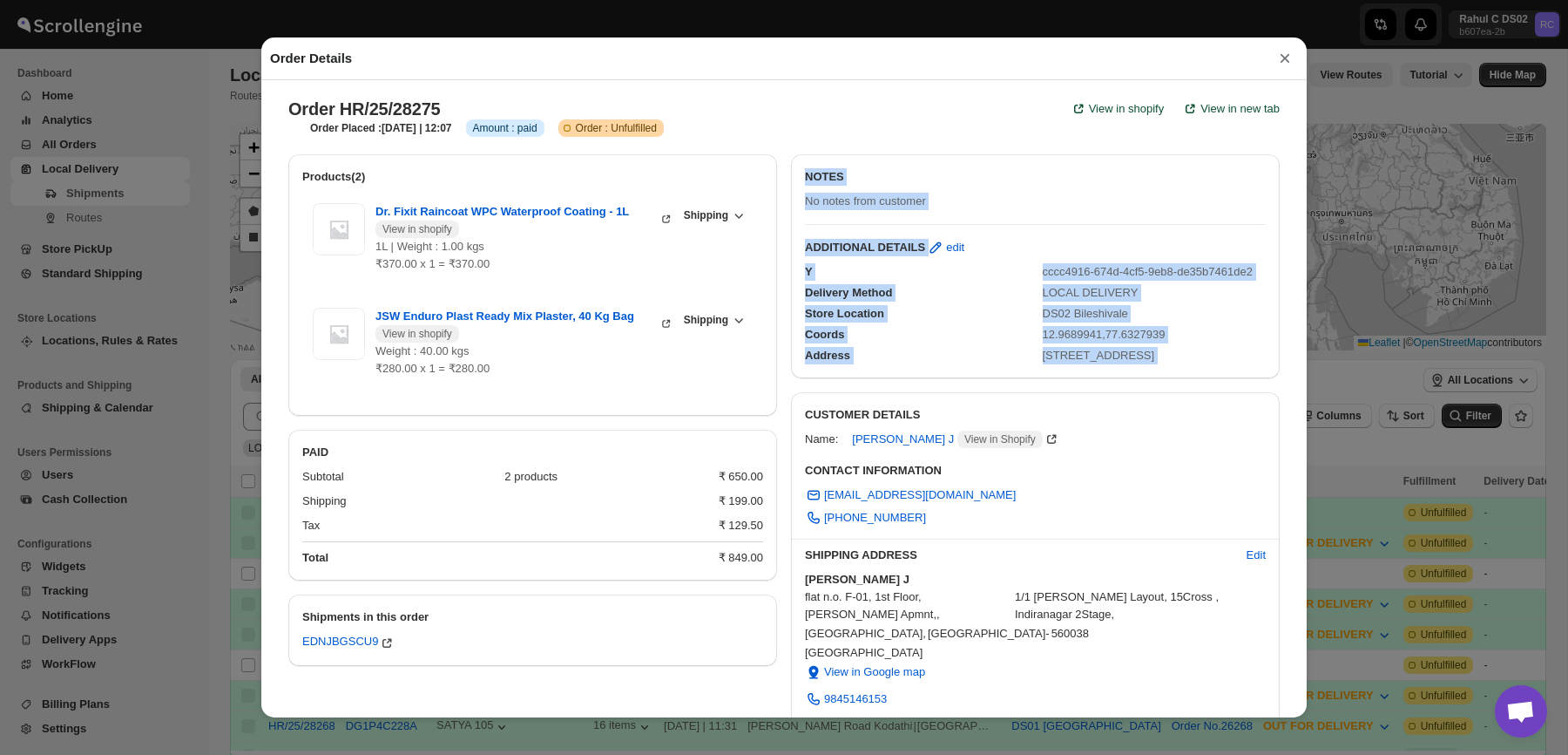
drag, startPoint x: 1164, startPoint y: 426, endPoint x: 847, endPoint y: 153, distance: 418.4
click at [847, 153] on div "Products(2) Dr. Fixit Raincoat WPC Waterproof Coating - 1L View in shopify 1L |…" at bounding box center [777, 625] width 1006 height 969
click at [864, 163] on div "NOTES No notes from customer" at bounding box center [1035, 186] width 488 height 62
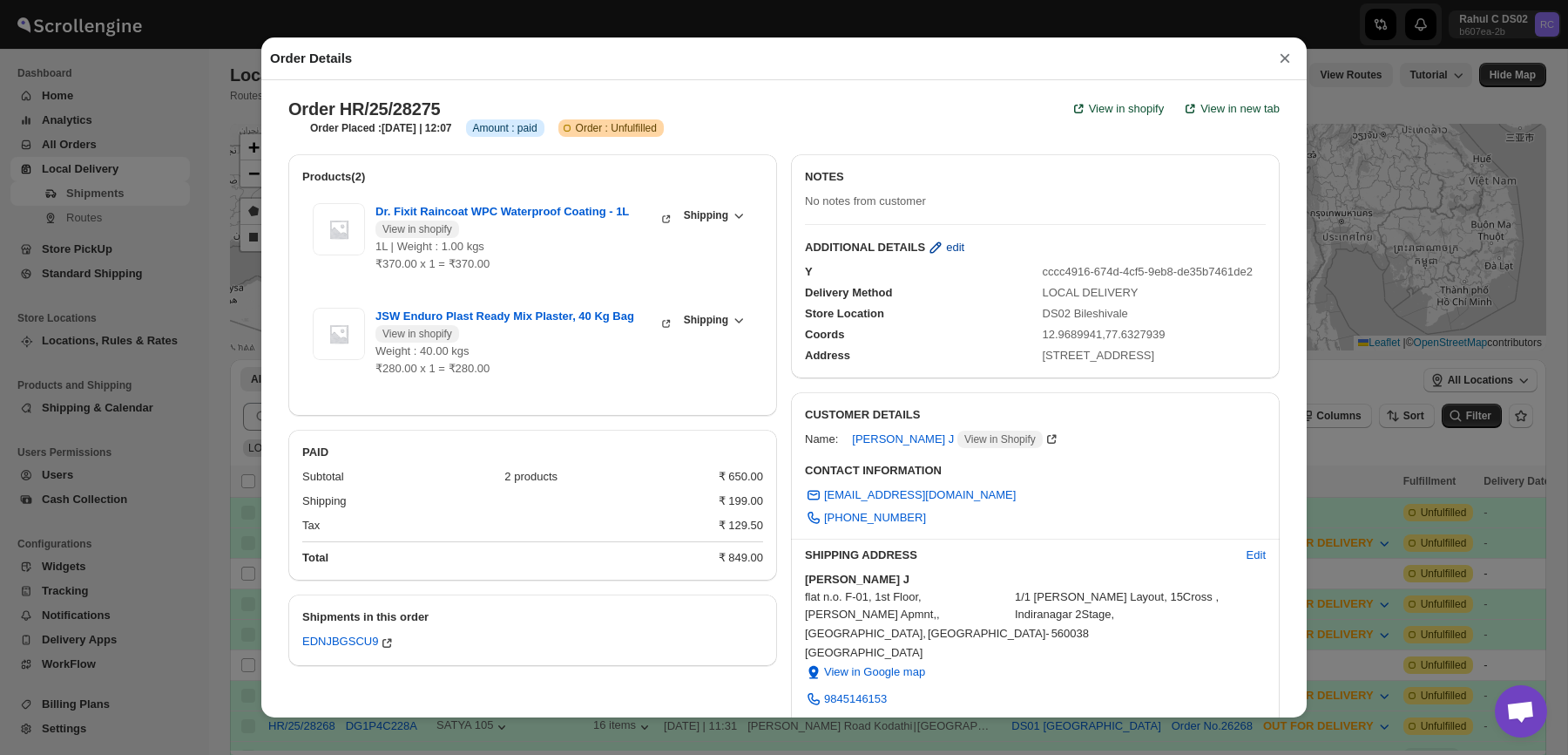
click at [959, 247] on span "edit" at bounding box center [955, 247] width 18 height 18
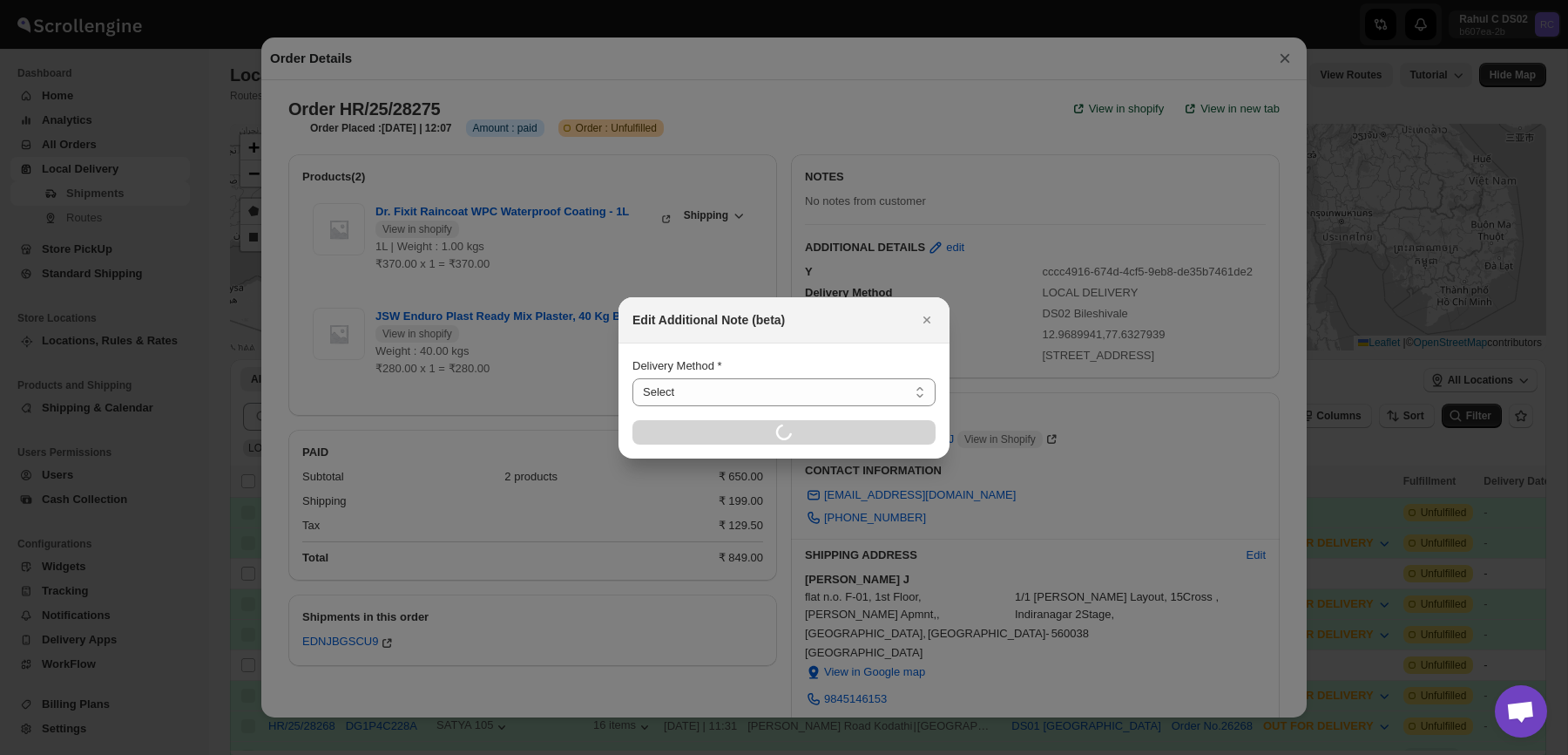
select select "LOCAL_DELIVERY"
select select "LOCATION_BASES"
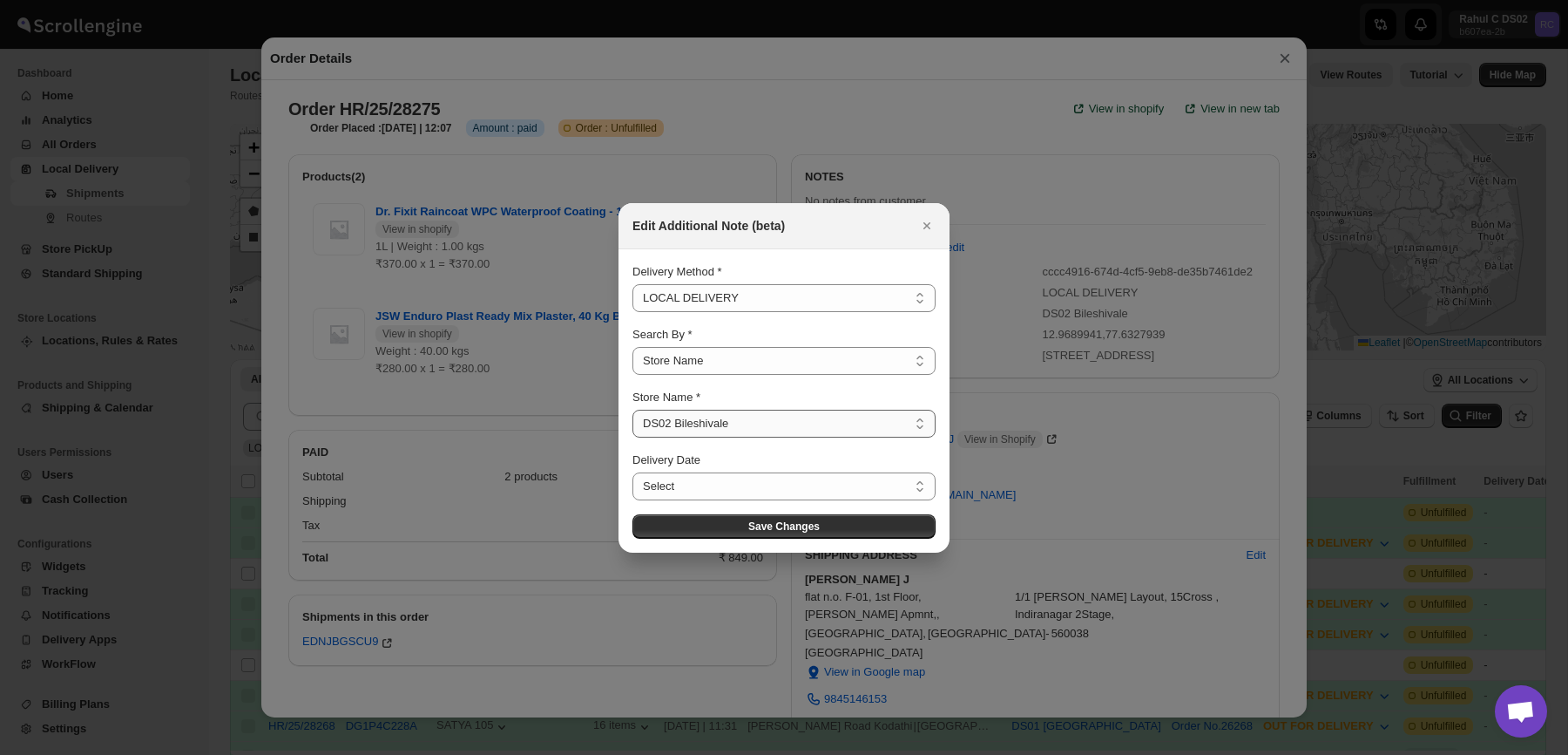
click at [699, 426] on select "Select DS01 [GEOGRAPHIC_DATA] DS02 Bileshivale DS03 Kengeri" at bounding box center [784, 423] width 303 height 28
click at [632, 410] on select "Select DS01 [GEOGRAPHIC_DATA] DS02 Bileshivale DS03 Kengeri" at bounding box center [784, 423] width 303 height 28
select select "67dd17b2175fa7c16ce65bd9"
click at [747, 534] on button "Save Changes" at bounding box center [784, 525] width 303 height 24
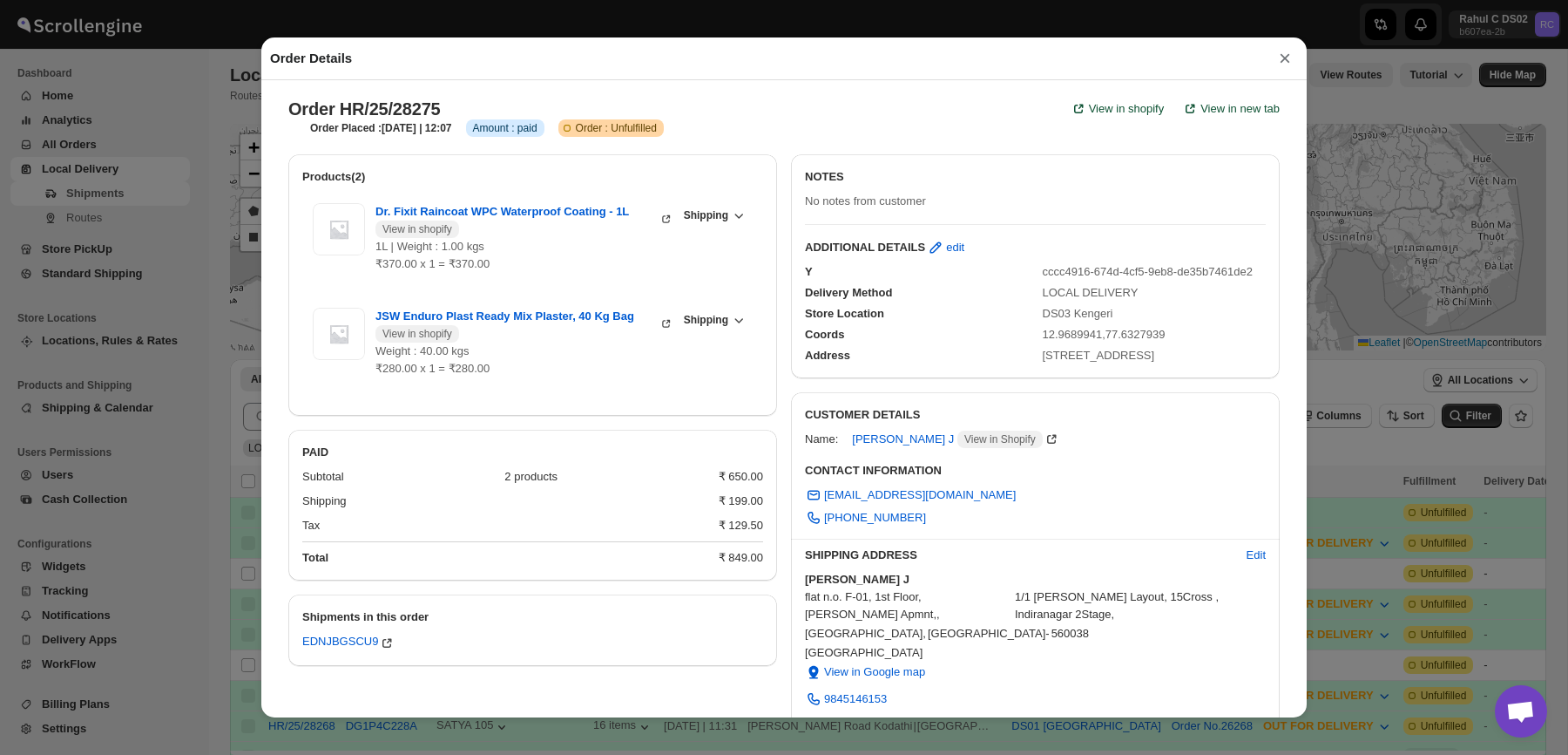
click at [945, 98] on div "Order HR/25/28275 View in shopify View in new tab" at bounding box center [783, 108] width 991 height 20
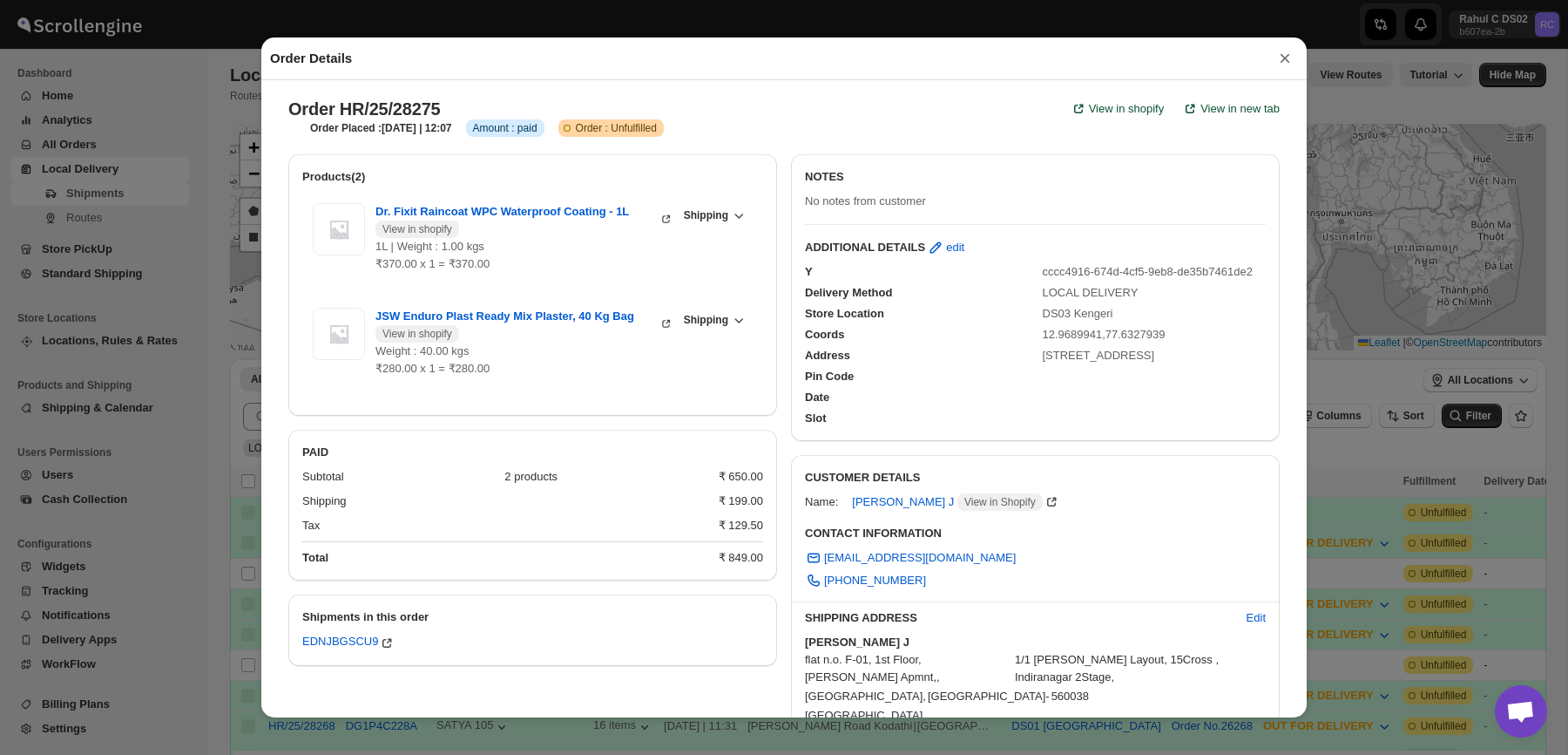
click at [1282, 56] on button "×" at bounding box center [1285, 57] width 26 height 24
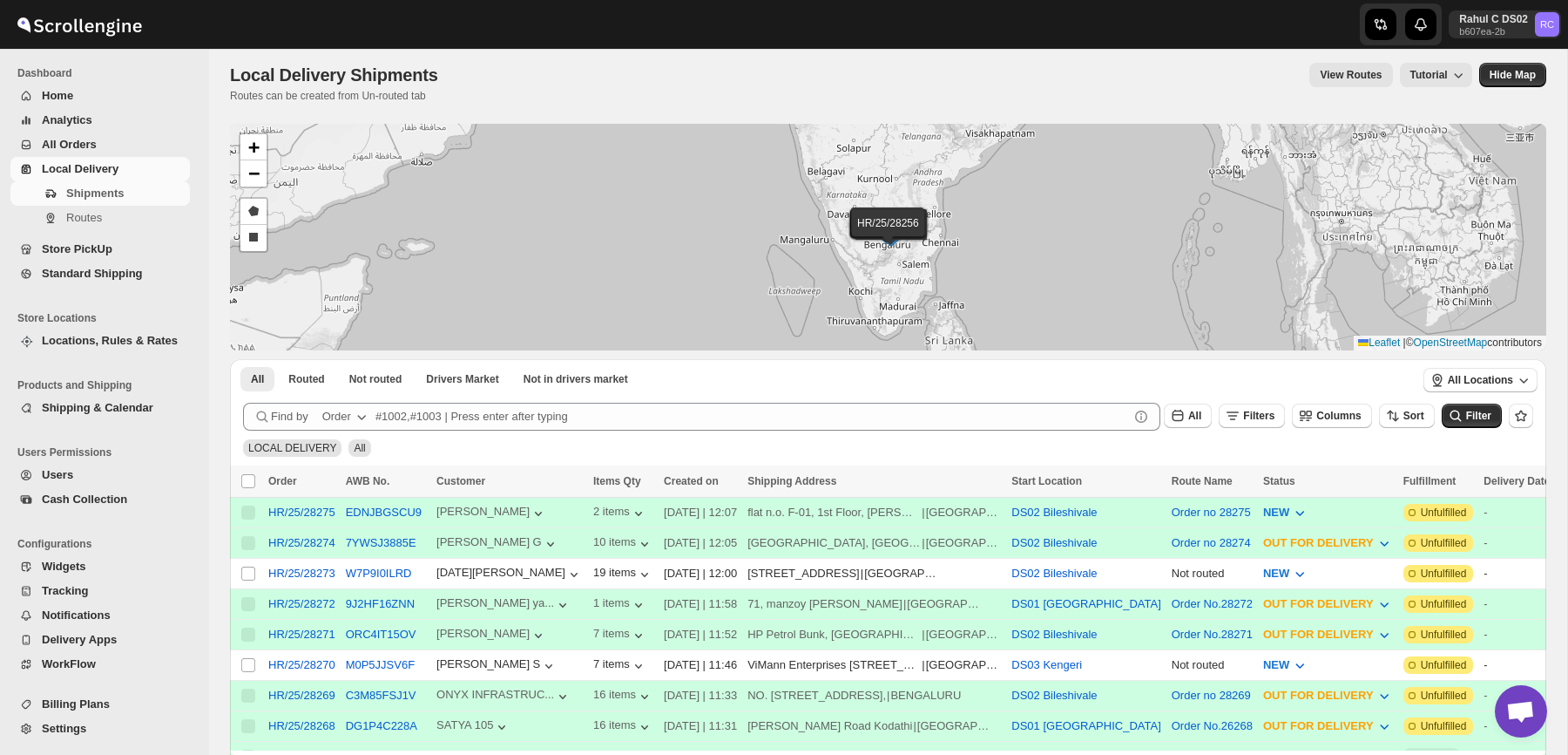
click at [1111, 38] on div "Rahul C DS02 b607ea-2b RC" at bounding box center [1280, 24] width 575 height 49
click at [323, 514] on div "HR/25/28275" at bounding box center [302, 511] width 67 height 13
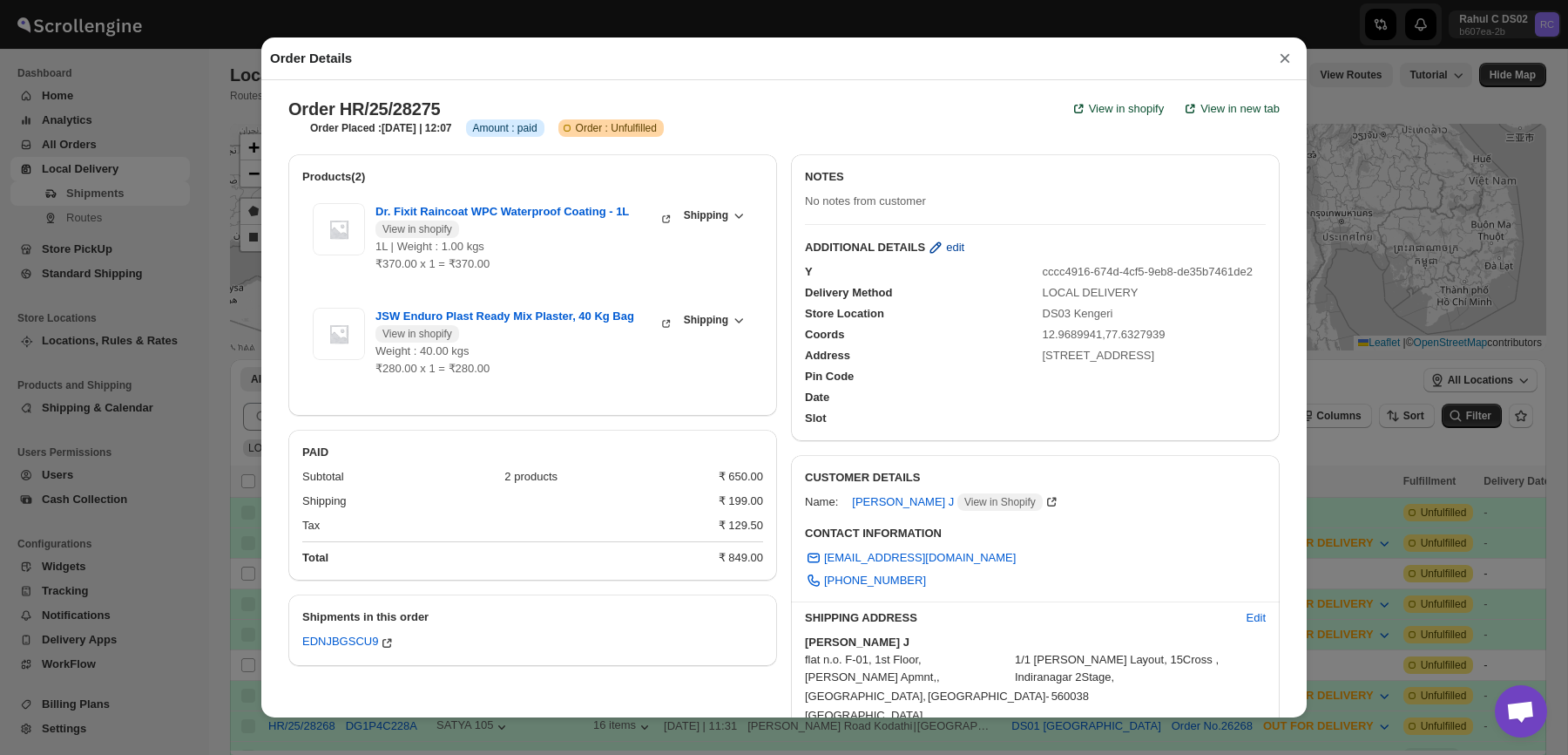
click at [943, 240] on icon "button" at bounding box center [936, 247] width 18 height 18
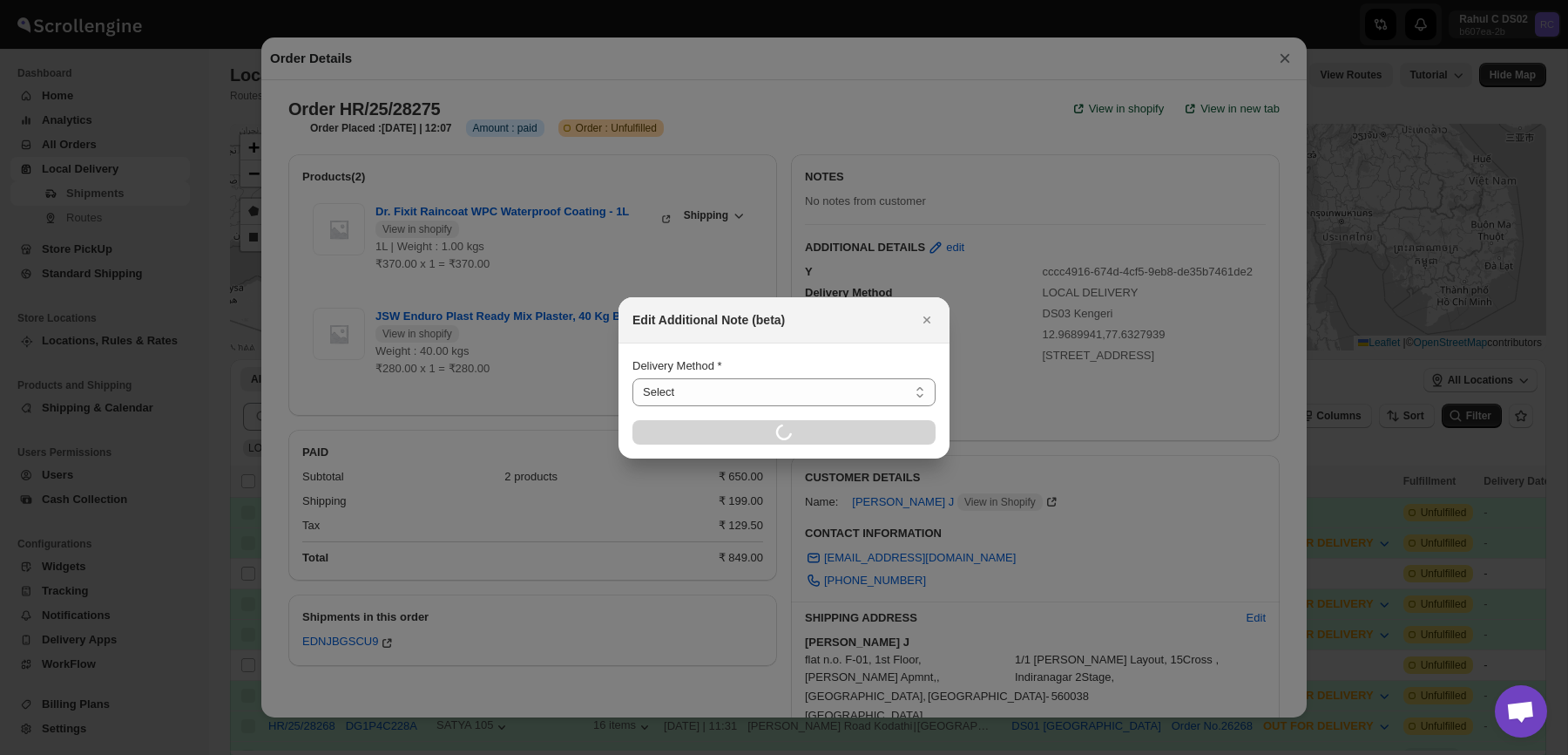
select select "LOCAL_DELIVERY"
select select "LOCATION_BASES"
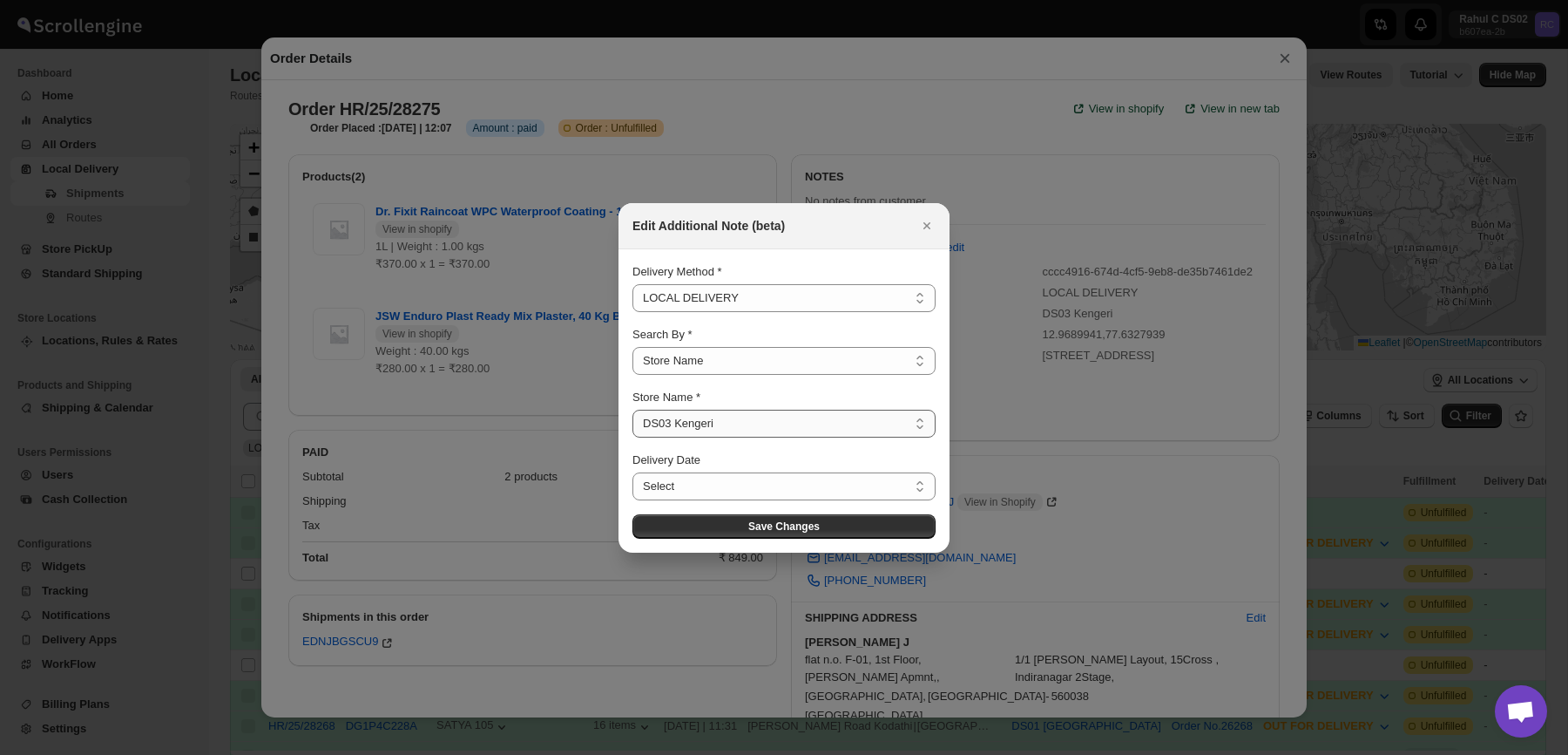
click at [690, 422] on select "Select DS01 [GEOGRAPHIC_DATA] DS02 Bileshivale DS03 Kengeri" at bounding box center [784, 423] width 303 height 28
click at [632, 410] on select "Select DS01 [GEOGRAPHIC_DATA] DS02 Bileshivale DS03 Kengeri" at bounding box center [784, 423] width 303 height 28
select select "66e06ee09e898ae96a5aa663"
click at [741, 529] on button "Save Changes" at bounding box center [784, 525] width 303 height 24
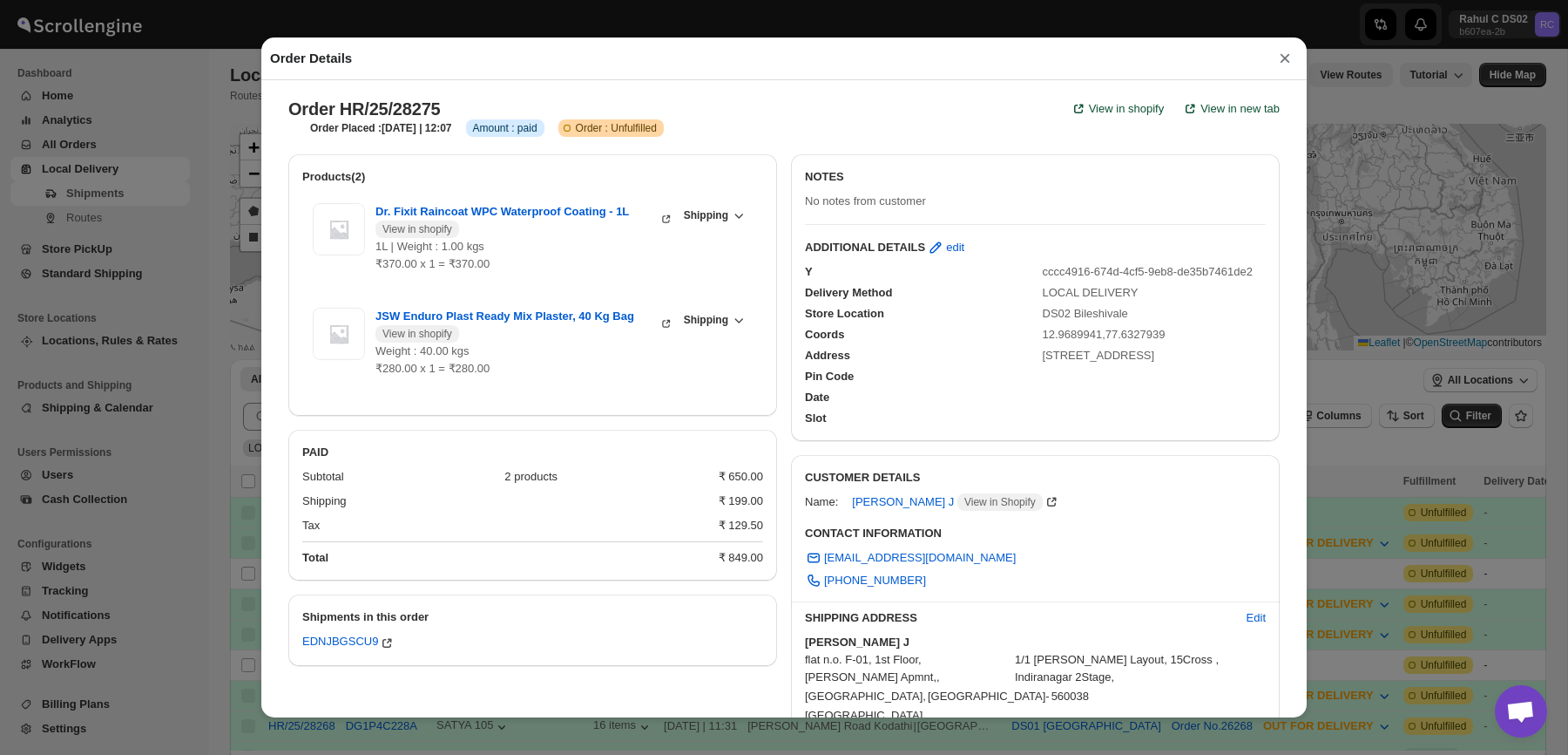
click at [1290, 58] on button "×" at bounding box center [1285, 57] width 26 height 24
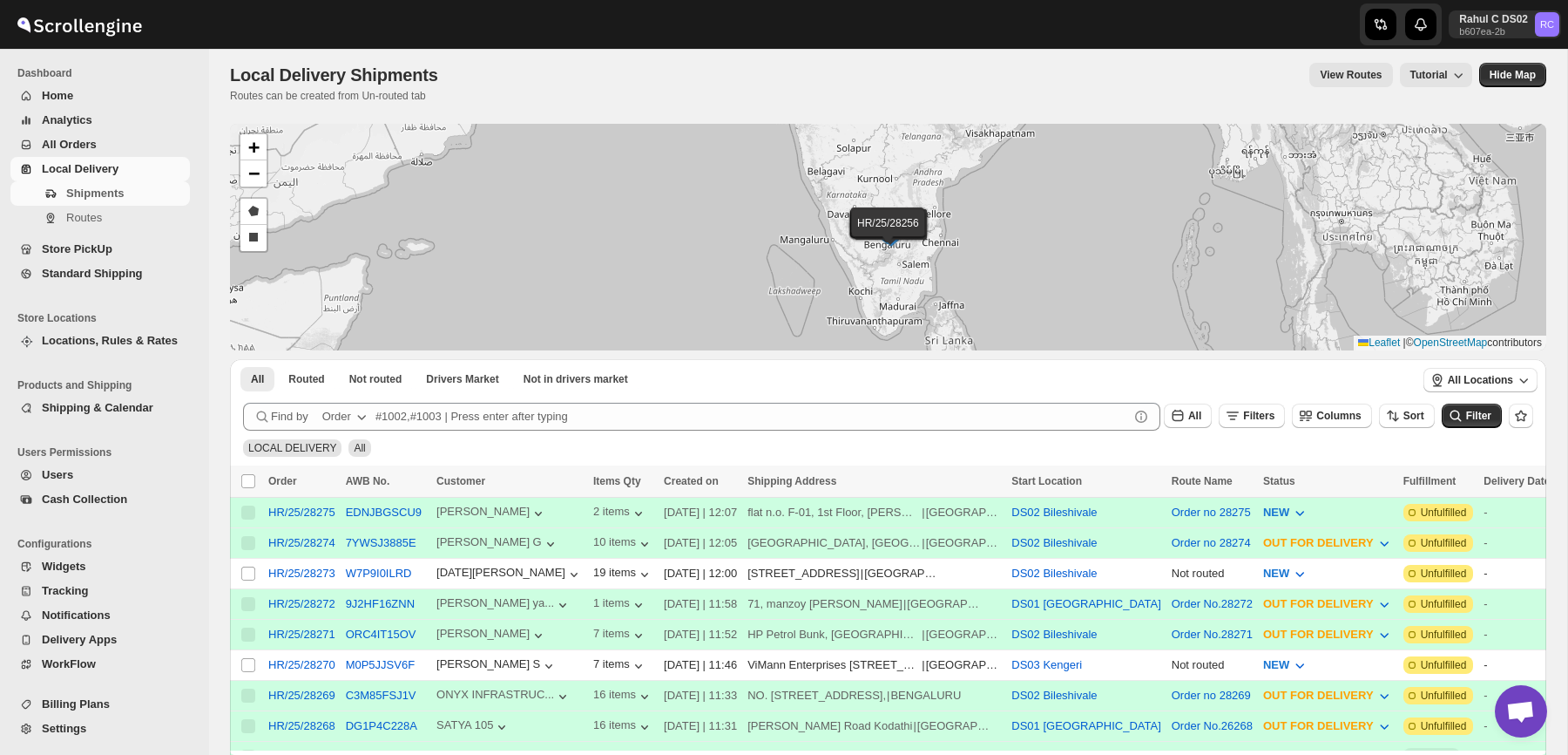
click at [1145, 74] on div "View Routes Tutorial" at bounding box center [966, 74] width 1014 height 24
